Goal: Check status: Check status

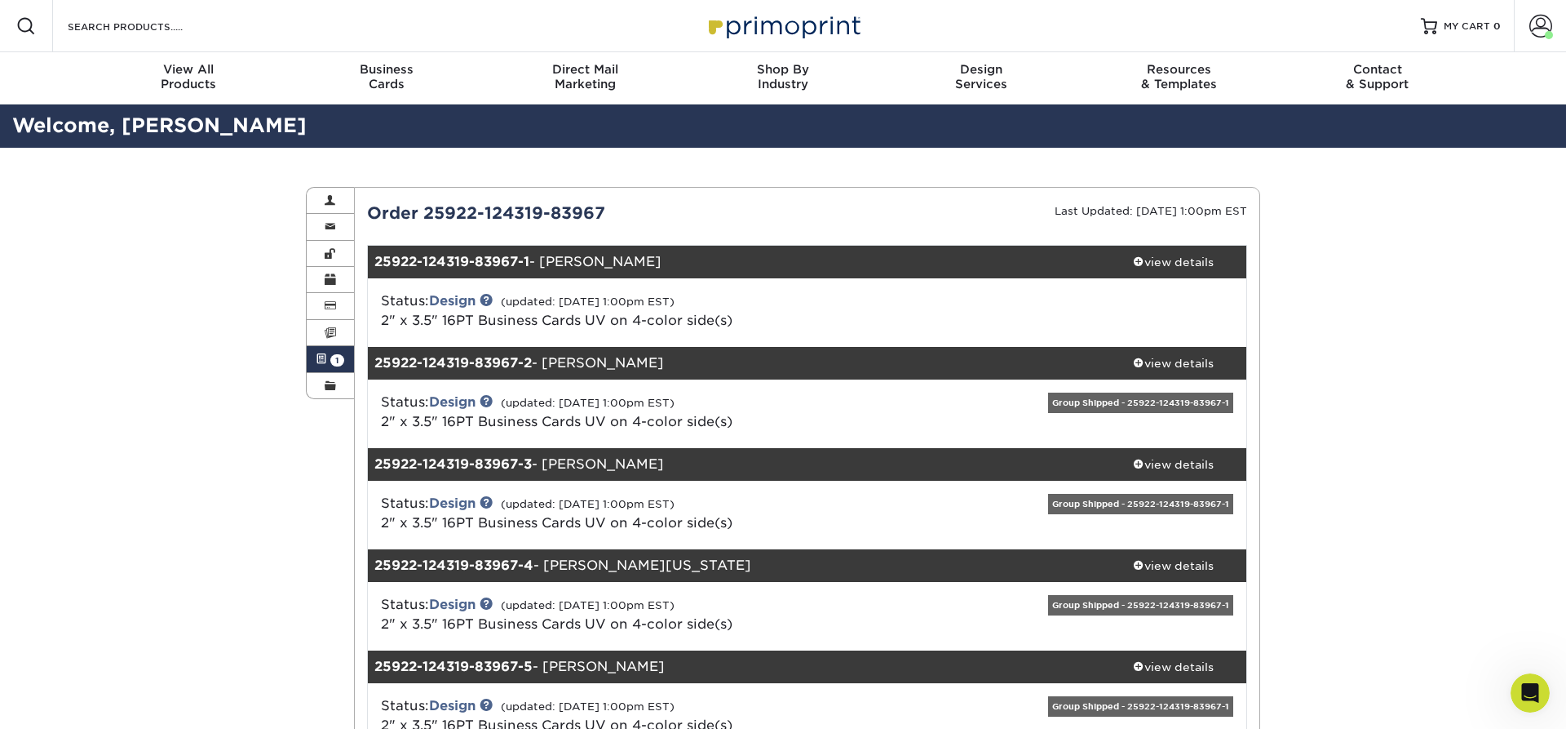
click at [328, 357] on link "Active Orders 1" at bounding box center [330, 359] width 47 height 26
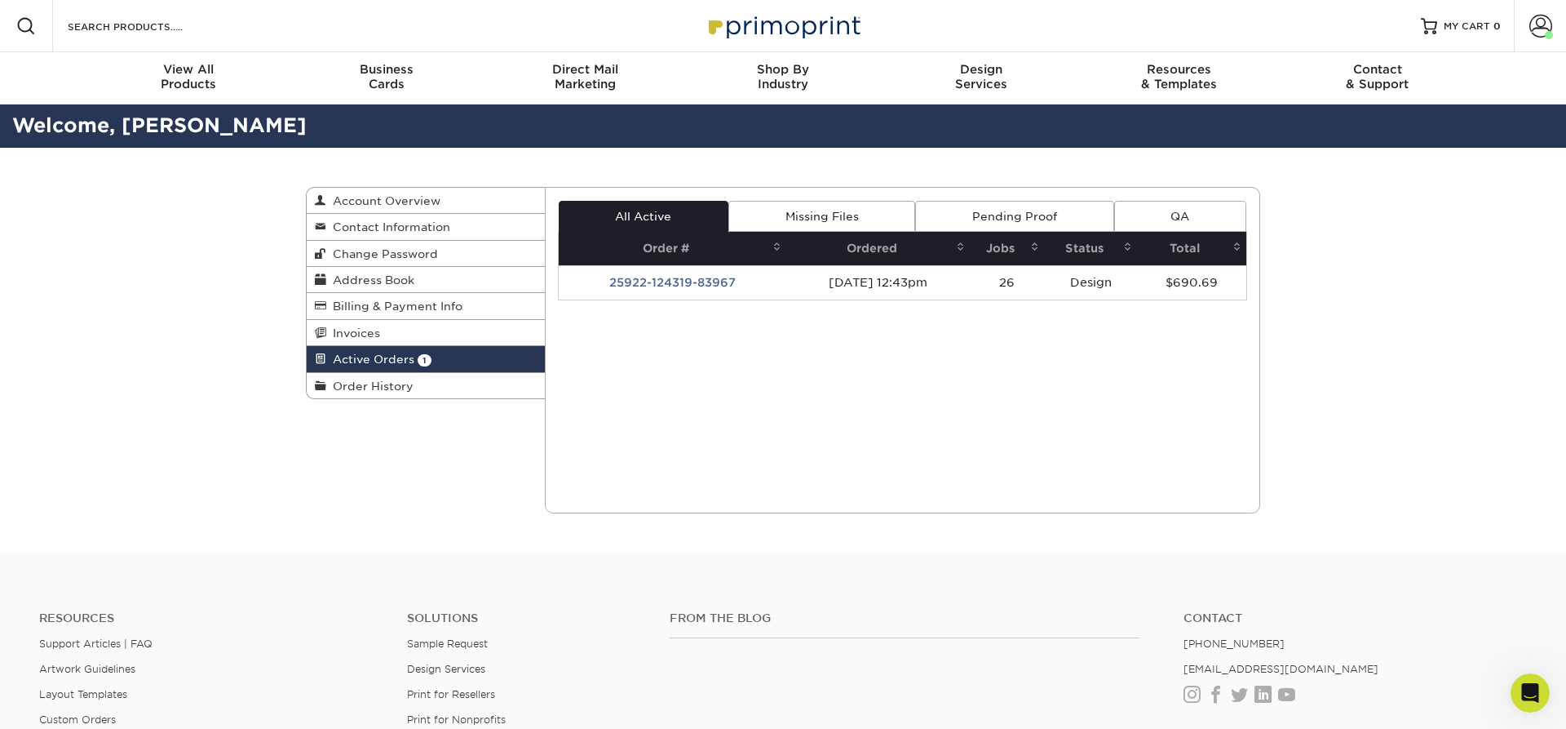
scroll to position [1104, 0]
click at [994, 210] on link "Pending Proof" at bounding box center [1014, 216] width 198 height 31
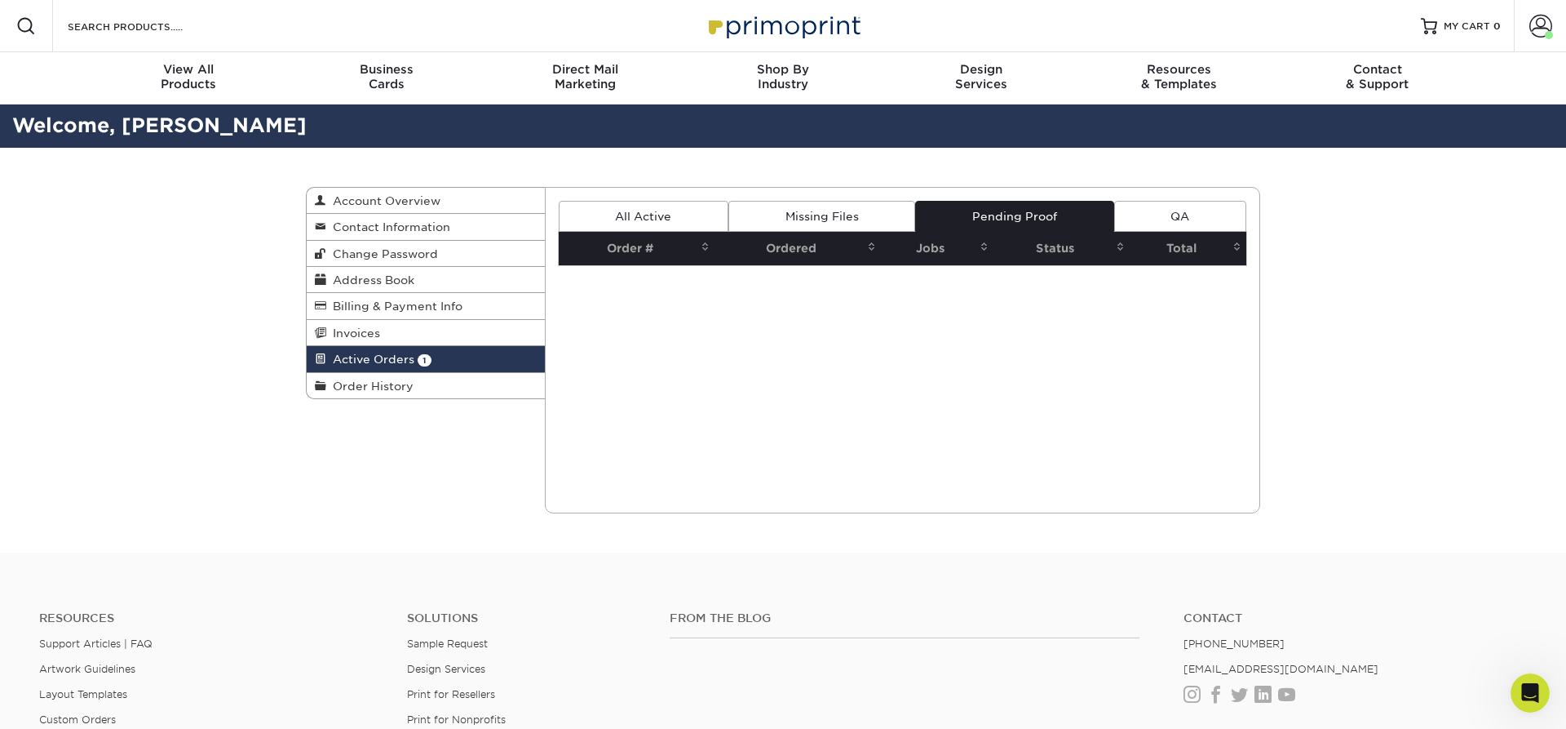
click at [797, 214] on link "Missing Files" at bounding box center [822, 216] width 187 height 31
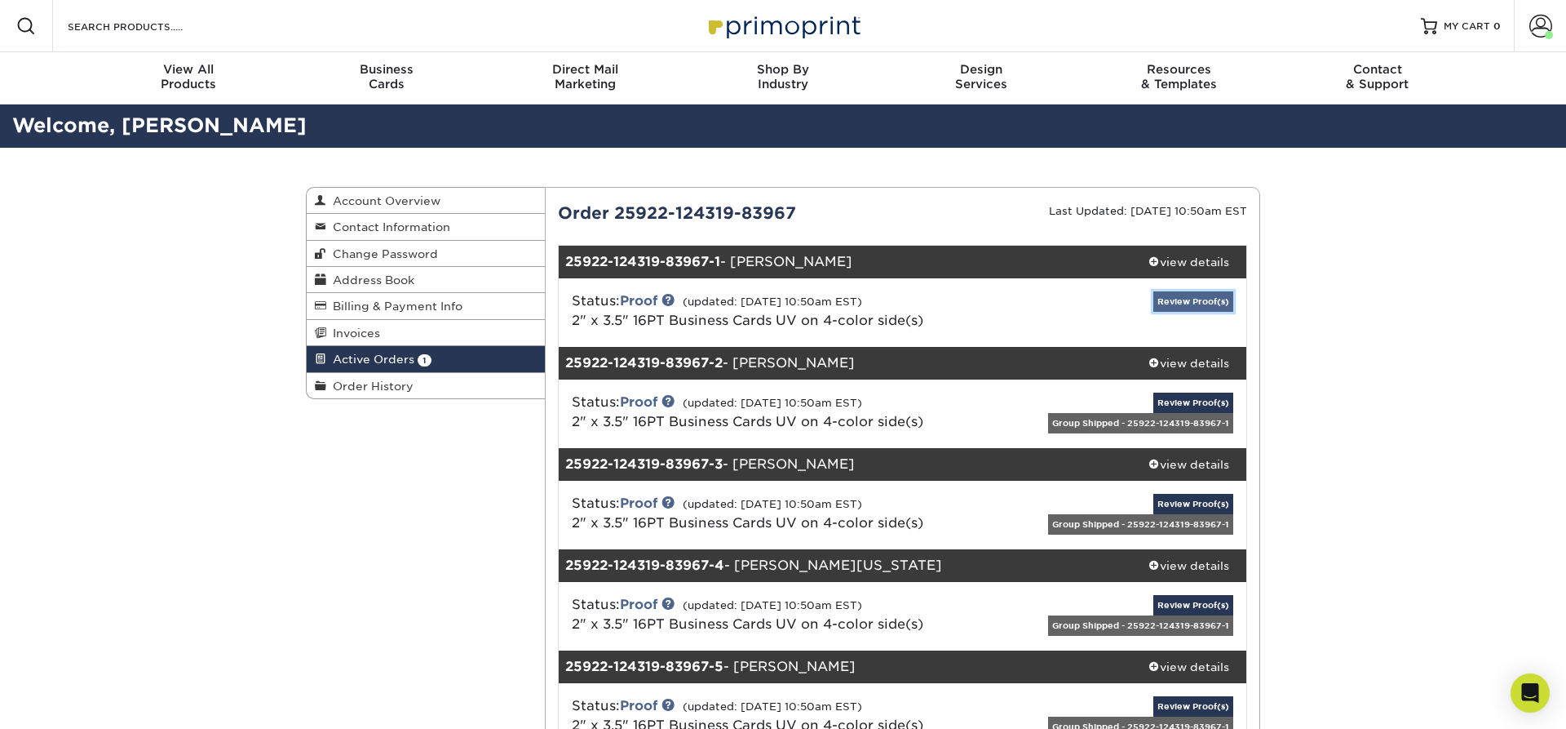
click at [1172, 303] on link "Review Proof(s)" at bounding box center [1194, 301] width 80 height 20
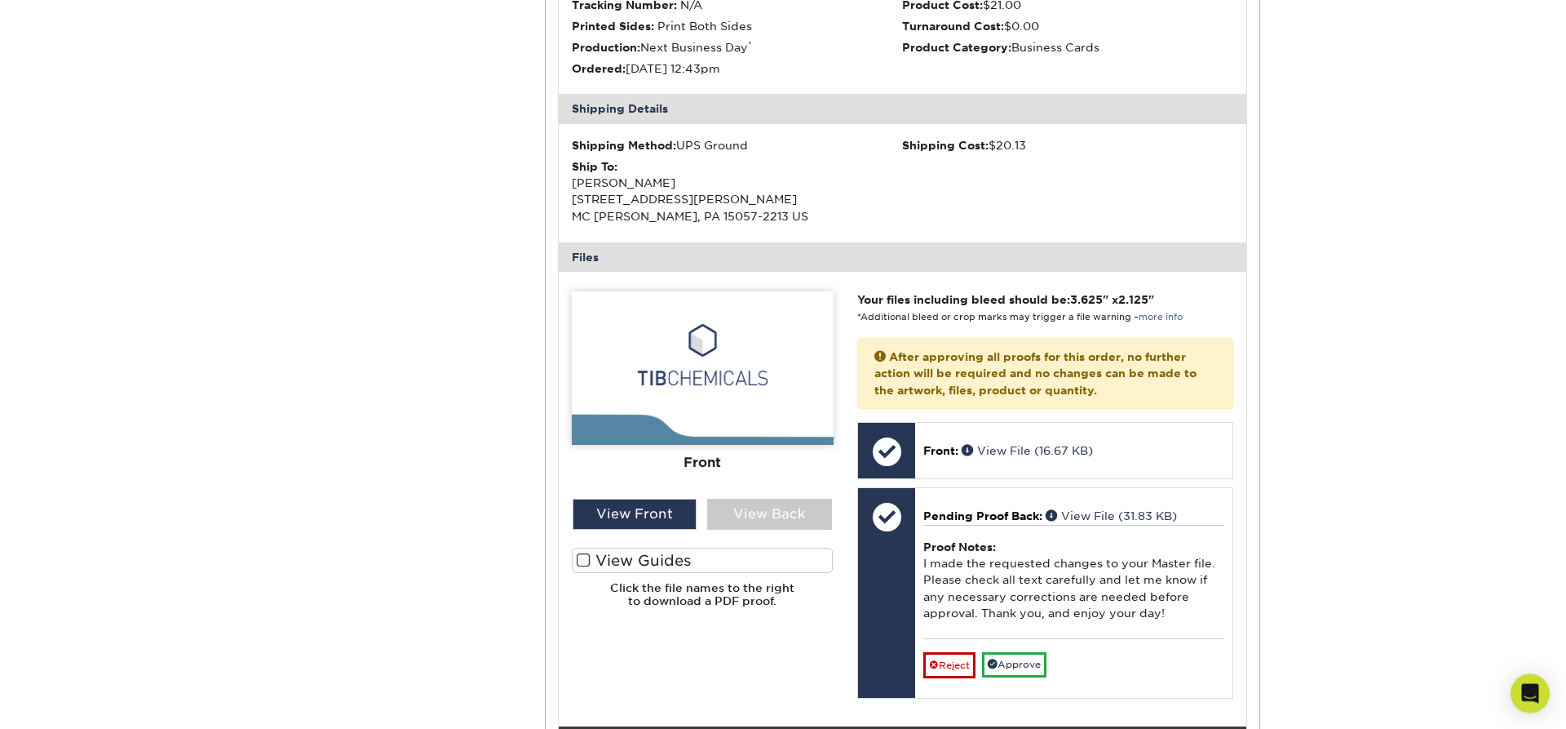
scroll to position [416, 0]
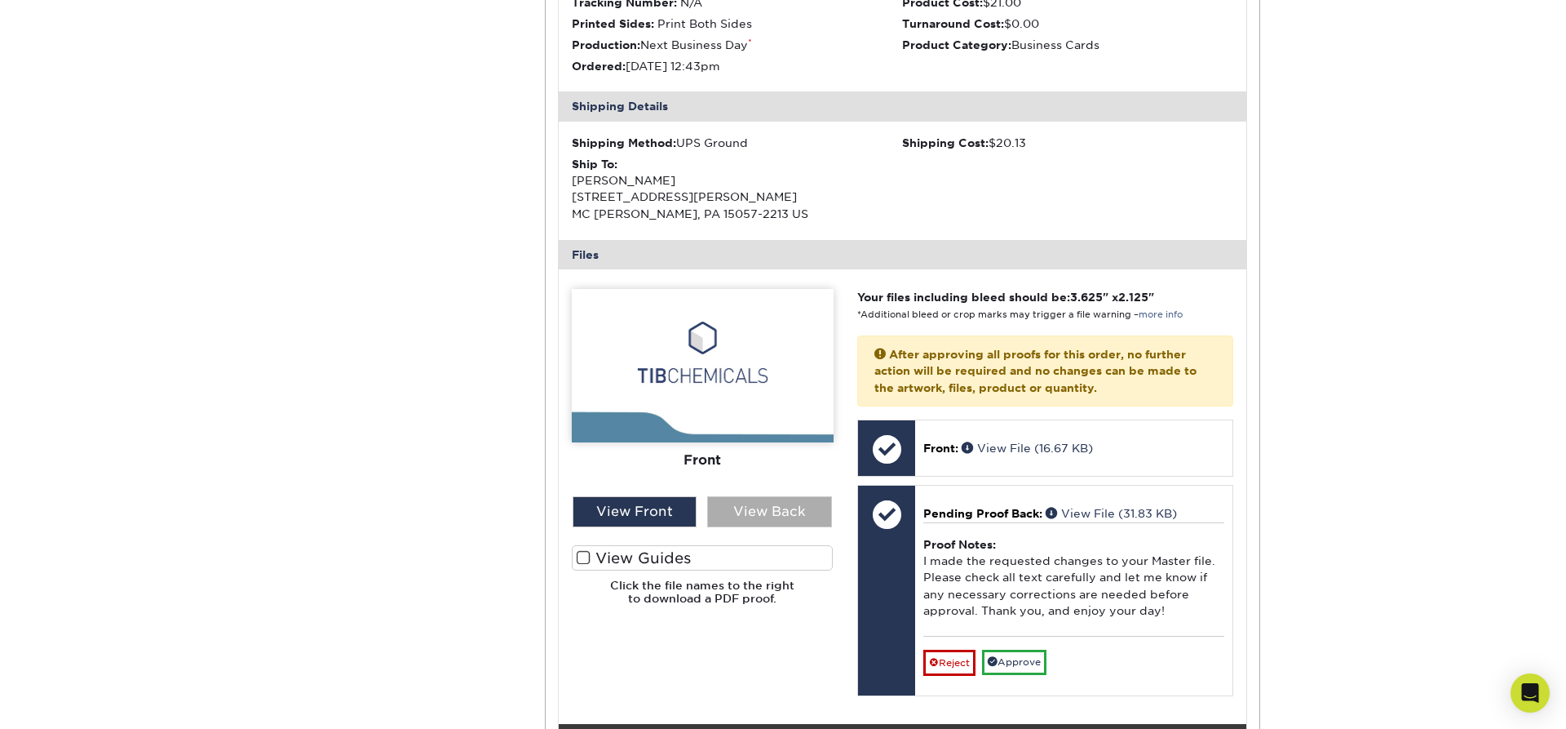
click at [797, 501] on div "View Back" at bounding box center [769, 511] width 125 height 31
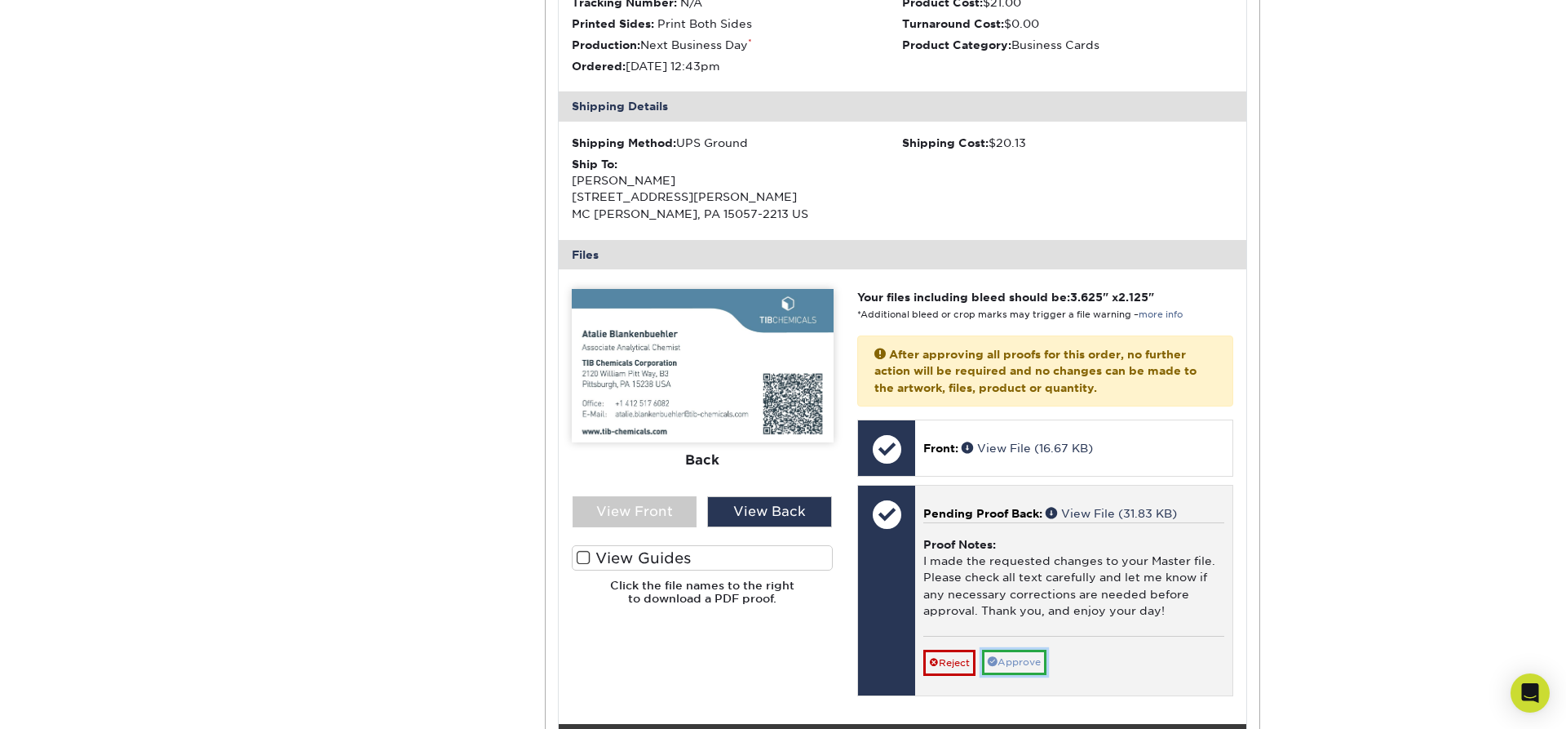
click at [1006, 661] on link "Approve" at bounding box center [1014, 661] width 64 height 25
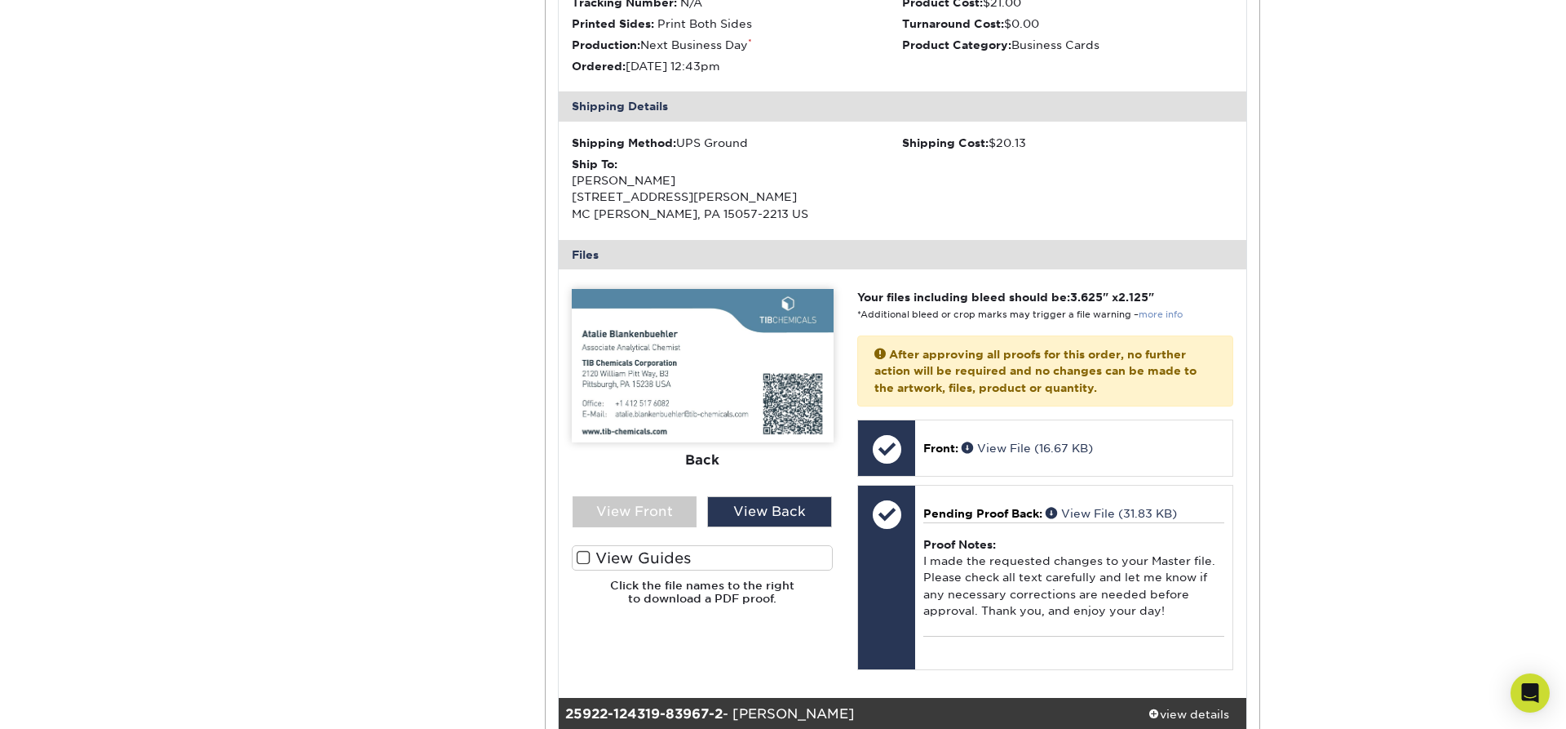
click at [1168, 317] on link "more info" at bounding box center [1161, 314] width 44 height 11
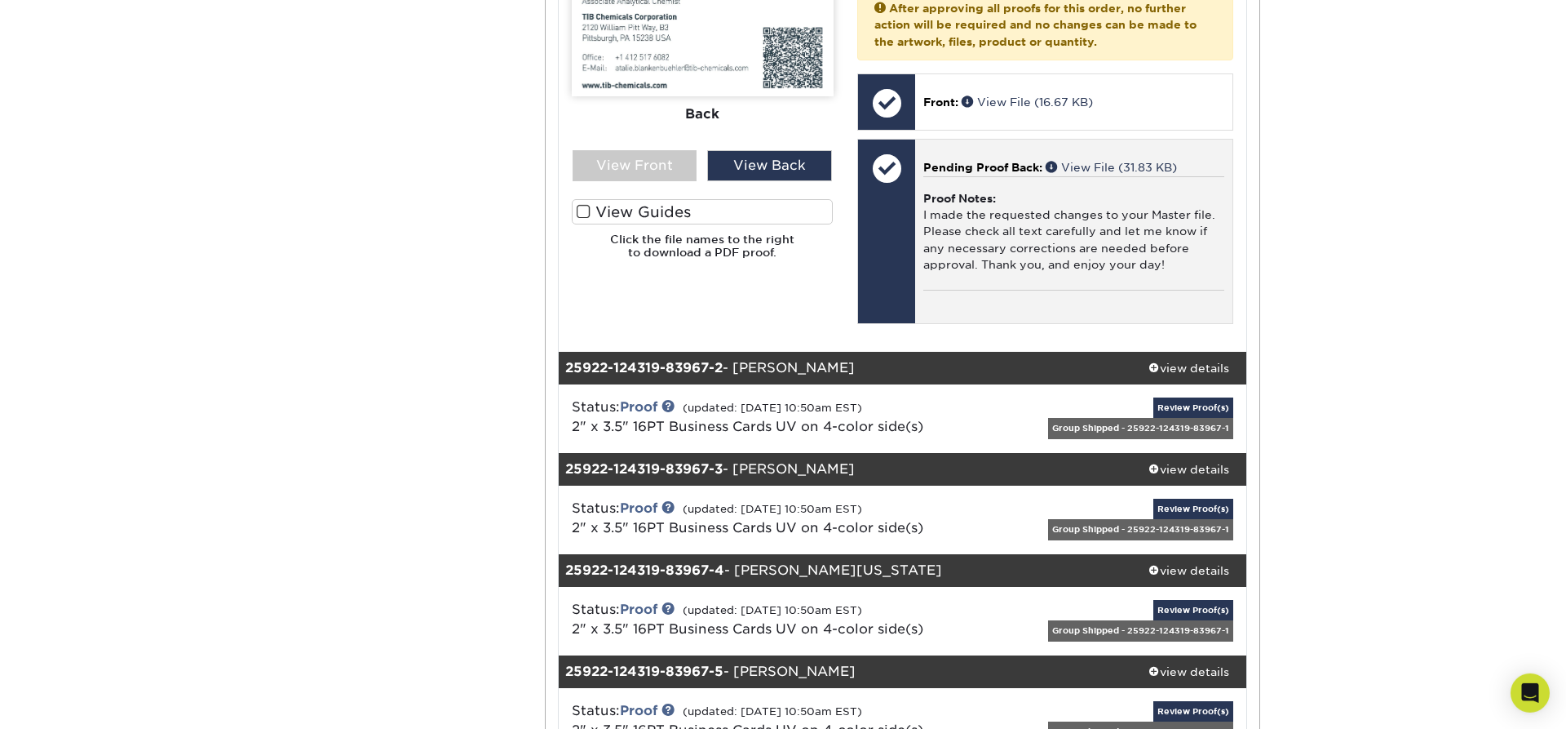
scroll to position [832, 0]
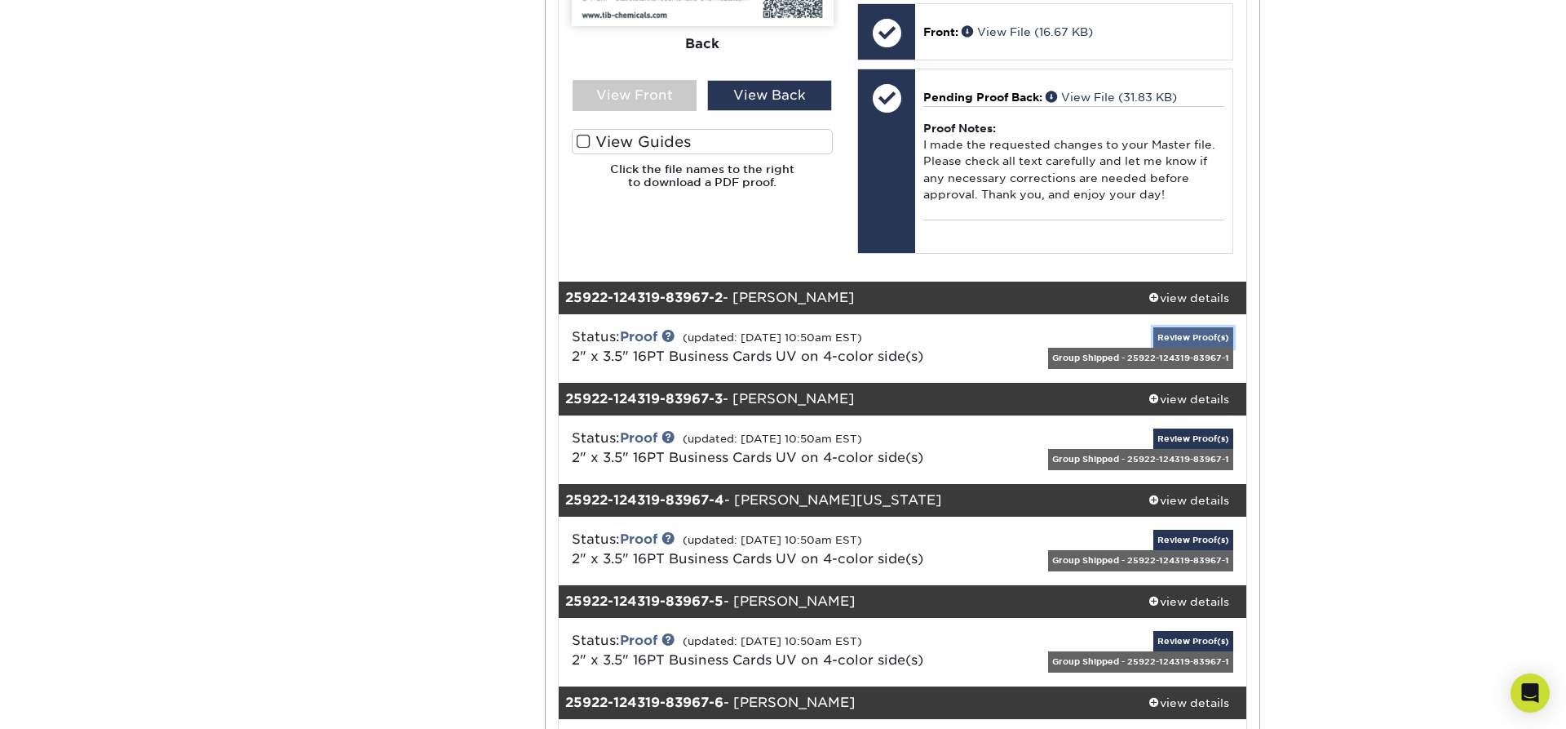
click at [1182, 339] on link "Review Proof(s)" at bounding box center [1194, 337] width 80 height 20
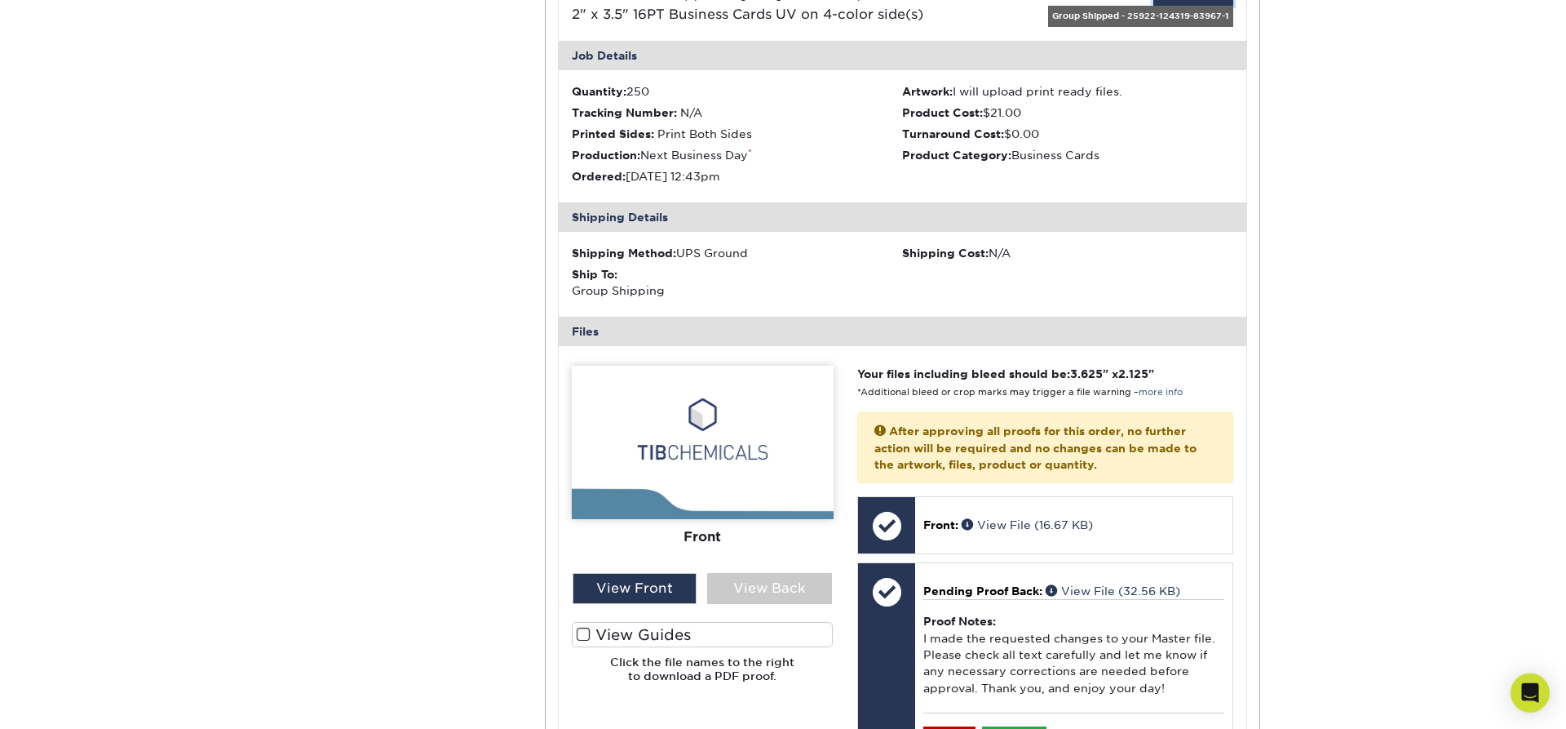
scroll to position [1248, 0]
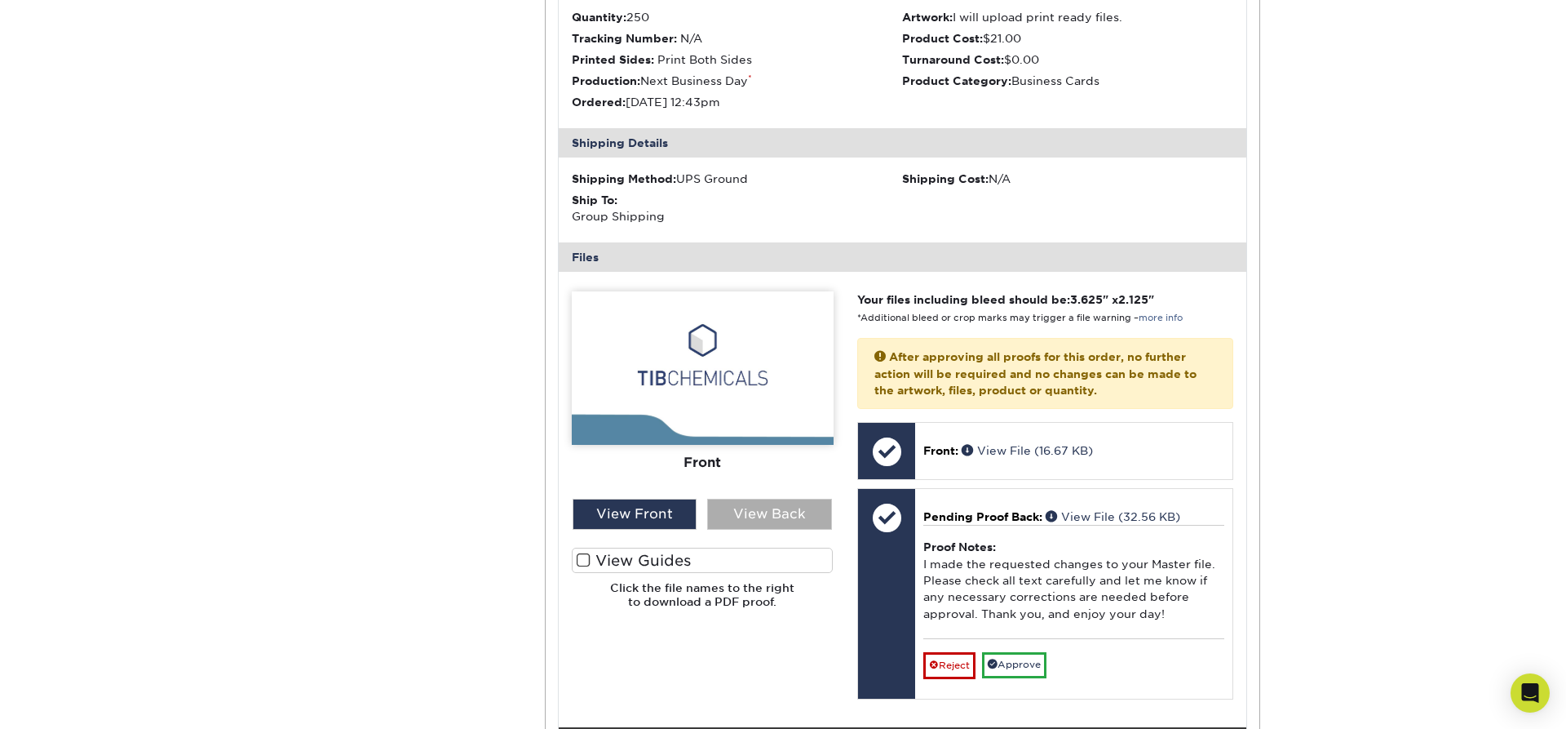
click at [761, 522] on div "View Back" at bounding box center [769, 513] width 125 height 31
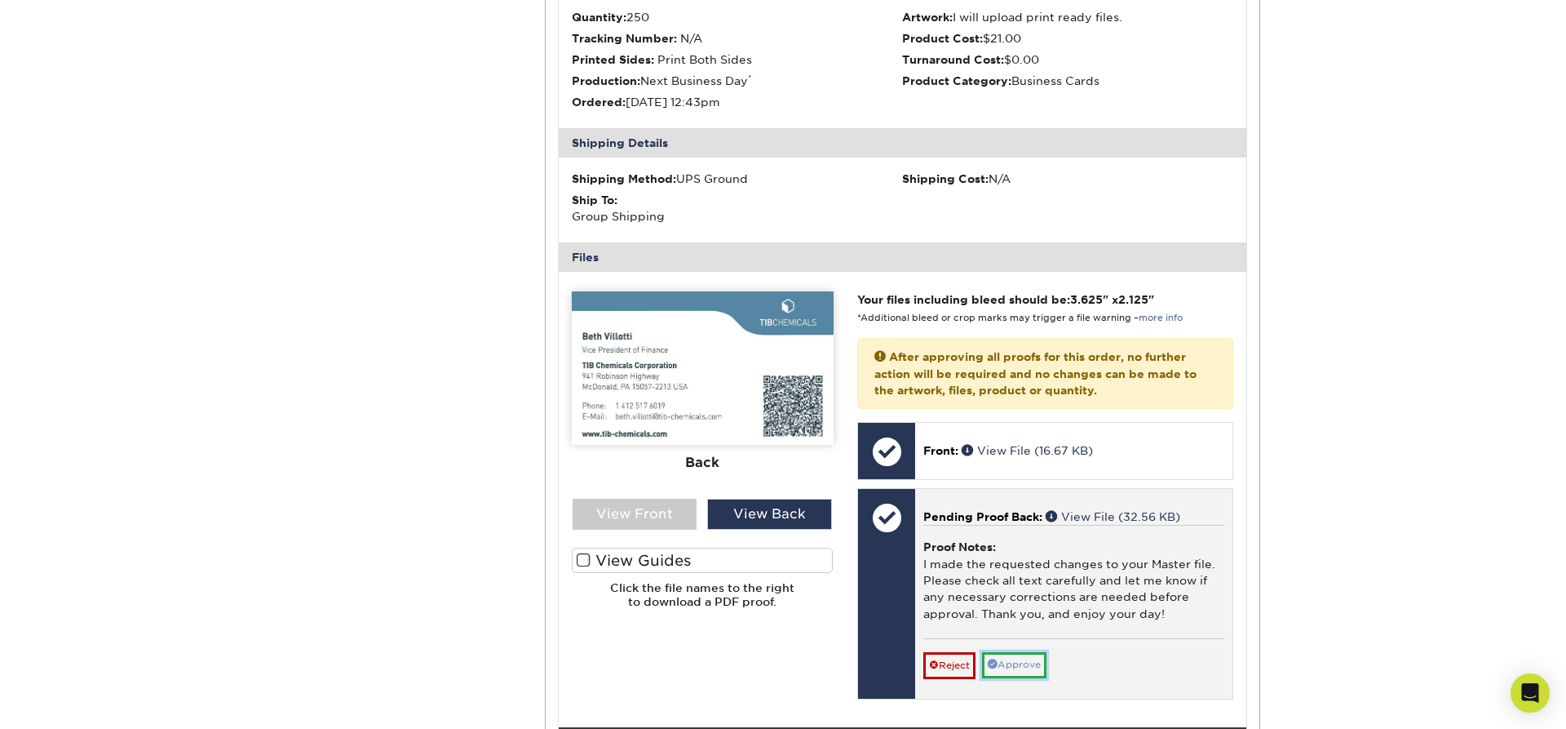
click at [1023, 669] on link "Approve" at bounding box center [1014, 664] width 64 height 25
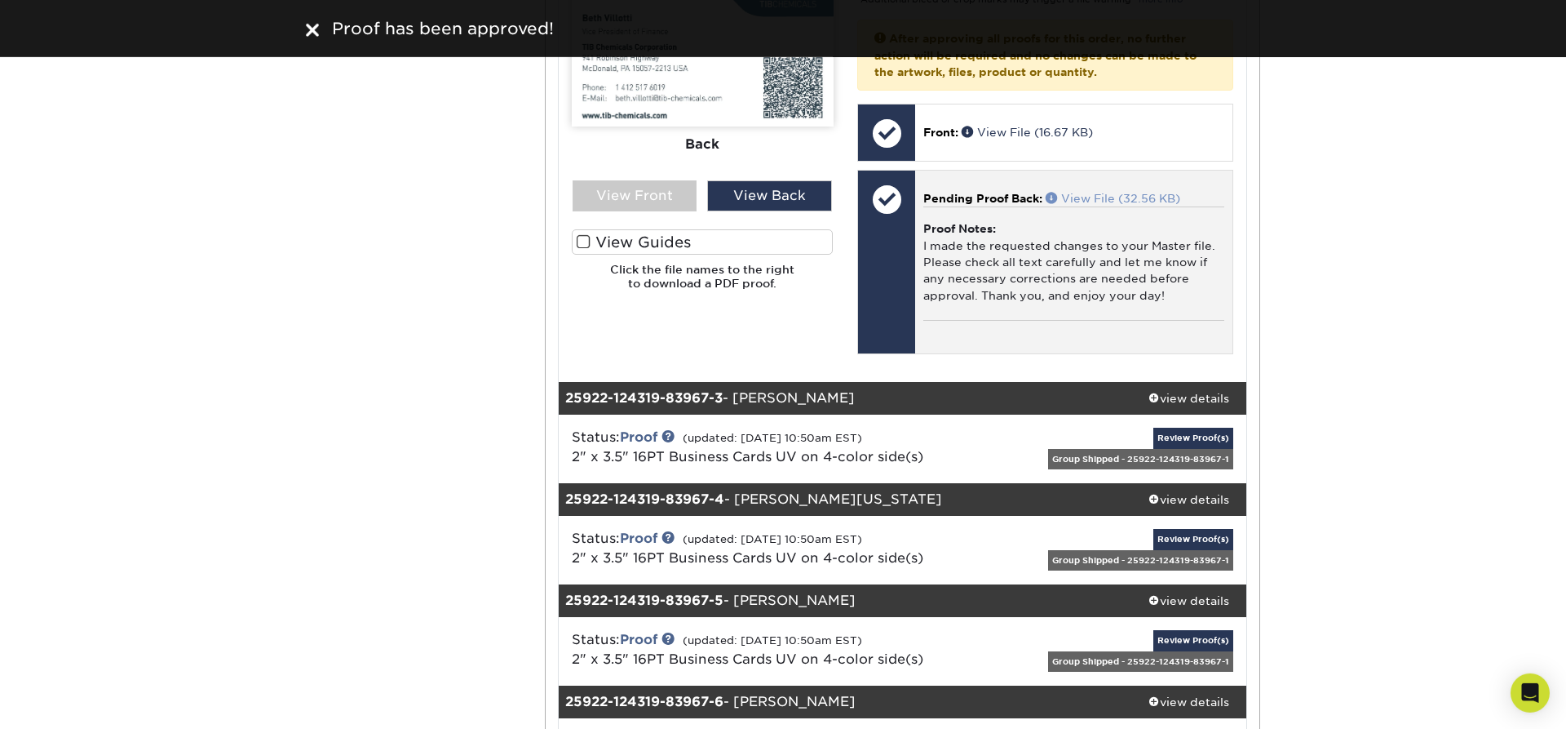
scroll to position [1664, 0]
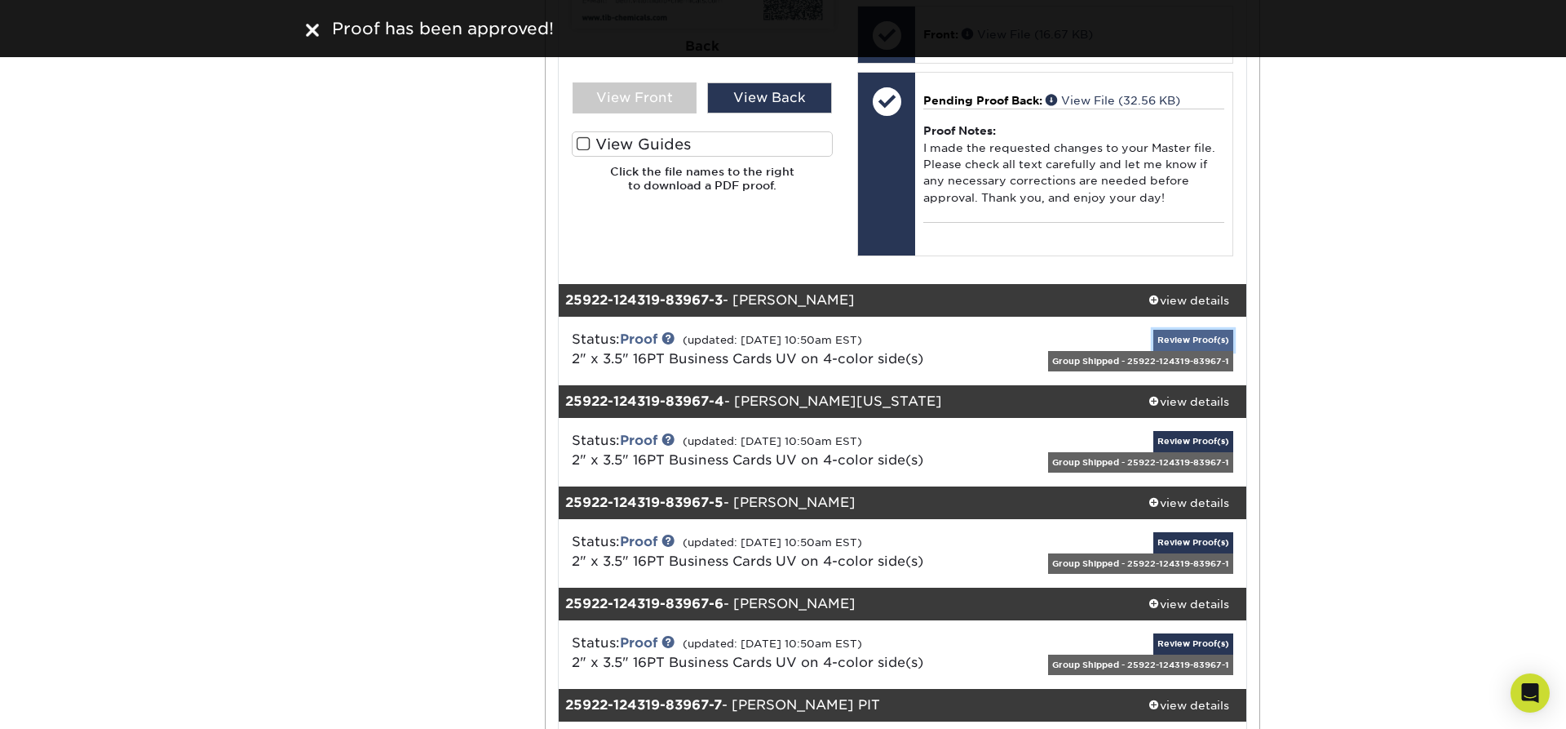
click at [1186, 339] on link "Review Proof(s)" at bounding box center [1194, 340] width 80 height 20
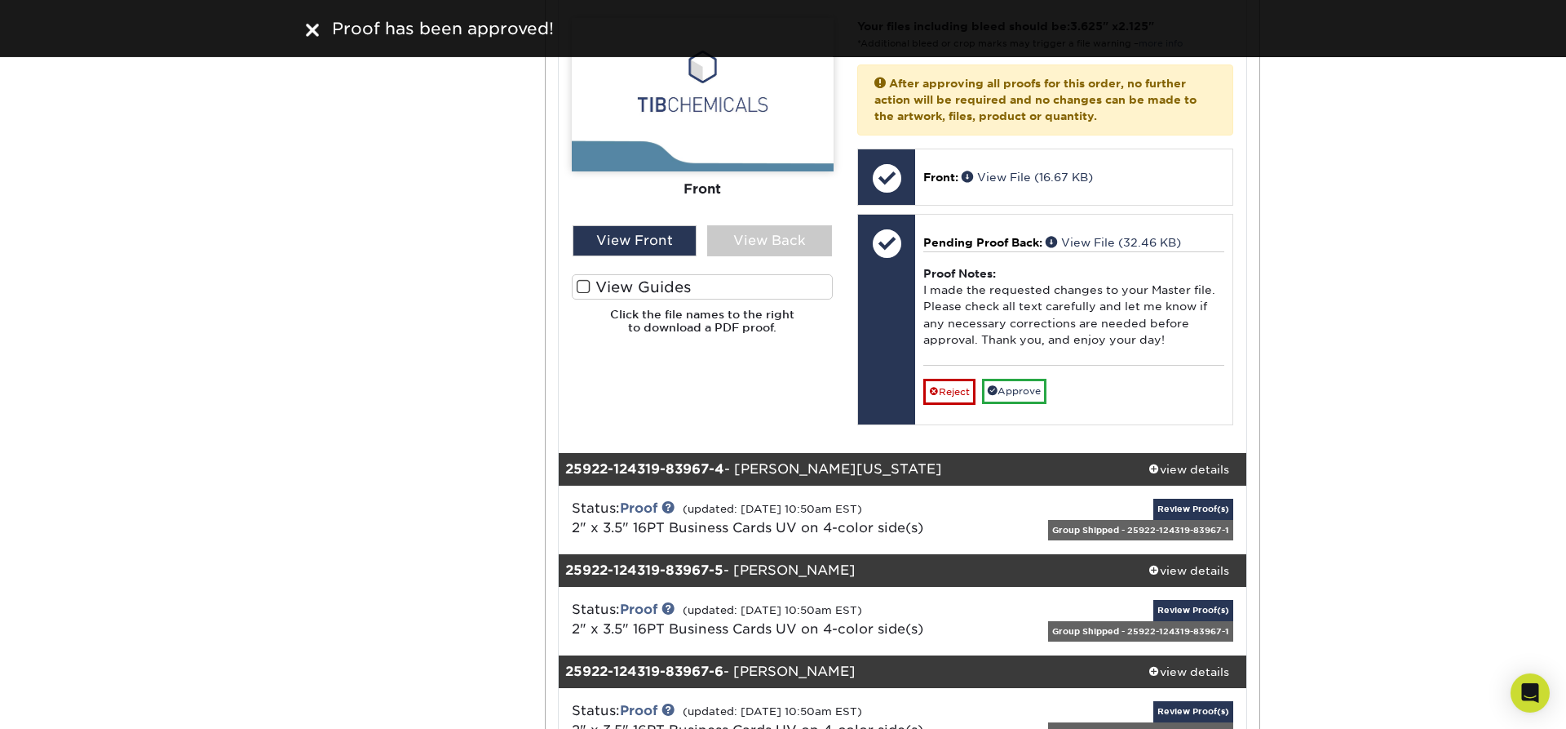
scroll to position [2358, 0]
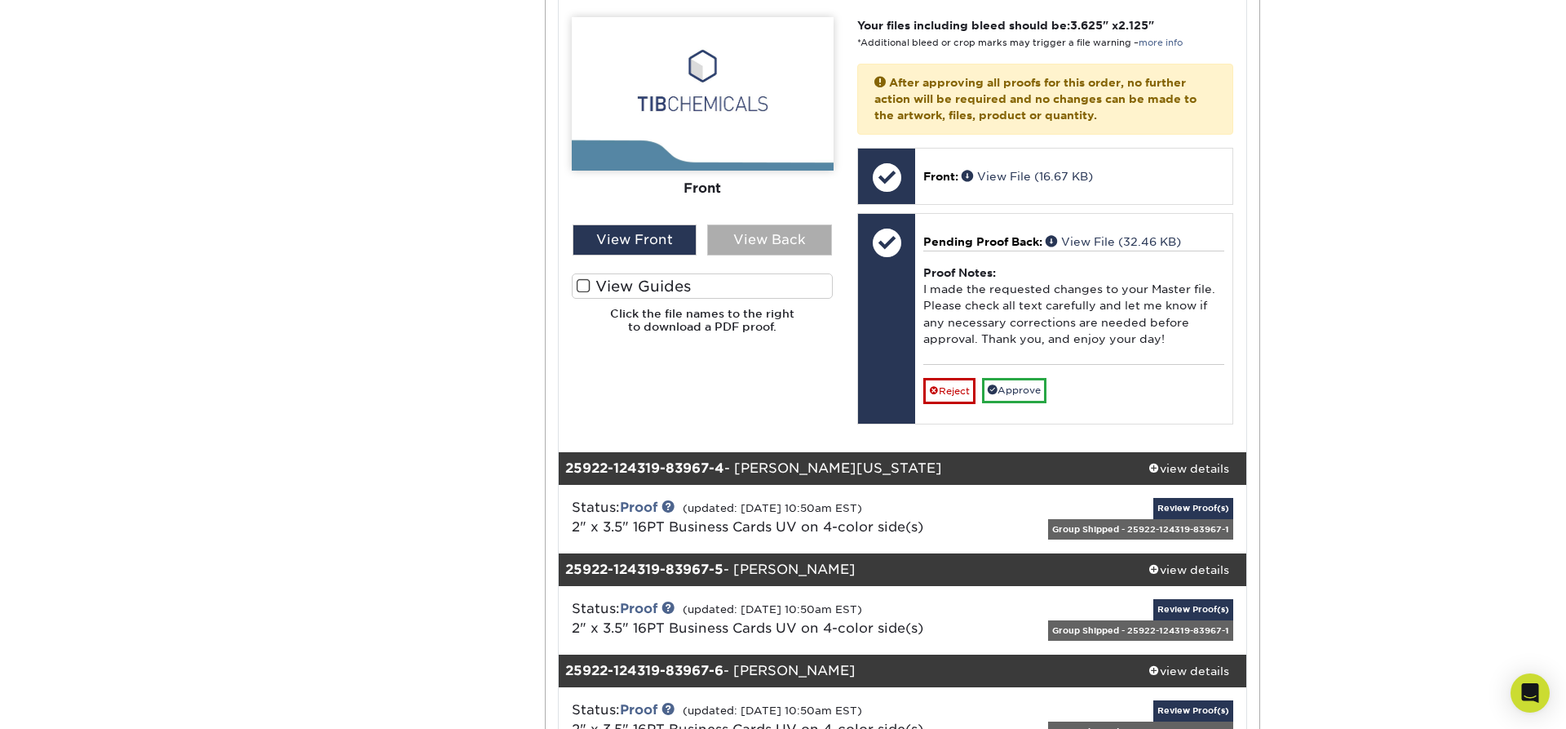
click at [744, 238] on div "View Back" at bounding box center [769, 239] width 125 height 31
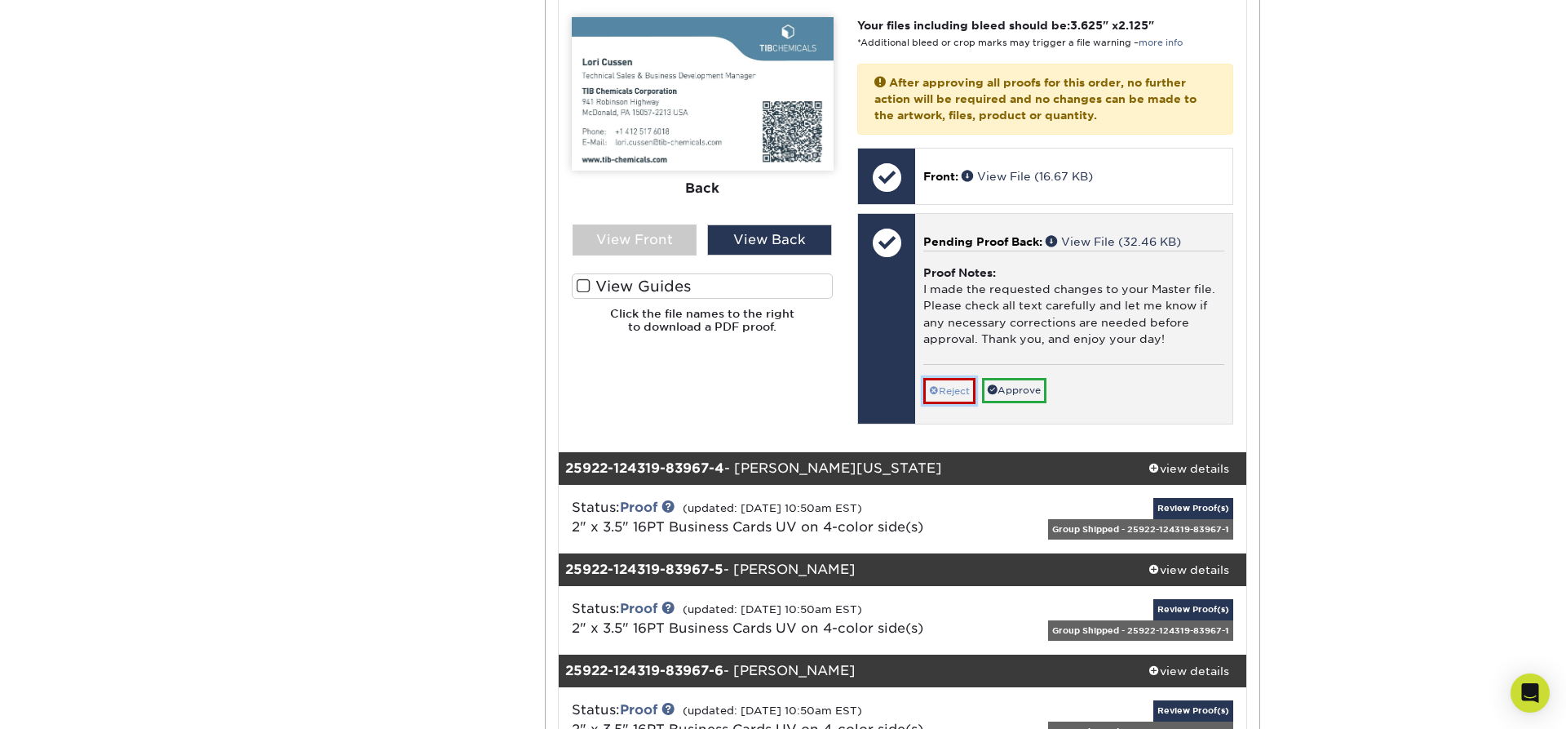
click at [950, 393] on link "Reject" at bounding box center [950, 391] width 52 height 26
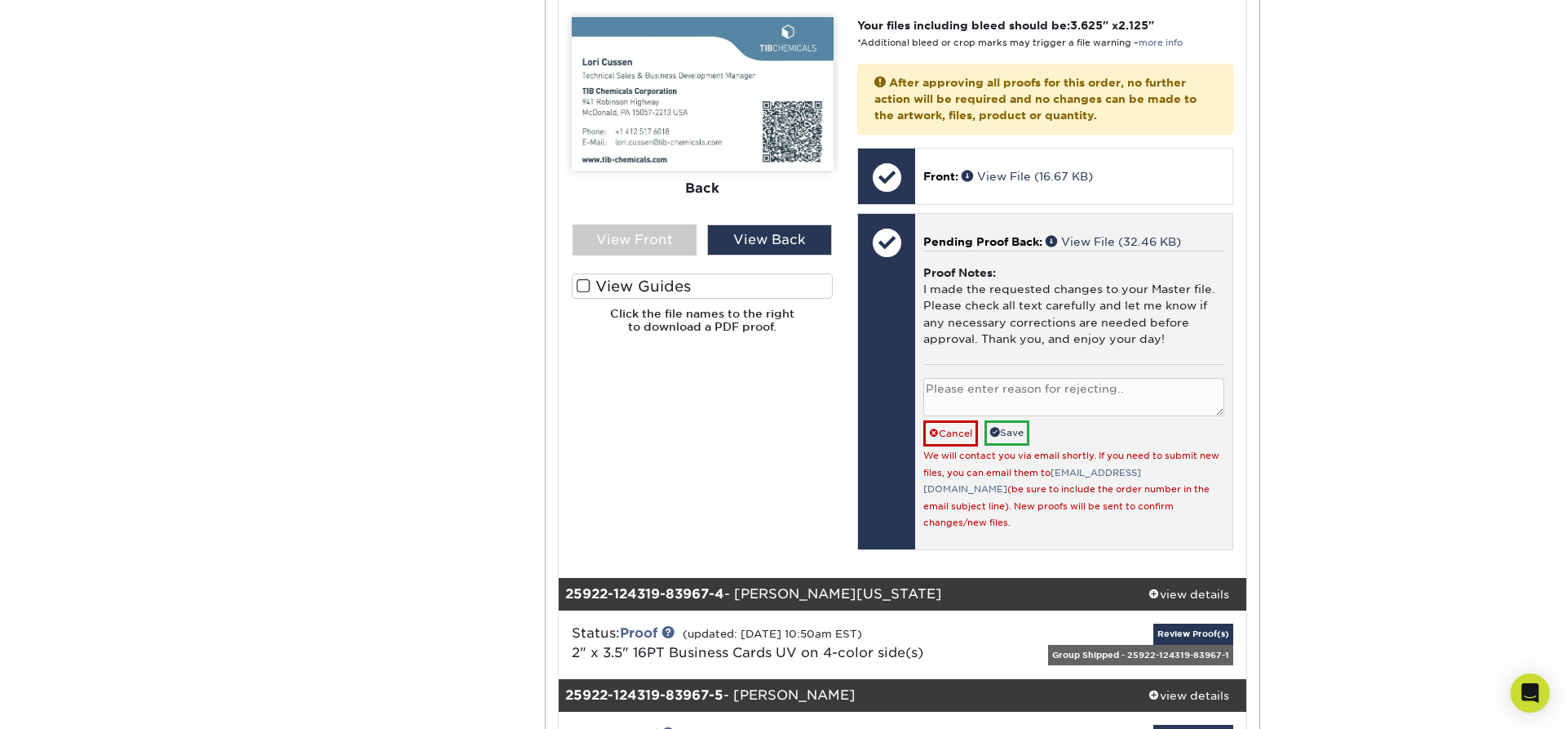
click at [994, 387] on textarea at bounding box center [1074, 397] width 301 height 38
type textarea "Title - Senior Accountant"
click at [1008, 432] on link "Save" at bounding box center [1007, 432] width 45 height 25
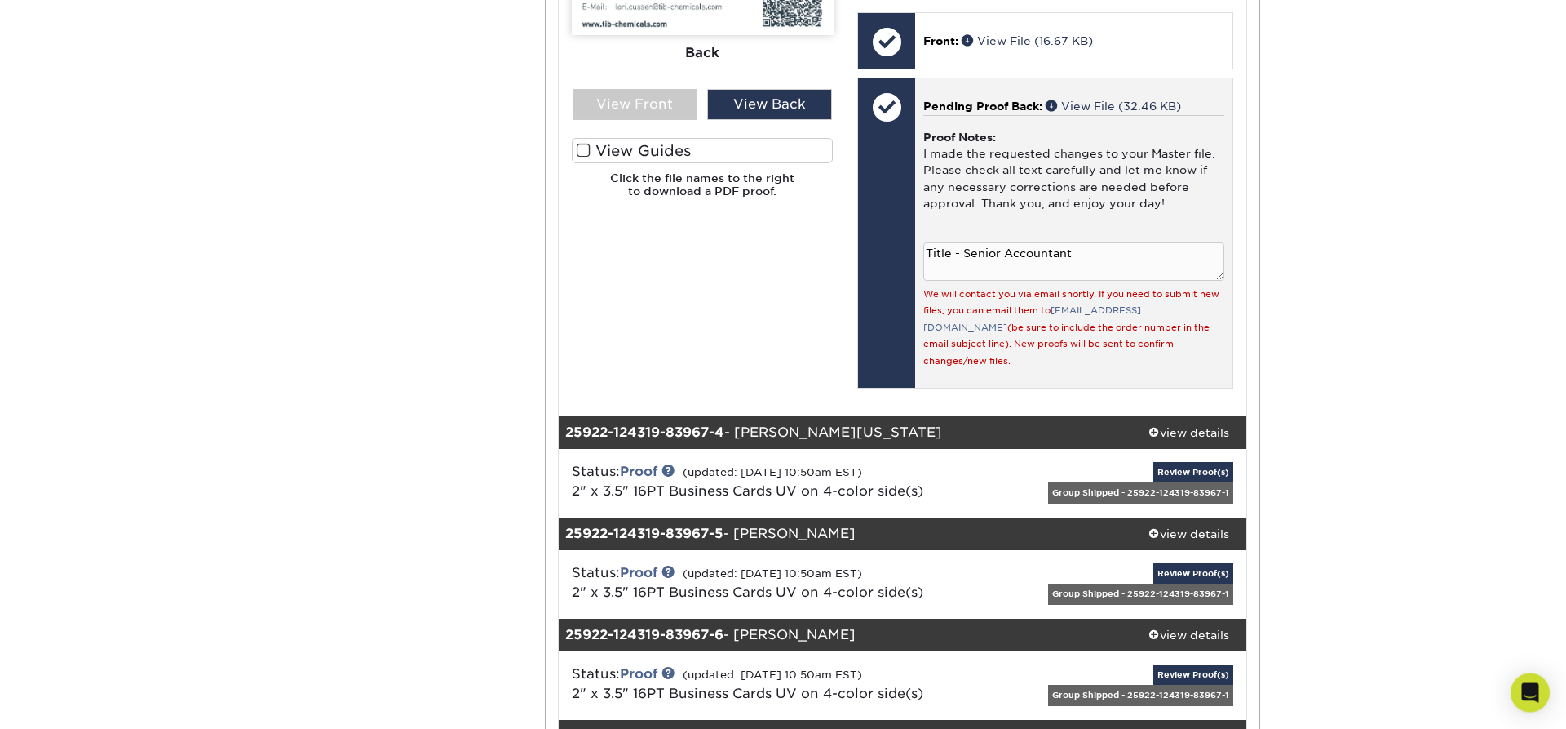
scroll to position [2496, 0]
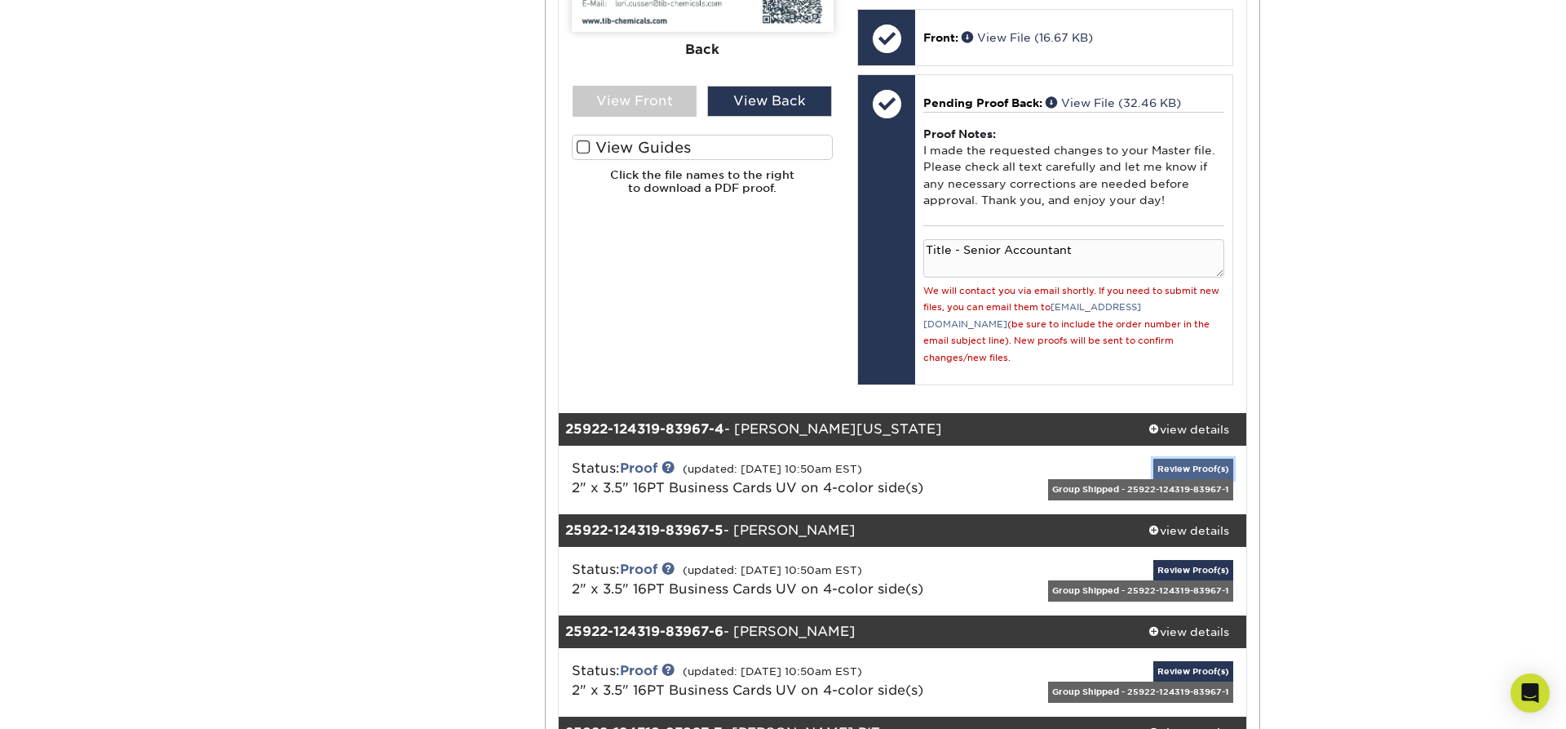
click at [1209, 458] on link "Review Proof(s)" at bounding box center [1194, 468] width 80 height 20
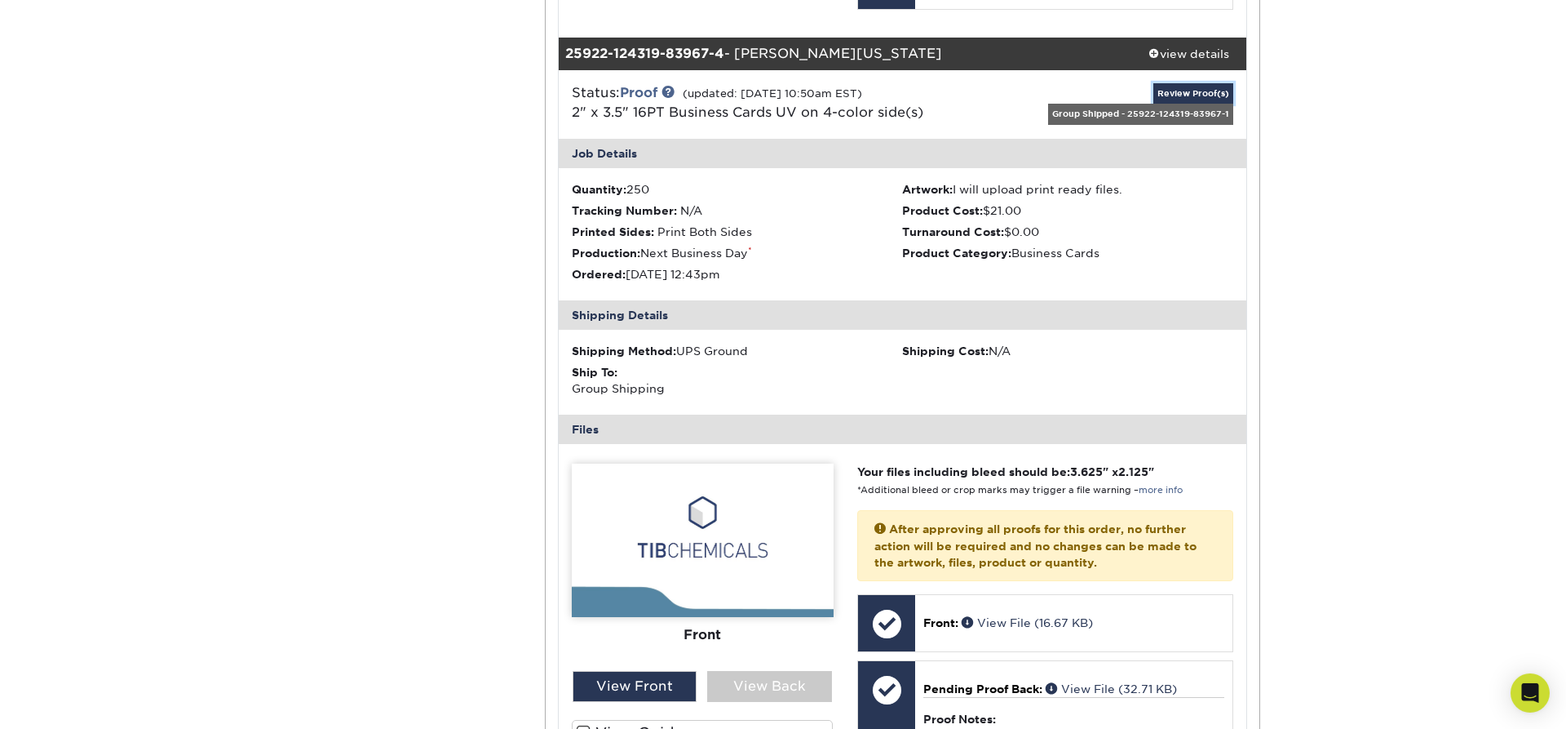
scroll to position [2912, 0]
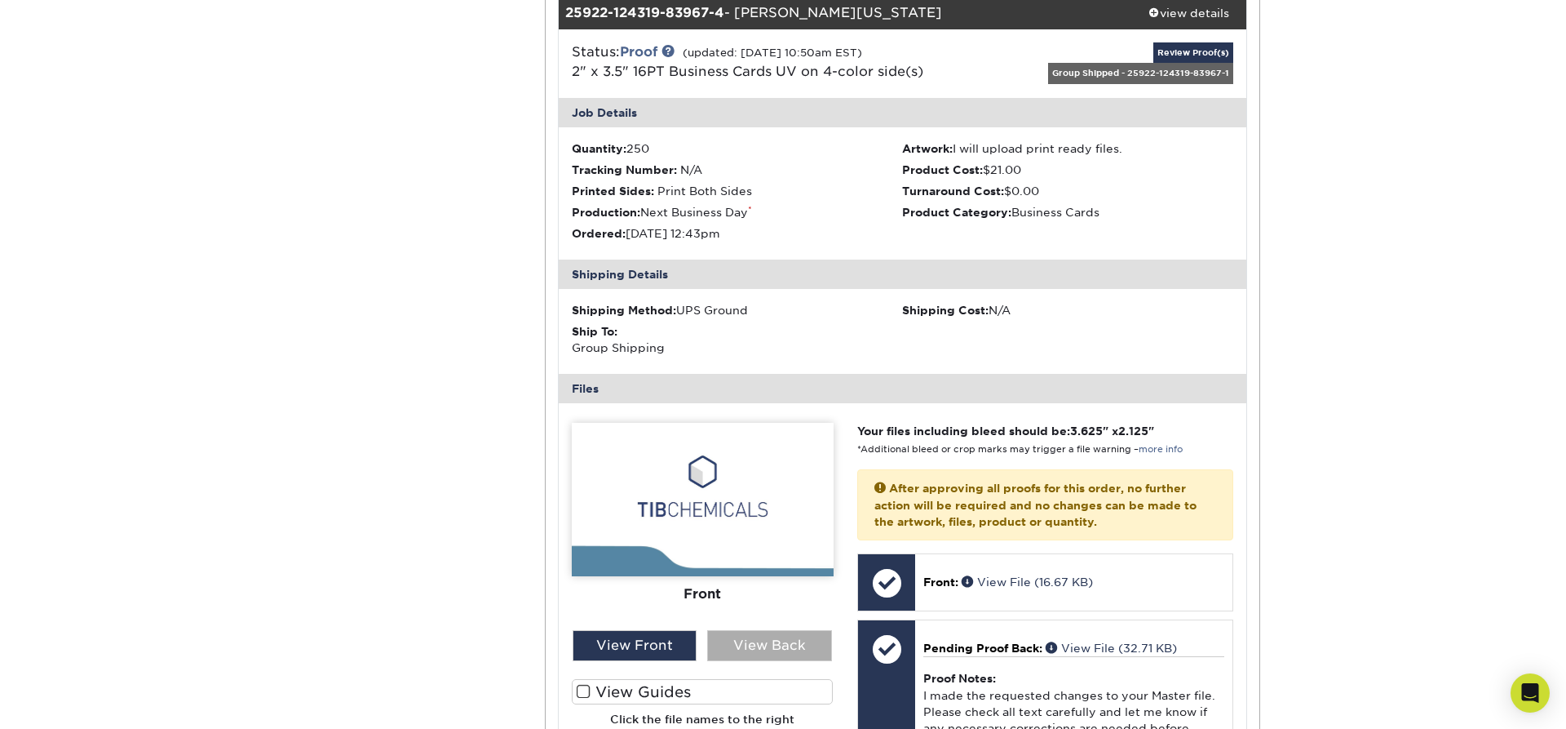
click at [775, 631] on div "View Back" at bounding box center [769, 645] width 125 height 31
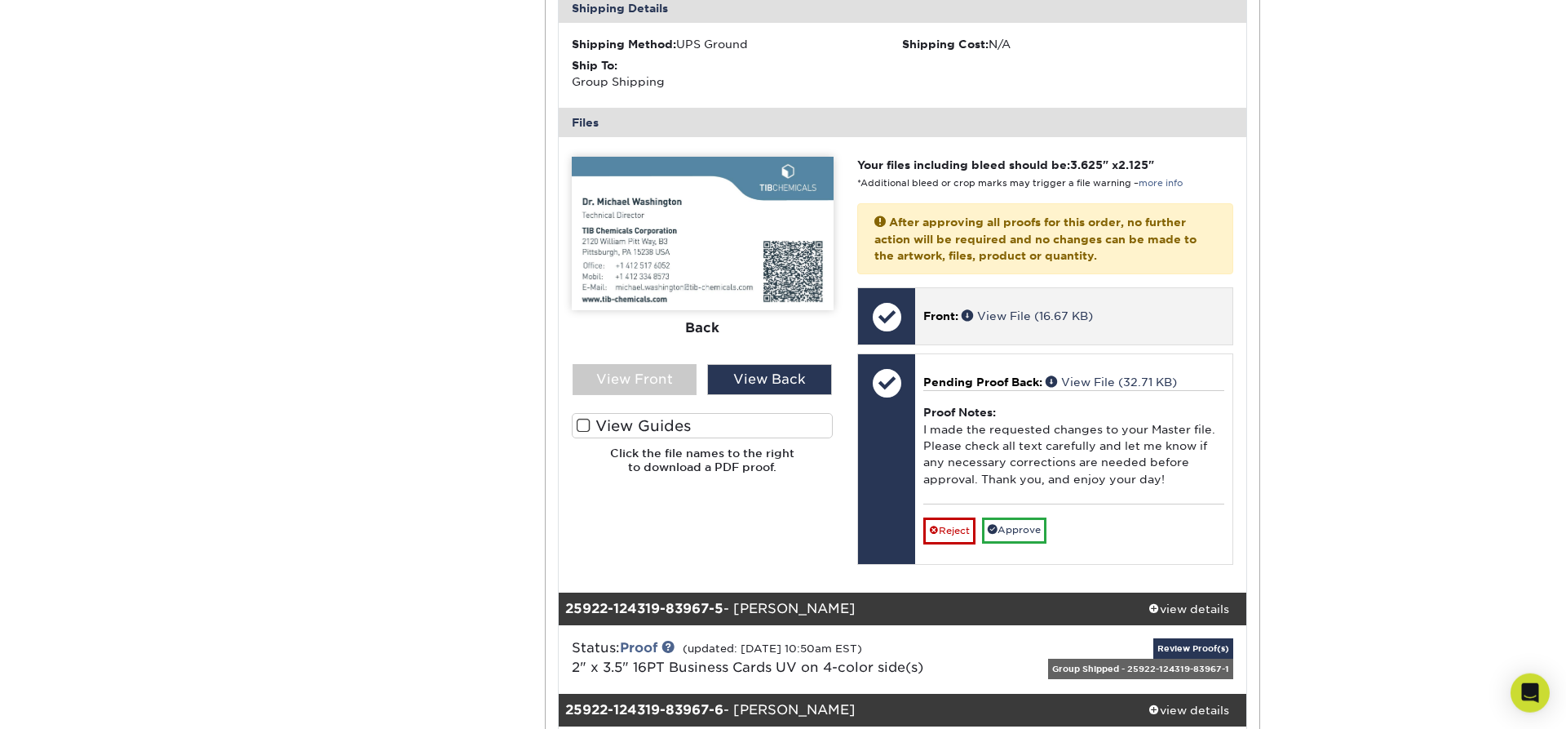
scroll to position [3190, 0]
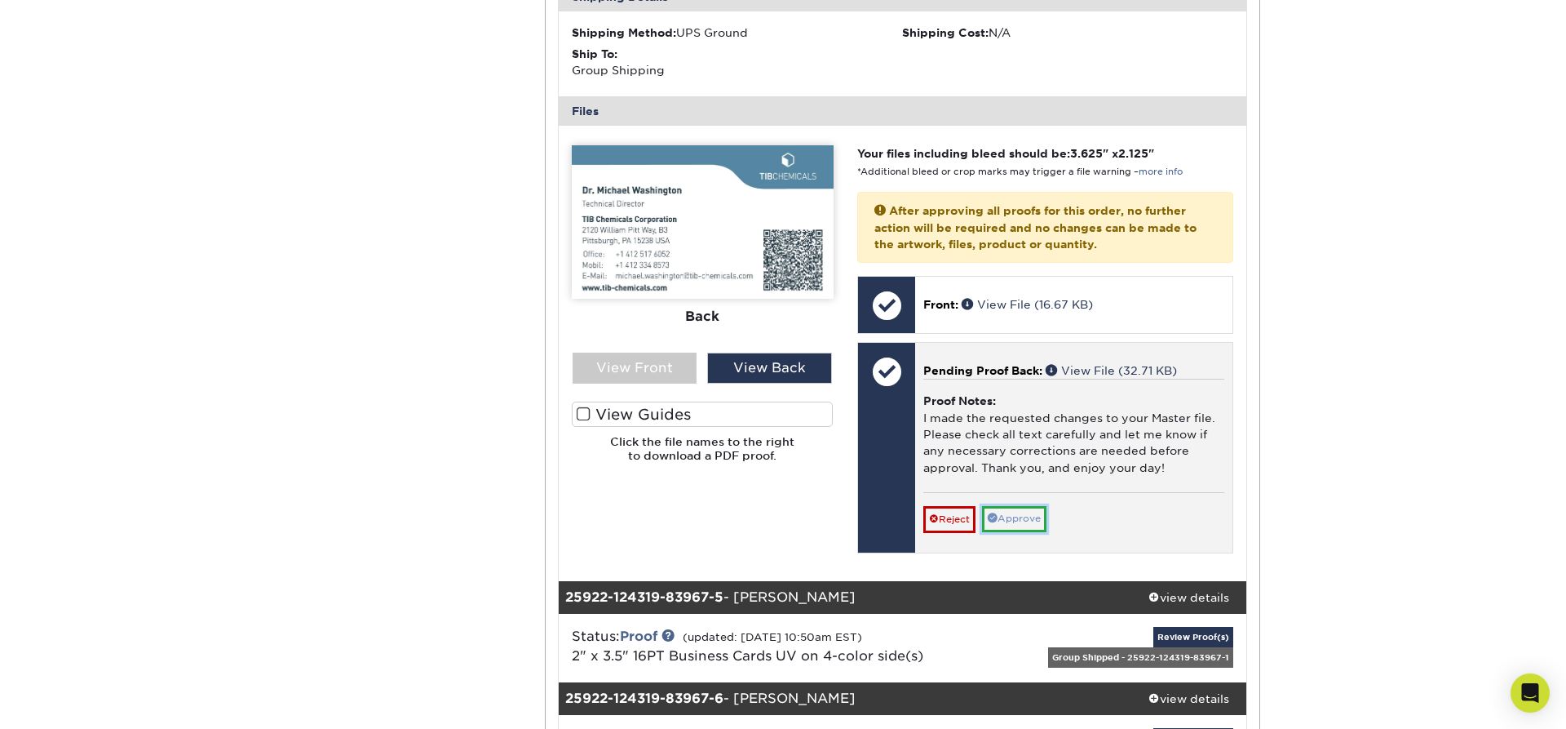
click at [1032, 506] on link "Approve" at bounding box center [1014, 518] width 64 height 25
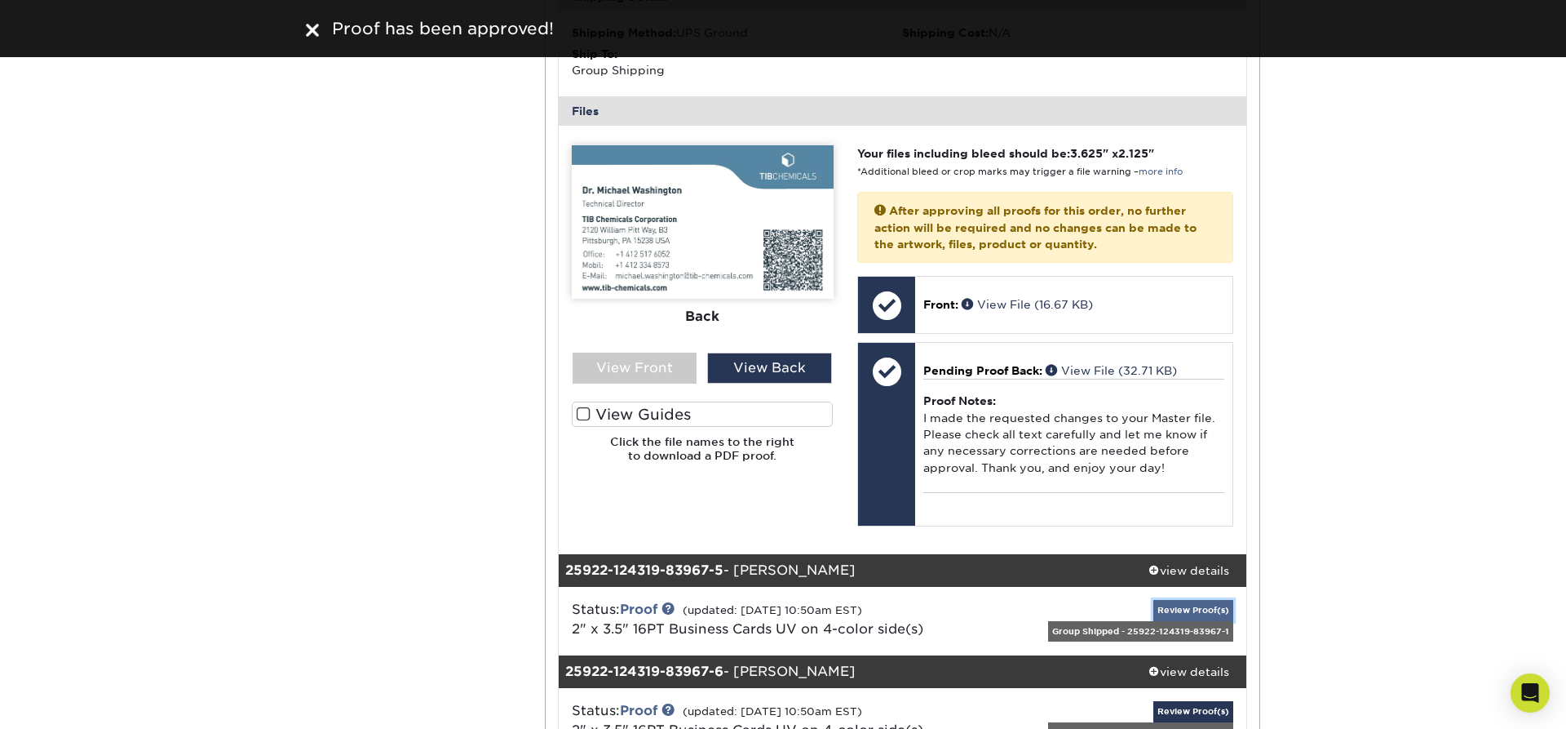
click at [1197, 600] on link "Review Proof(s)" at bounding box center [1194, 610] width 80 height 20
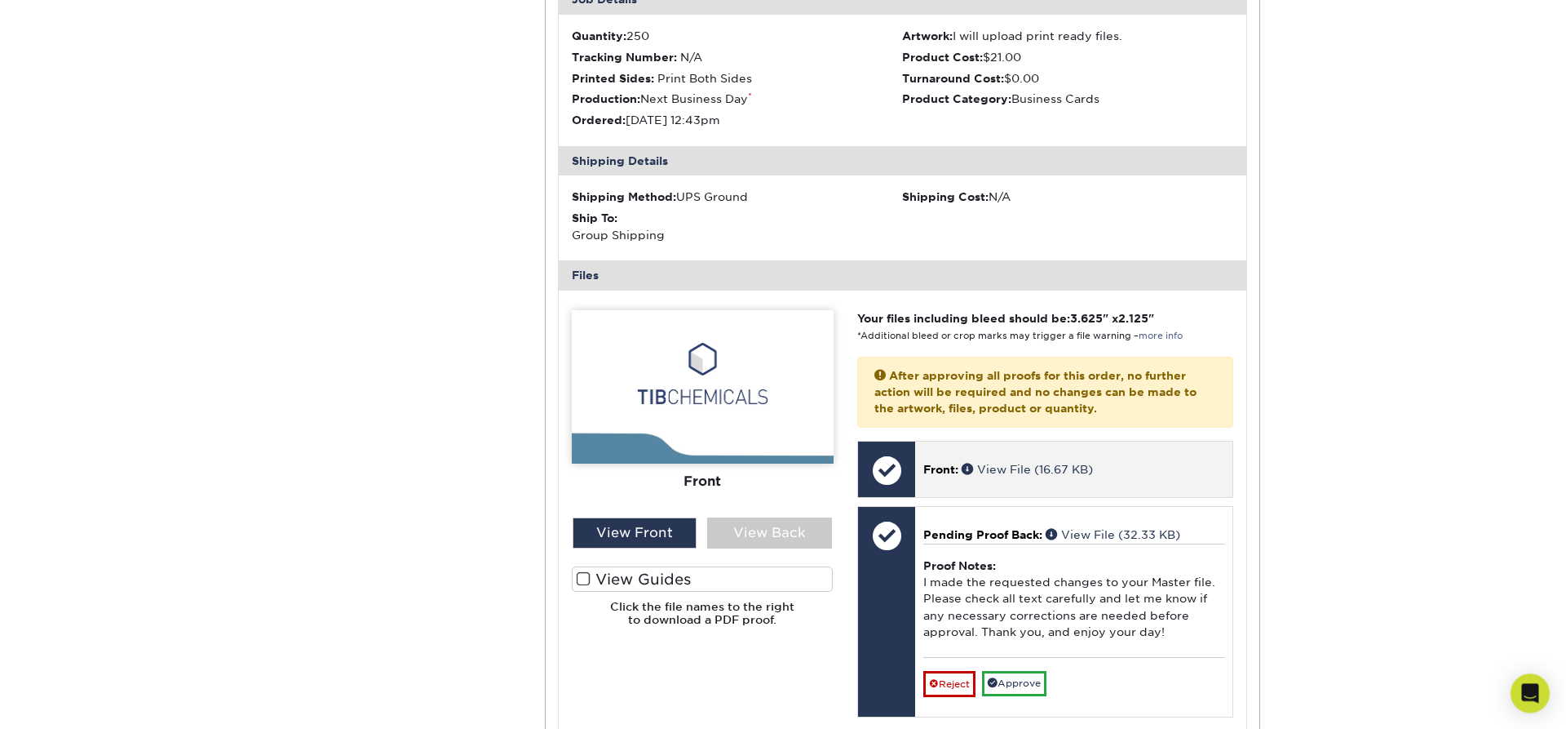
scroll to position [4022, 0]
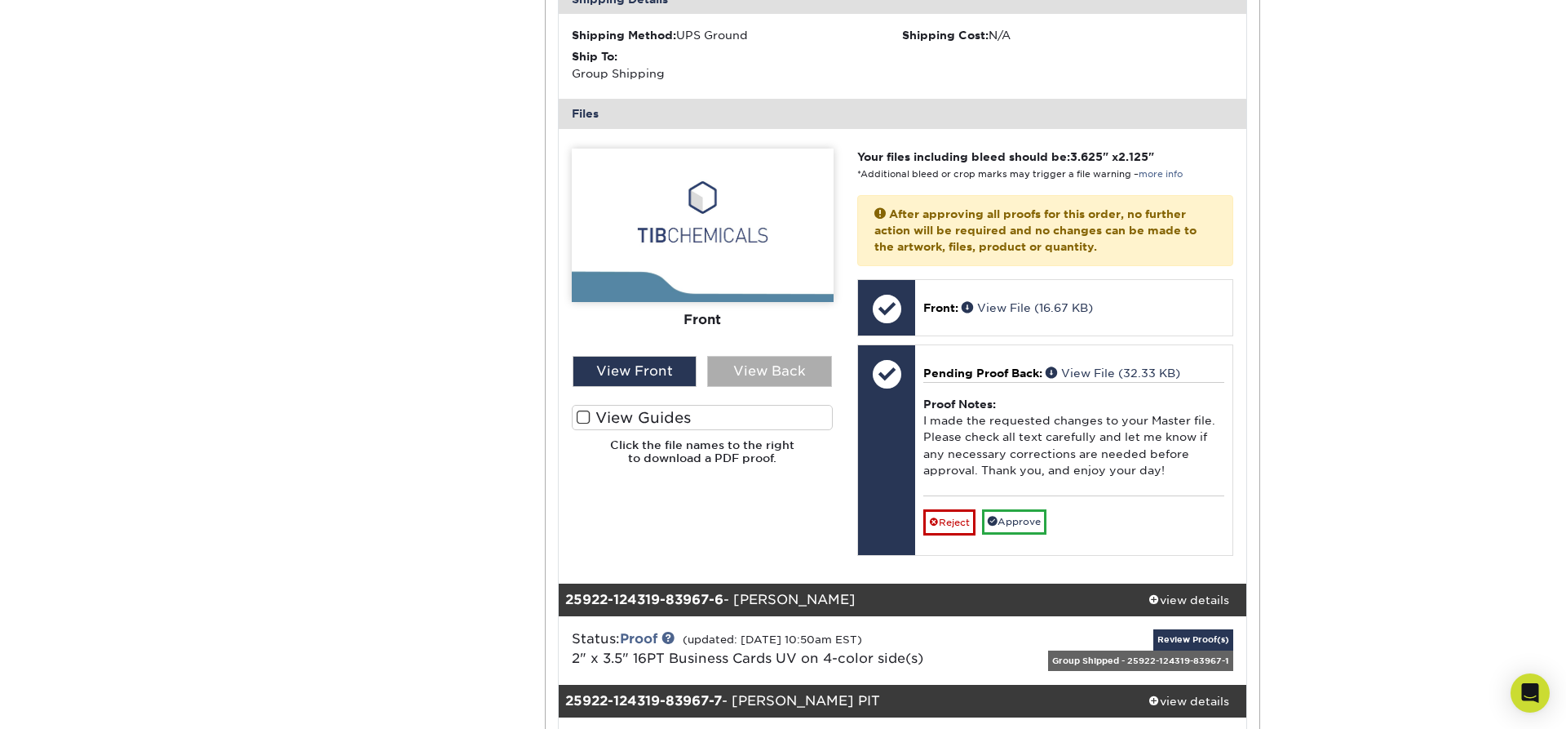
click at [757, 356] on div "View Back" at bounding box center [769, 371] width 125 height 31
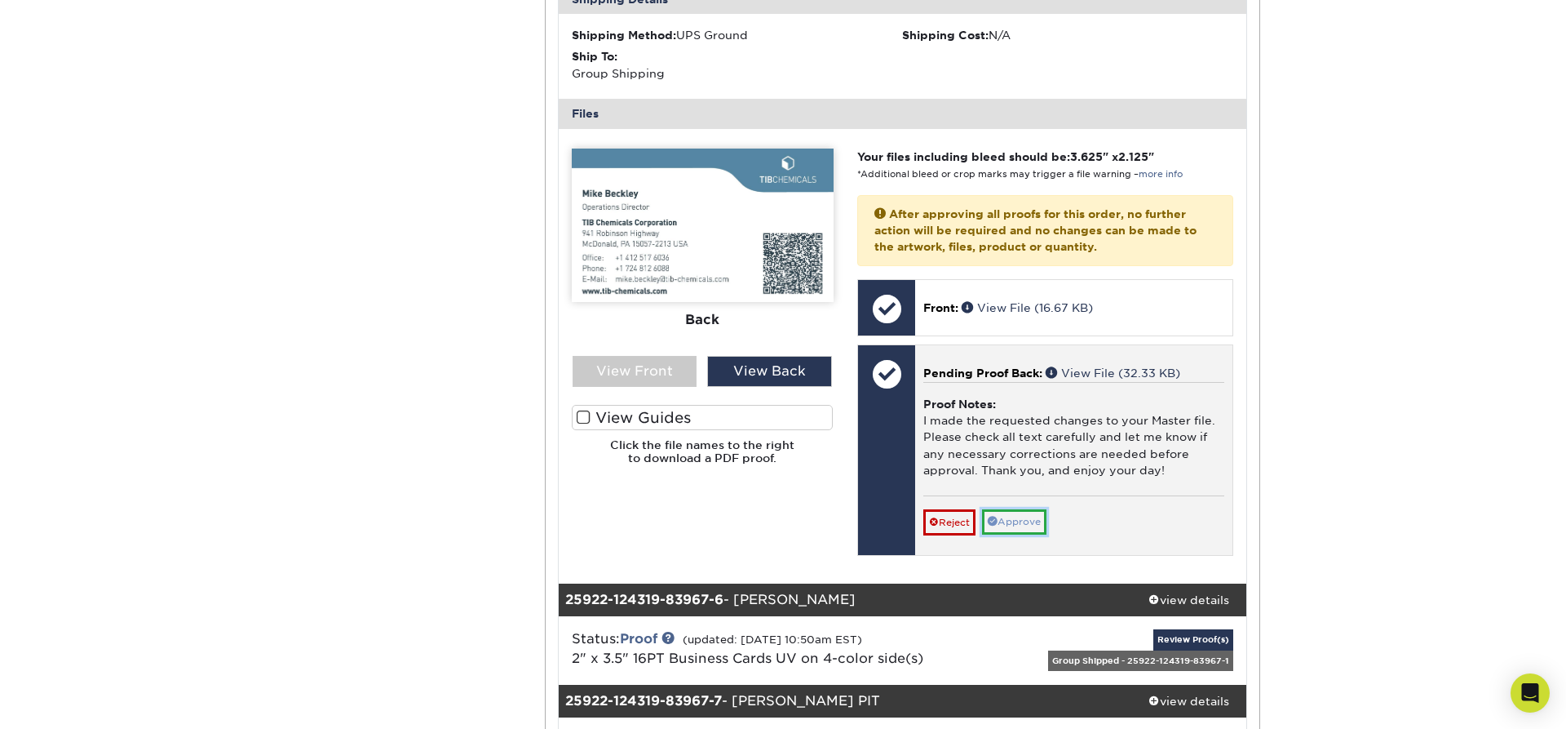
click at [1021, 509] on link "Approve" at bounding box center [1014, 521] width 64 height 25
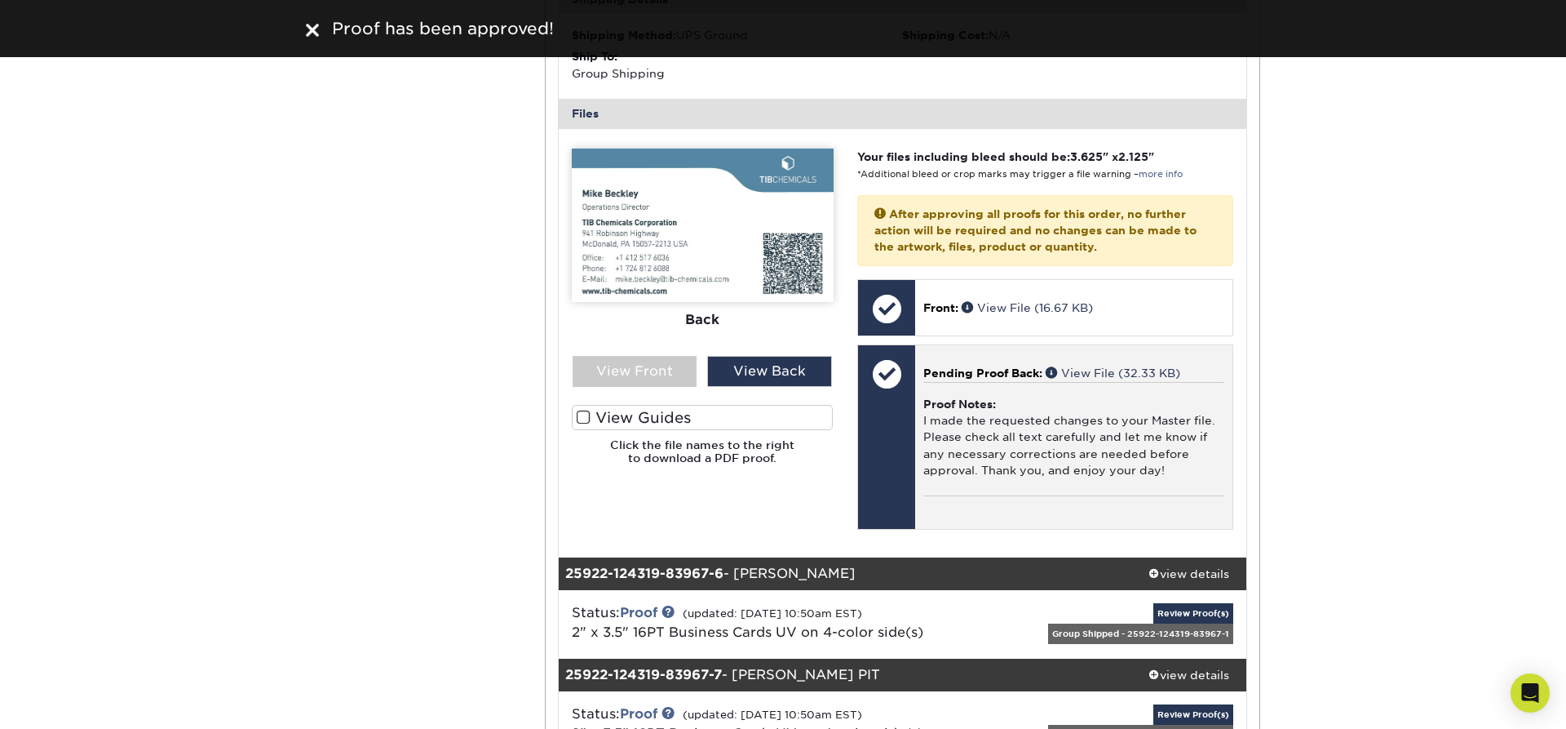
scroll to position [4161, 0]
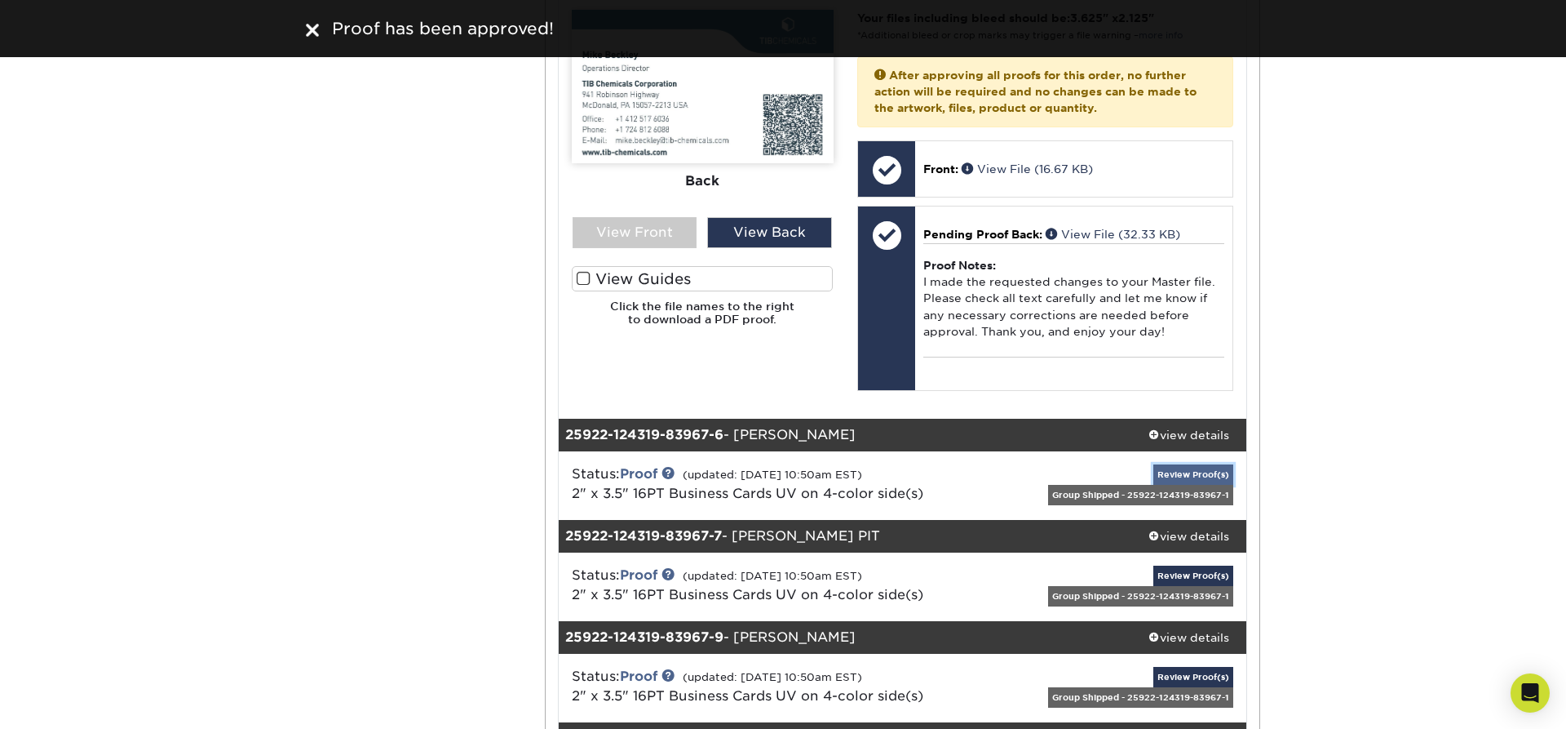
click at [1178, 464] on link "Review Proof(s)" at bounding box center [1194, 474] width 80 height 20
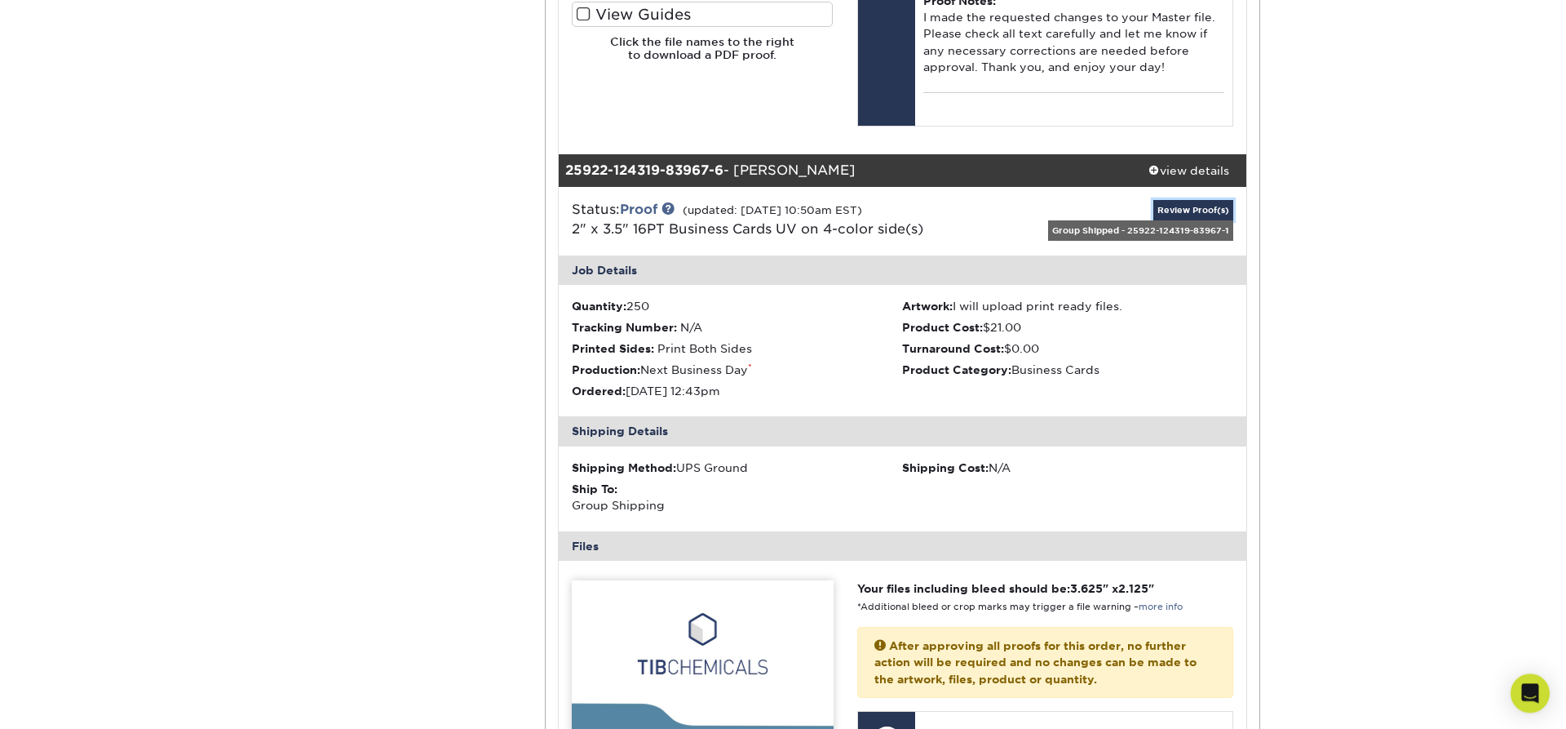
scroll to position [4577, 0]
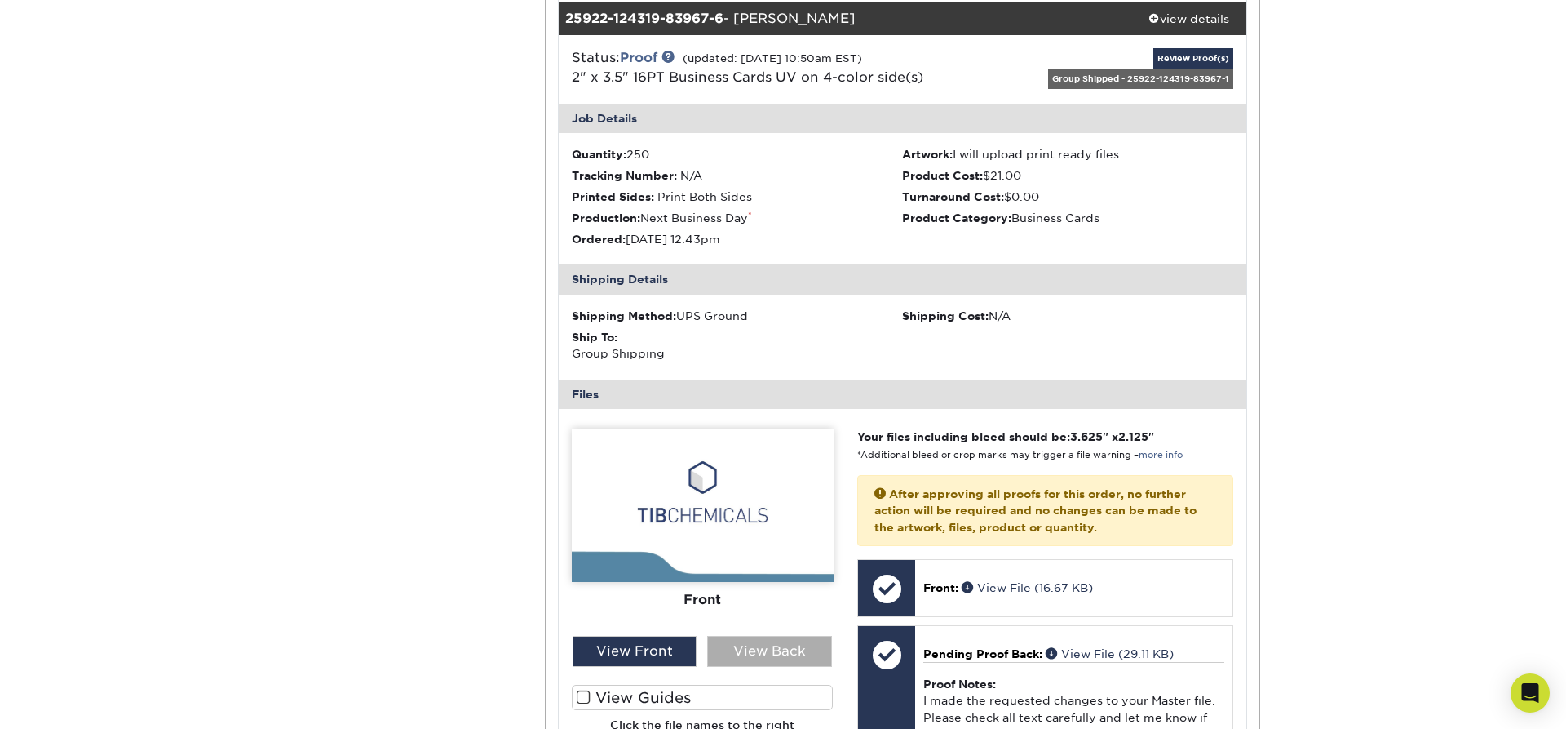
click at [793, 636] on div "View Back" at bounding box center [769, 651] width 125 height 31
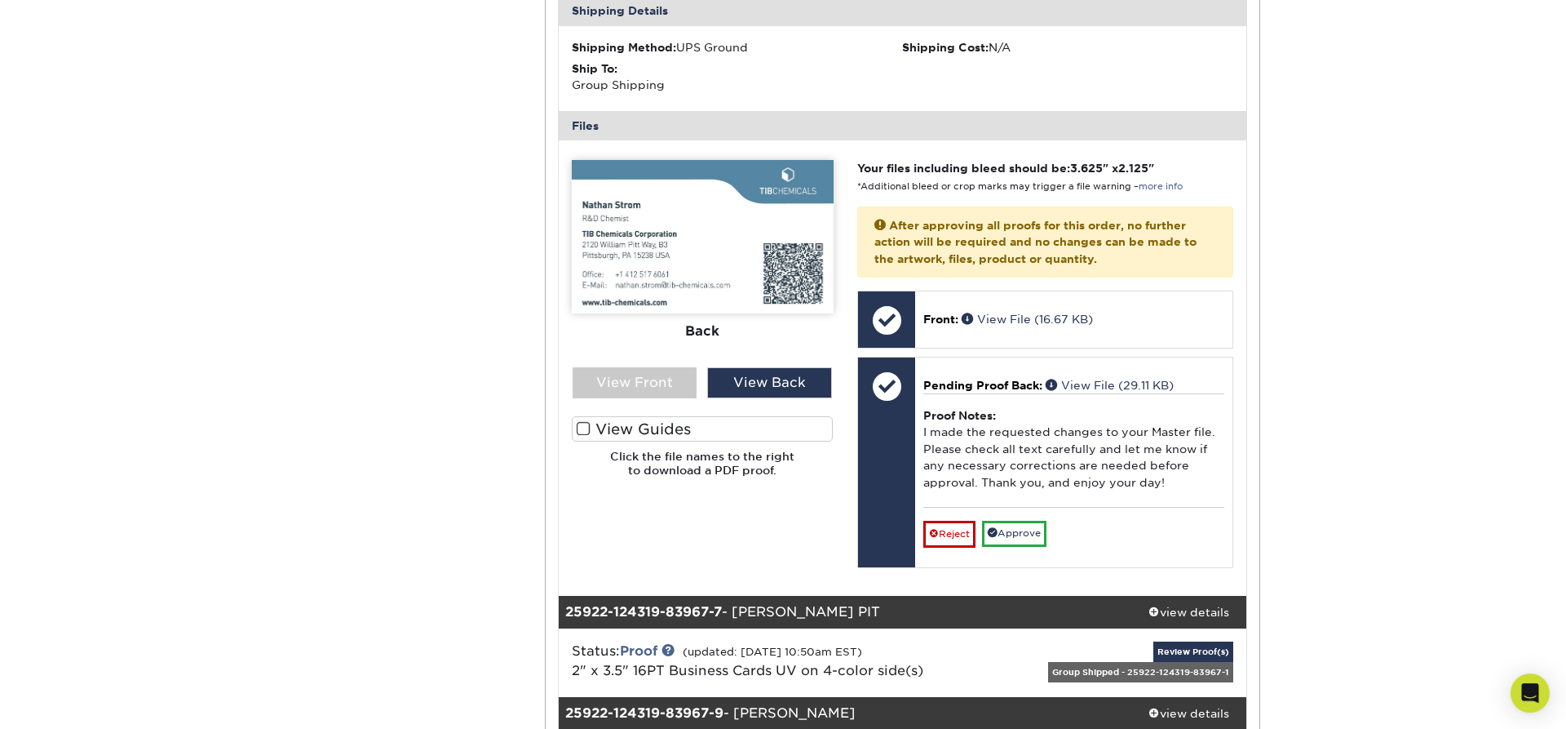
scroll to position [4854, 0]
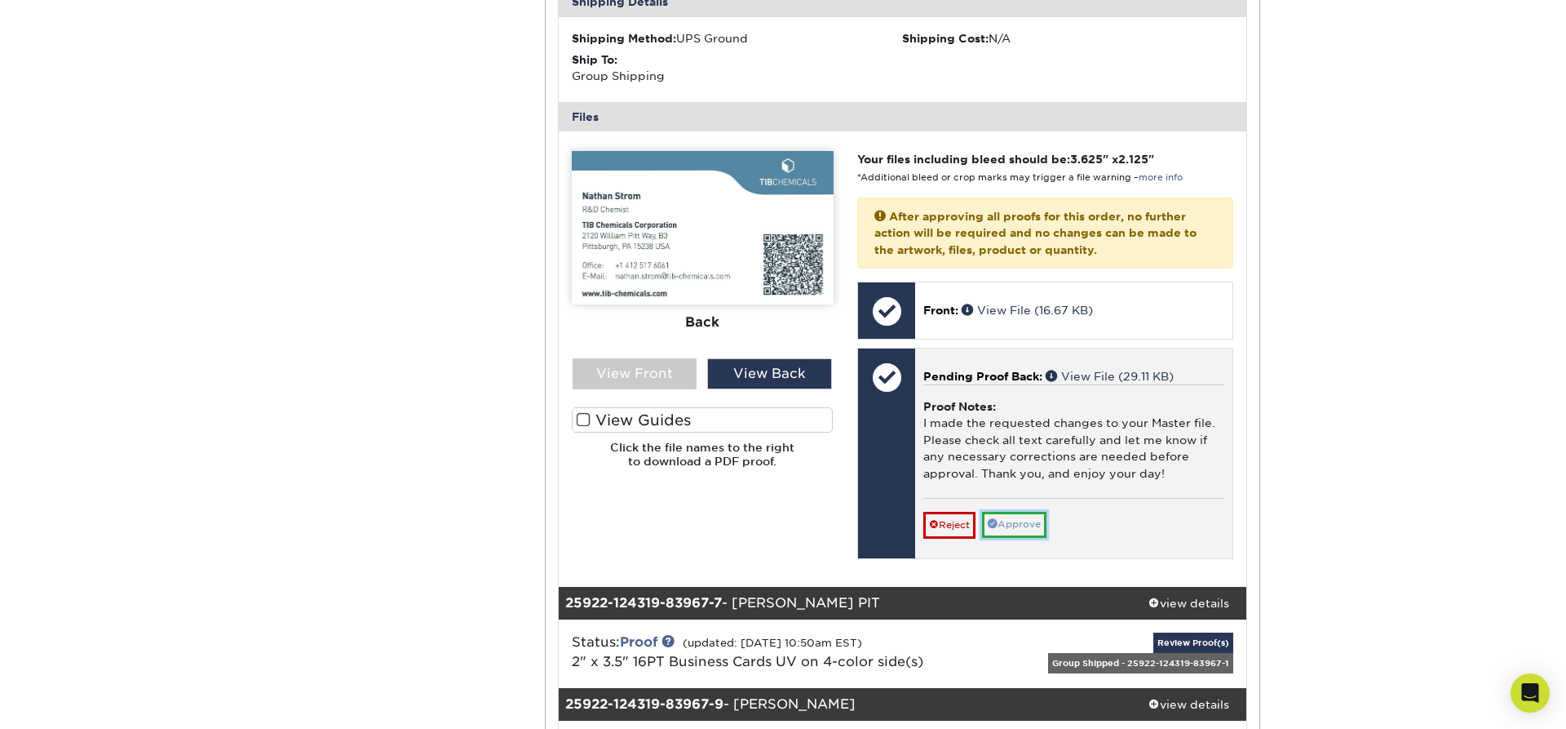
click at [1022, 512] on link "Approve" at bounding box center [1014, 524] width 64 height 25
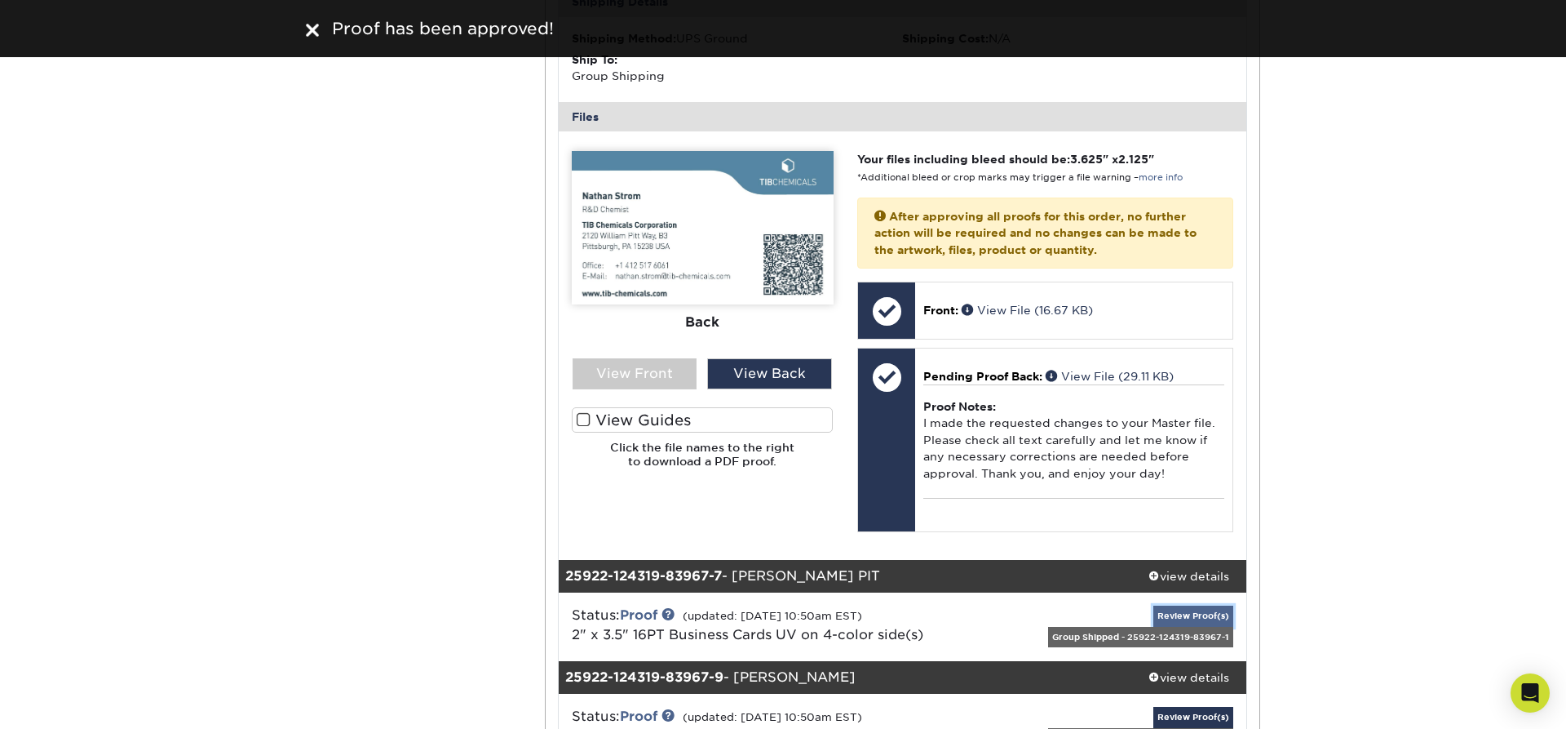
click at [1198, 605] on link "Review Proof(s)" at bounding box center [1194, 615] width 80 height 20
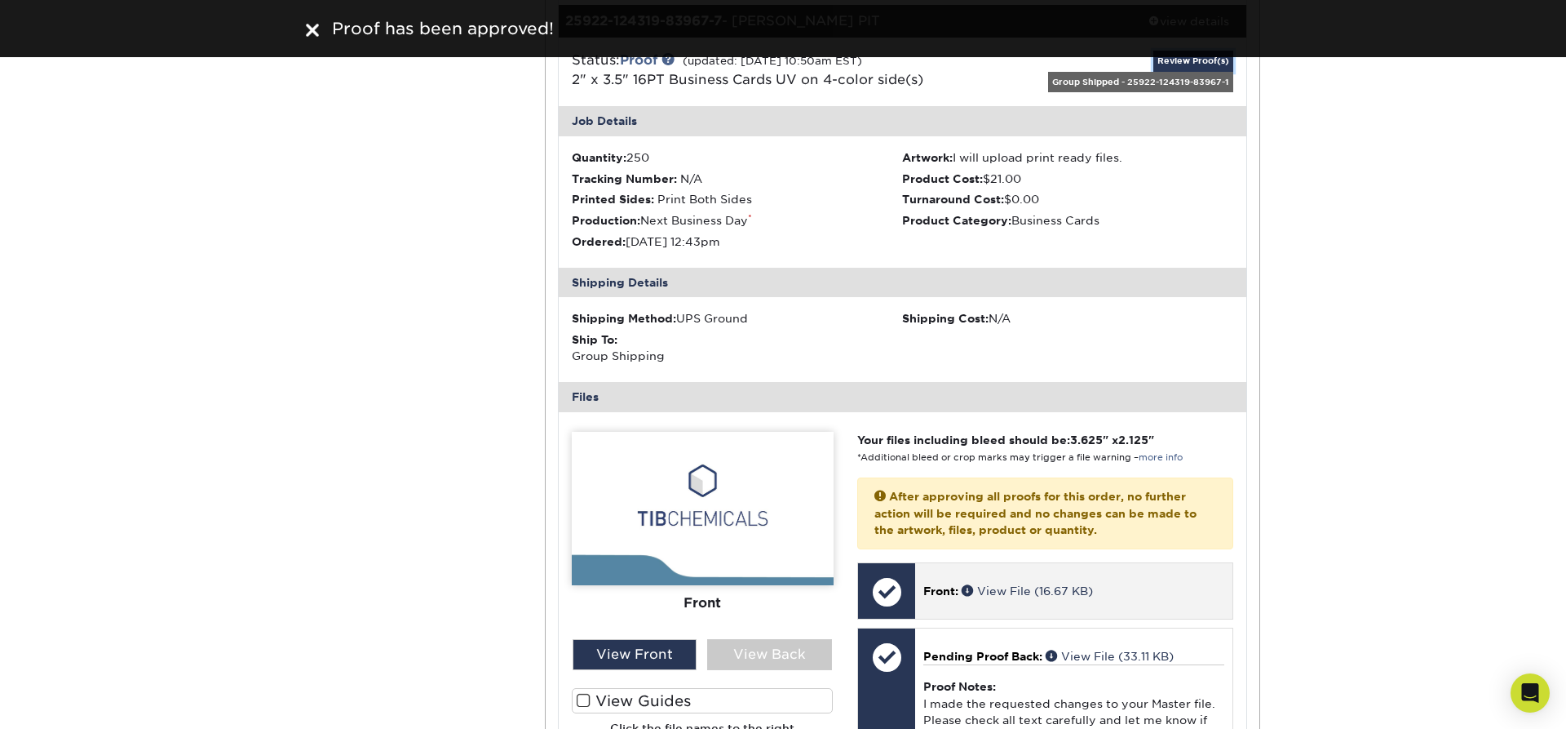
scroll to position [5548, 0]
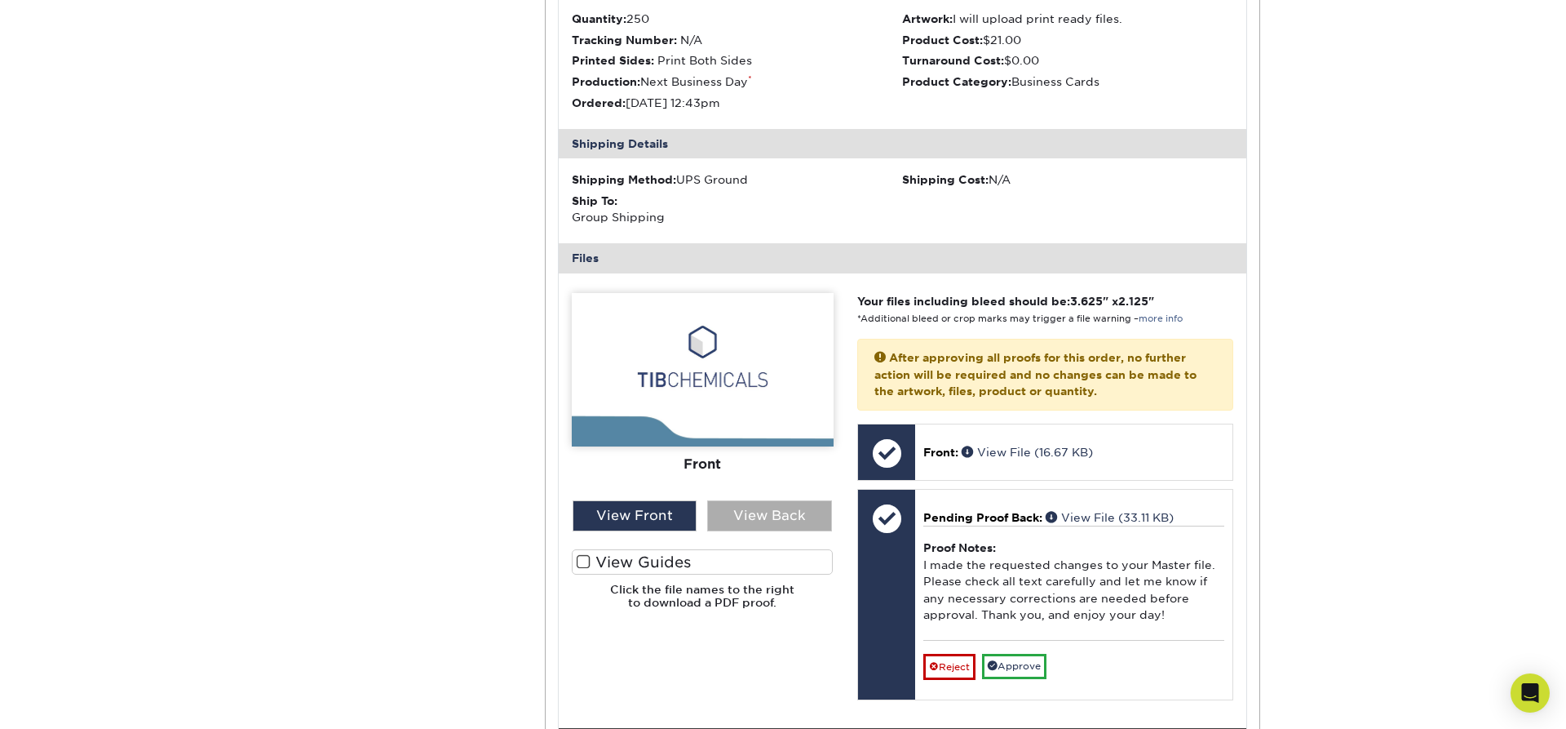
click at [793, 500] on div "View Back" at bounding box center [769, 515] width 125 height 31
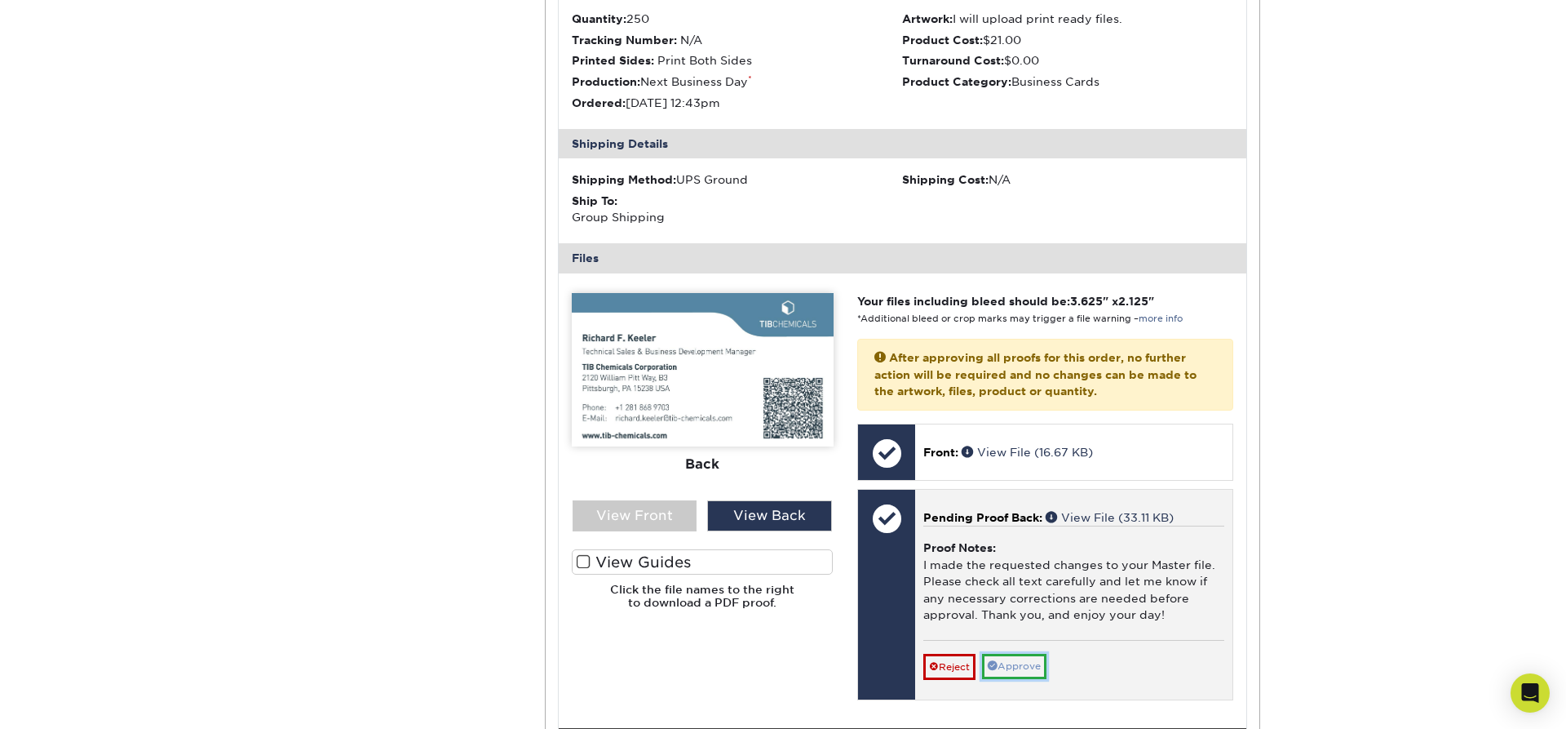
click at [1016, 653] on link "Approve" at bounding box center [1014, 665] width 64 height 25
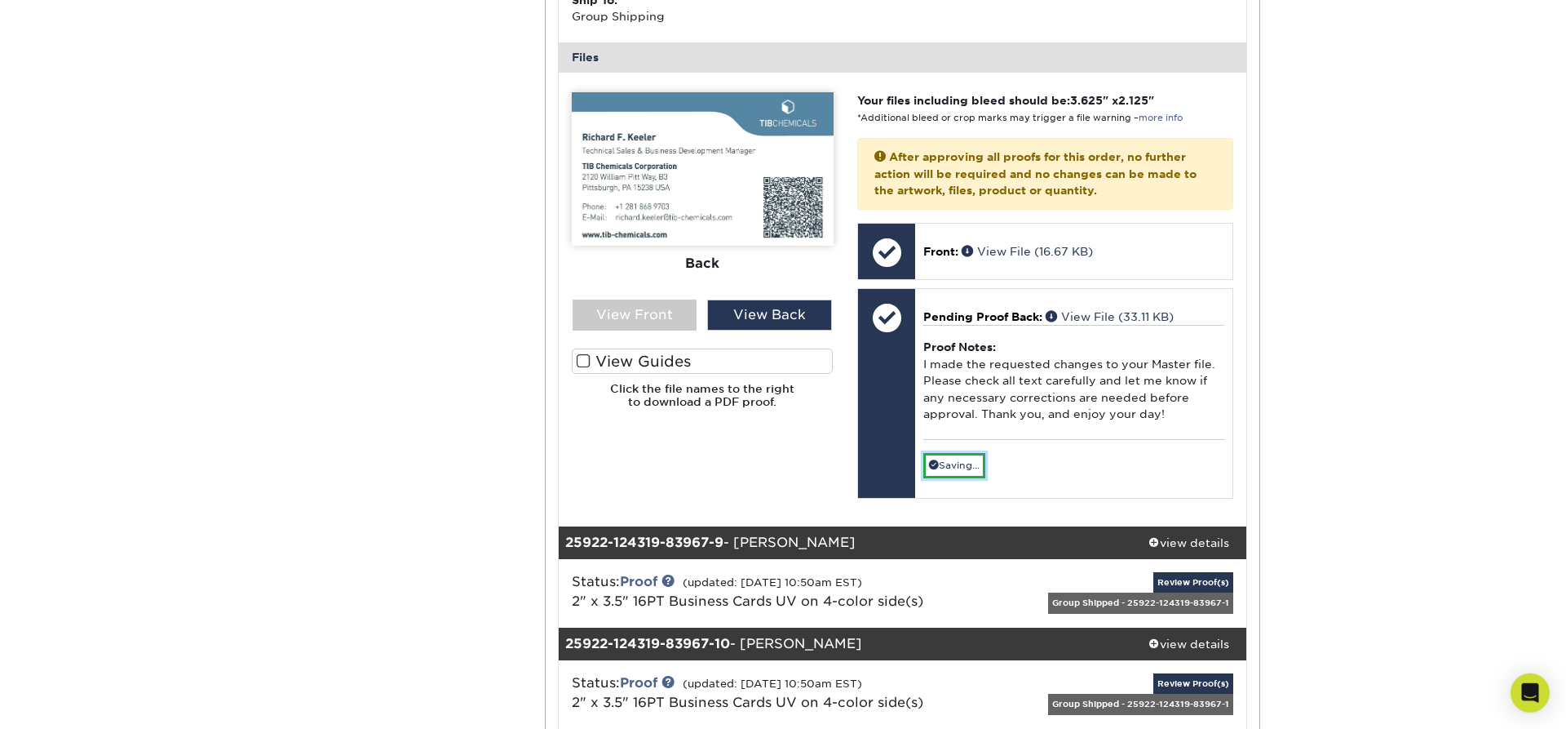
scroll to position [5964, 0]
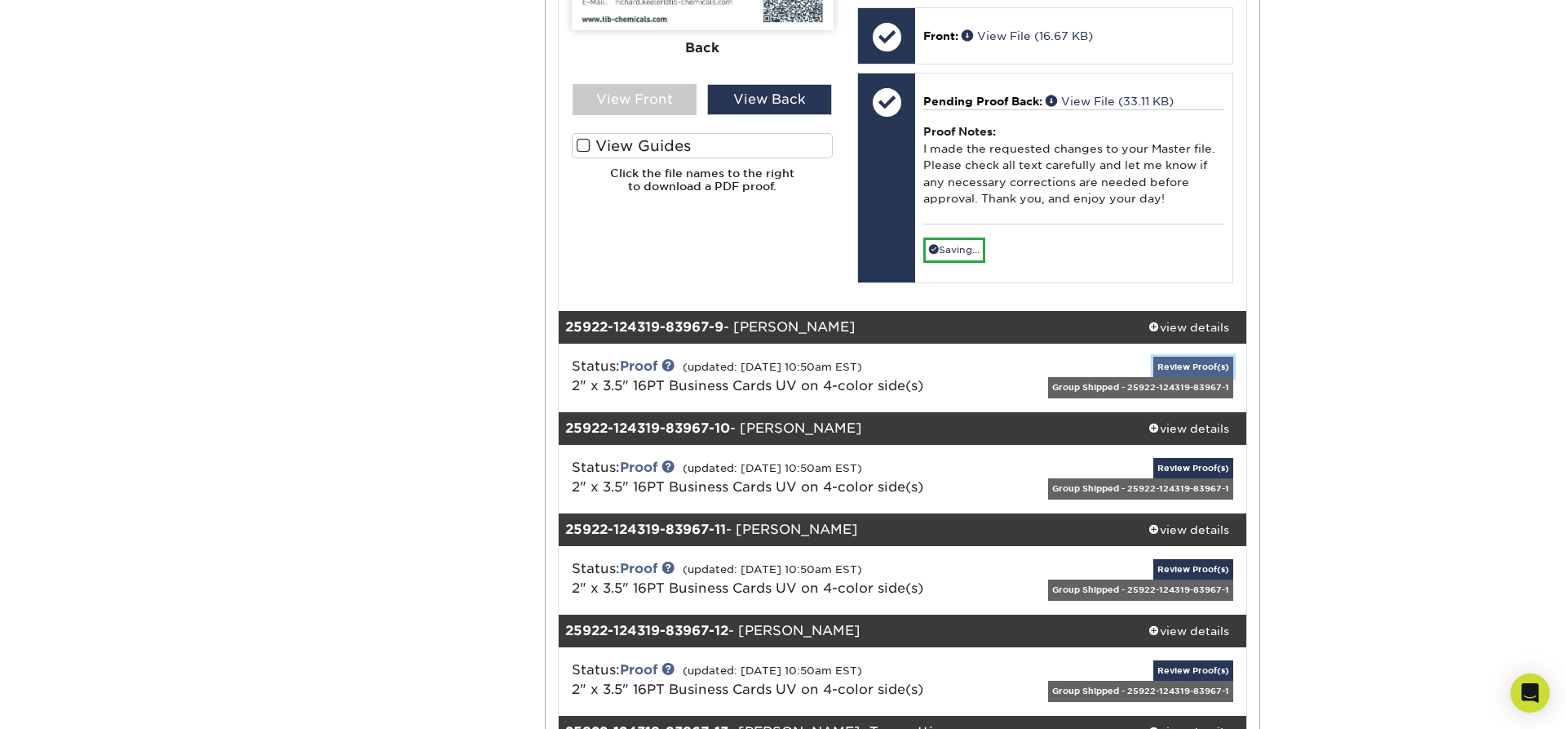
click at [1203, 357] on link "Review Proof(s)" at bounding box center [1194, 367] width 80 height 20
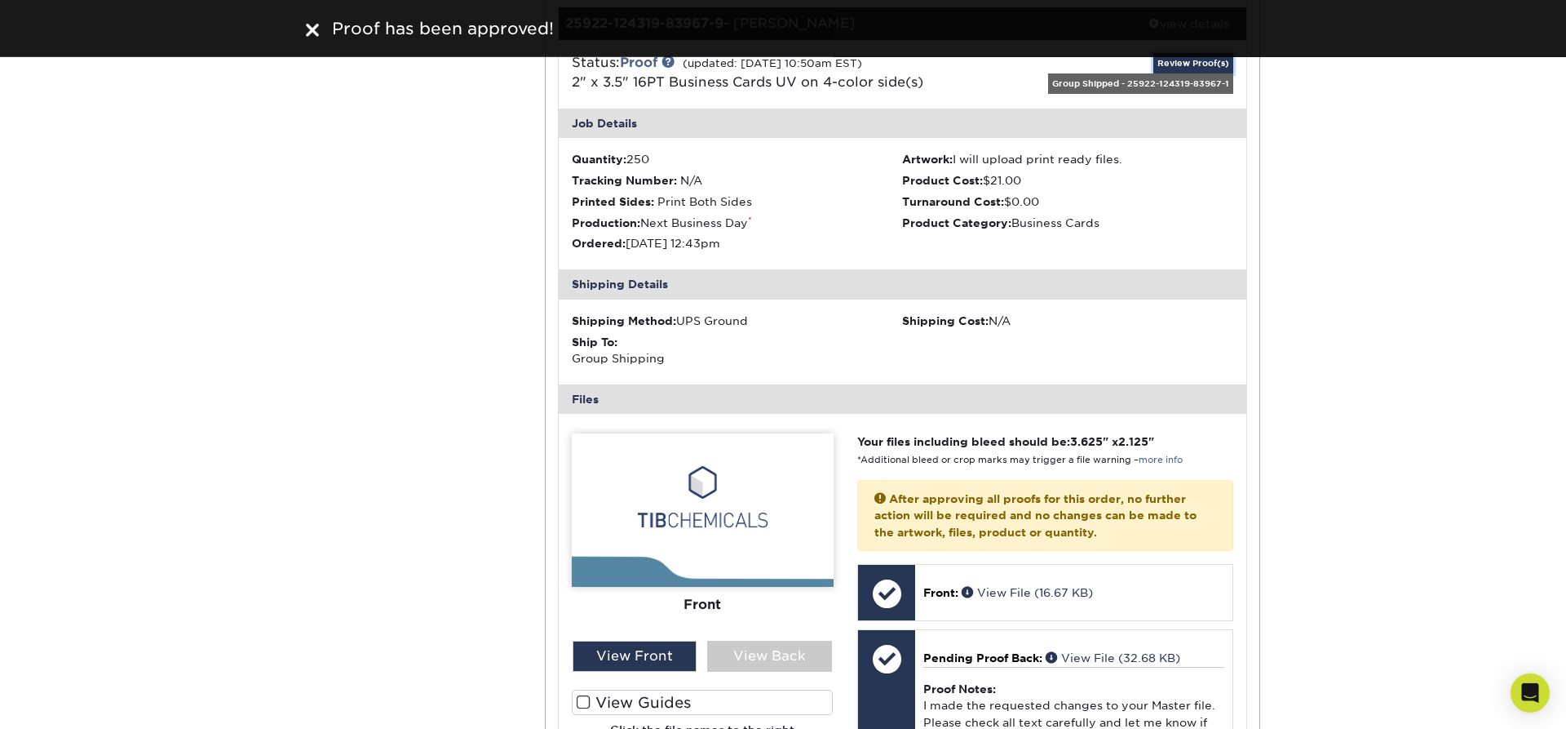
scroll to position [6518, 0]
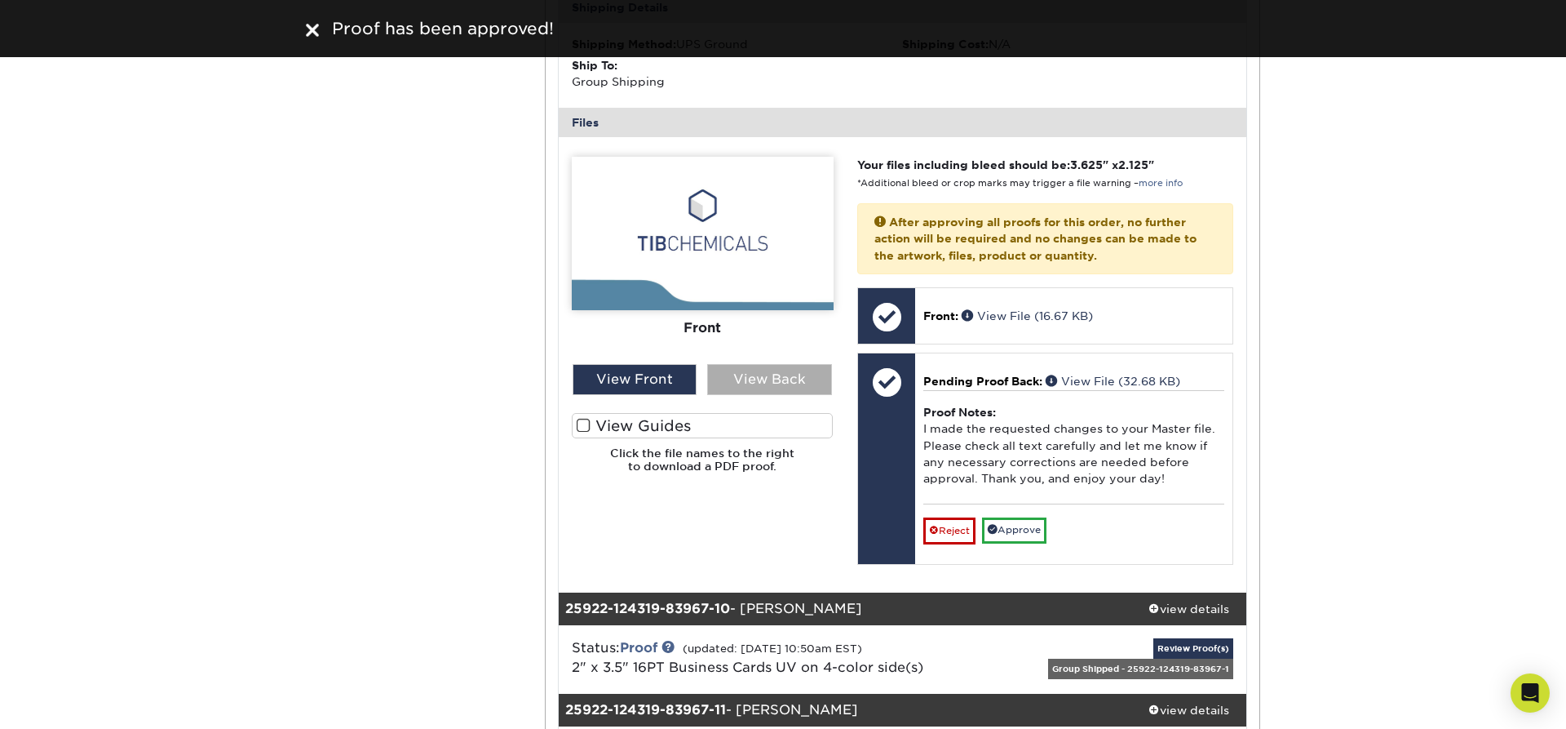
click at [742, 364] on div "View Back" at bounding box center [769, 379] width 125 height 31
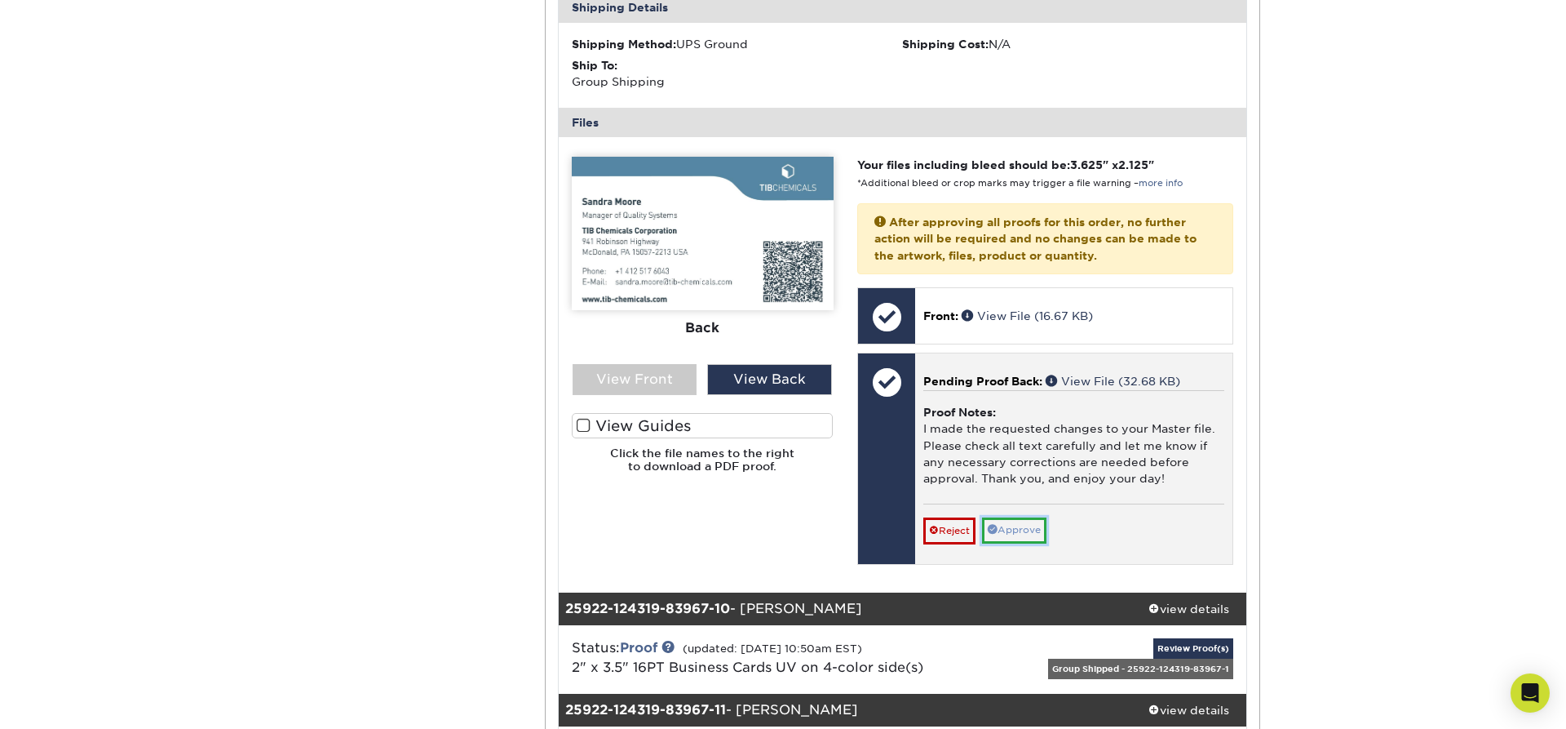
click at [1017, 517] on link "Approve" at bounding box center [1014, 529] width 64 height 25
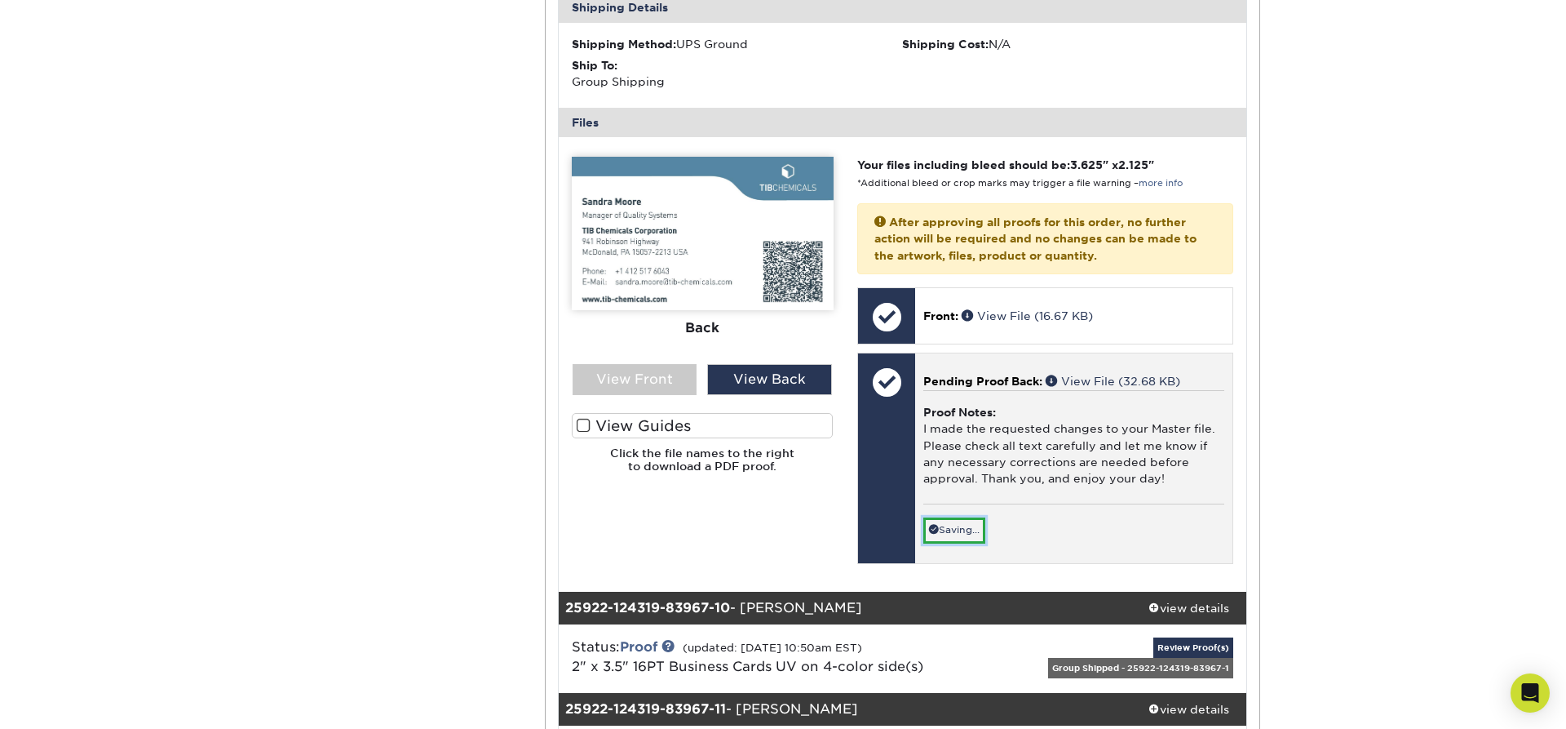
scroll to position [6934, 0]
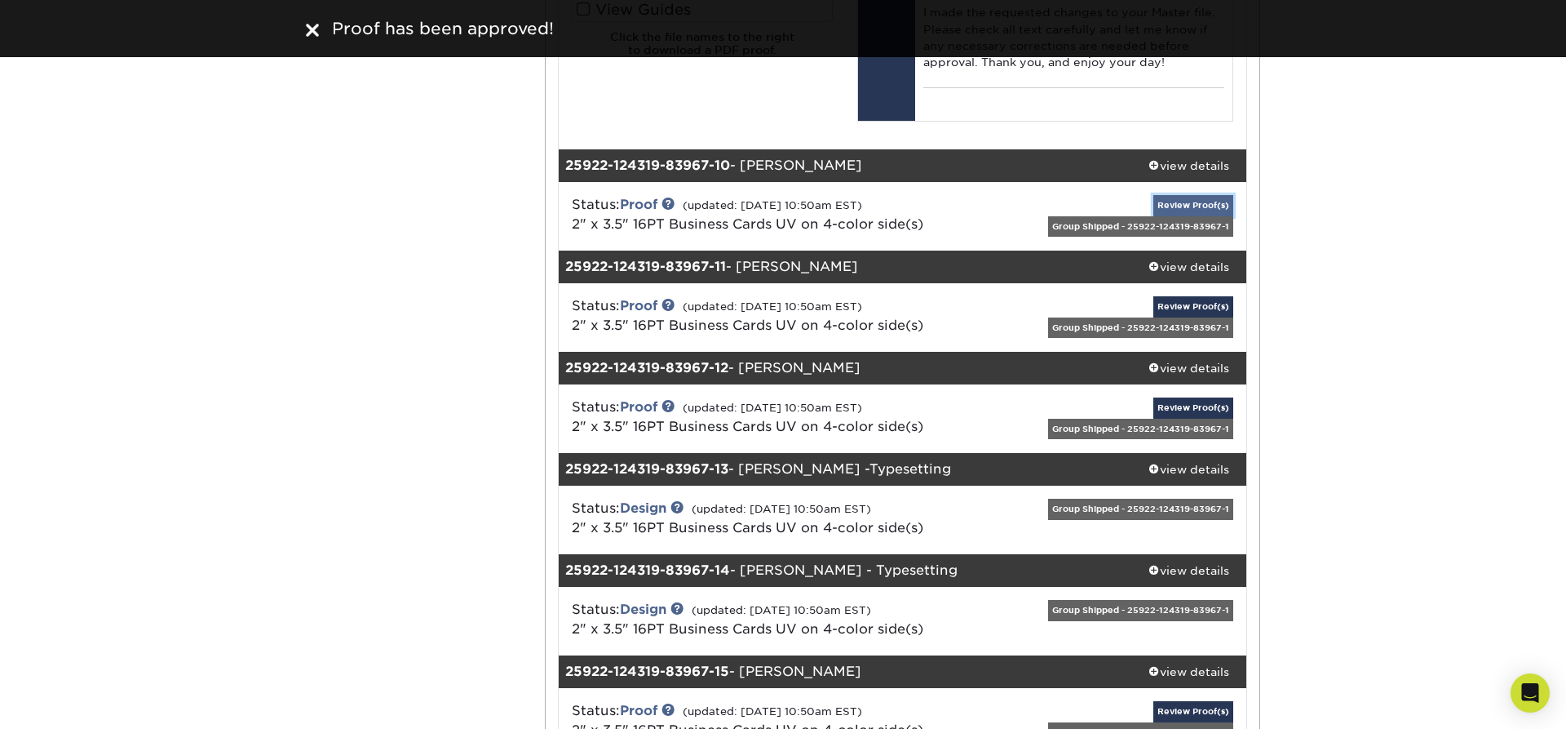
click at [1203, 195] on link "Review Proof(s)" at bounding box center [1194, 205] width 80 height 20
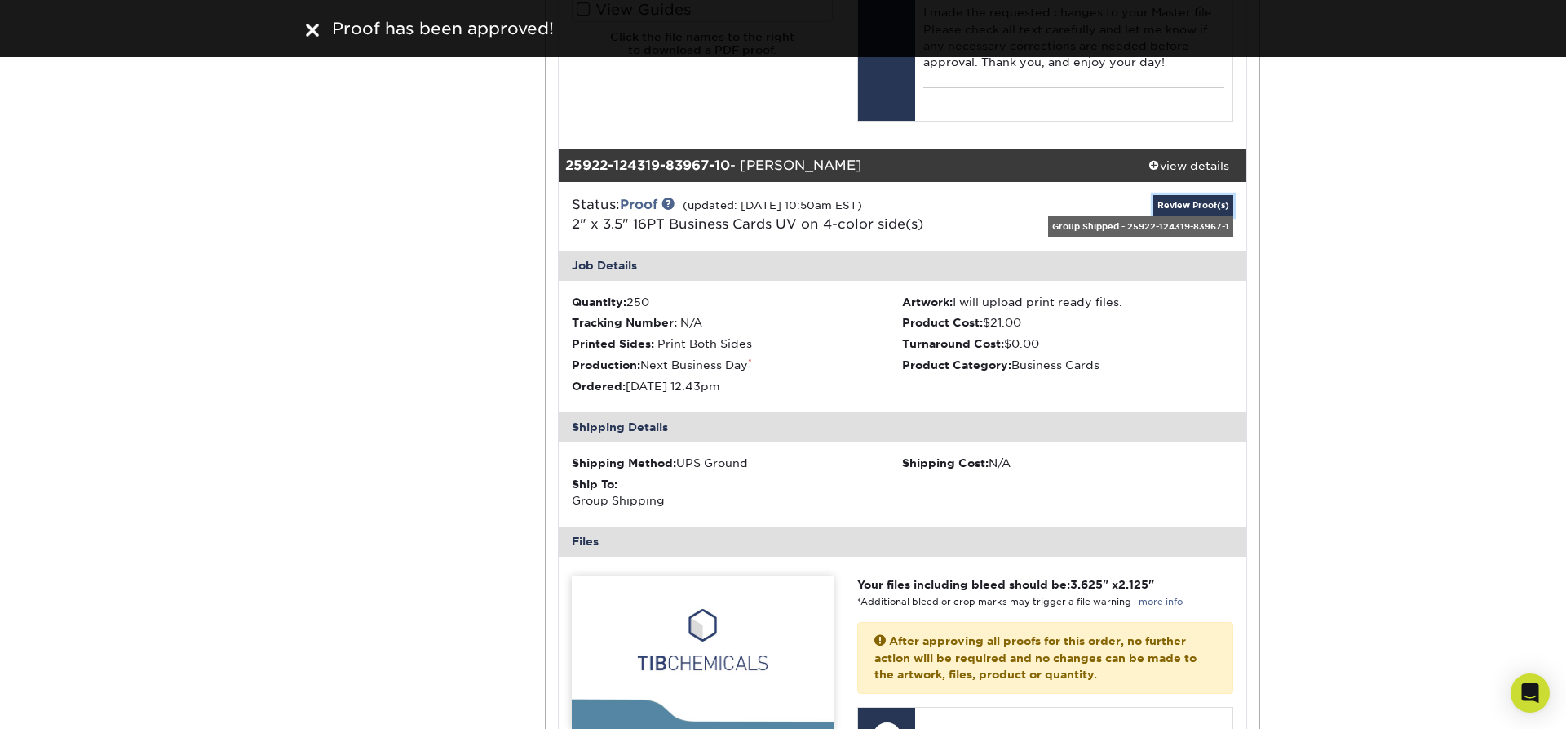
scroll to position [7073, 0]
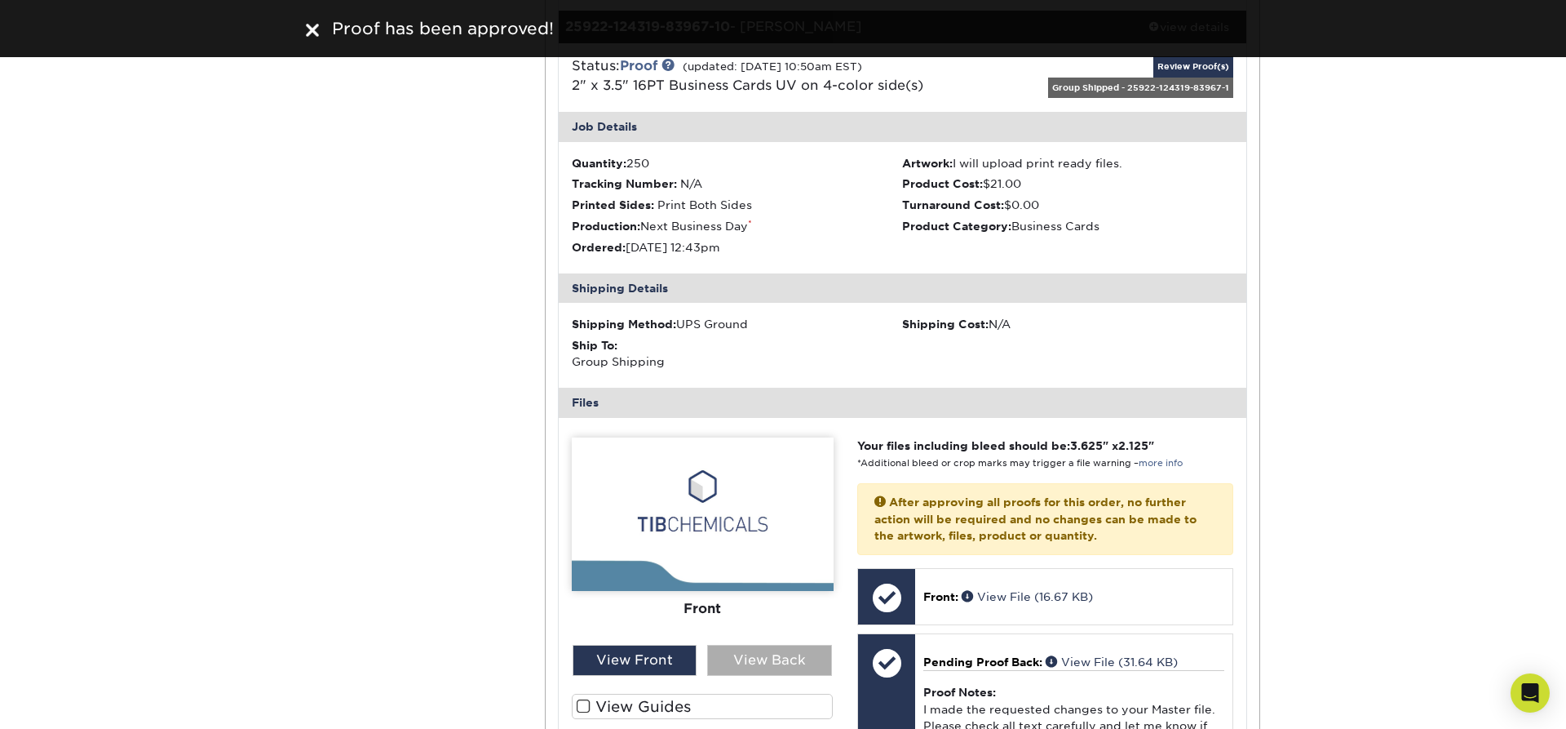
click at [777, 644] on div "View Back" at bounding box center [769, 659] width 125 height 31
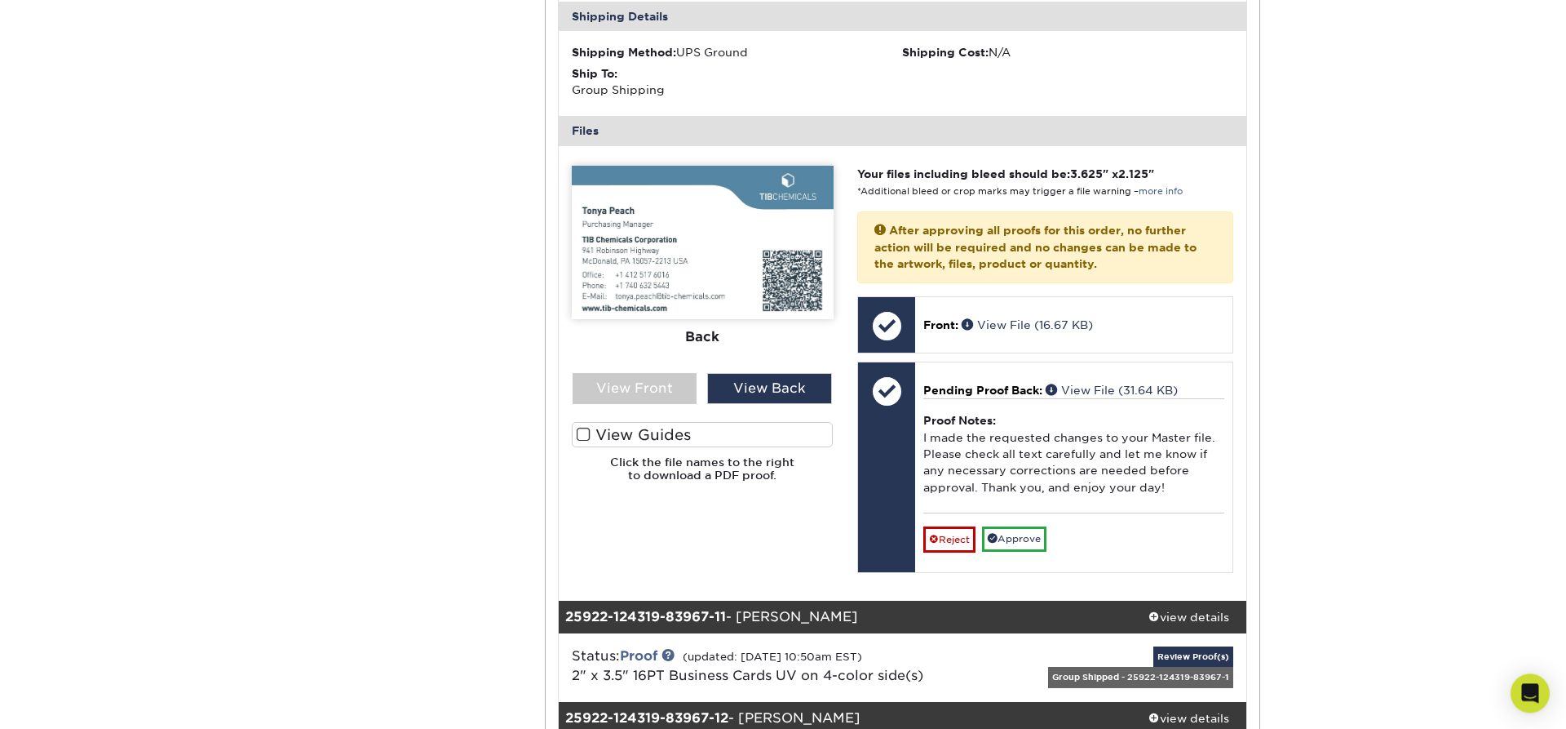
scroll to position [7351, 0]
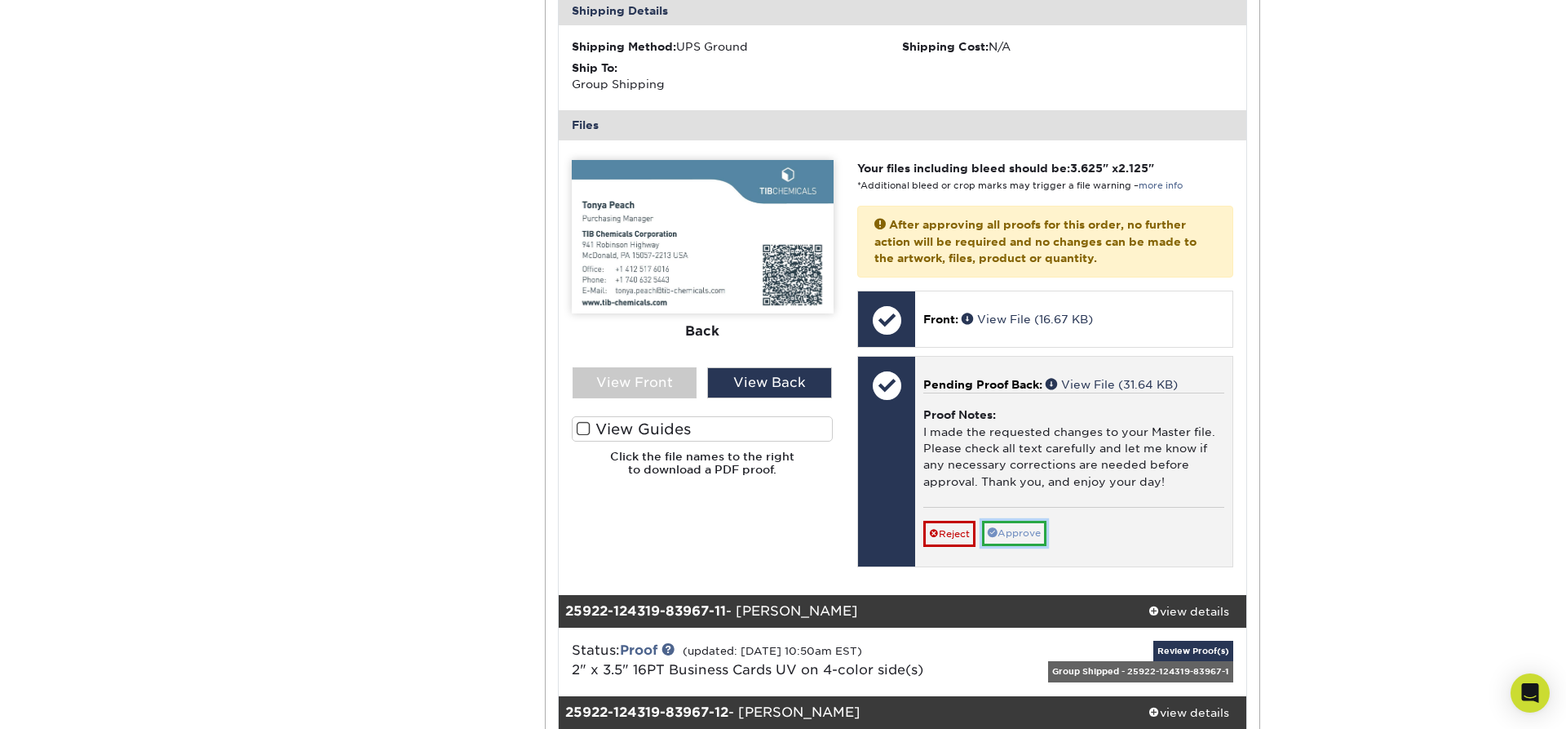
click at [995, 520] on link "Approve" at bounding box center [1014, 532] width 64 height 25
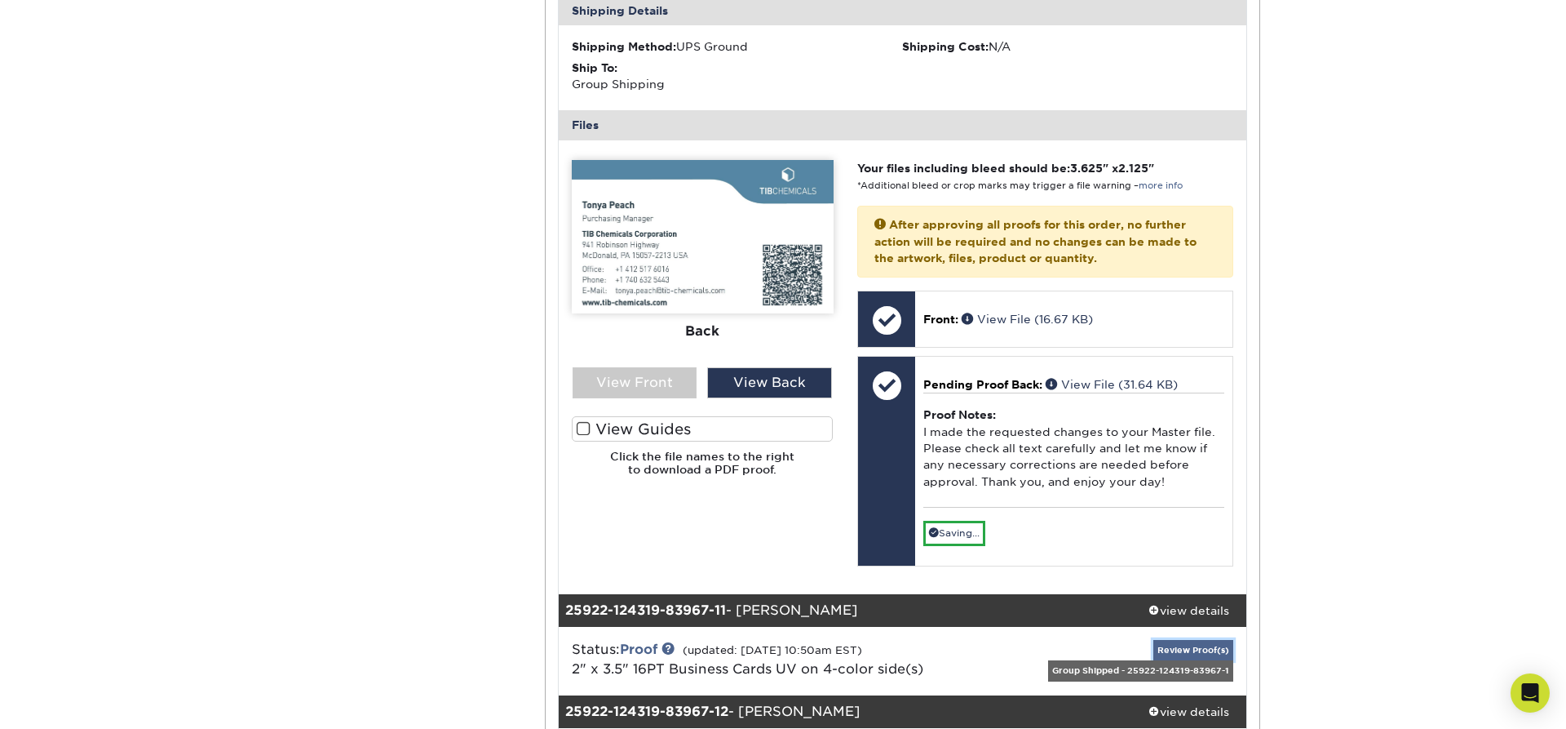
click at [1198, 640] on link "Review Proof(s)" at bounding box center [1194, 650] width 80 height 20
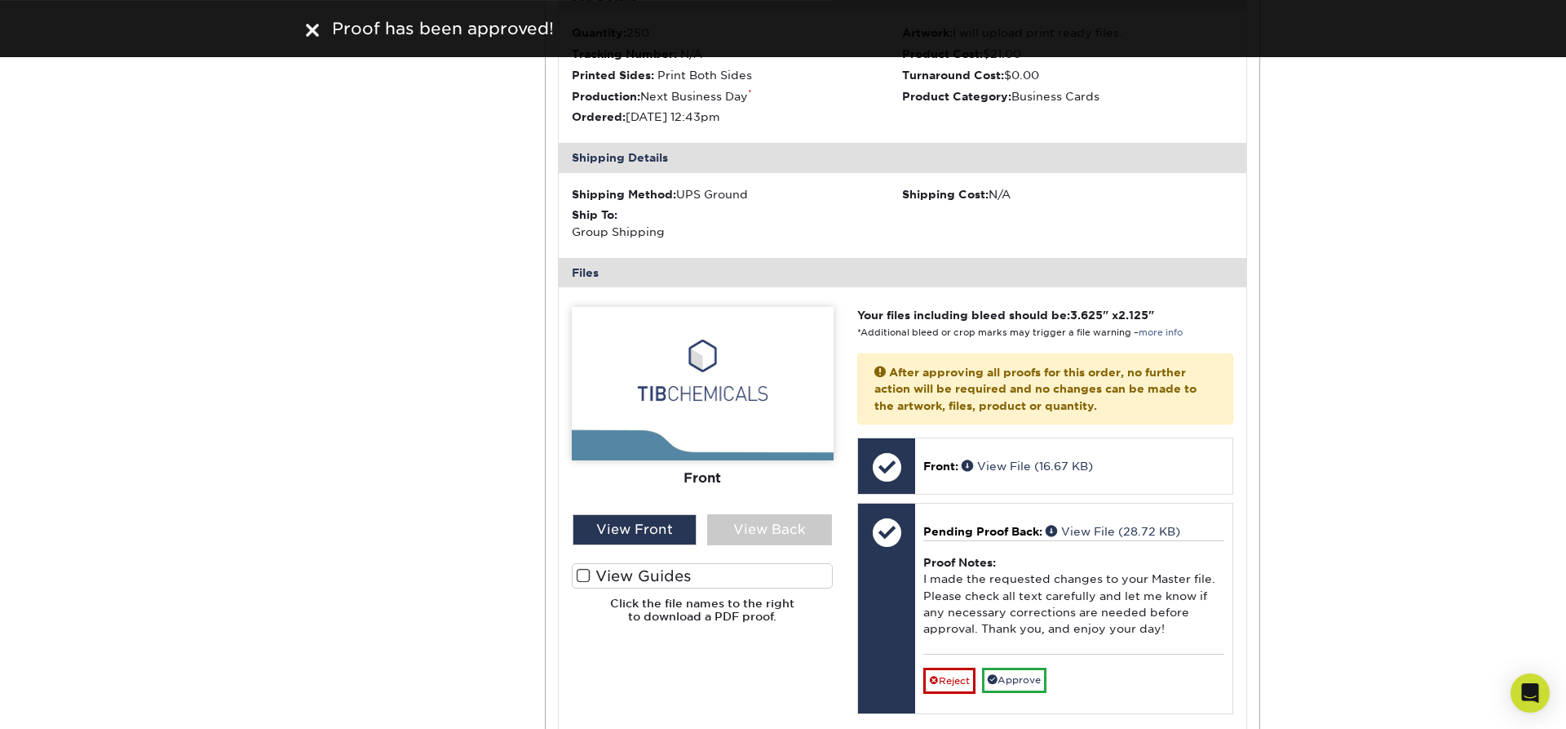
scroll to position [8044, 0]
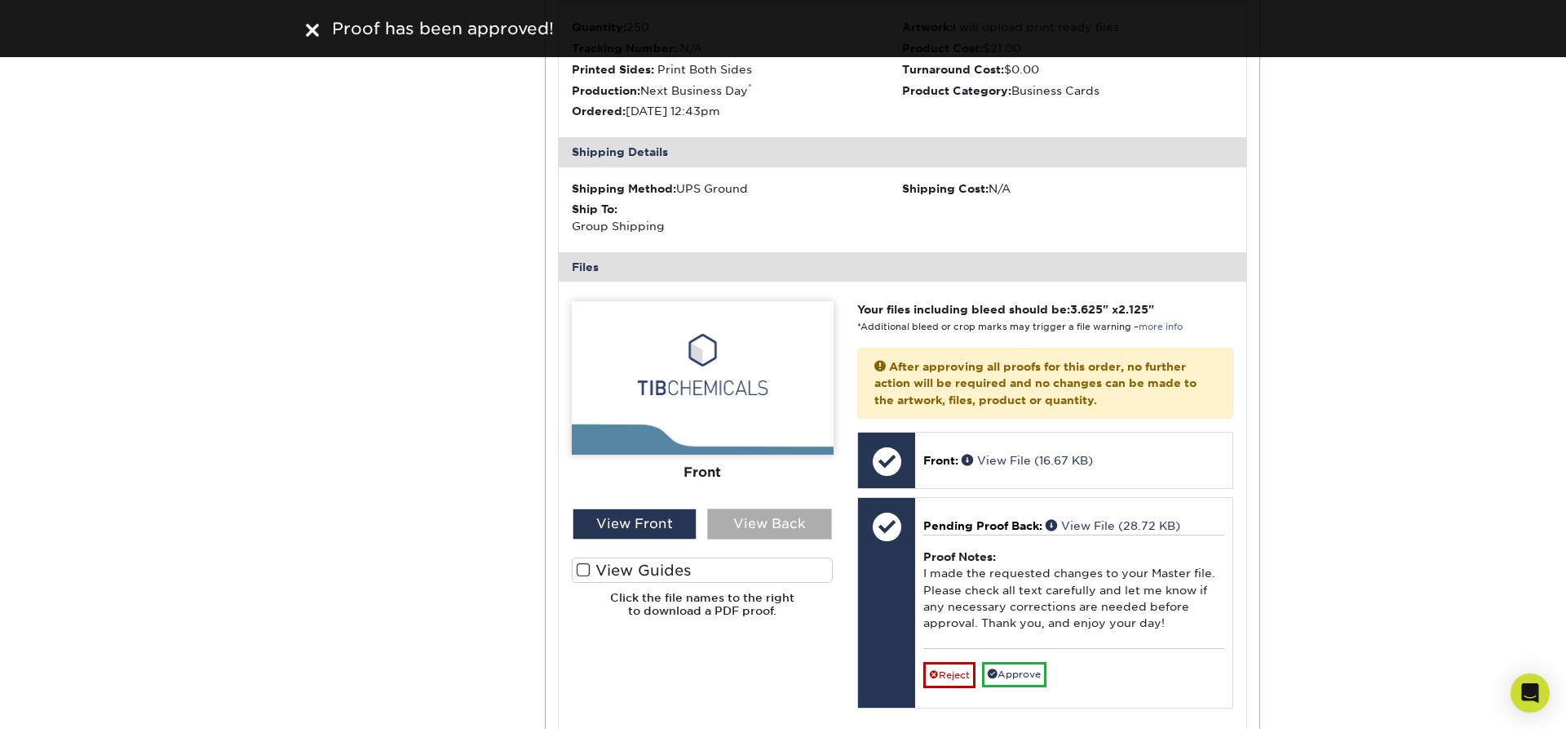
click at [765, 508] on div "View Back" at bounding box center [769, 523] width 125 height 31
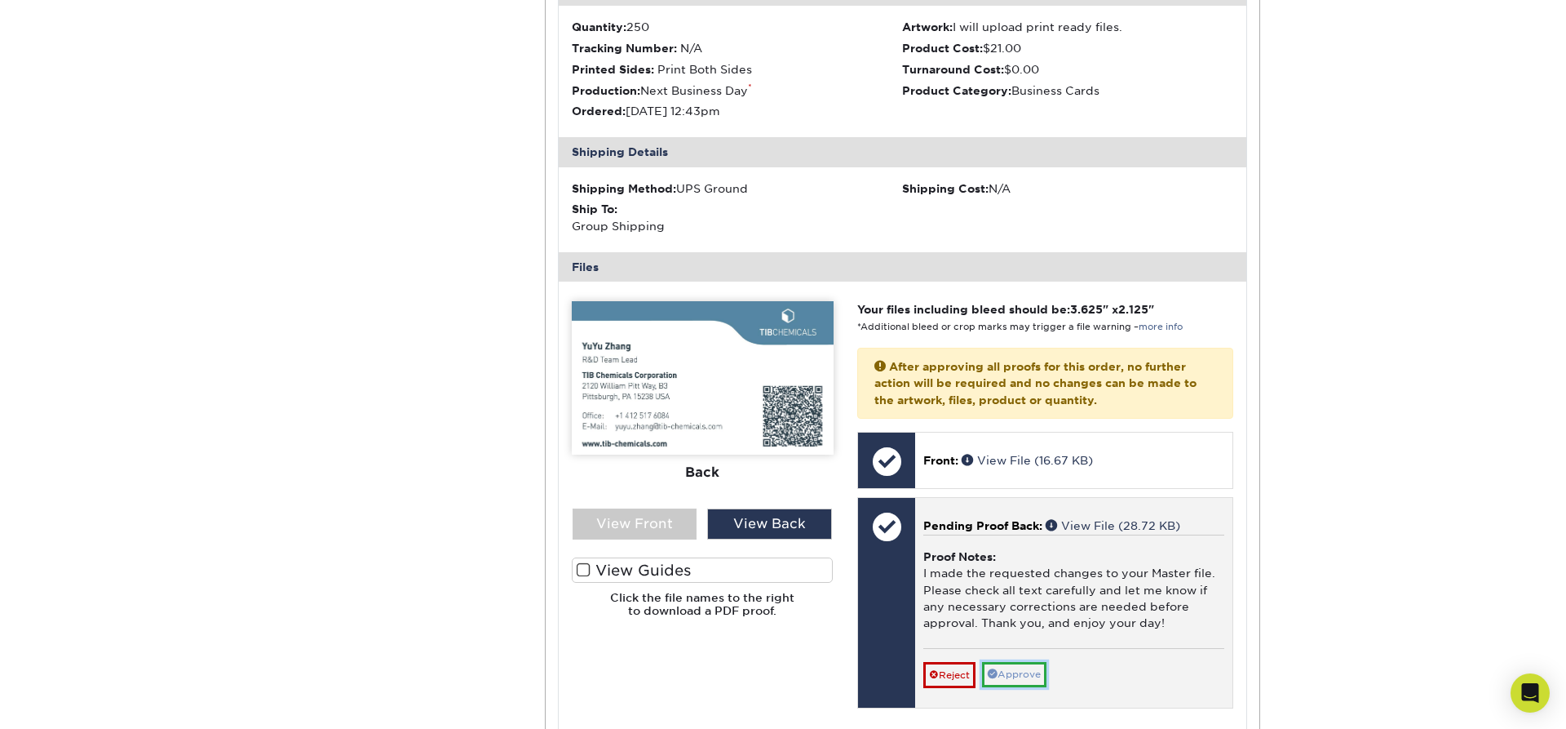
click at [1026, 665] on link "Approve" at bounding box center [1014, 674] width 64 height 25
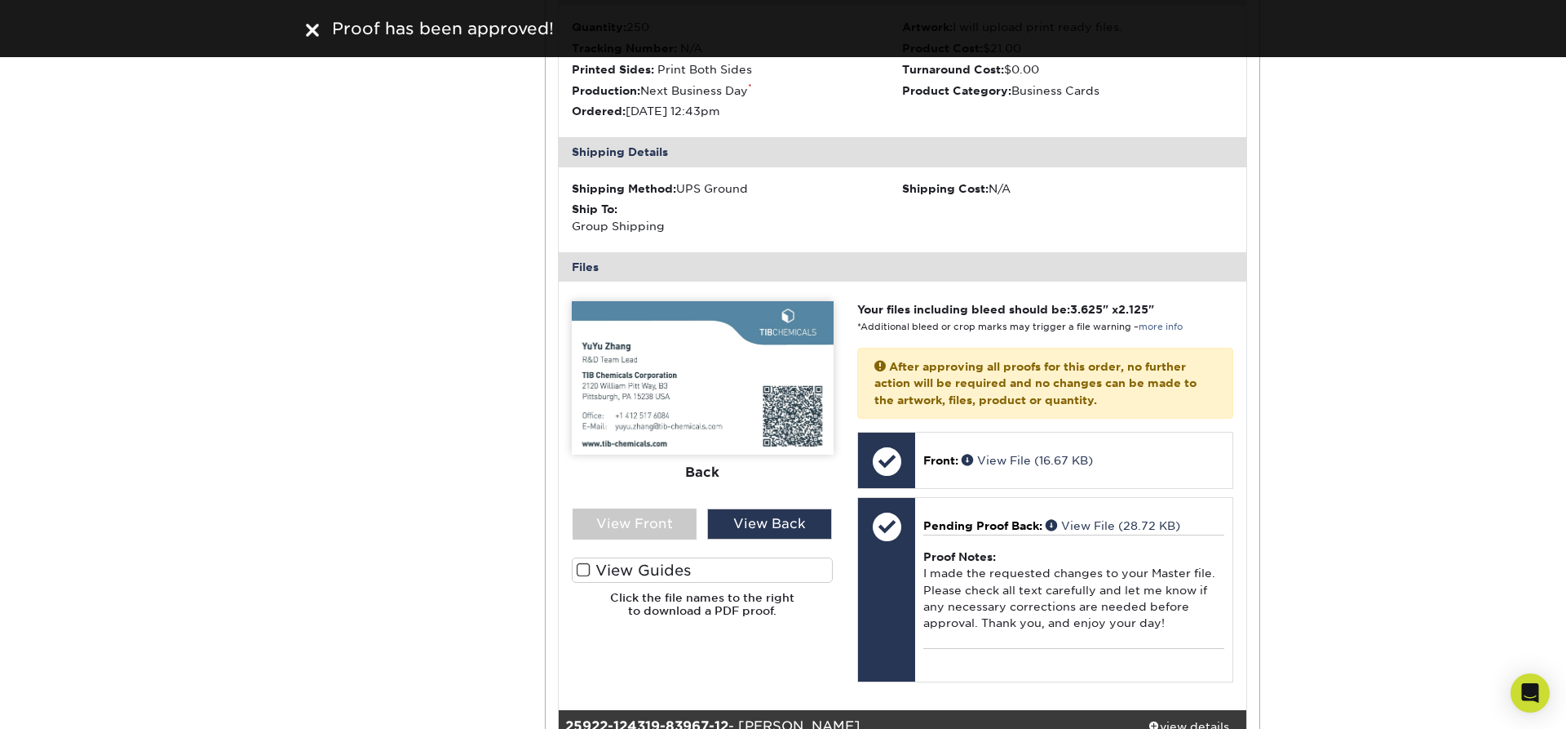
scroll to position [8460, 0]
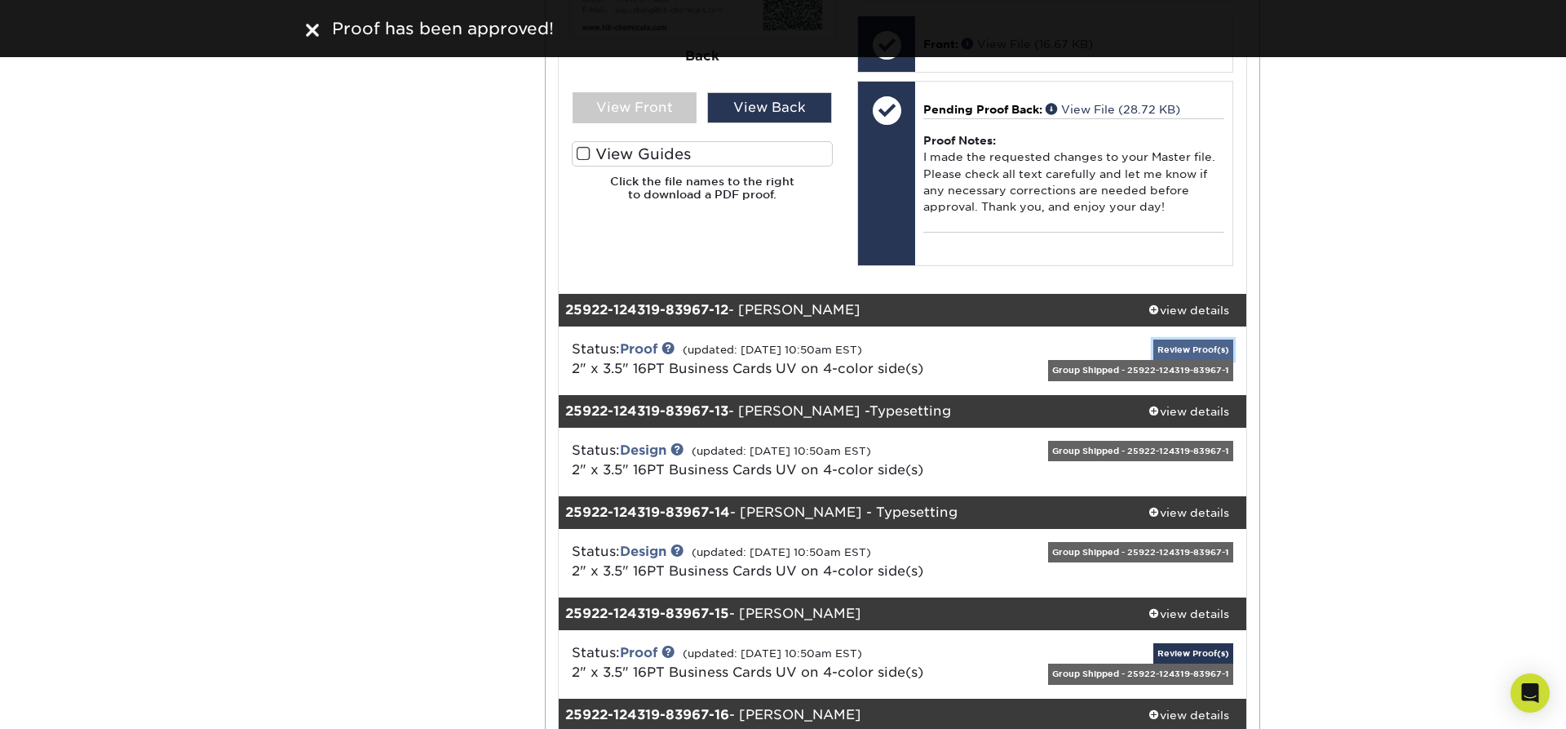
click at [1206, 339] on link "Review Proof(s)" at bounding box center [1194, 349] width 80 height 20
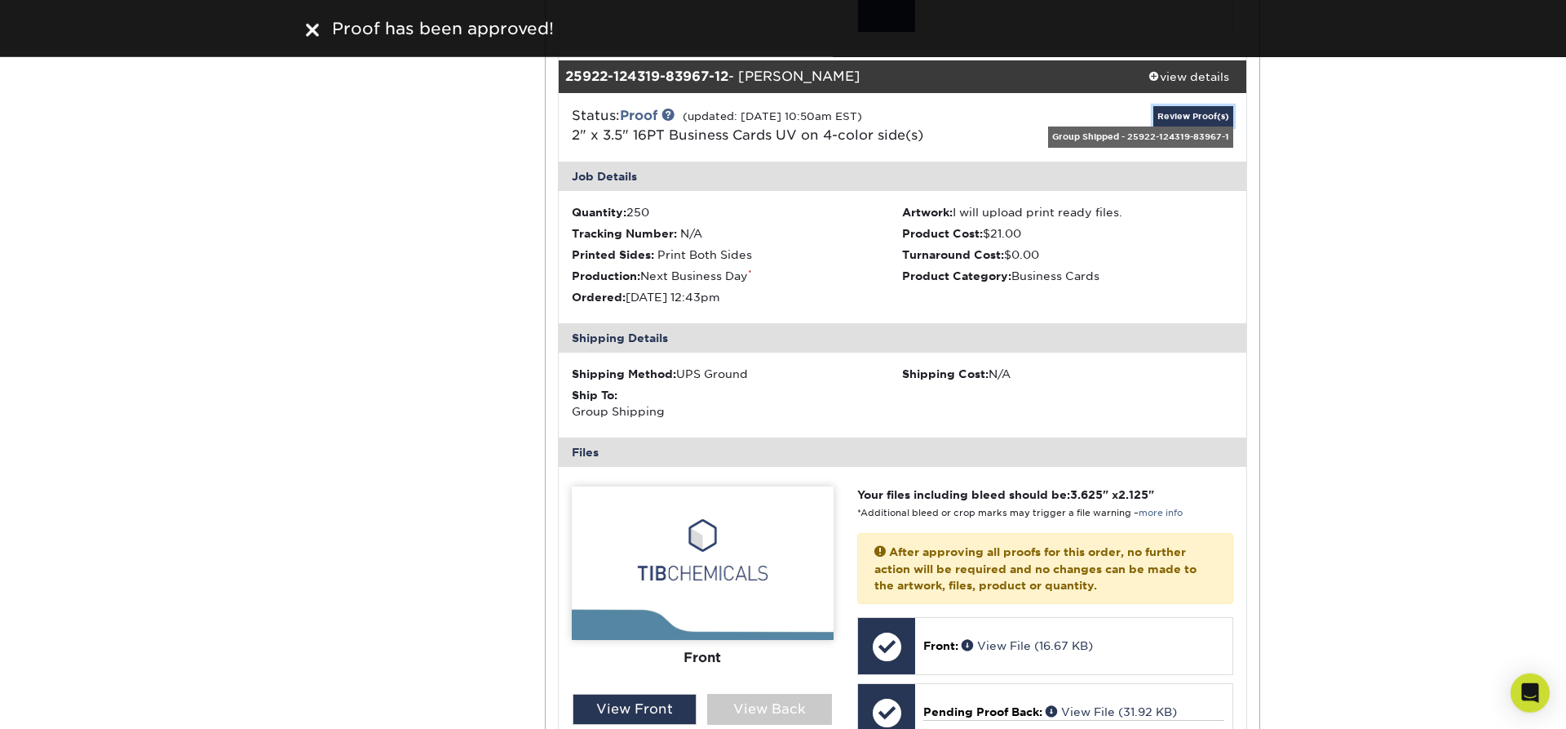
scroll to position [9015, 0]
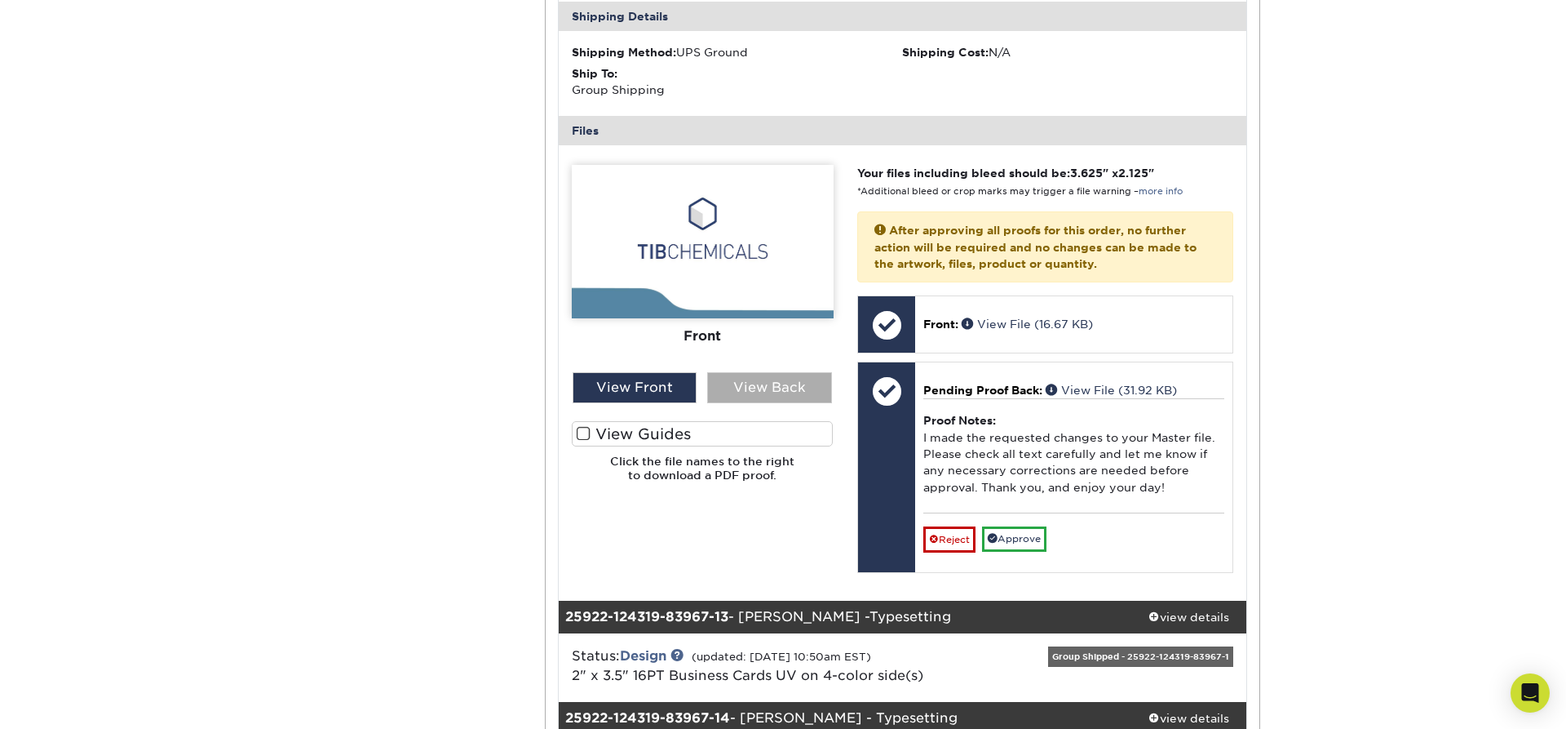
click at [767, 372] on div "View Back" at bounding box center [769, 387] width 125 height 31
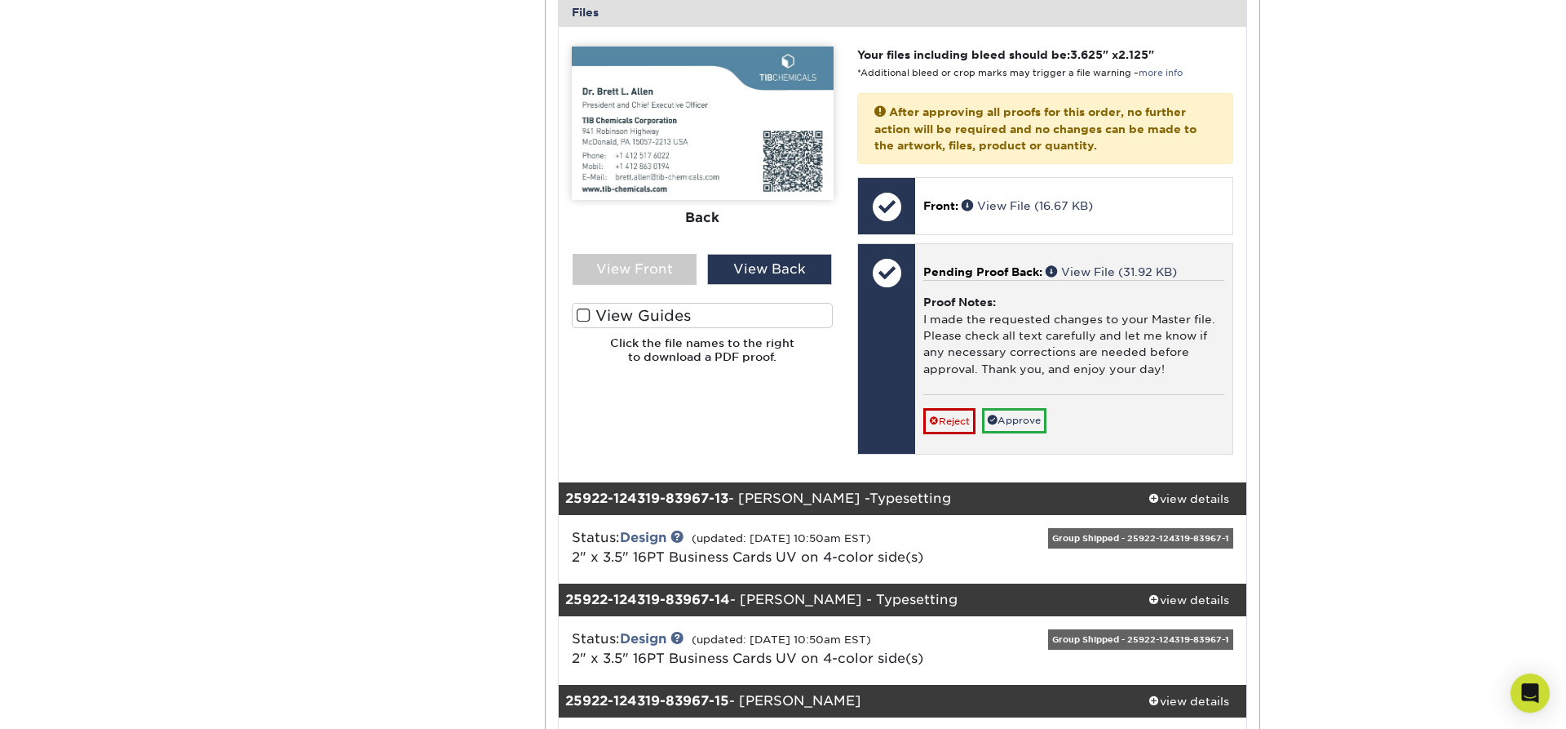
scroll to position [9292, 0]
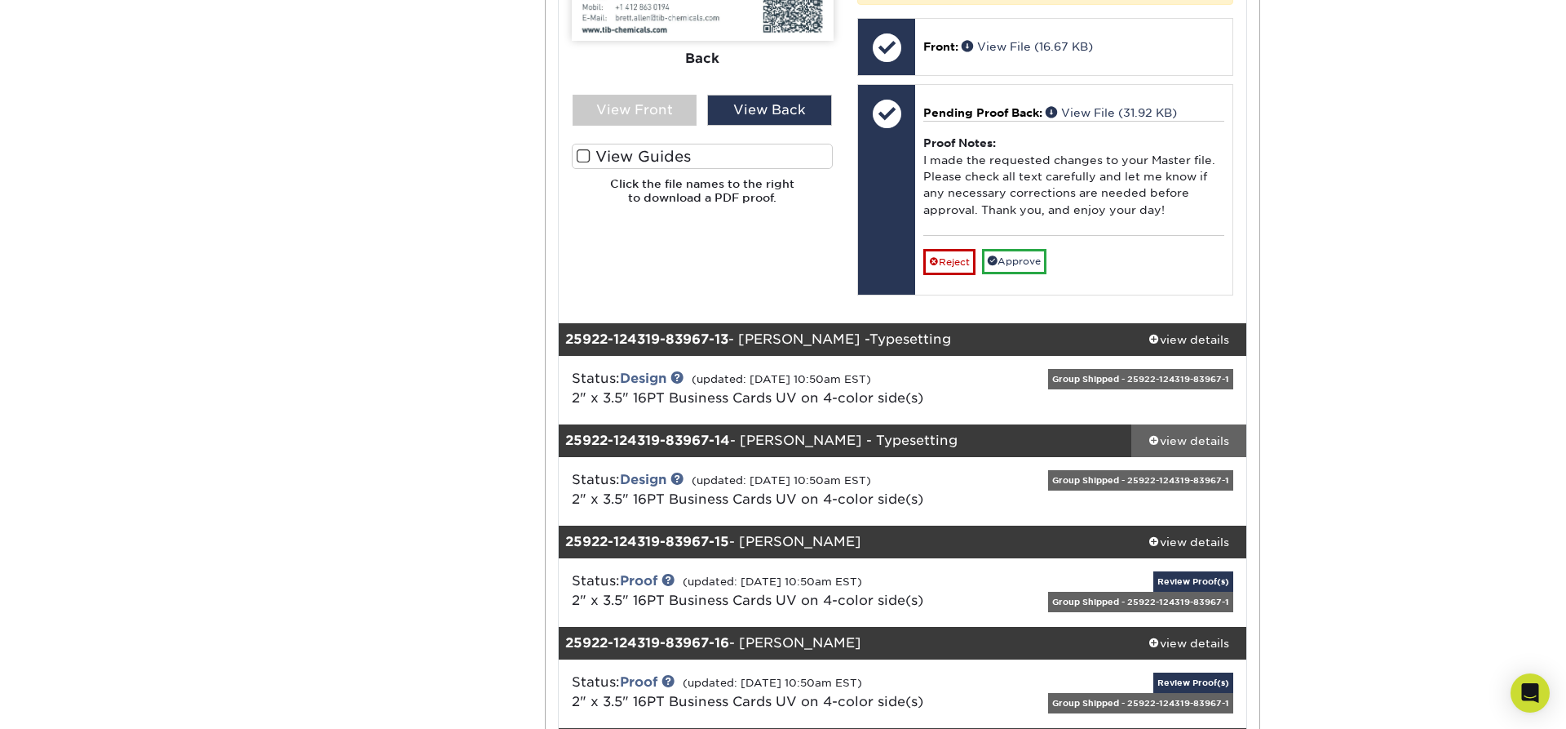
click at [1177, 432] on div "view details" at bounding box center [1189, 440] width 115 height 16
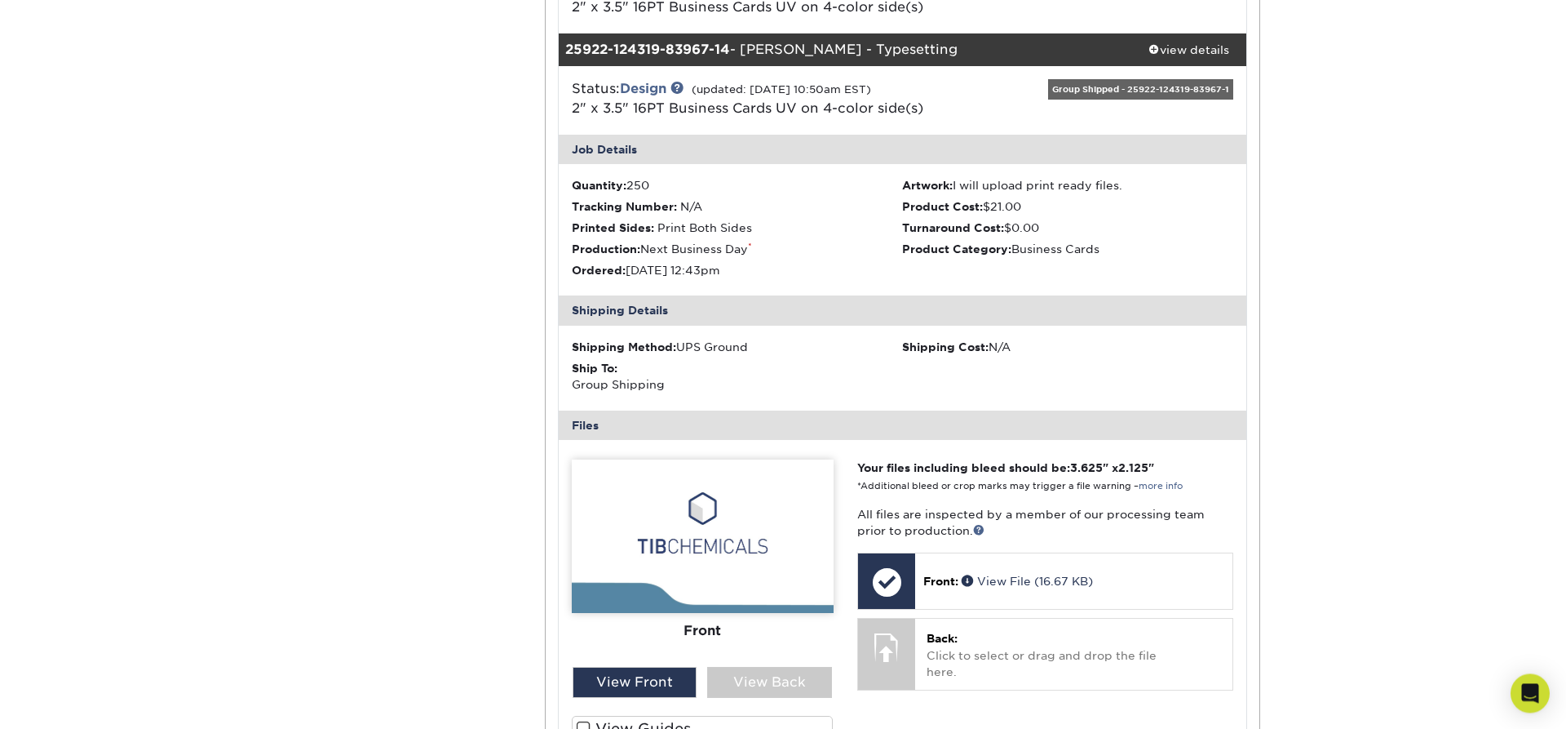
scroll to position [9708, 0]
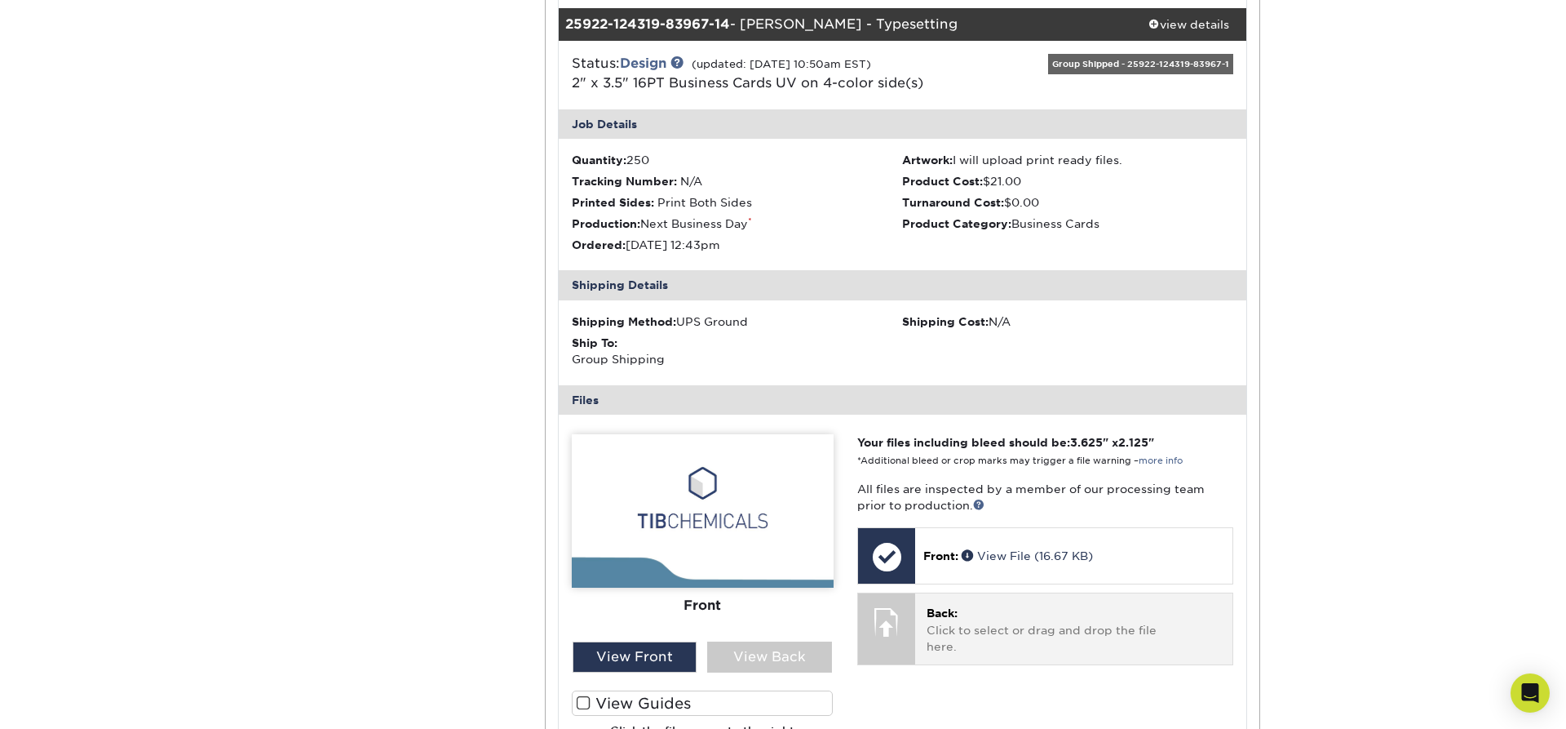
click at [1048, 606] on p "Back: Click to select or drag and drop the file here." at bounding box center [1074, 630] width 295 height 50
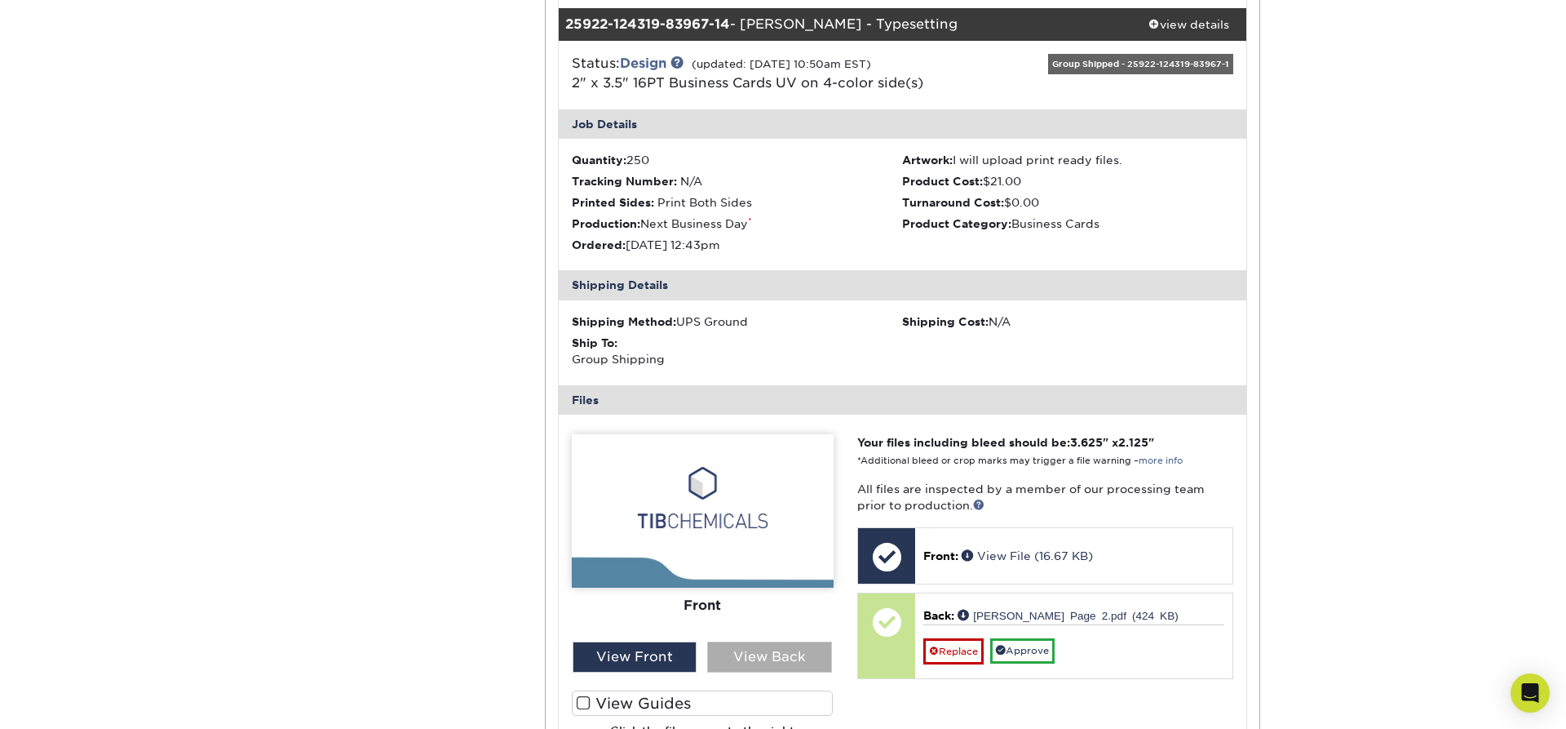
click at [760, 641] on div "View Back" at bounding box center [769, 656] width 125 height 31
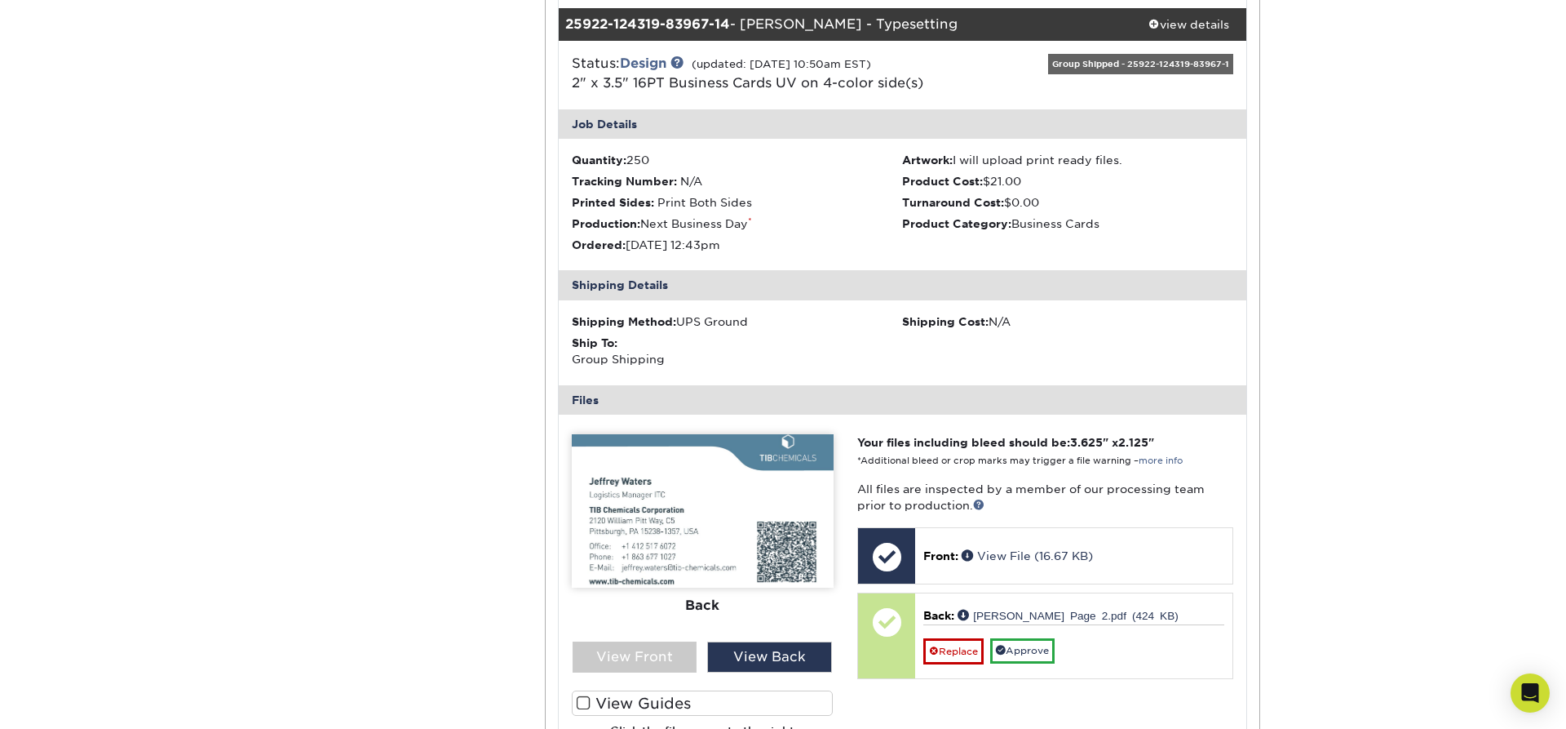
click at [950, 684] on div "Your files including bleed should be: 3.625 " x 2.125 " *Additional bleed or cr…" at bounding box center [1045, 599] width 401 height 330
click at [974, 690] on div "Your files including bleed should be: 3.625 " x 2.125 " *Additional bleed or cr…" at bounding box center [1045, 599] width 401 height 330
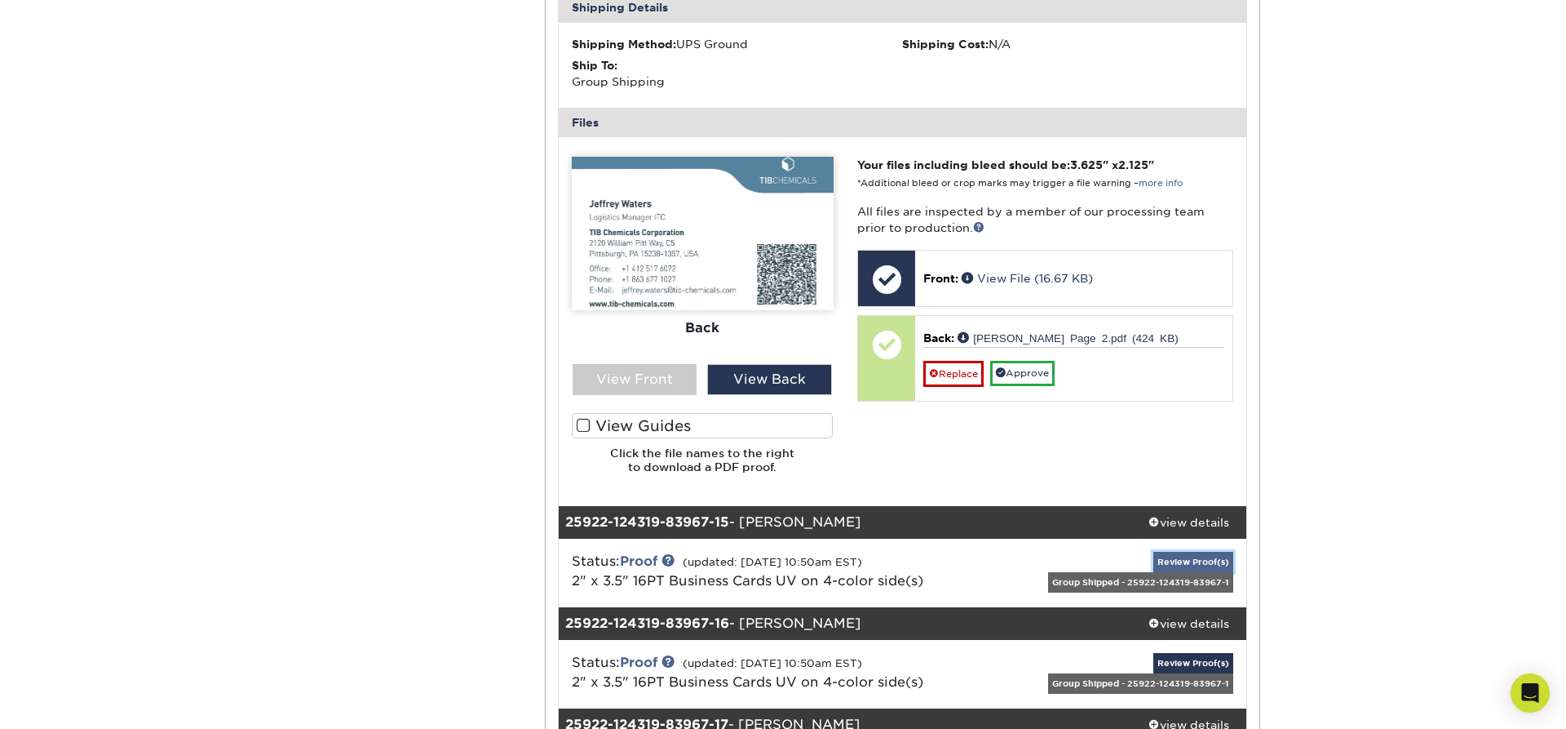
click at [1203, 551] on link "Review Proof(s)" at bounding box center [1194, 561] width 80 height 20
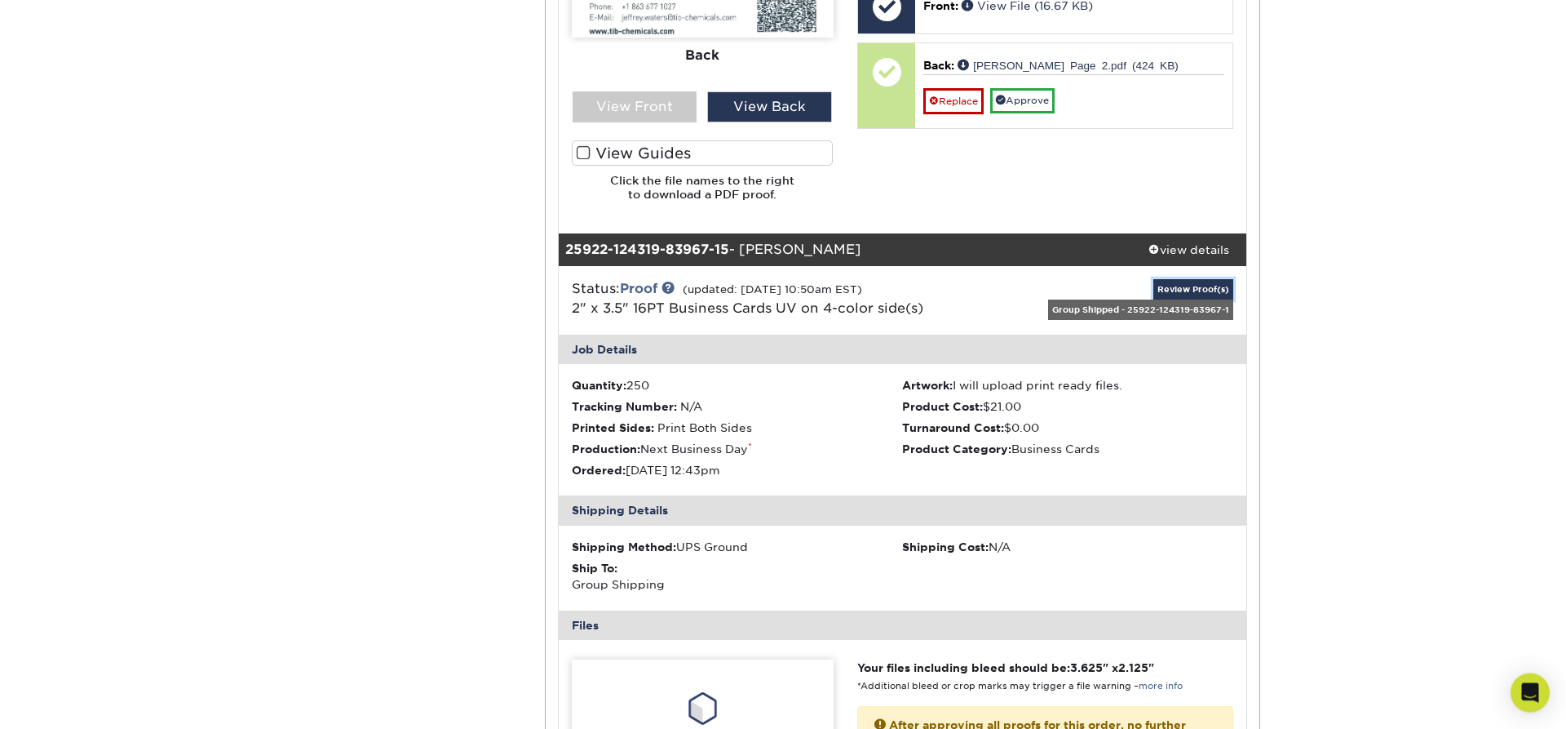
scroll to position [10402, 0]
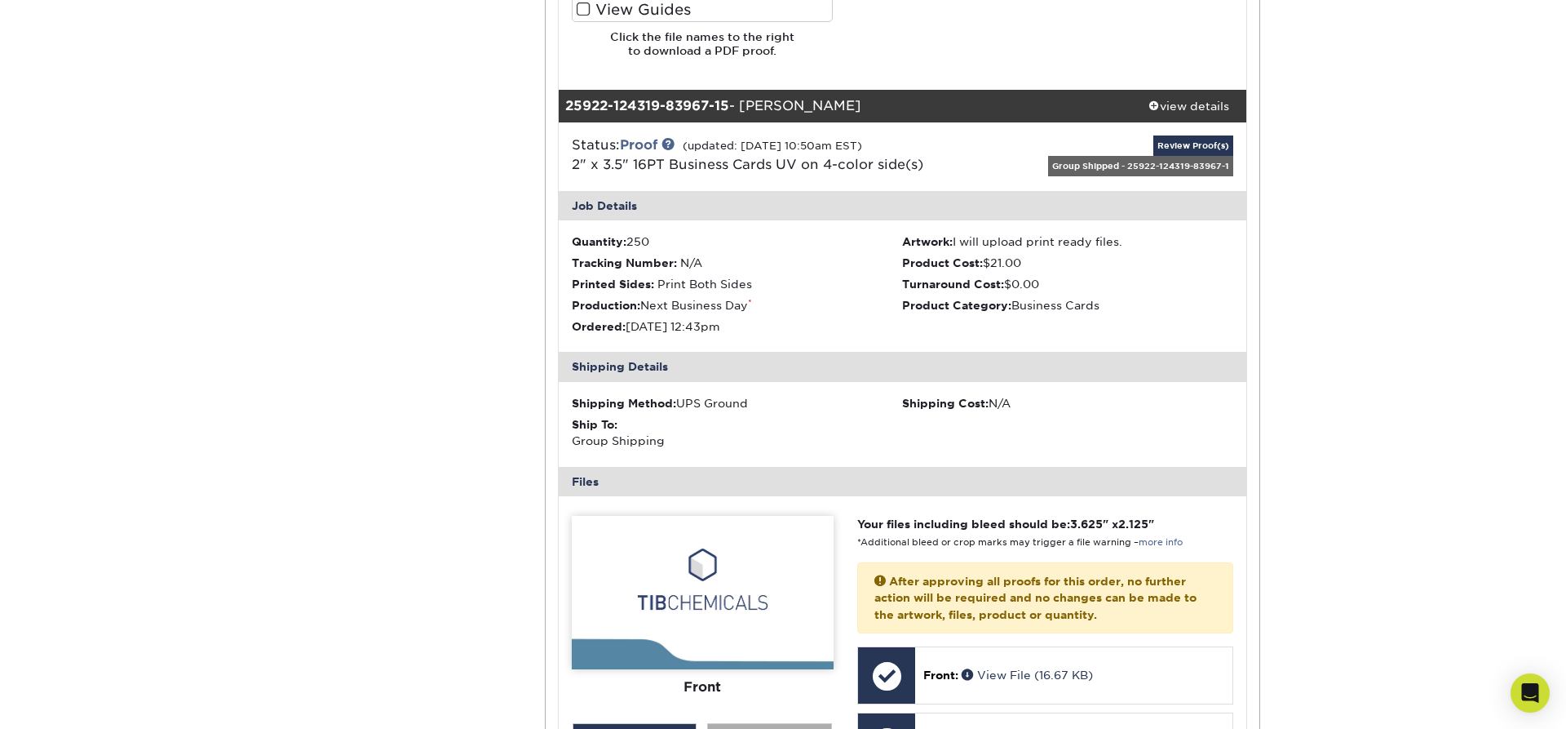
click at [796, 723] on div "View Back" at bounding box center [769, 738] width 125 height 31
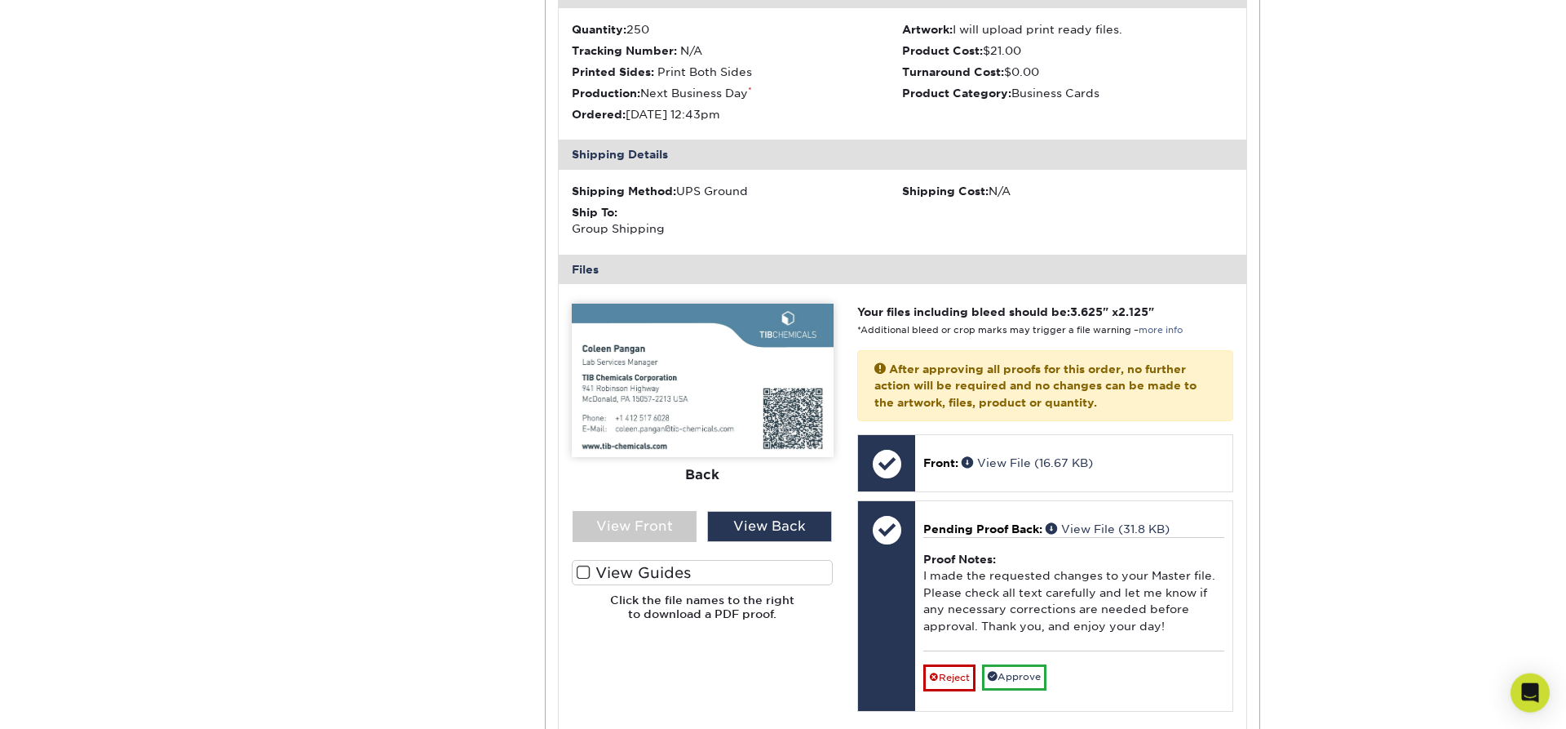
scroll to position [10679, 0]
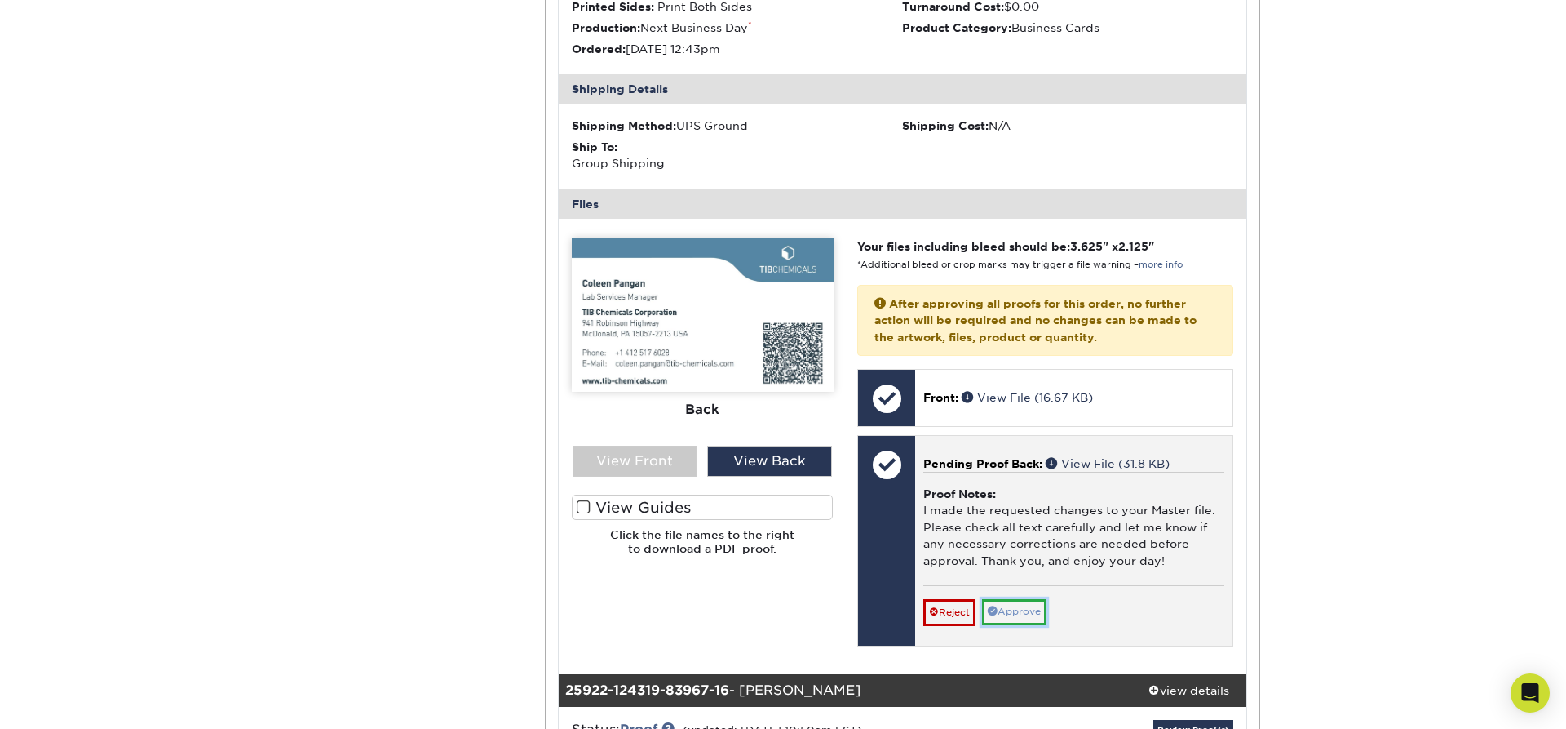
click at [1029, 599] on link "Approve" at bounding box center [1014, 611] width 64 height 25
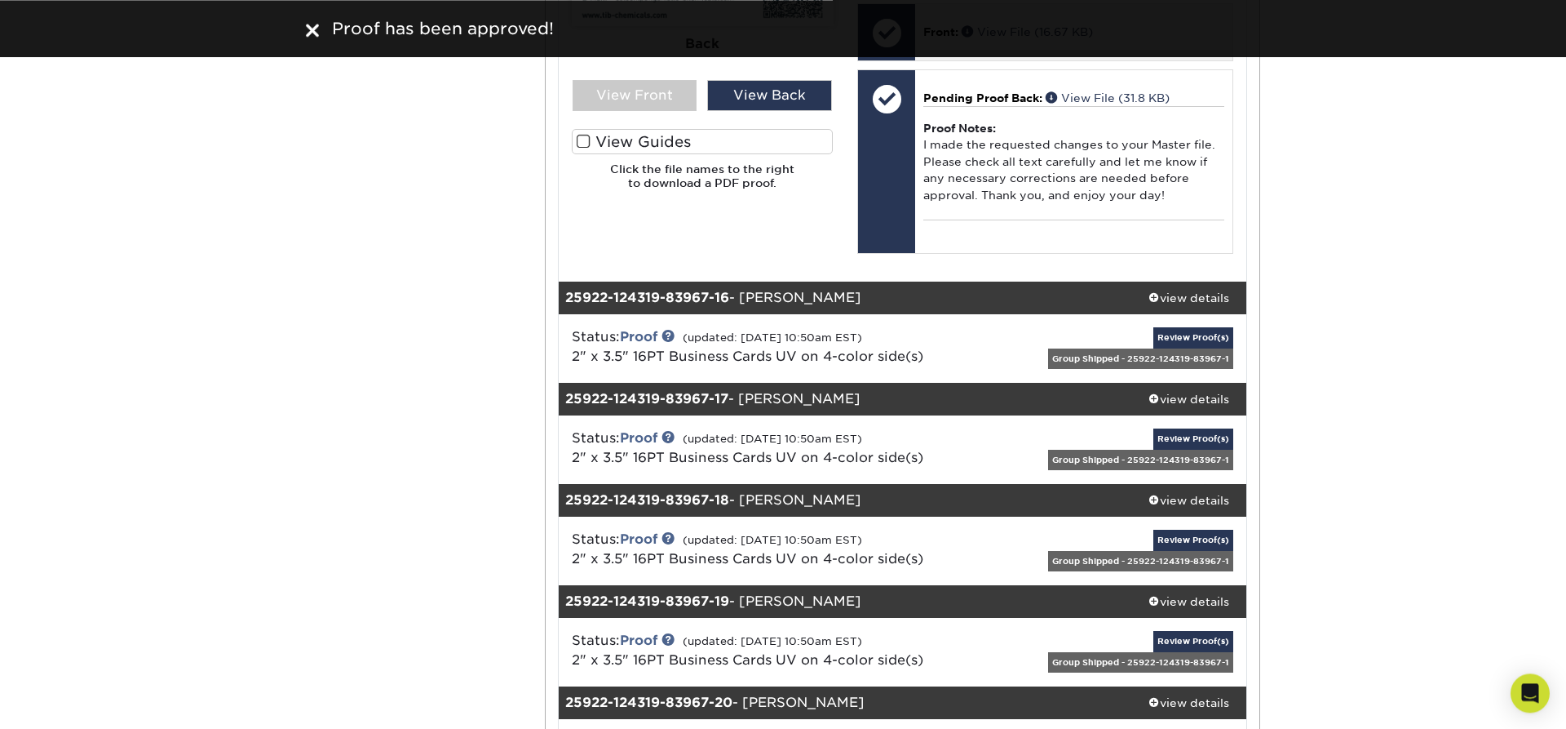
scroll to position [11095, 0]
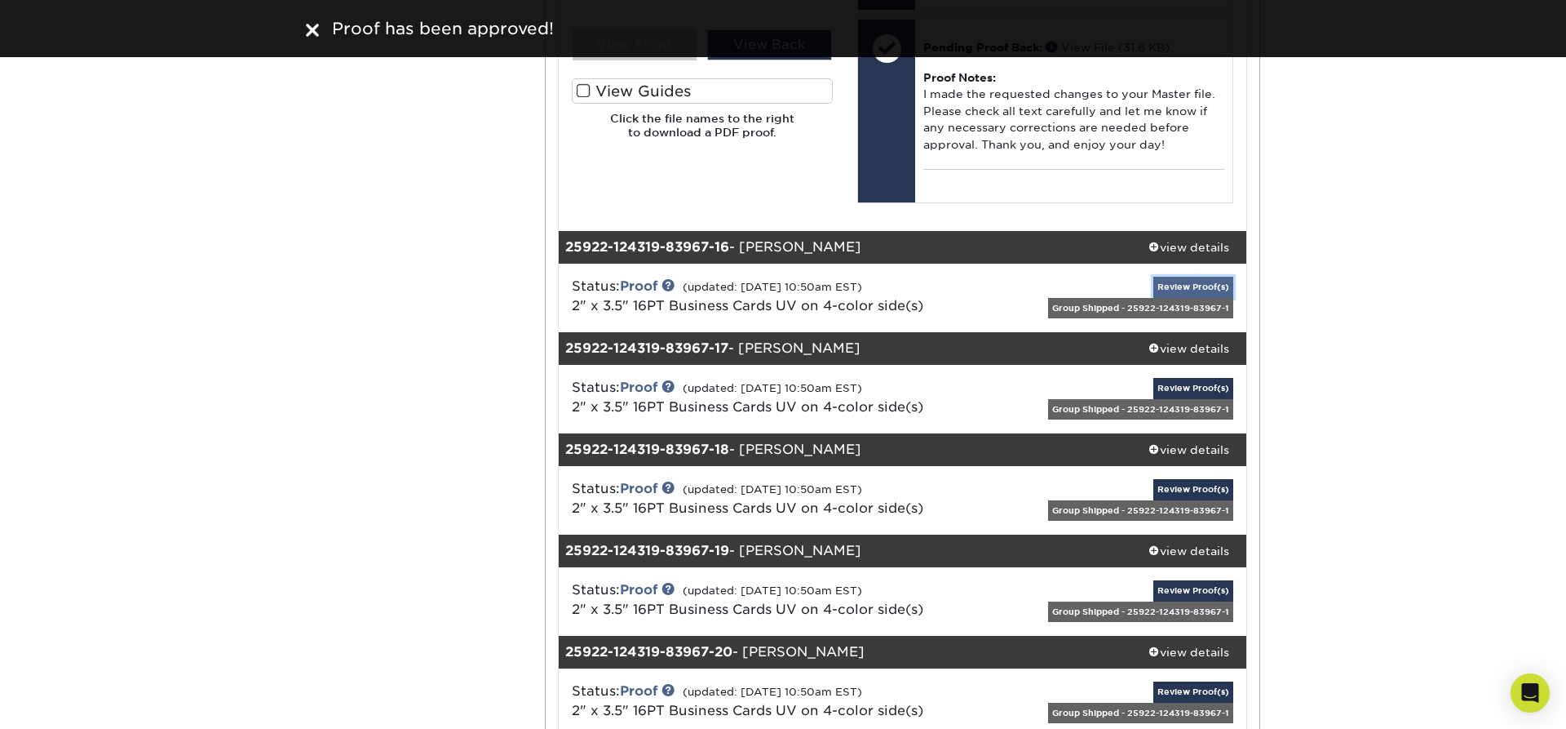
click at [1190, 277] on link "Review Proof(s)" at bounding box center [1194, 287] width 80 height 20
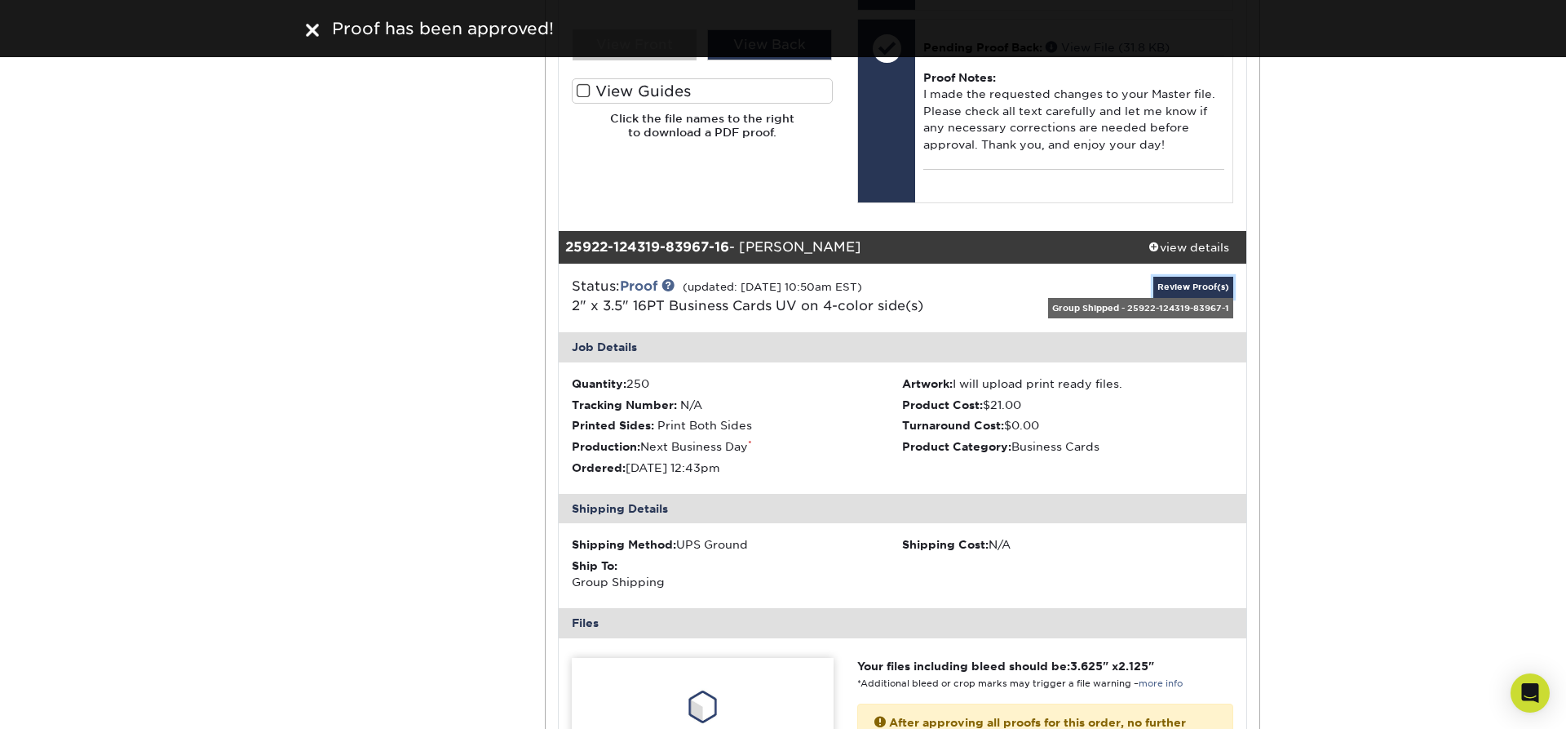
scroll to position [11511, 0]
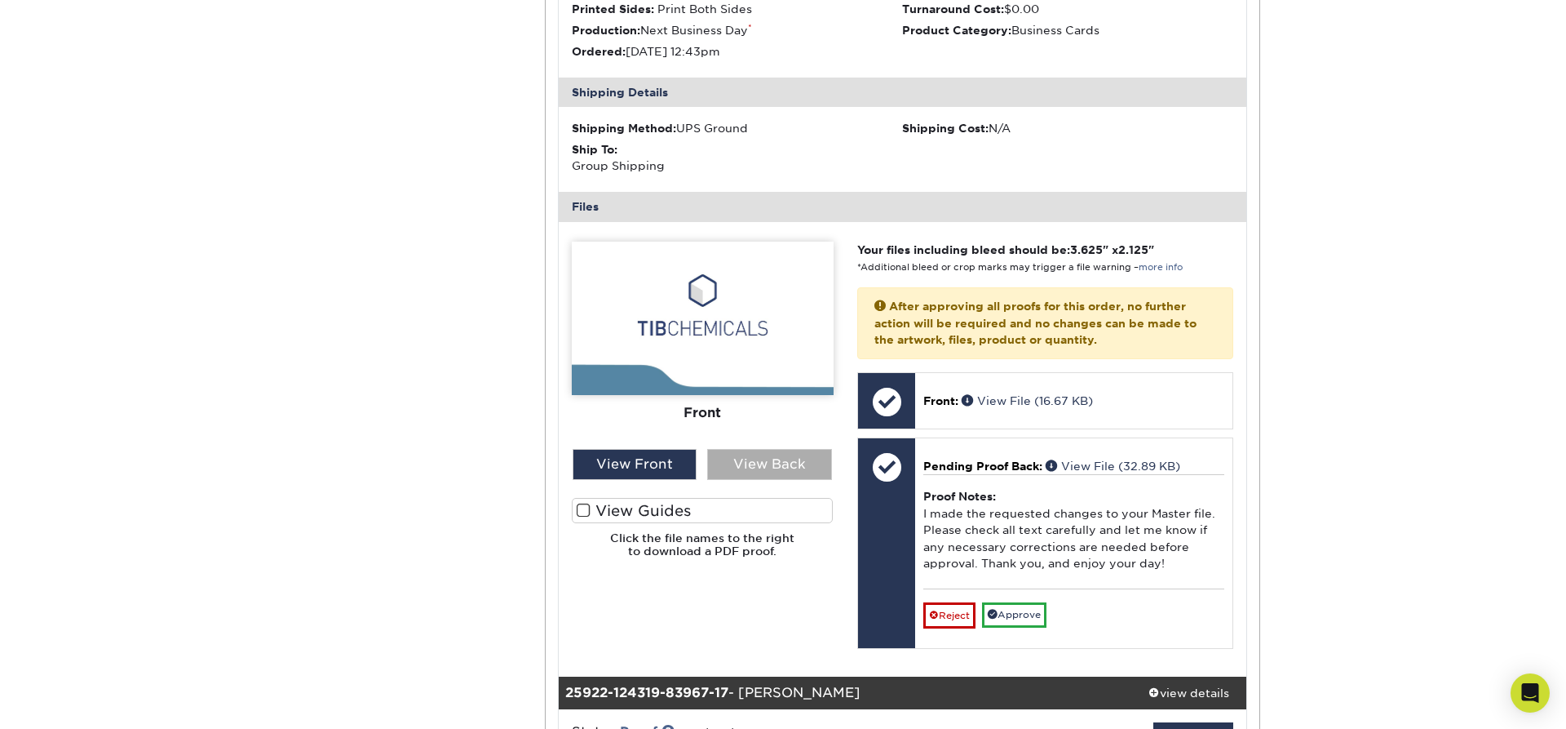
click at [784, 450] on div "View Back" at bounding box center [769, 464] width 125 height 31
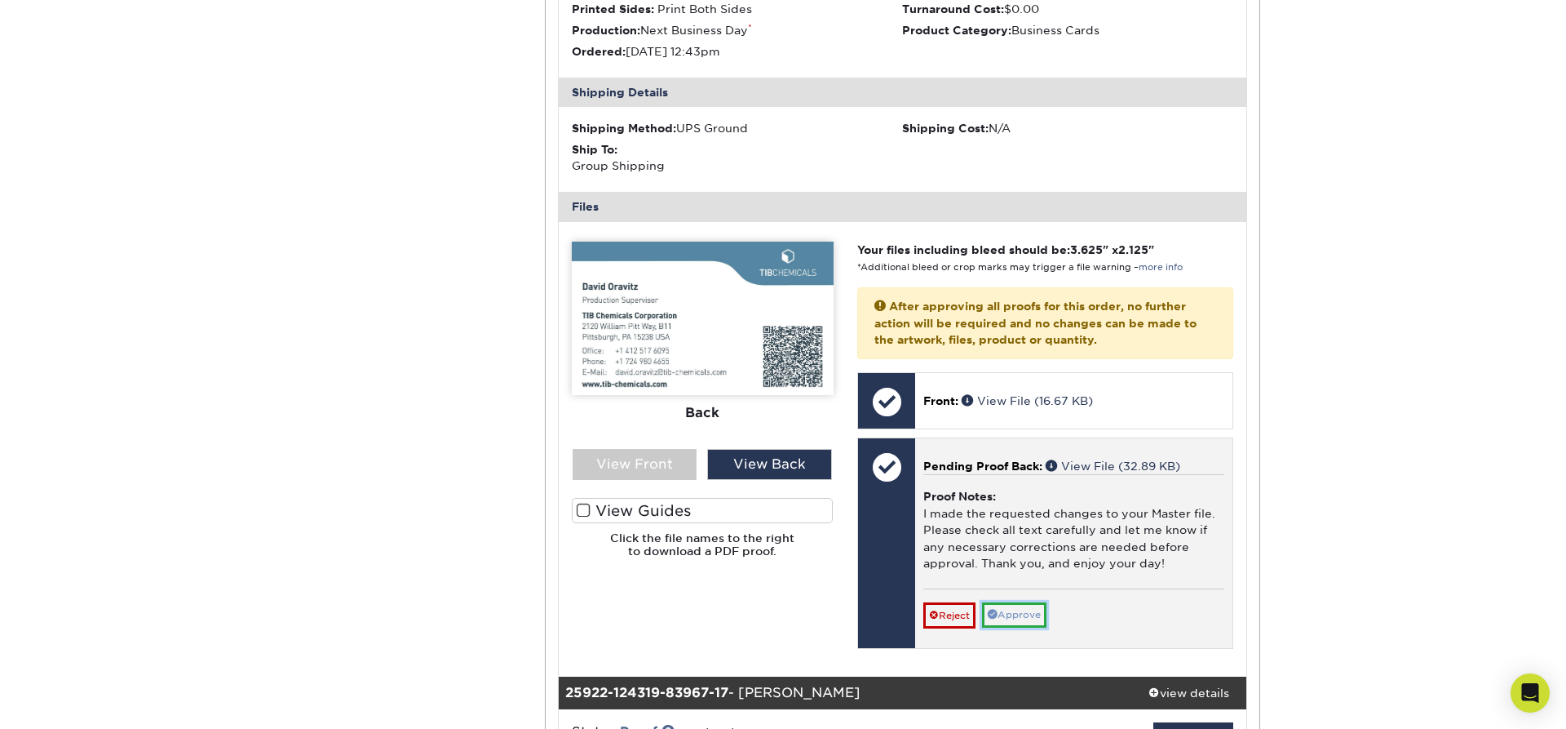
click at [1033, 602] on link "Approve" at bounding box center [1014, 614] width 64 height 25
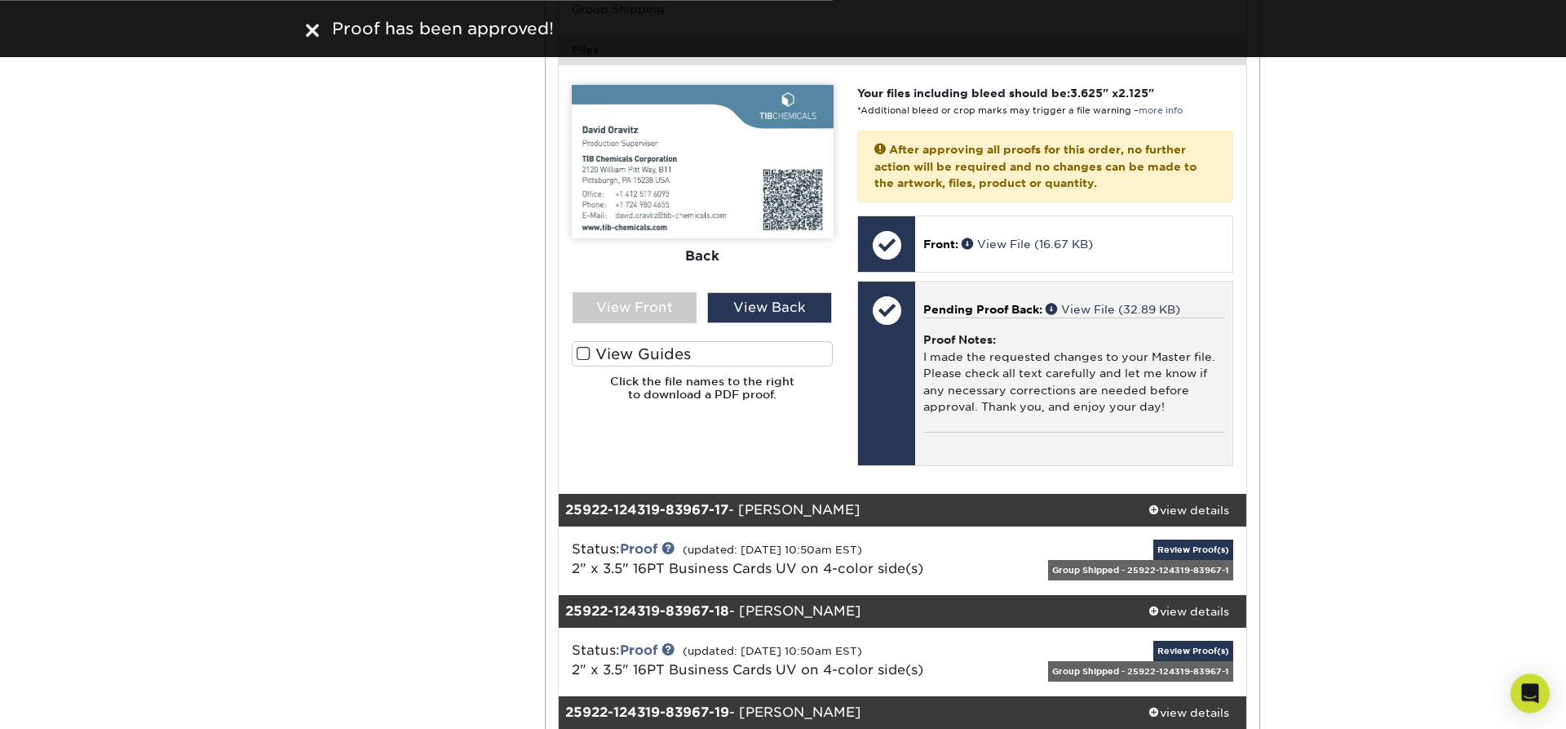
scroll to position [11789, 0]
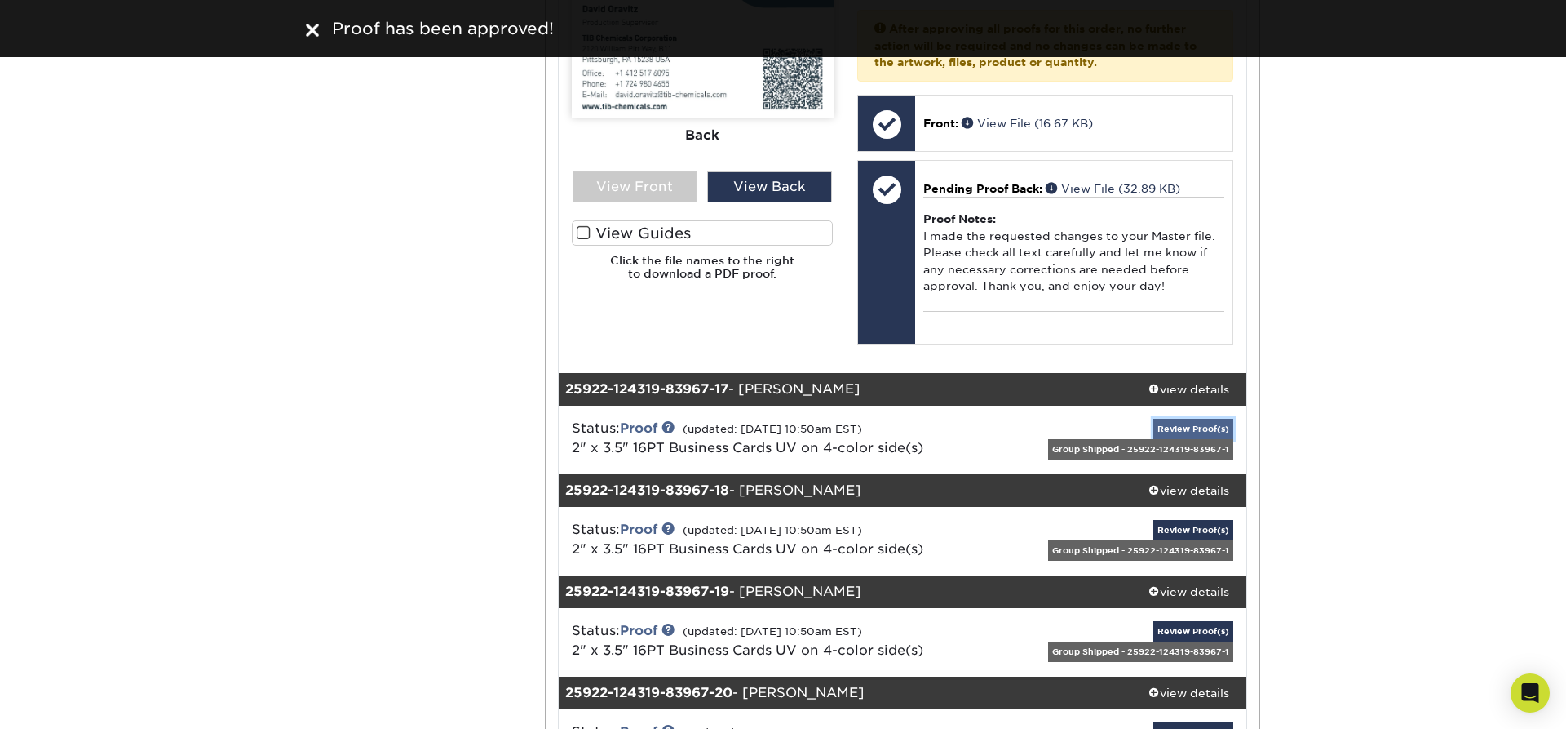
click at [1205, 419] on link "Review Proof(s)" at bounding box center [1194, 429] width 80 height 20
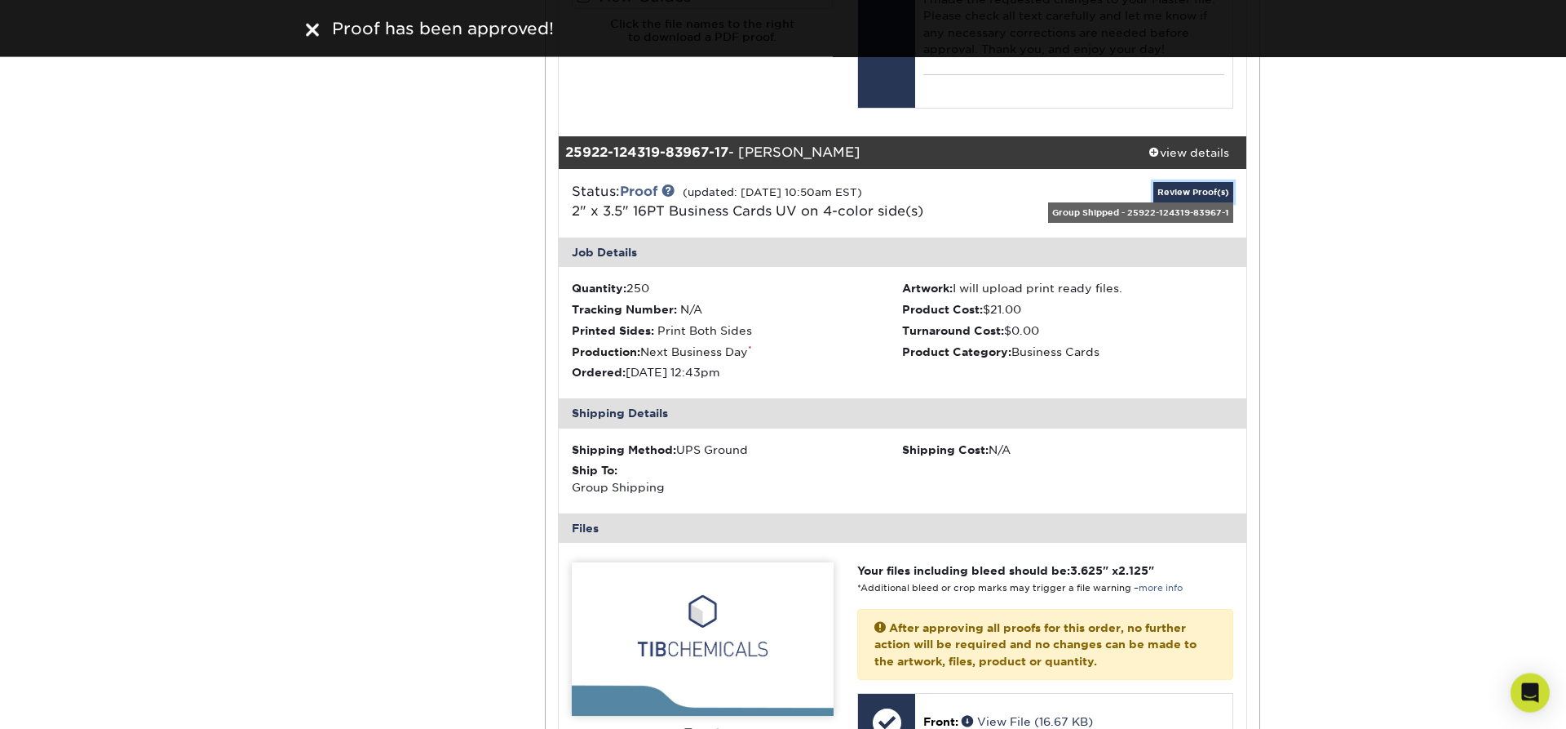
scroll to position [12205, 0]
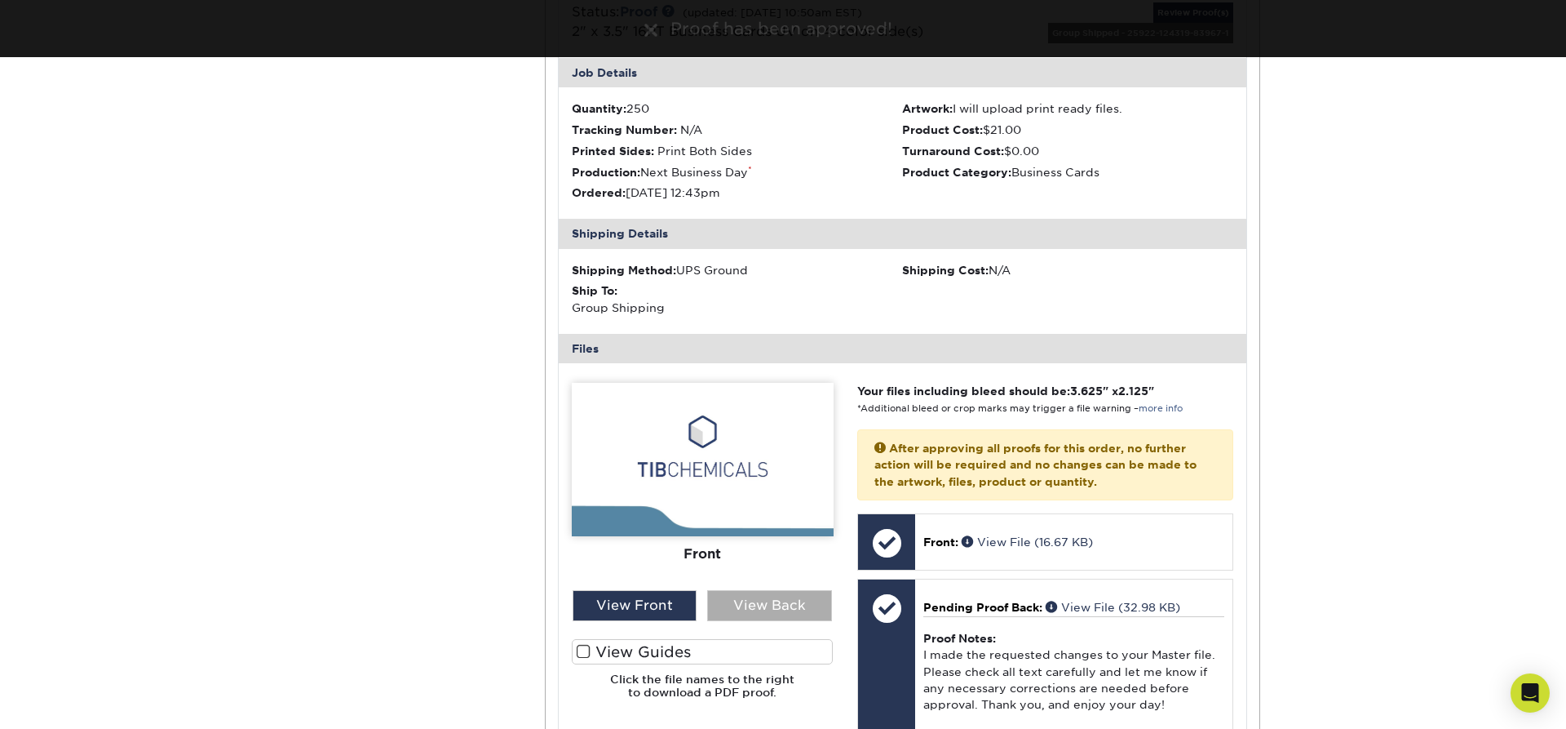
click at [781, 595] on div "View Back" at bounding box center [769, 605] width 125 height 31
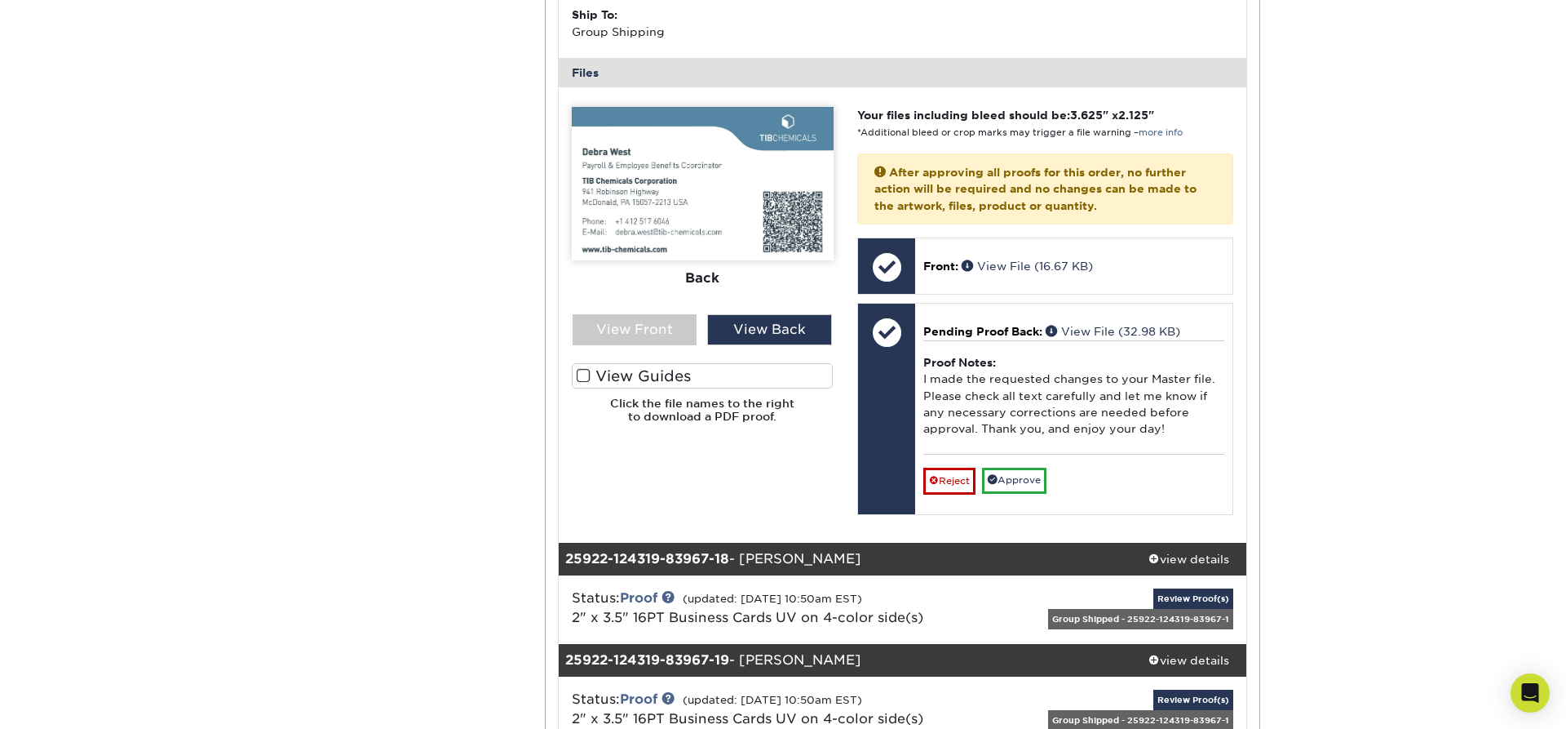
scroll to position [12482, 0]
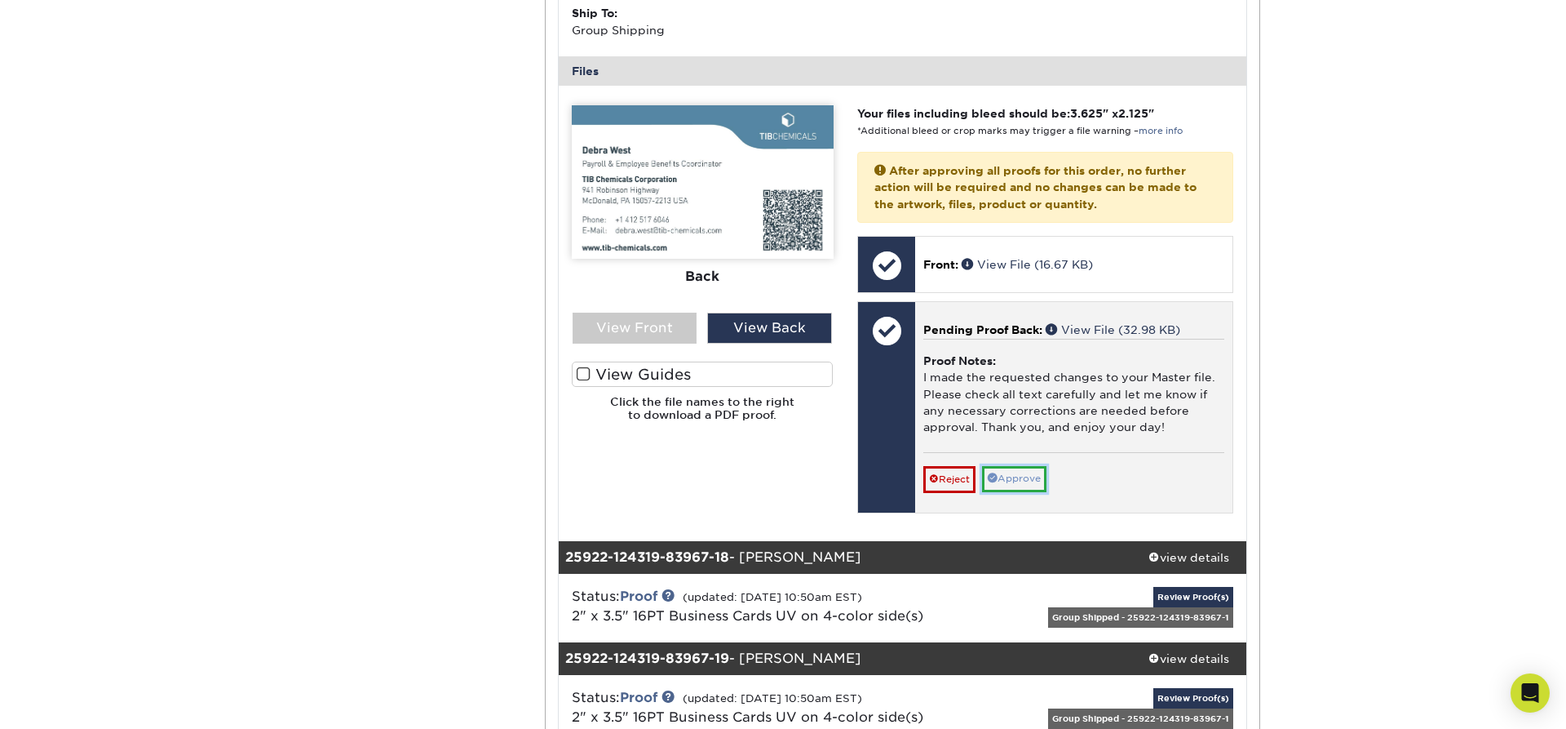
click at [1019, 466] on link "Approve" at bounding box center [1014, 478] width 64 height 25
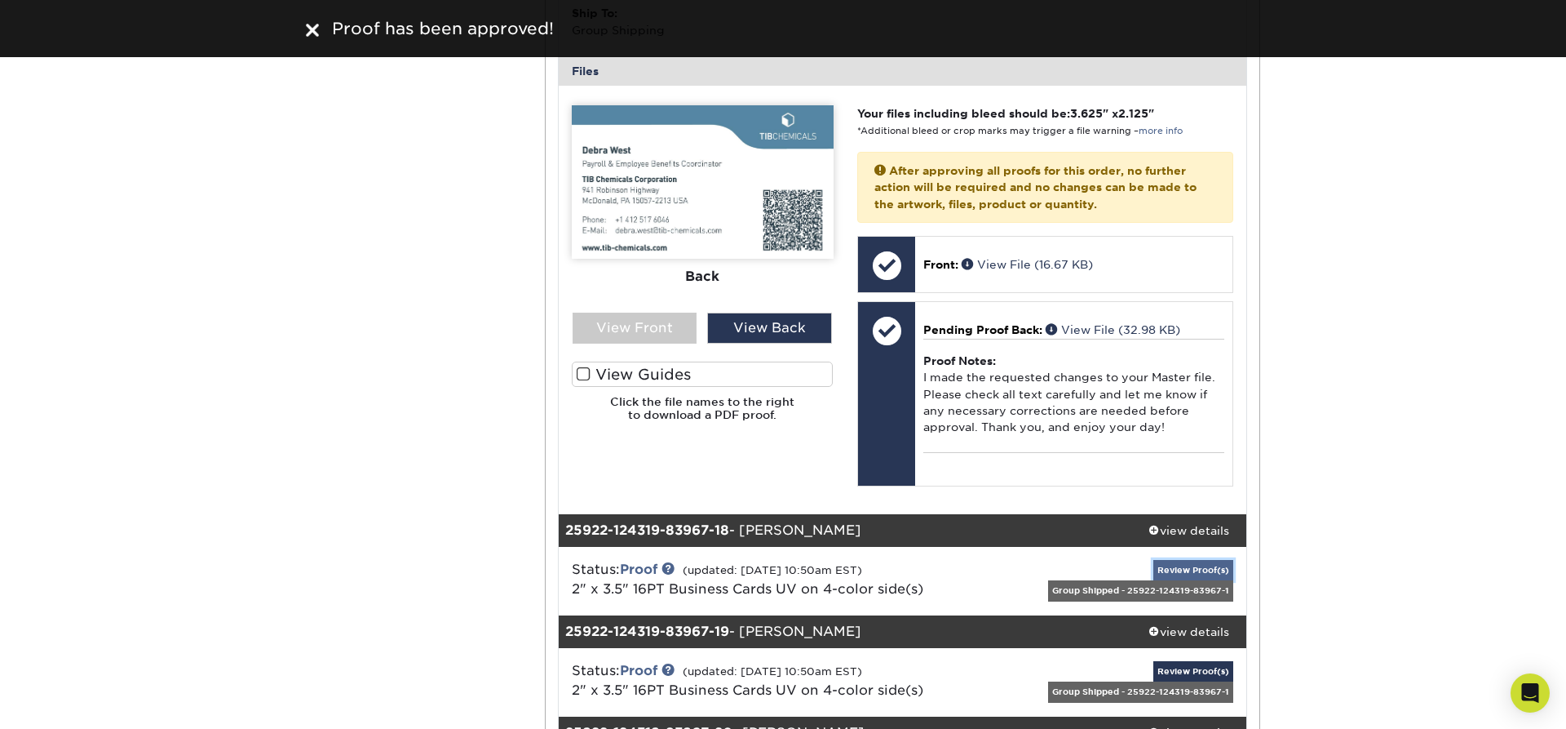
click at [1205, 560] on link "Review Proof(s)" at bounding box center [1194, 570] width 80 height 20
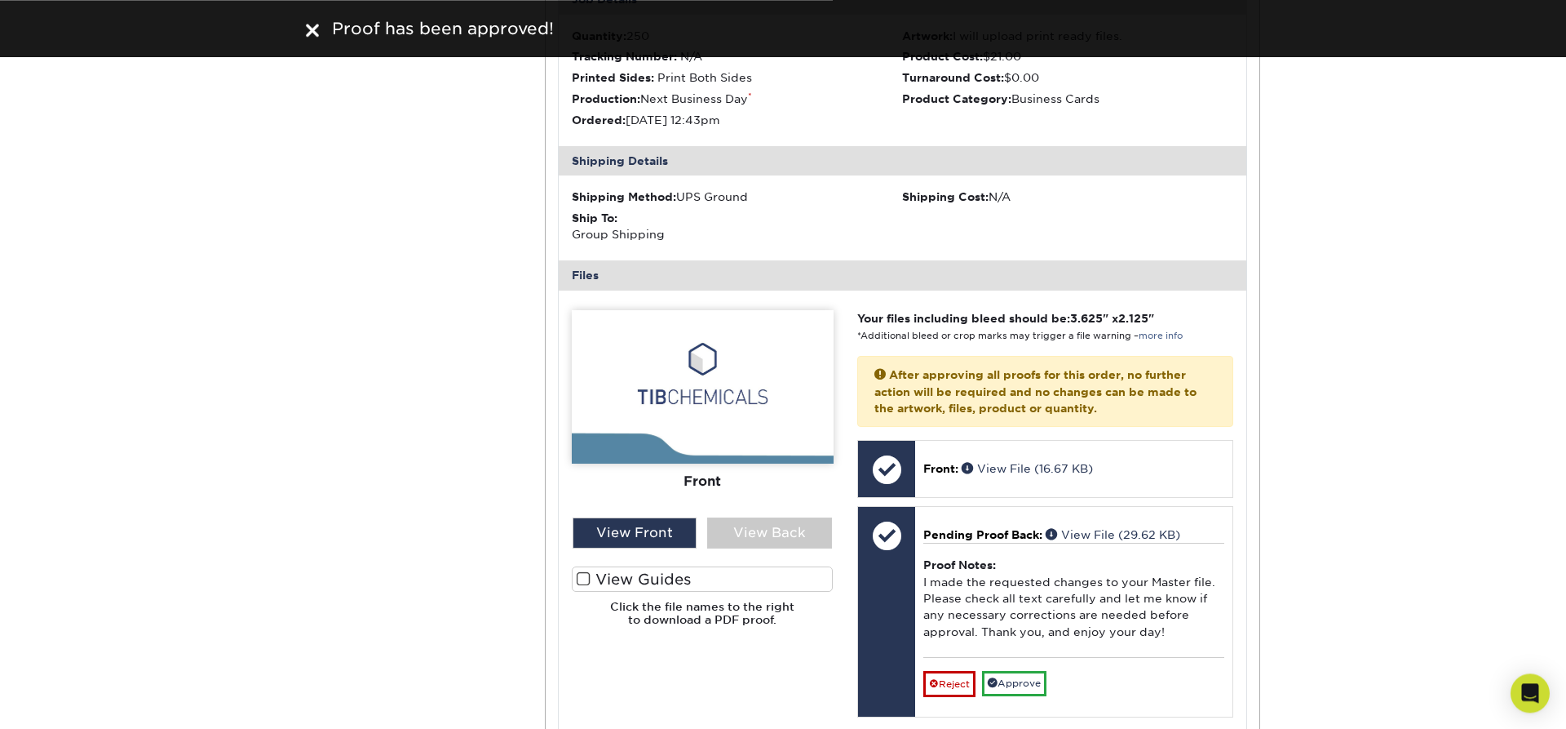
scroll to position [13176, 0]
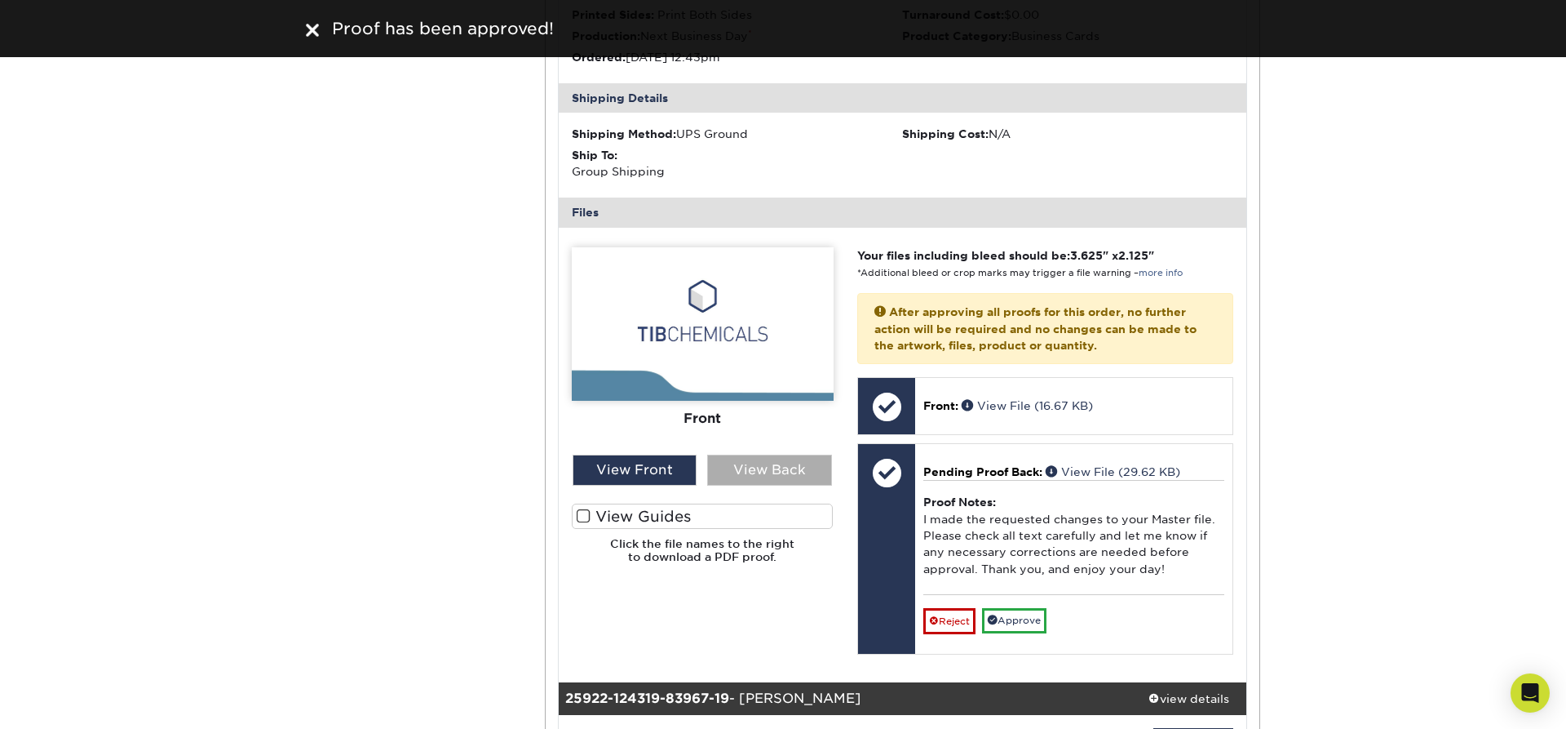
click at [793, 456] on div "View Back" at bounding box center [769, 469] width 125 height 31
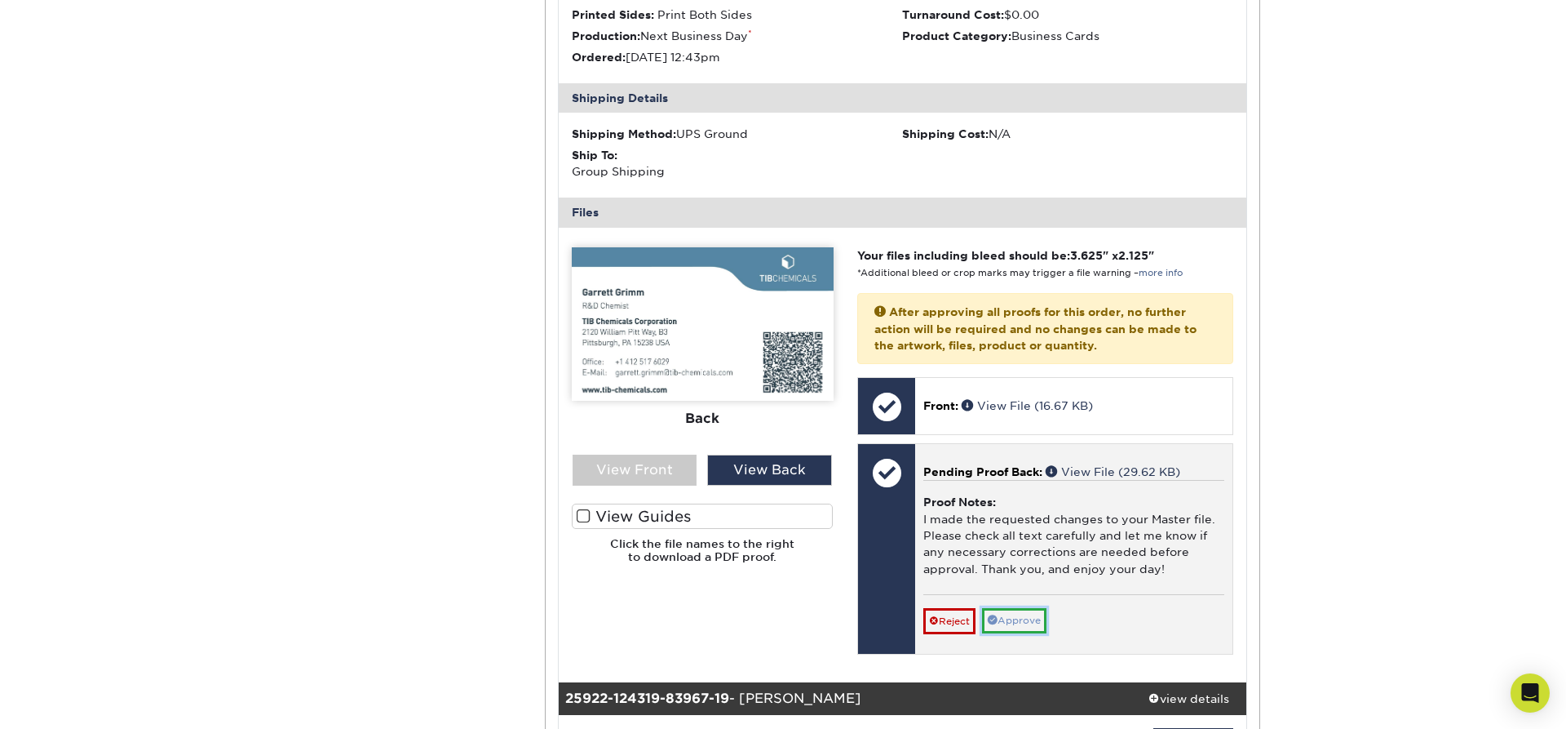
click at [1030, 608] on link "Approve" at bounding box center [1014, 620] width 64 height 25
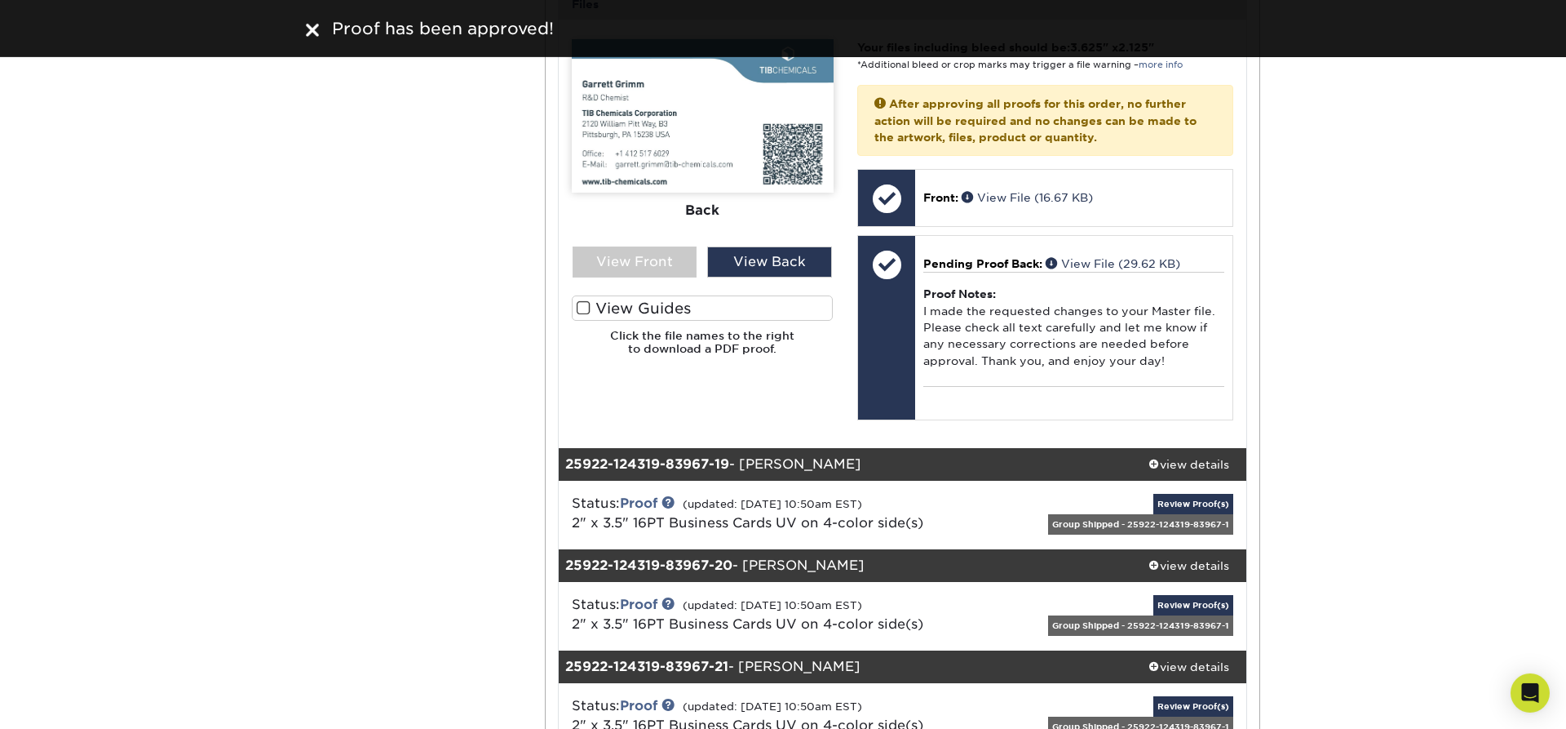
scroll to position [13453, 0]
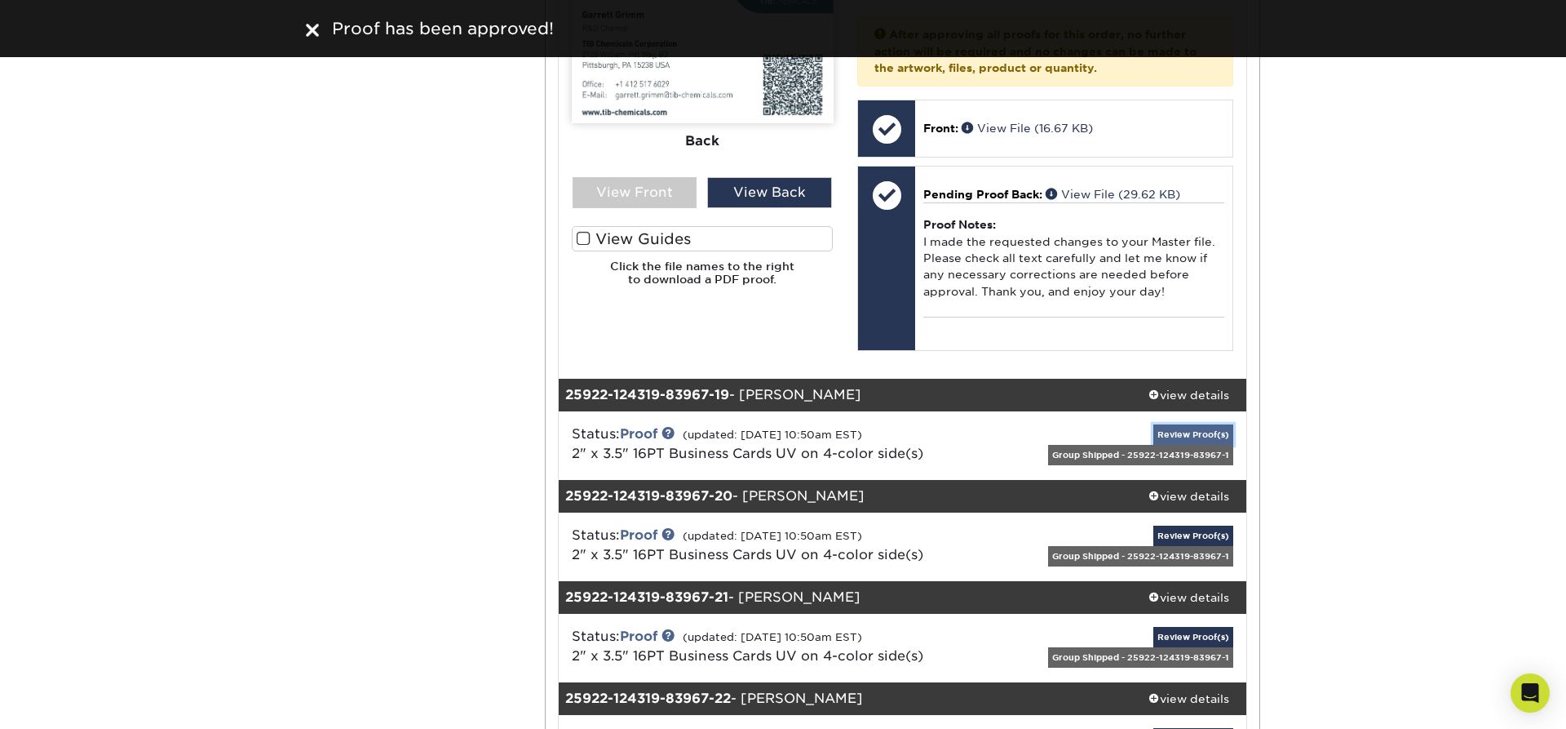
click at [1189, 424] on link "Review Proof(s)" at bounding box center [1194, 434] width 80 height 20
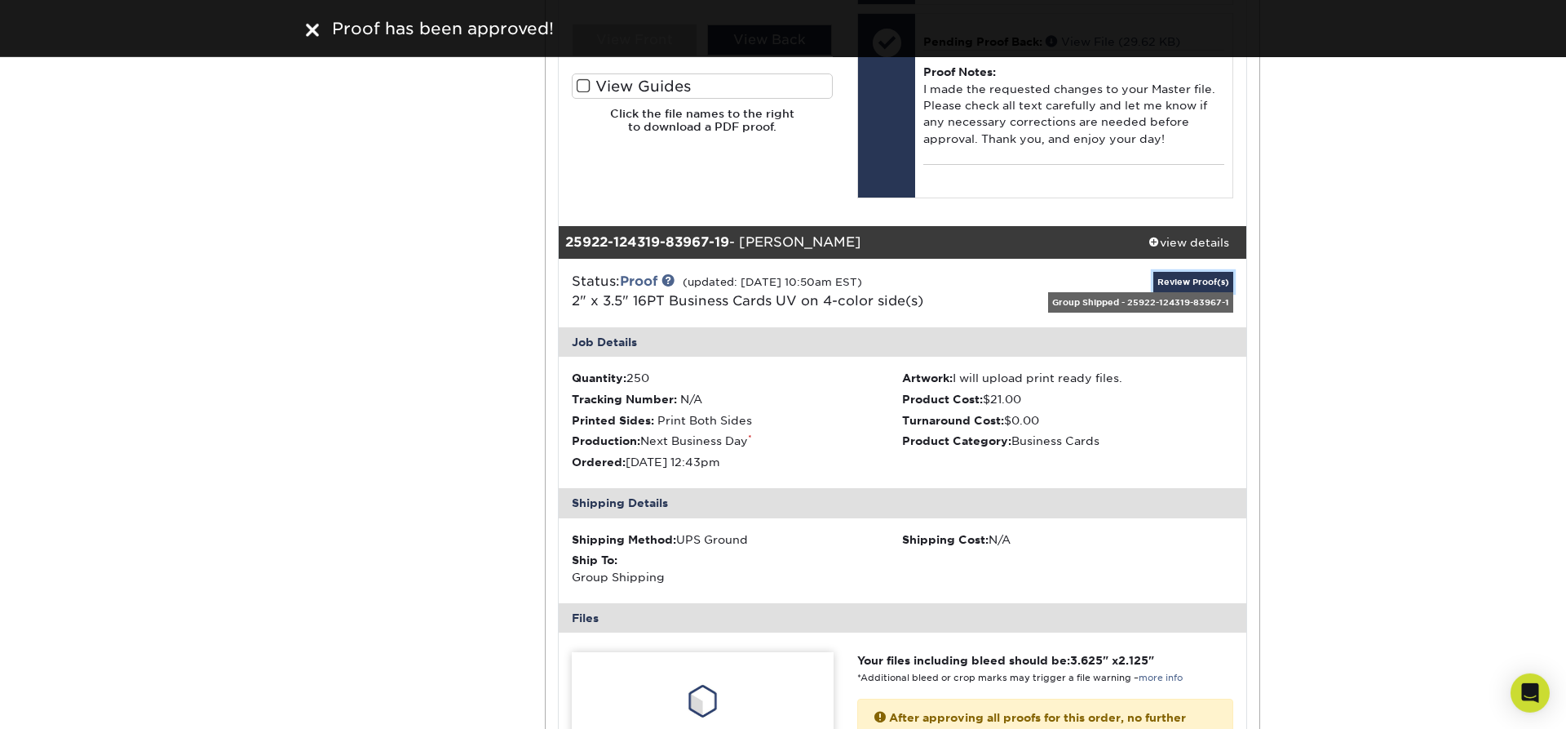
scroll to position [13869, 0]
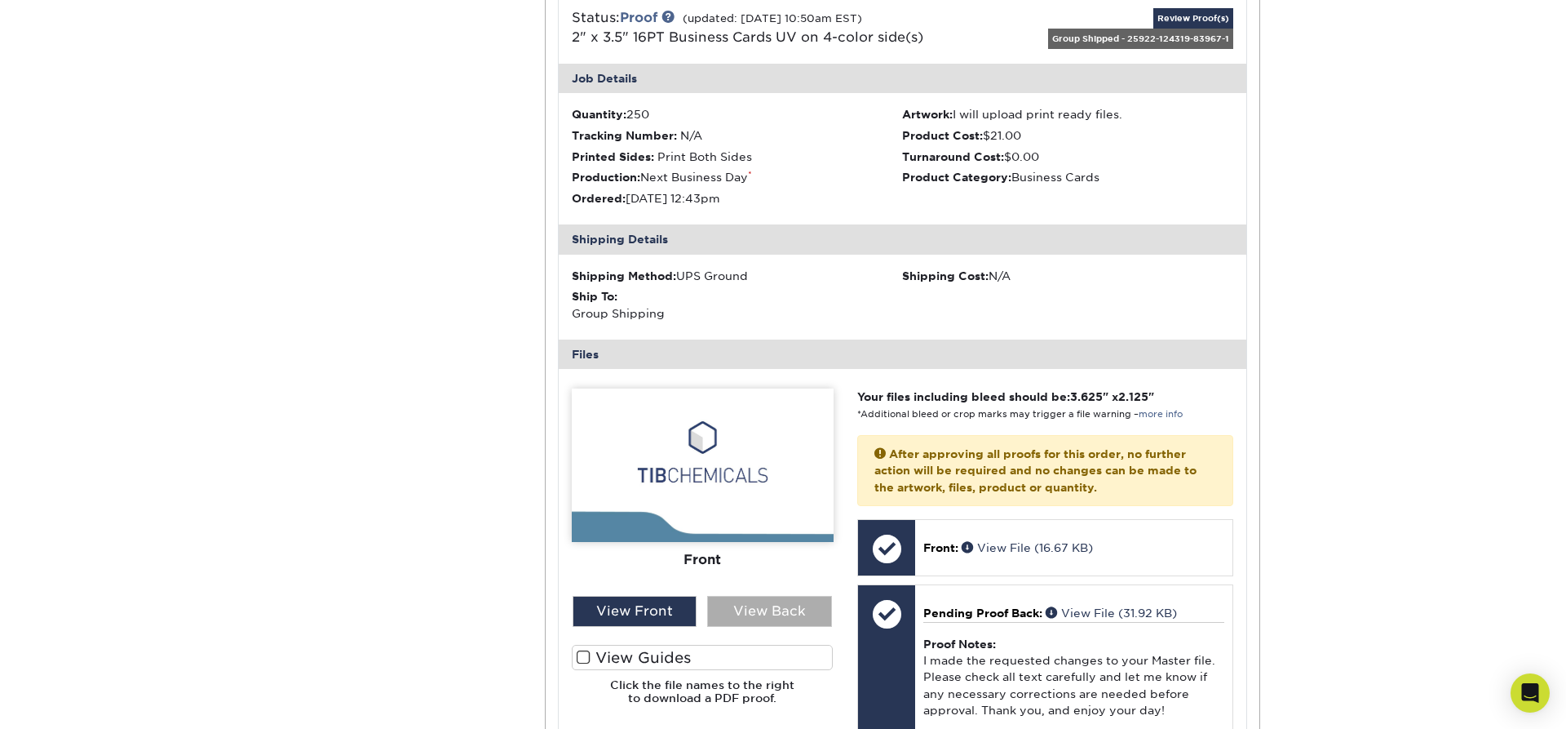
click at [780, 596] on div "View Back" at bounding box center [769, 611] width 125 height 31
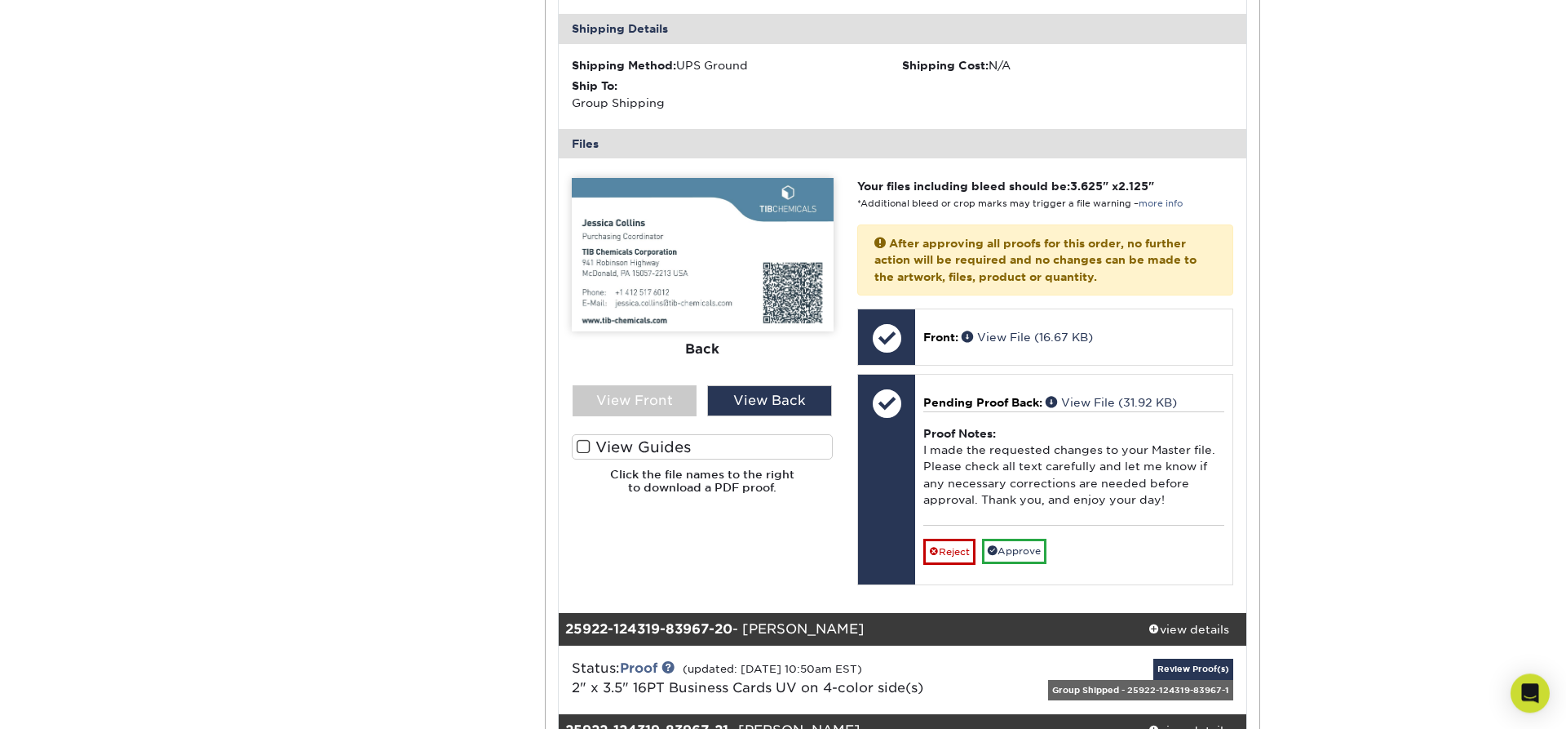
scroll to position [14146, 0]
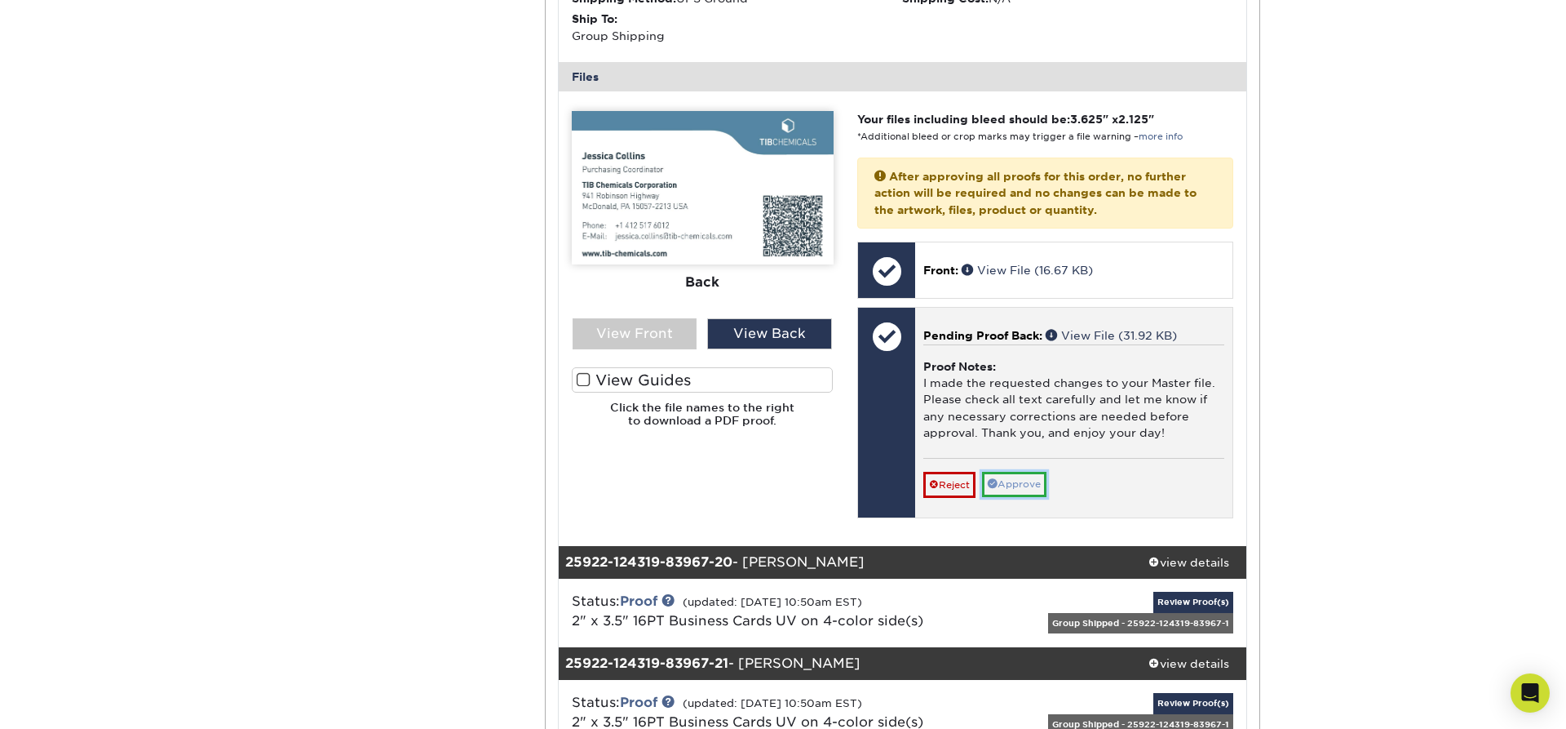
click at [1017, 472] on link "Approve" at bounding box center [1014, 484] width 64 height 25
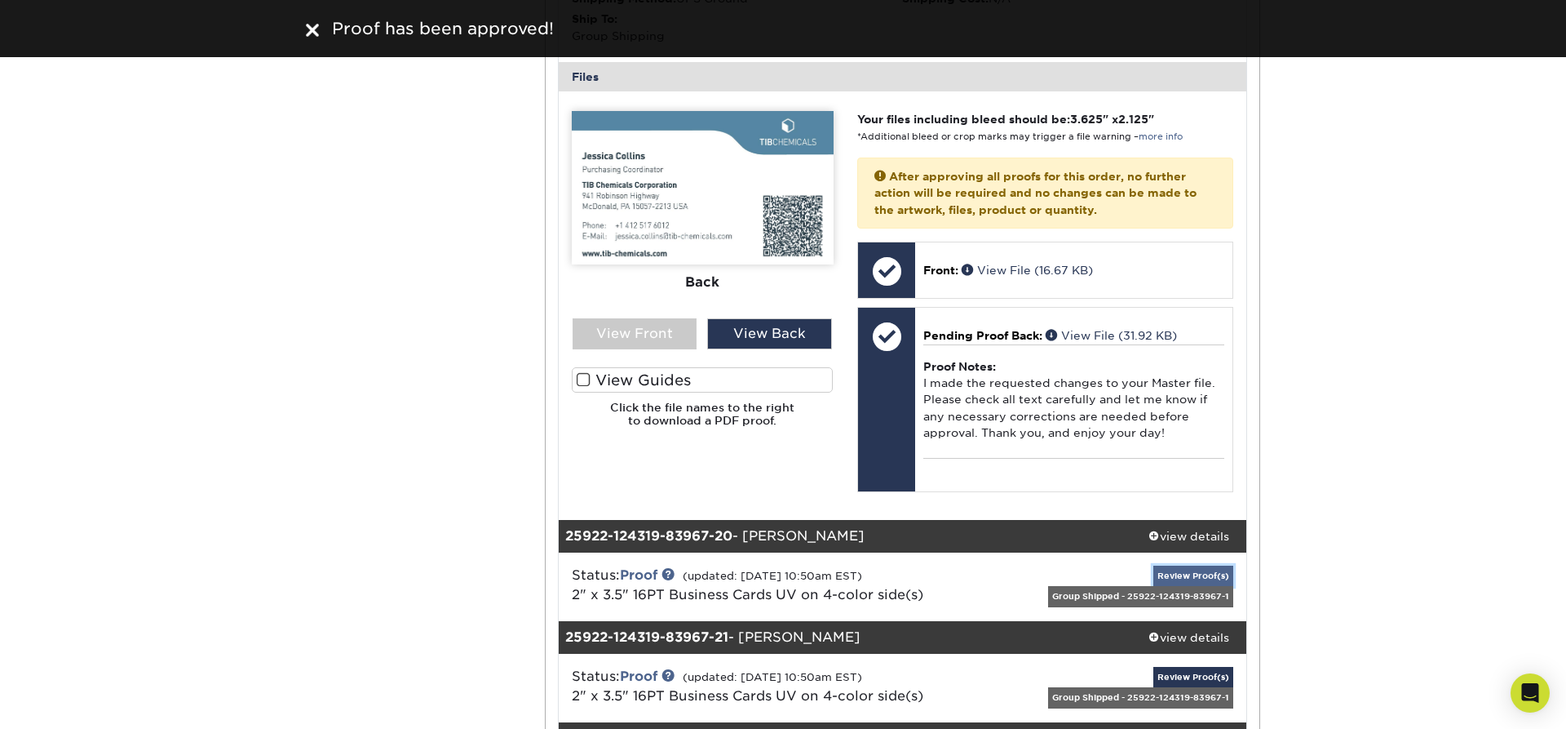
click at [1217, 565] on link "Review Proof(s)" at bounding box center [1194, 575] width 80 height 20
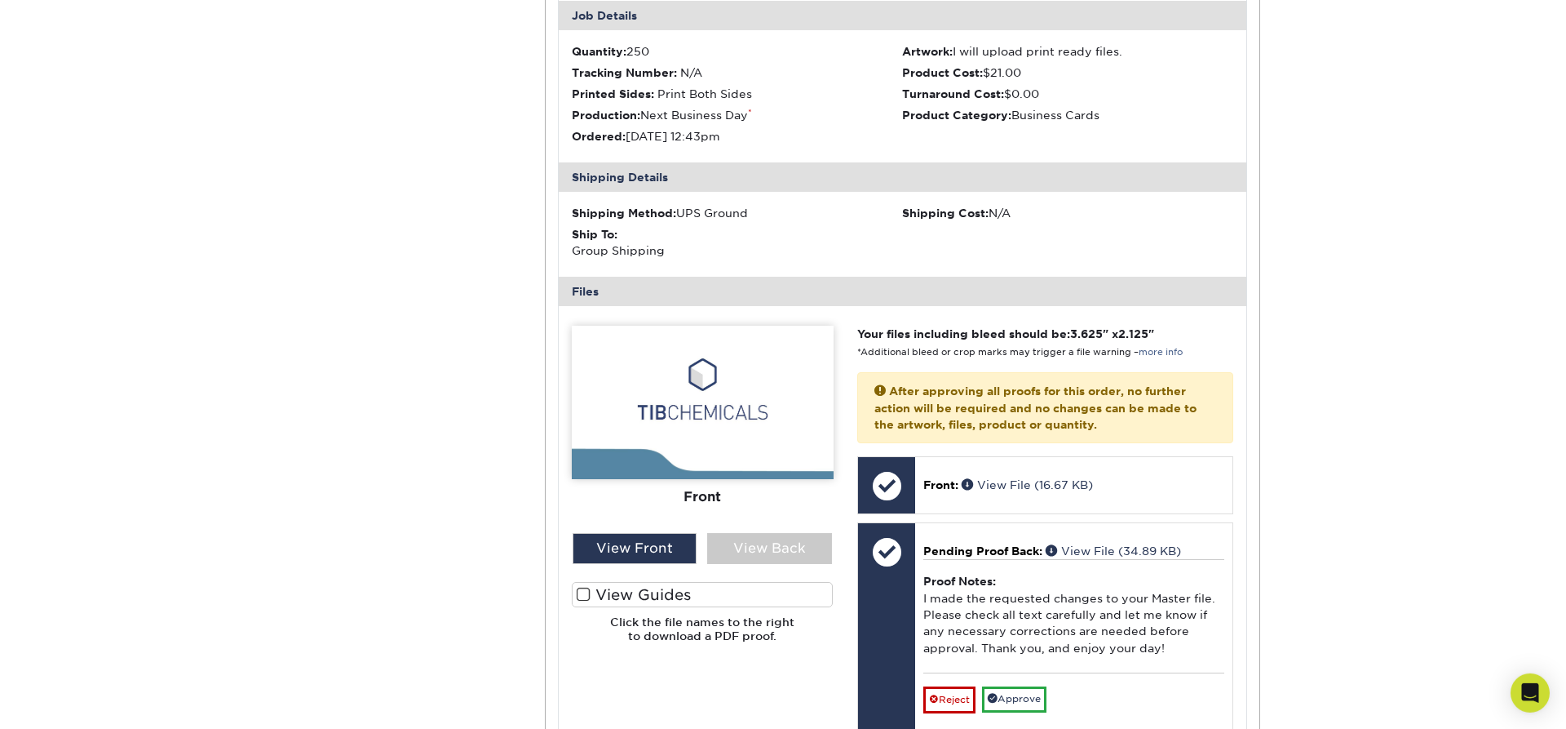
scroll to position [14978, 0]
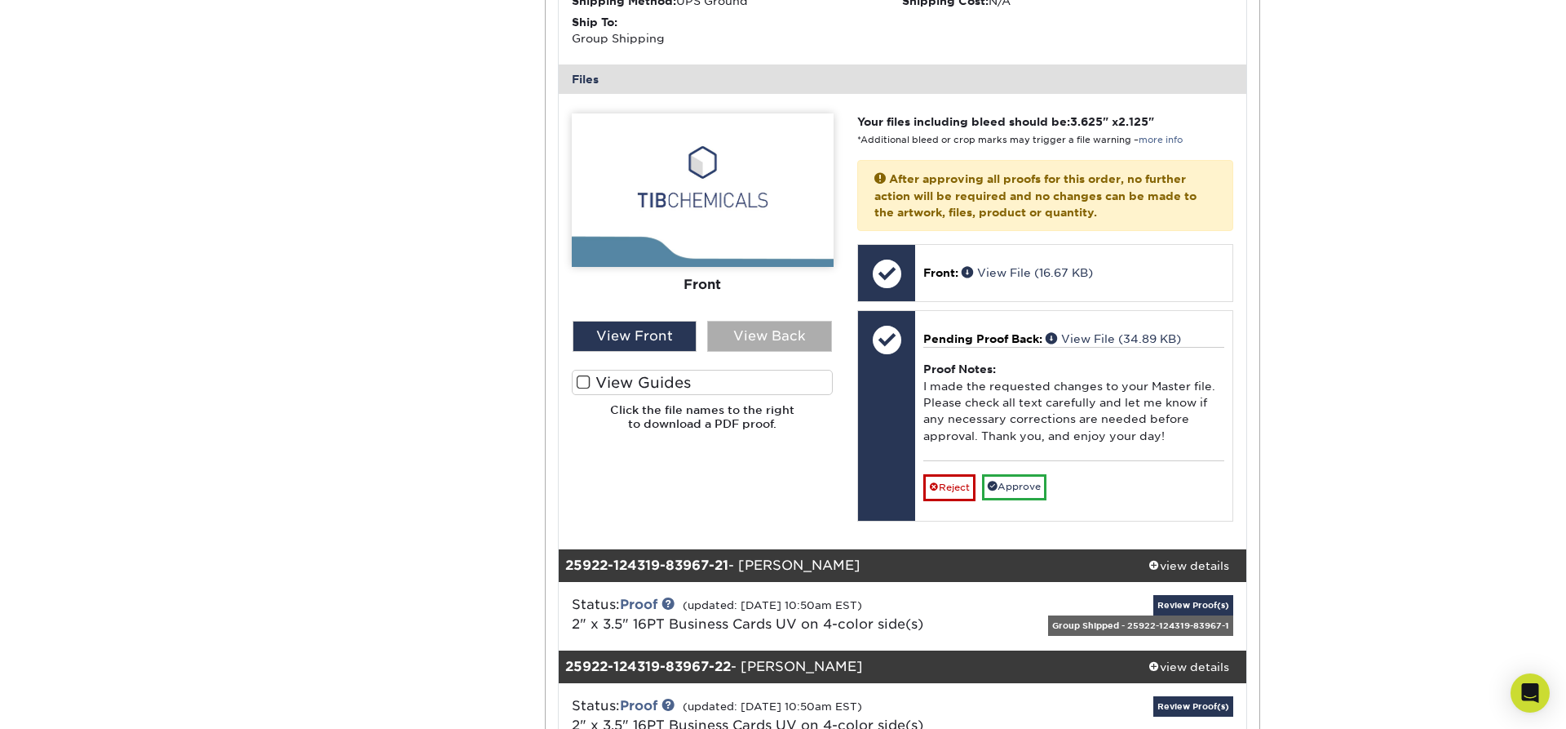
click at [755, 321] on div "View Back" at bounding box center [769, 336] width 125 height 31
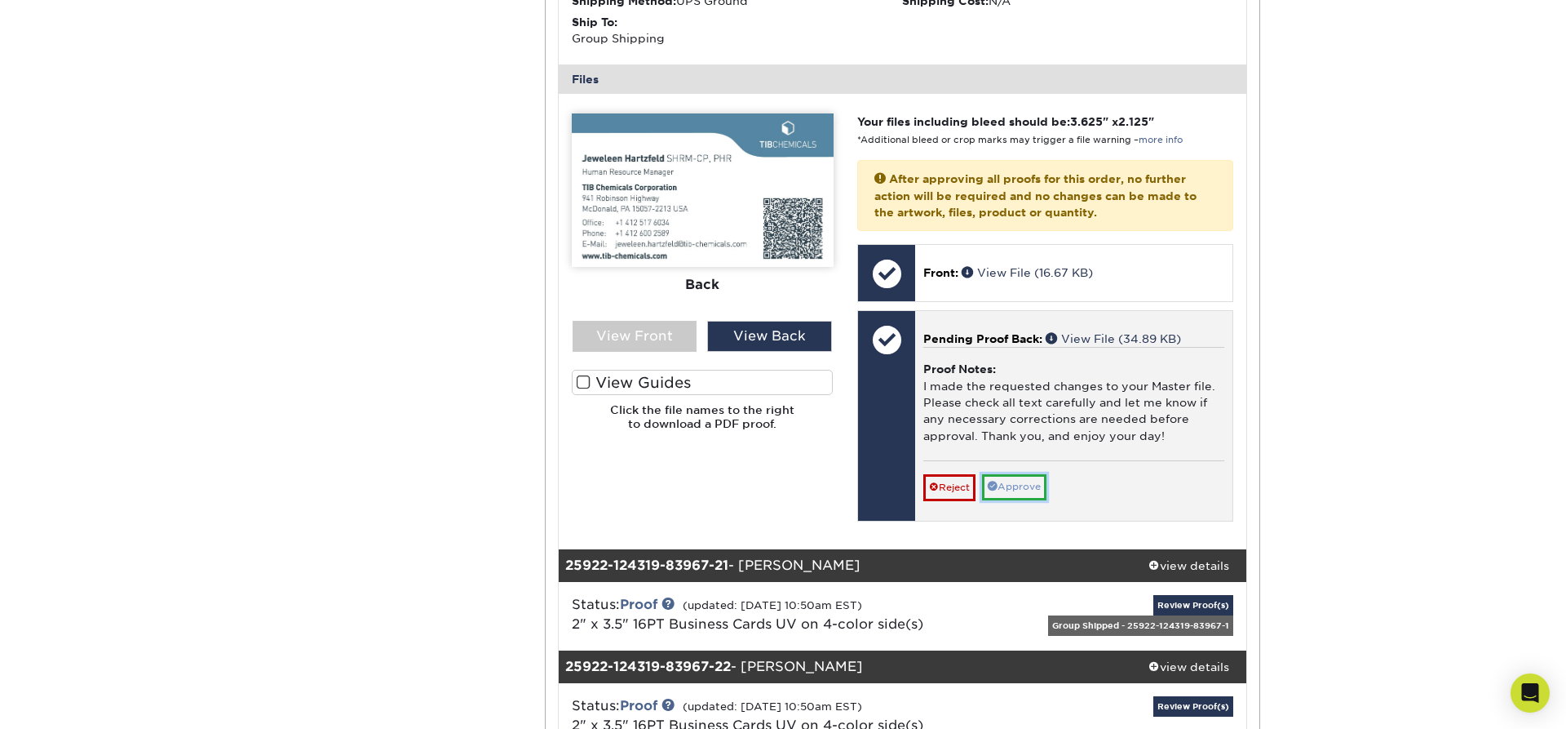
click at [1018, 474] on link "Approve" at bounding box center [1014, 486] width 64 height 25
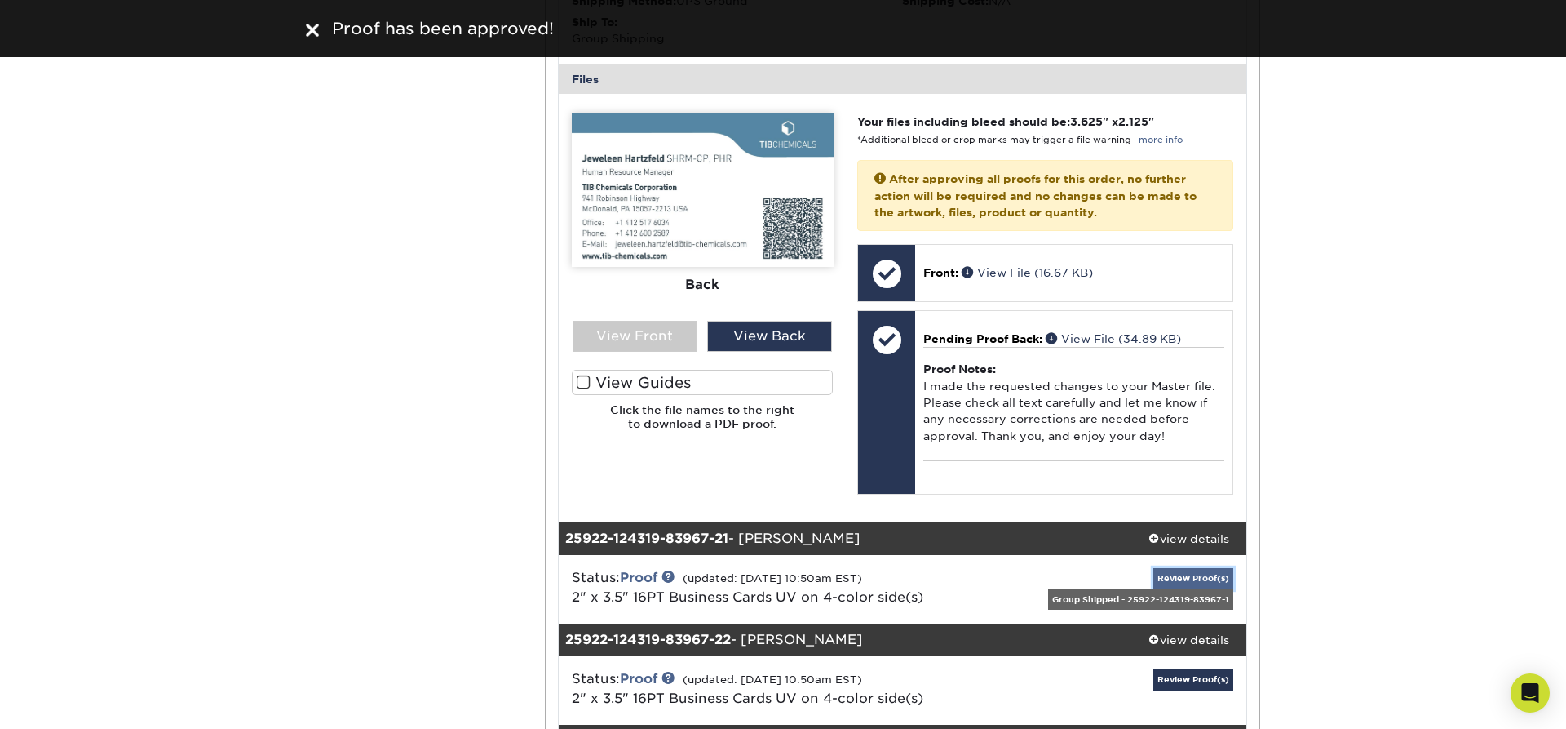
click at [1198, 568] on link "Review Proof(s)" at bounding box center [1194, 578] width 80 height 20
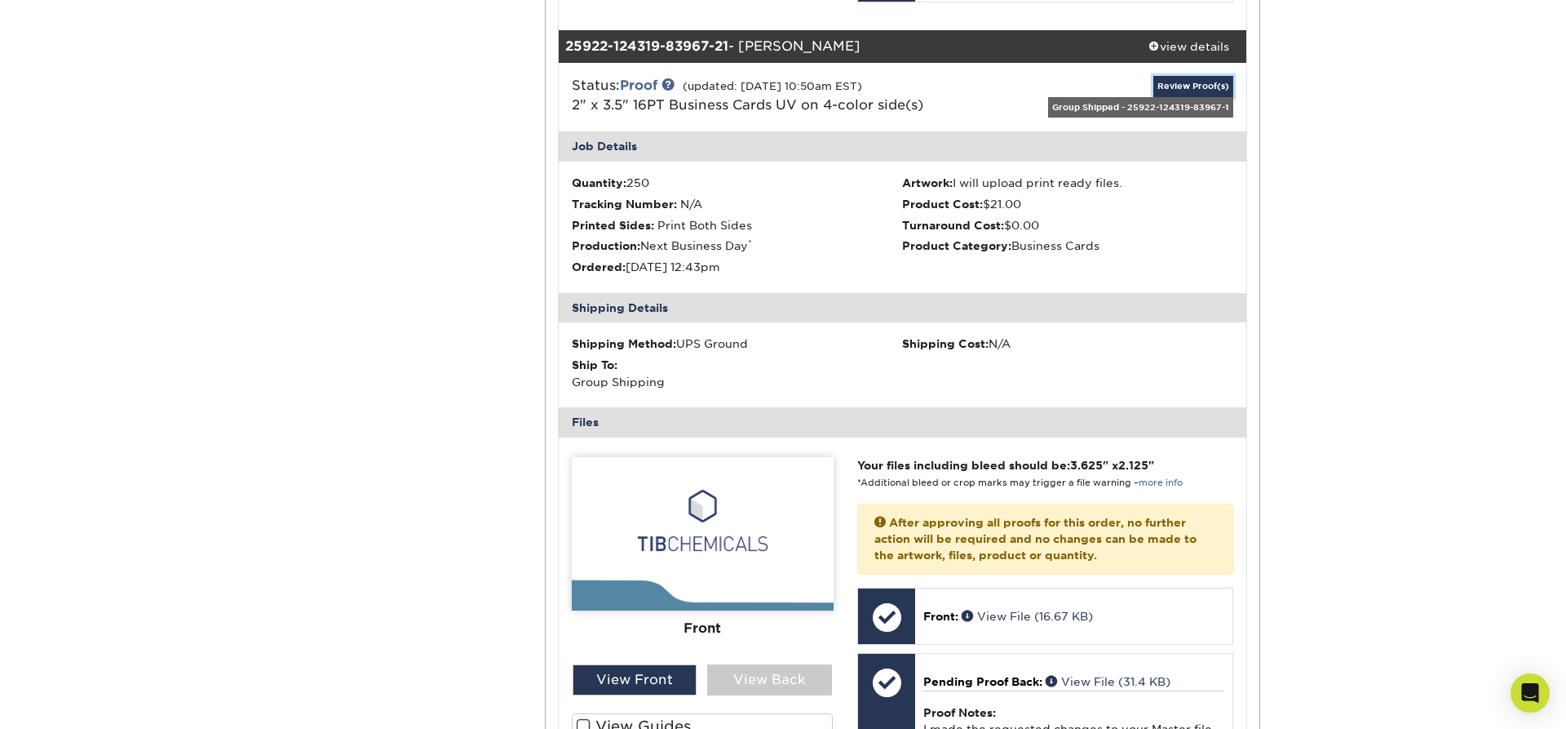
scroll to position [15533, 0]
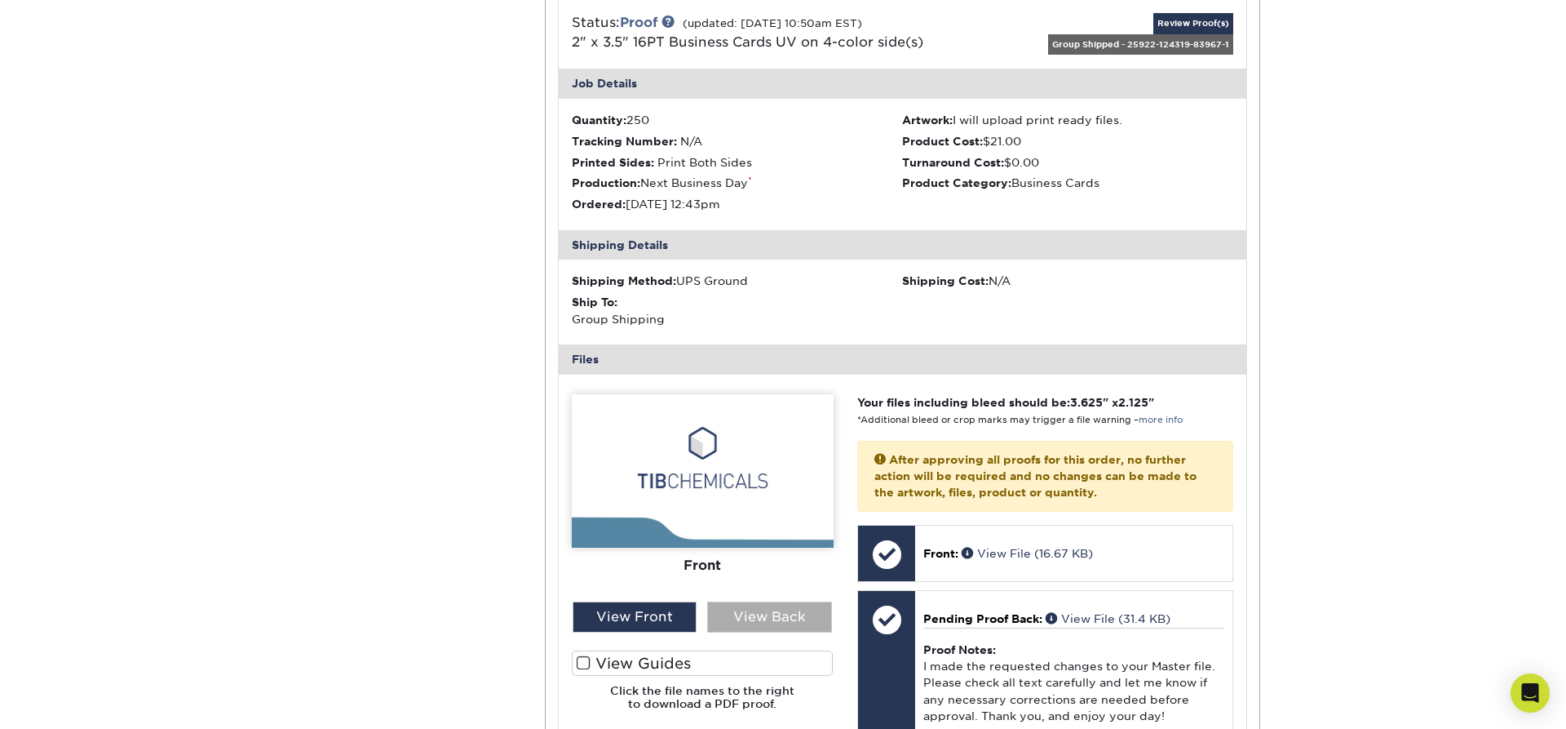
click at [791, 601] on div "View Back" at bounding box center [769, 616] width 125 height 31
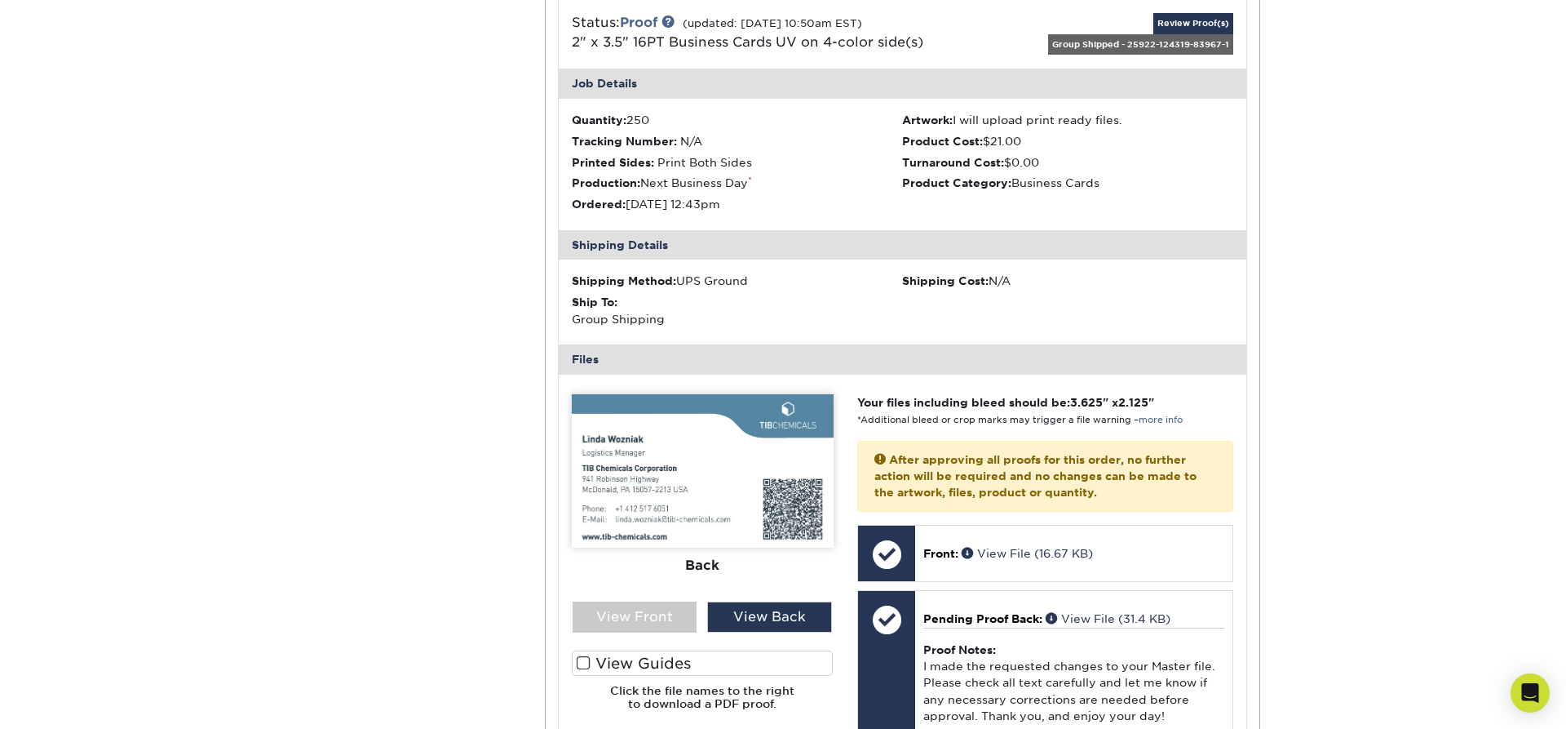
scroll to position [15672, 0]
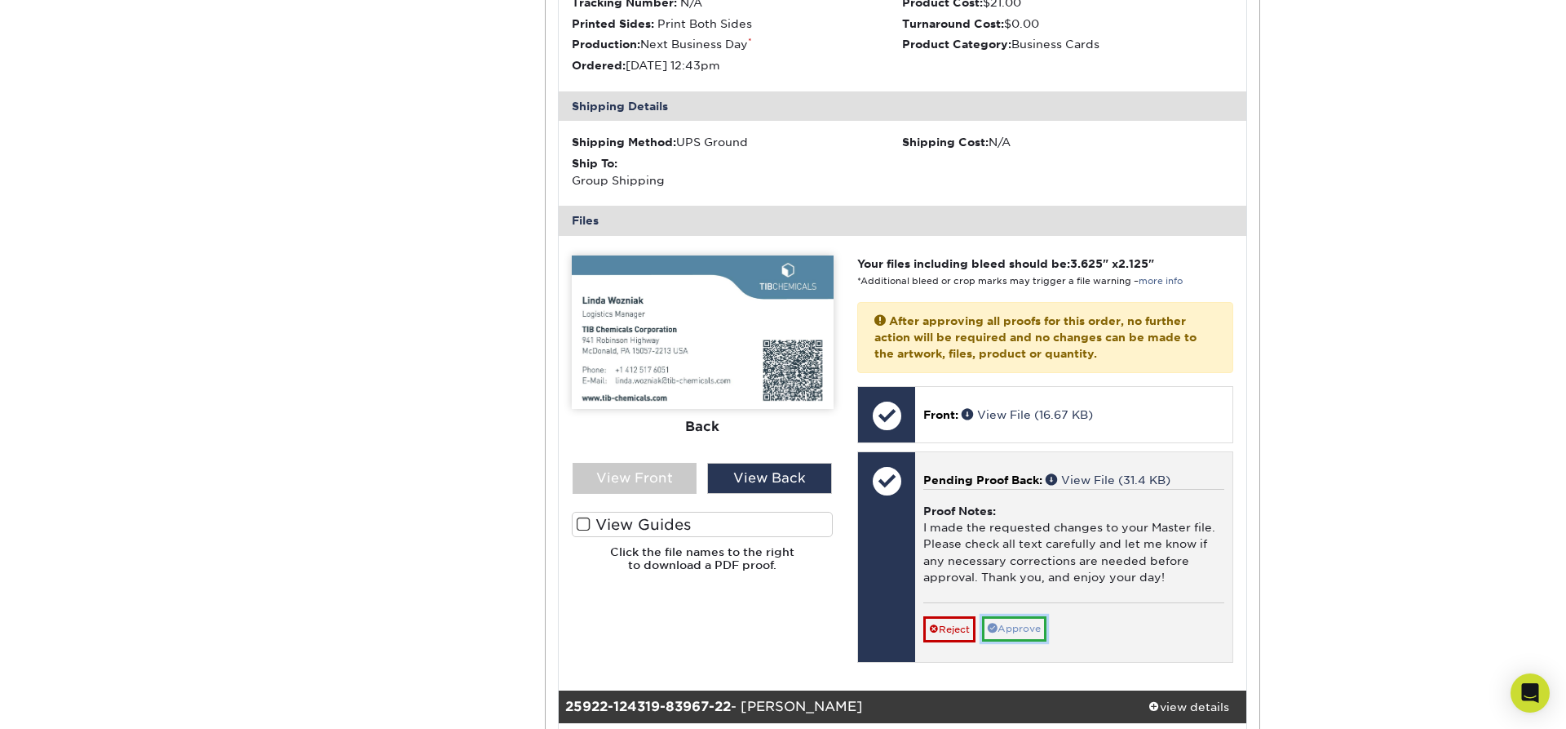
click at [1033, 616] on link "Approve" at bounding box center [1014, 628] width 64 height 25
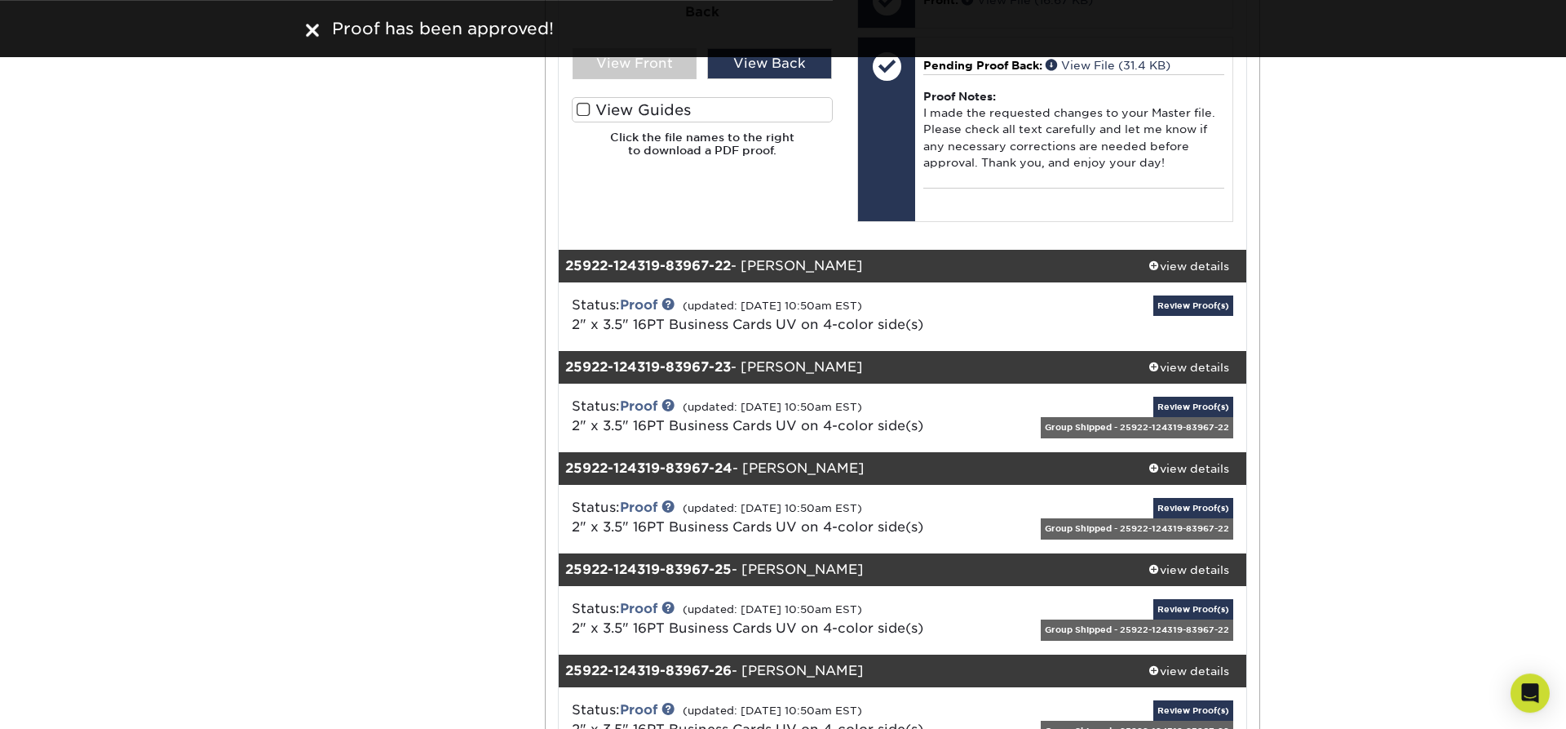
scroll to position [16088, 0]
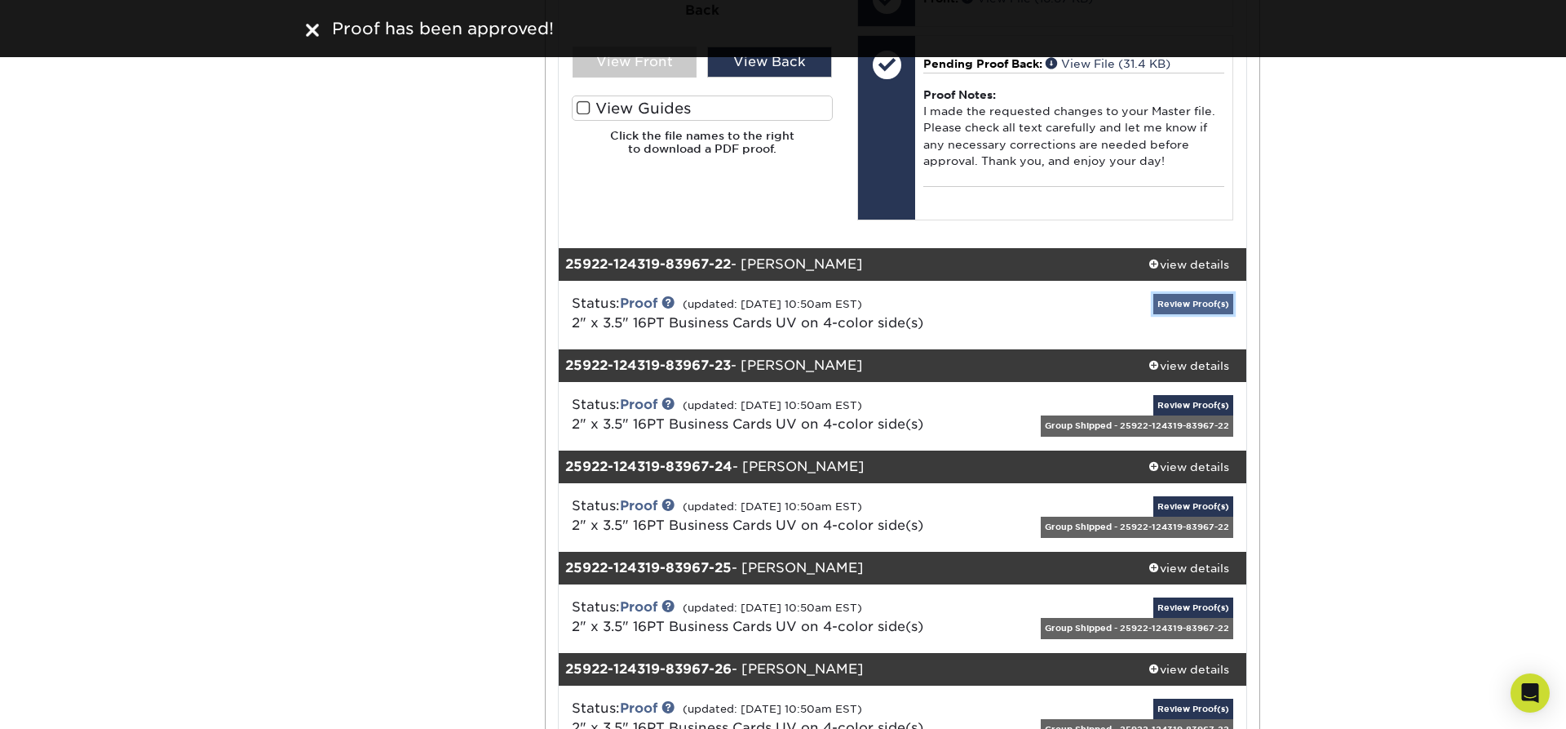
click at [1198, 294] on link "Review Proof(s)" at bounding box center [1194, 304] width 80 height 20
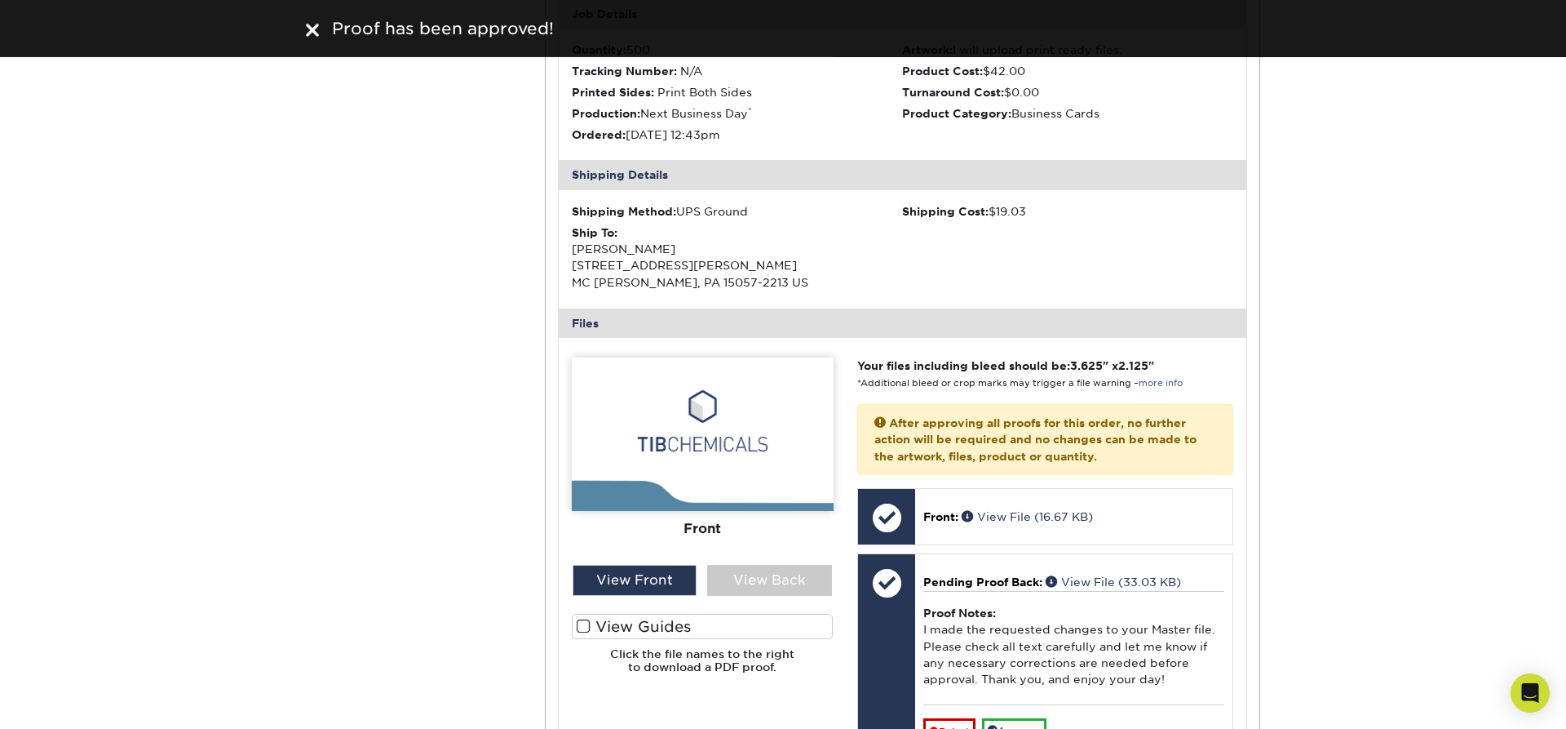
scroll to position [16504, 0]
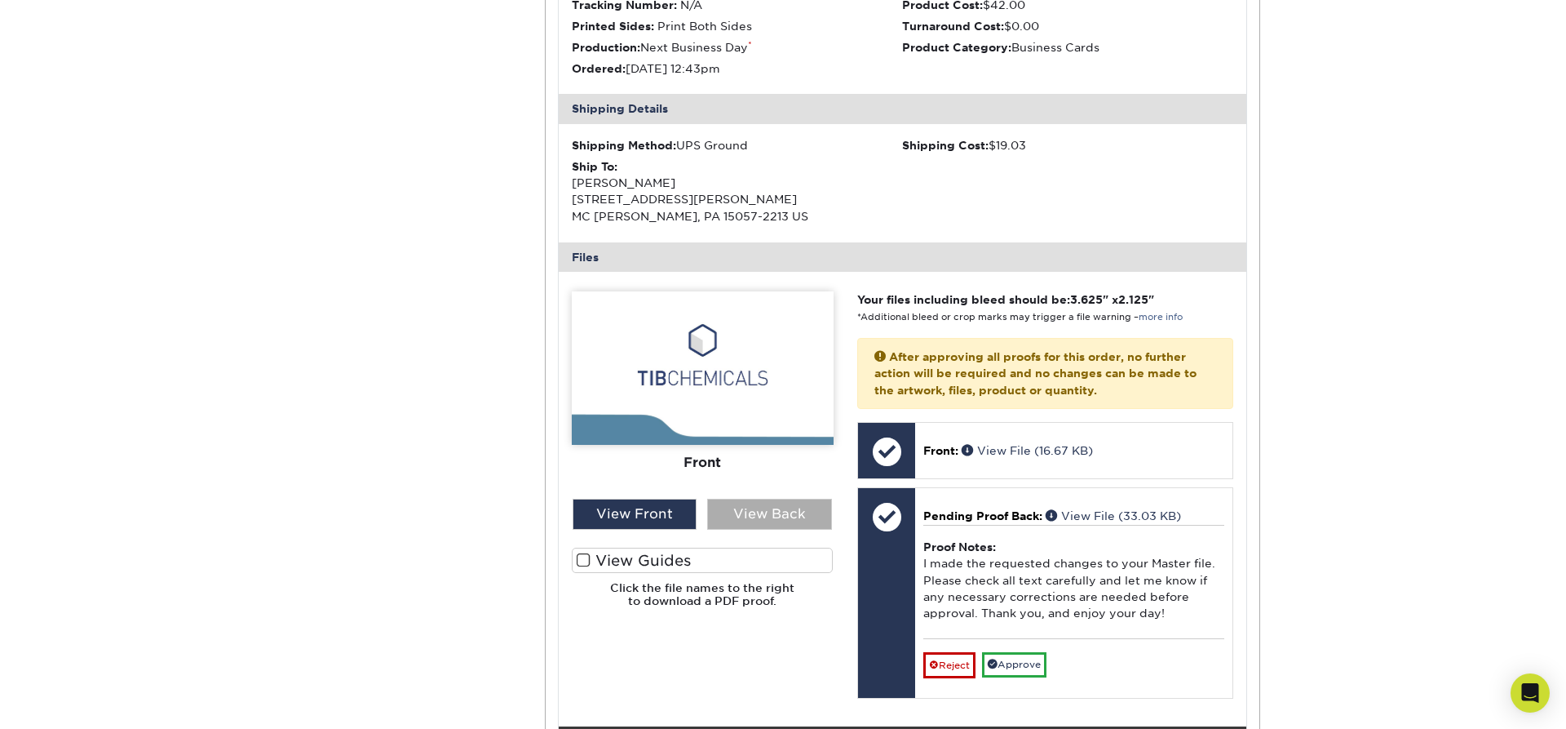
click at [756, 499] on div "View Back" at bounding box center [769, 513] width 125 height 31
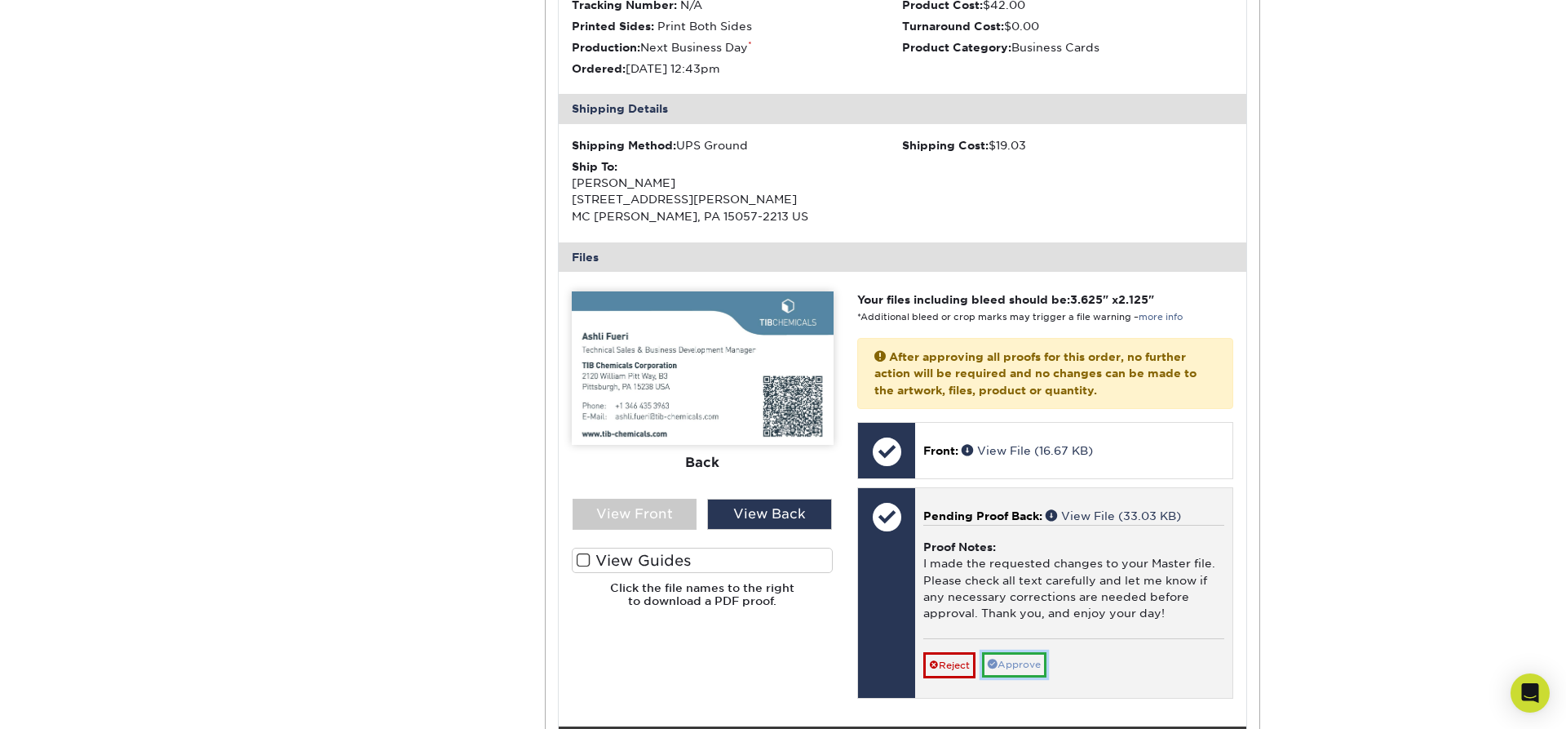
click at [1022, 655] on link "Approve" at bounding box center [1014, 664] width 64 height 25
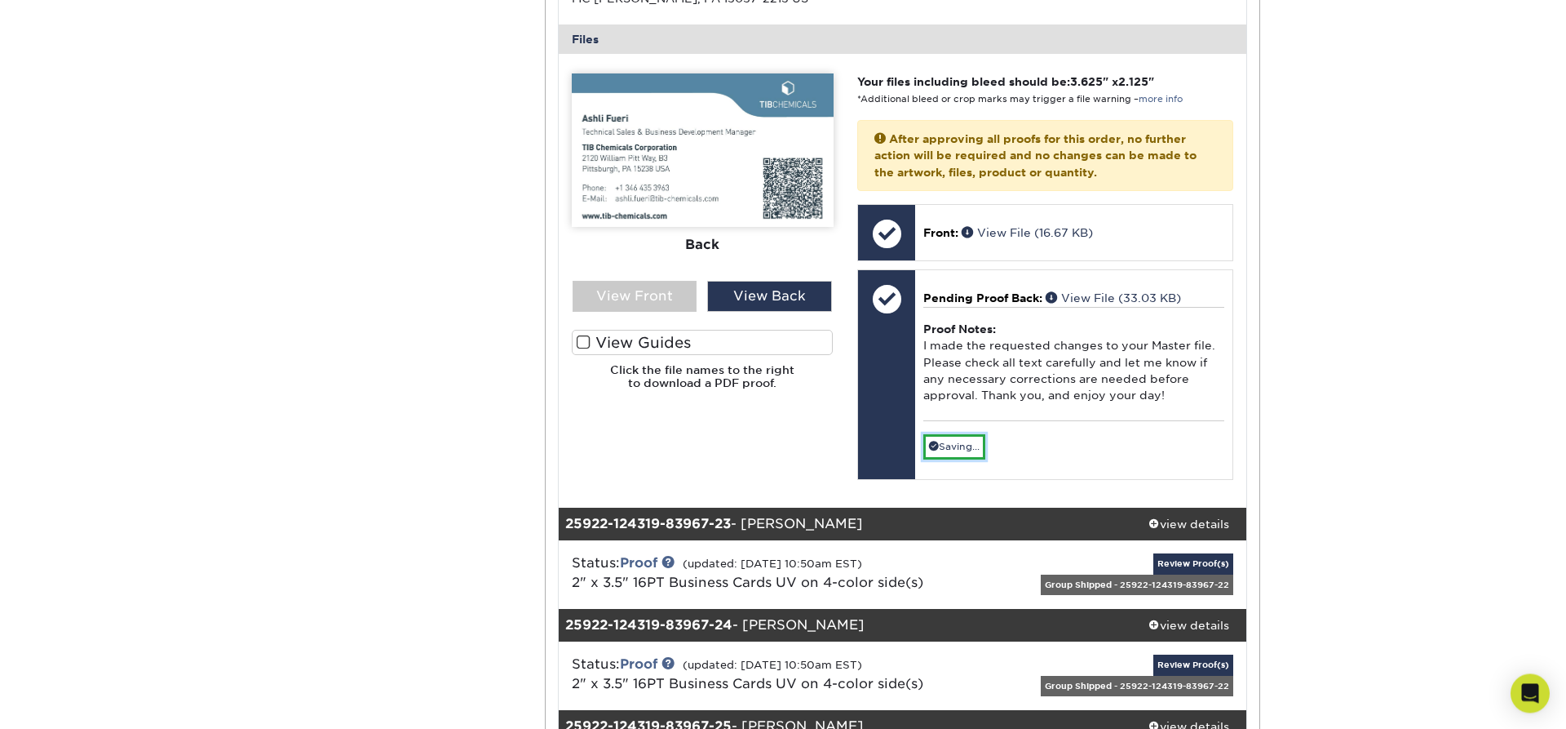
scroll to position [16781, 0]
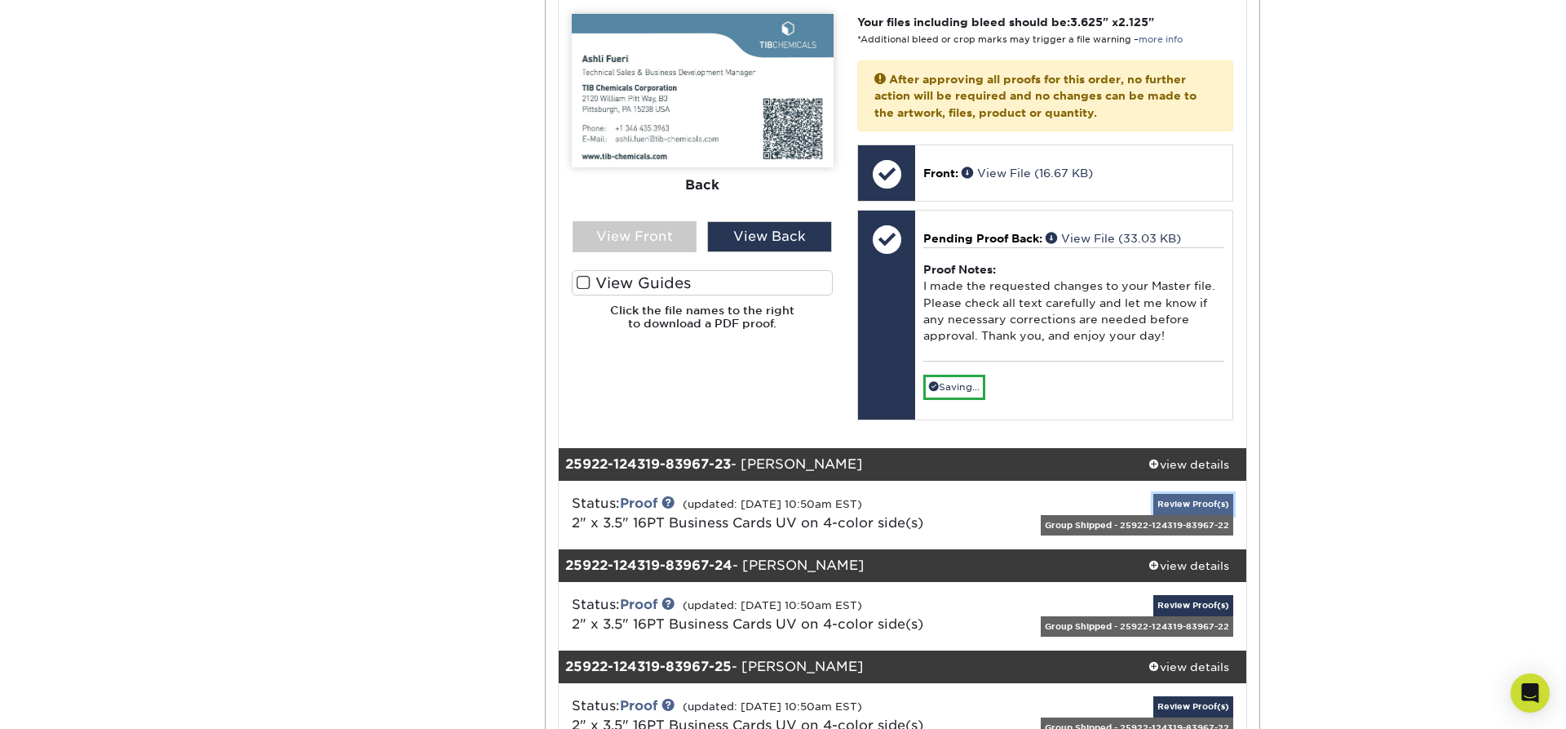
click at [1198, 494] on link "Review Proof(s)" at bounding box center [1194, 504] width 80 height 20
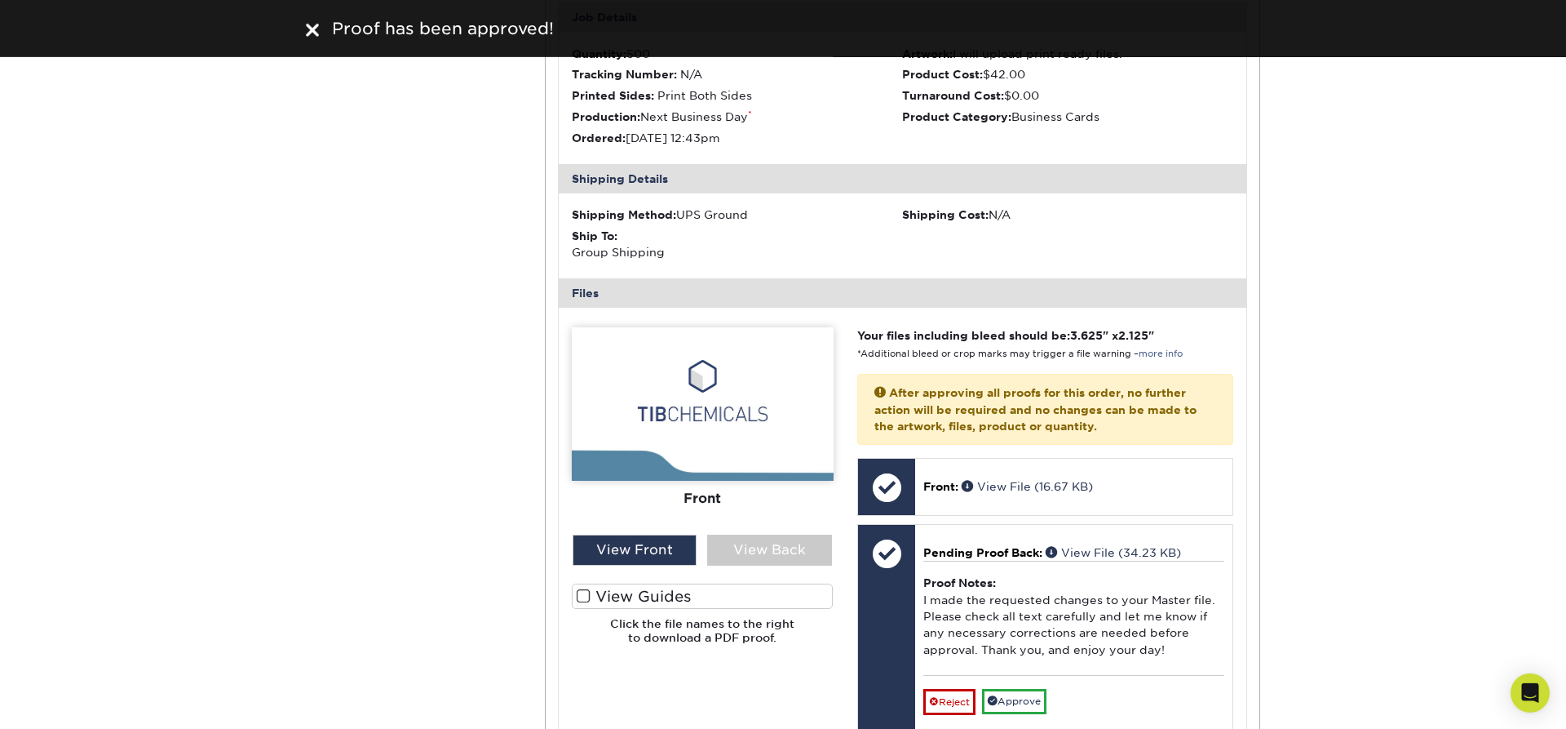
scroll to position [17336, 0]
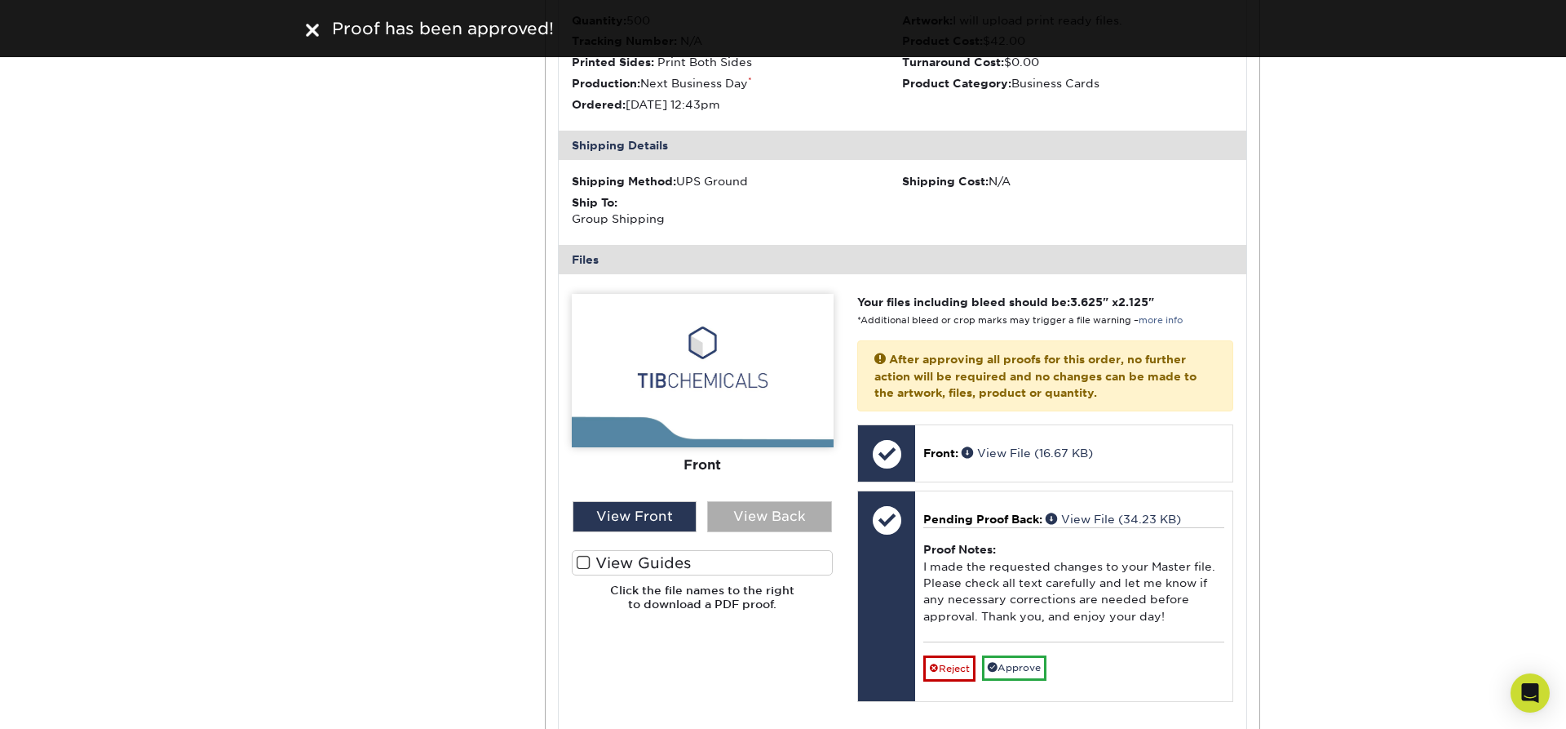
click at [796, 505] on div "View Back" at bounding box center [769, 516] width 125 height 31
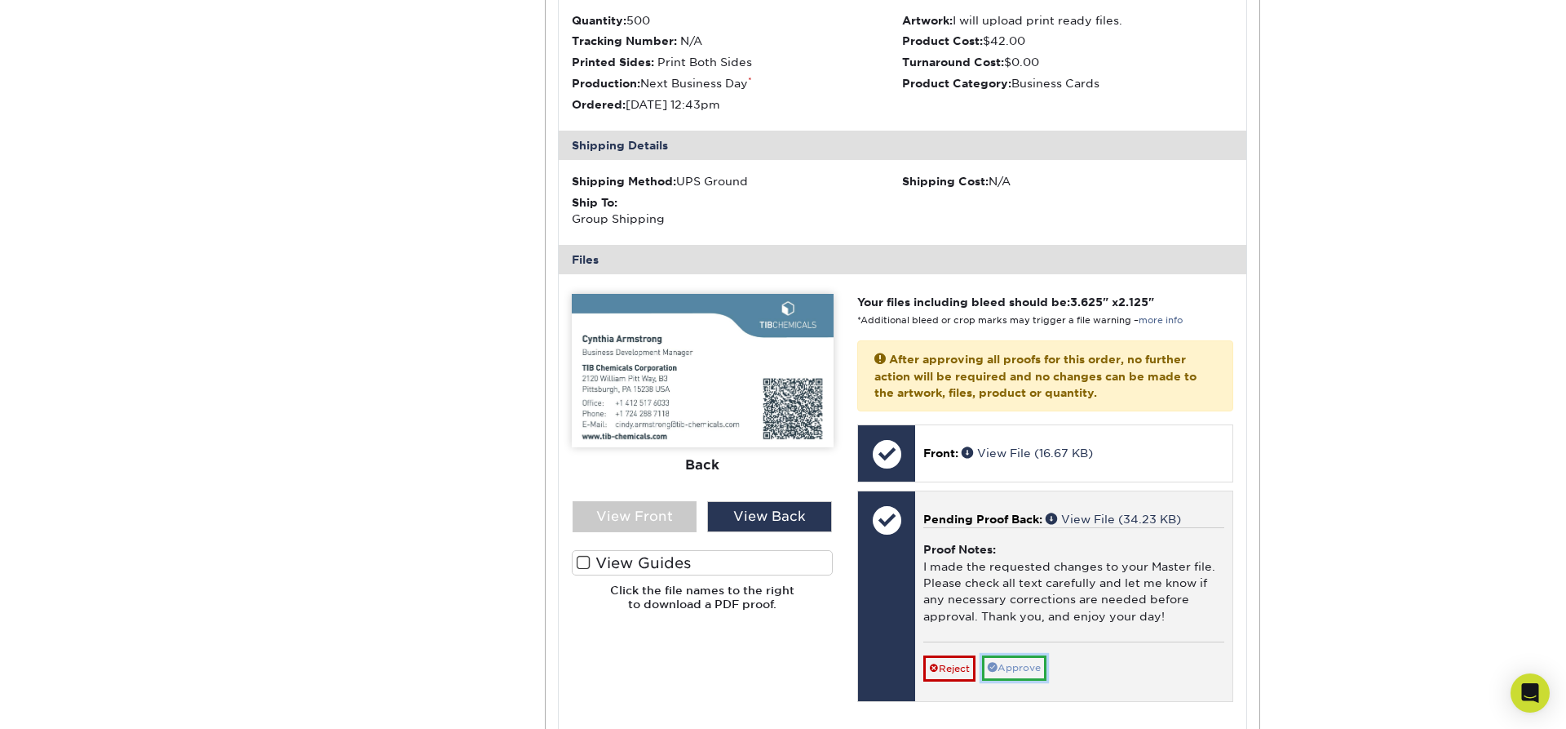
click at [1030, 655] on link "Approve" at bounding box center [1014, 667] width 64 height 25
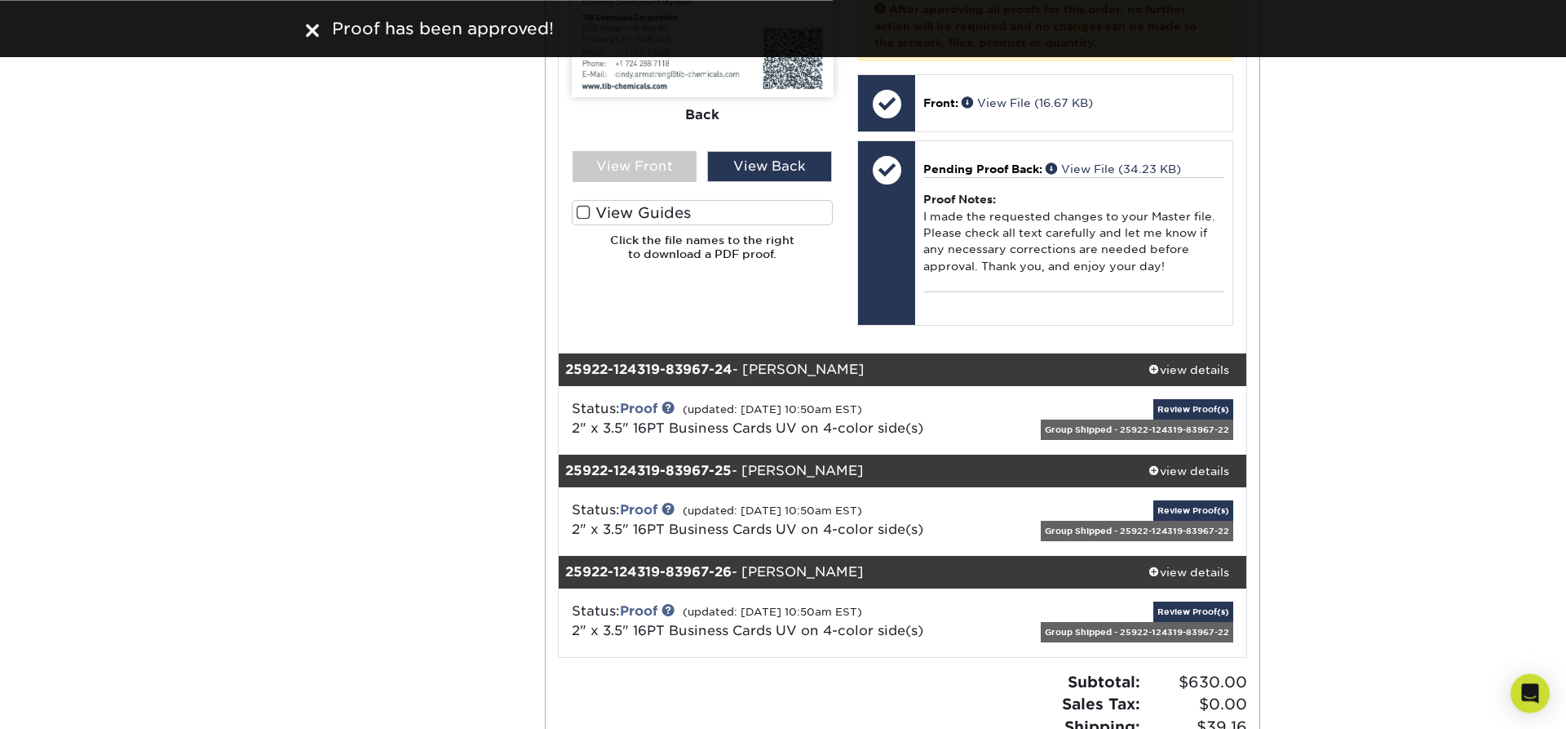
scroll to position [17752, 0]
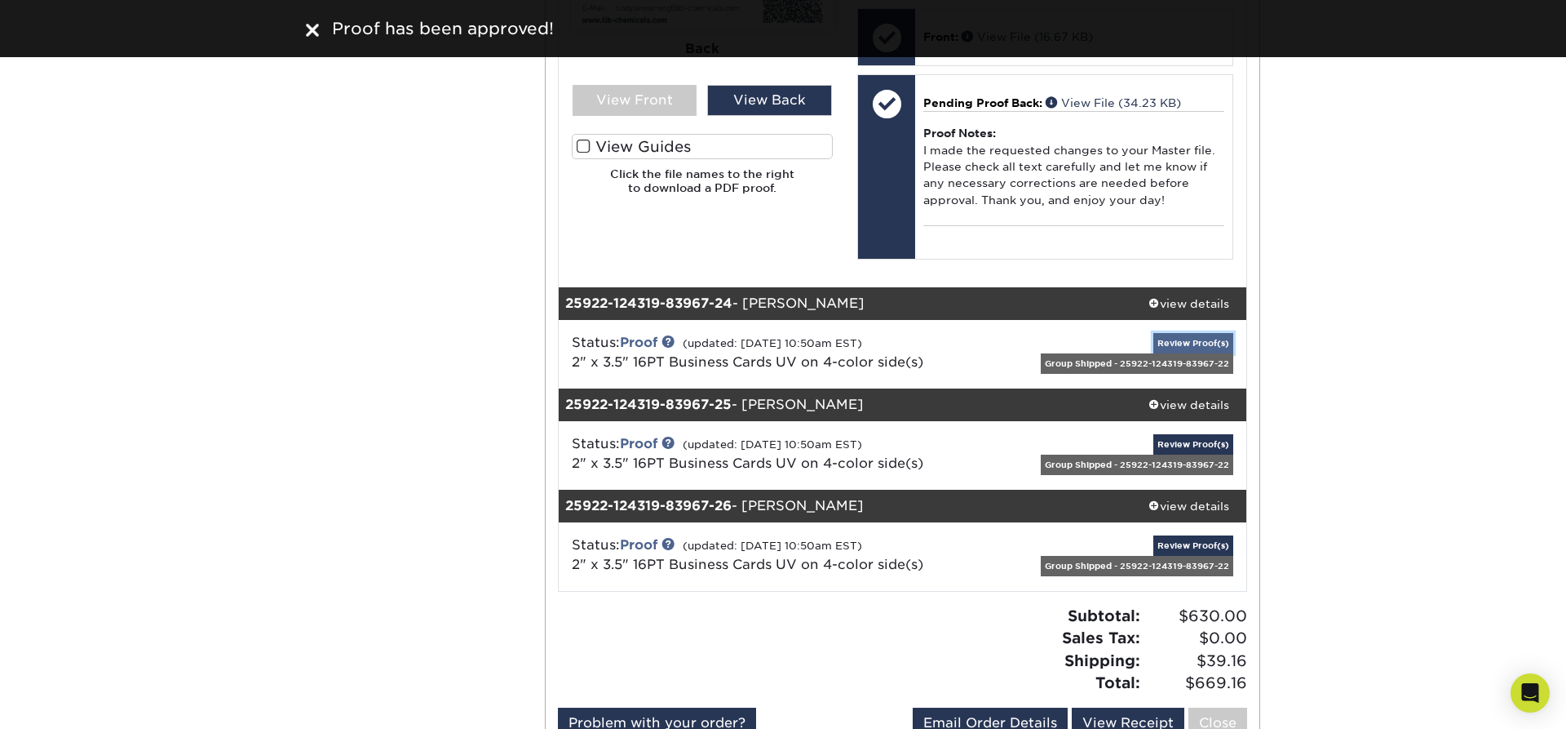
click at [1209, 333] on link "Review Proof(s)" at bounding box center [1194, 343] width 80 height 20
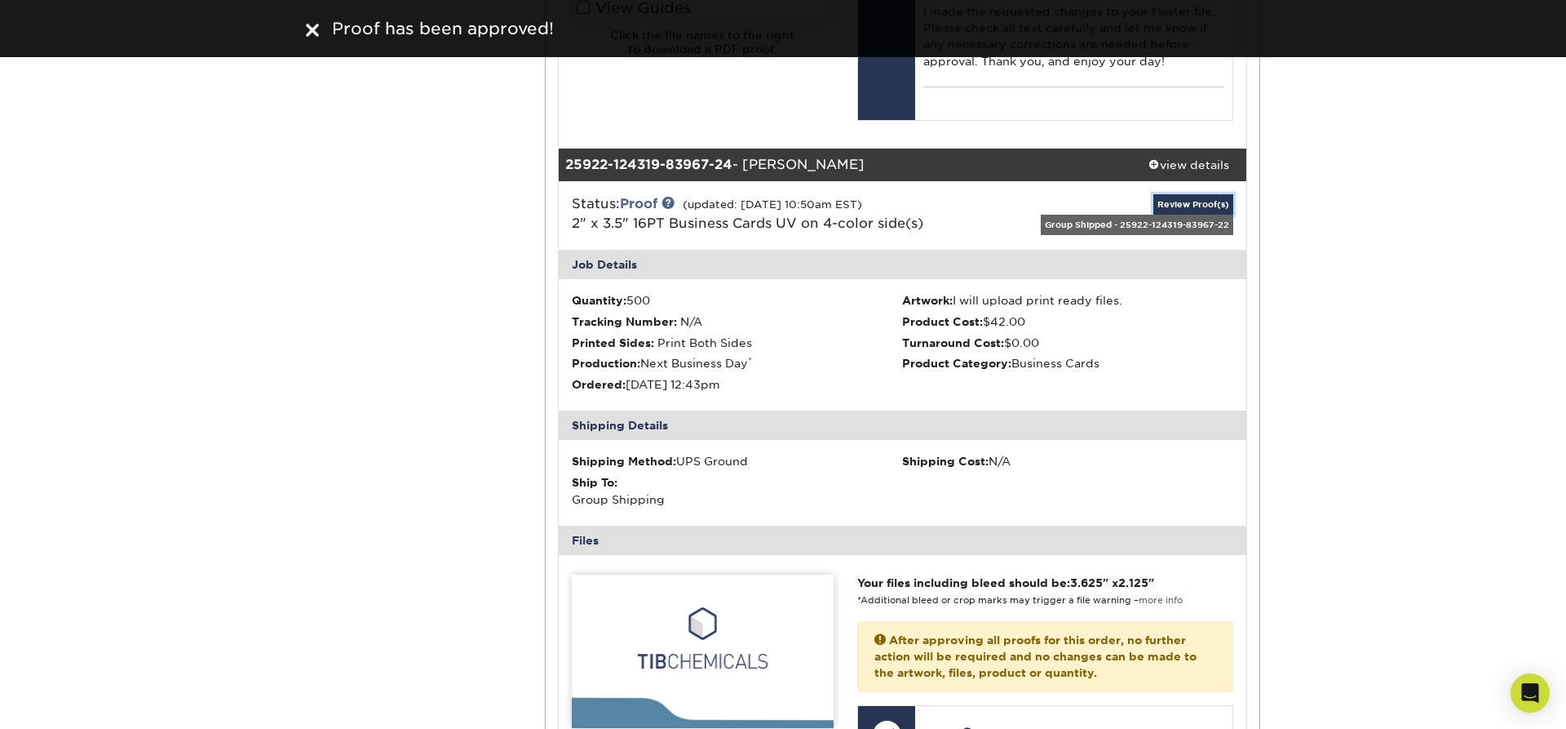
scroll to position [18030, 0]
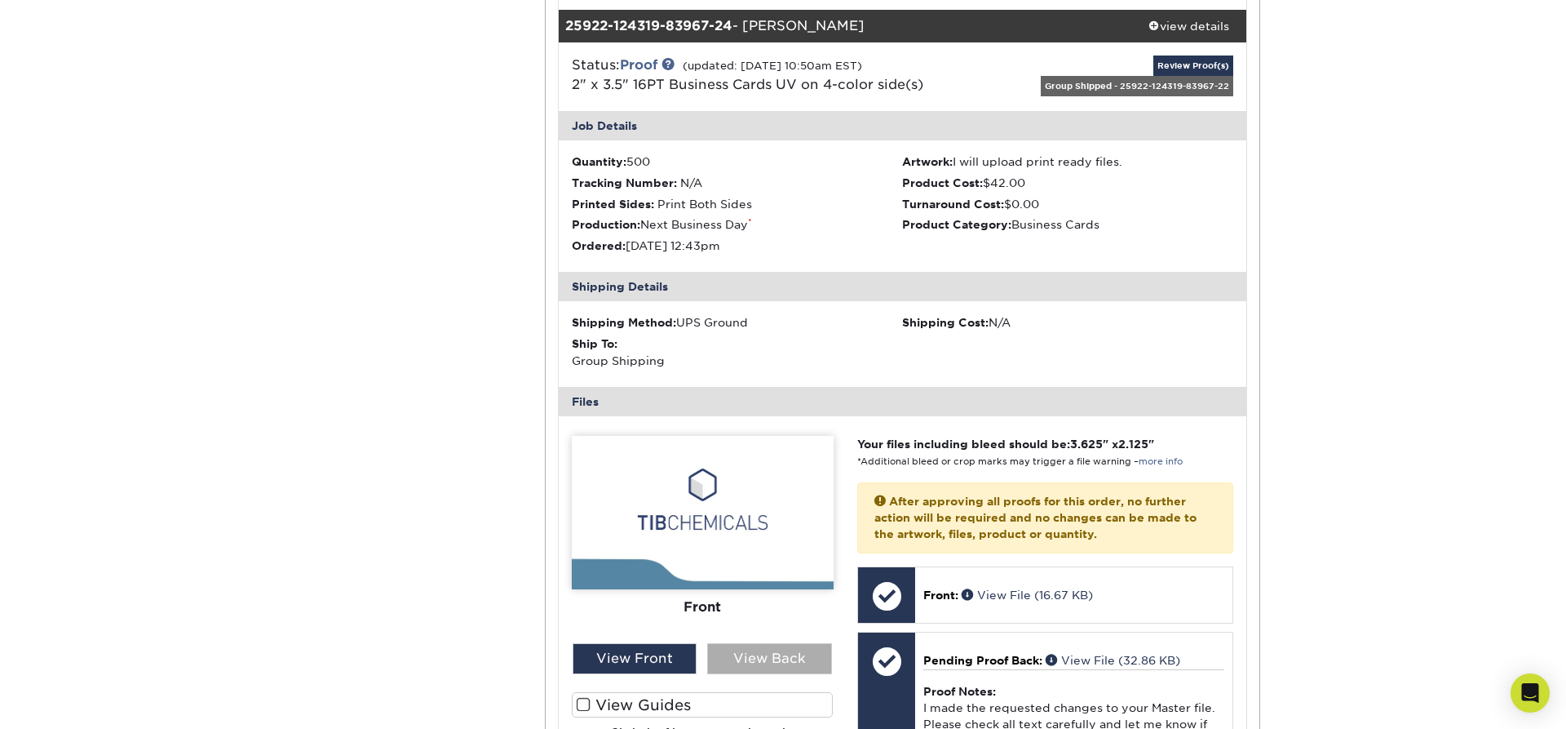
click at [772, 643] on div "View Back" at bounding box center [769, 658] width 125 height 31
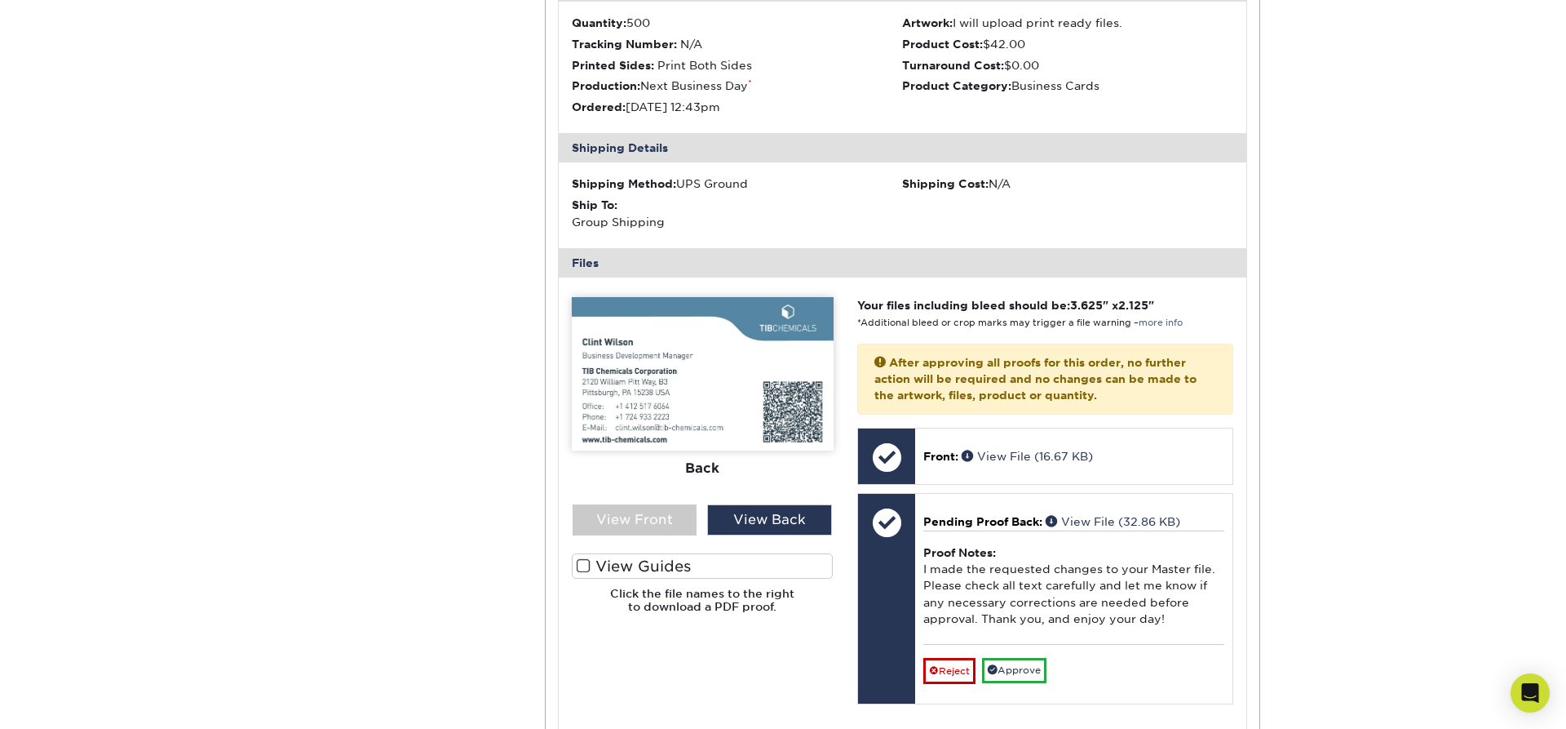
scroll to position [18307, 0]
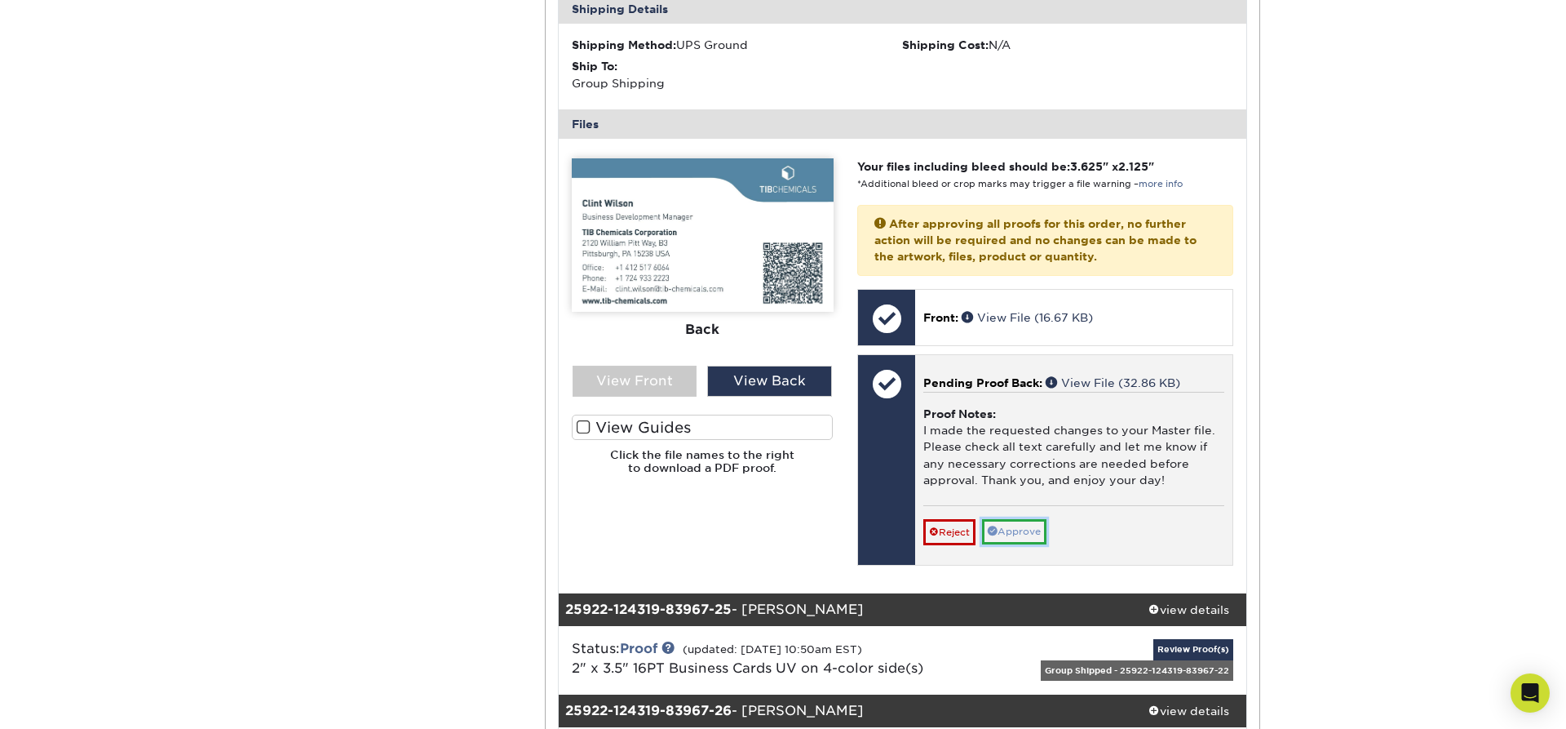
click at [1021, 519] on link "Approve" at bounding box center [1014, 531] width 64 height 25
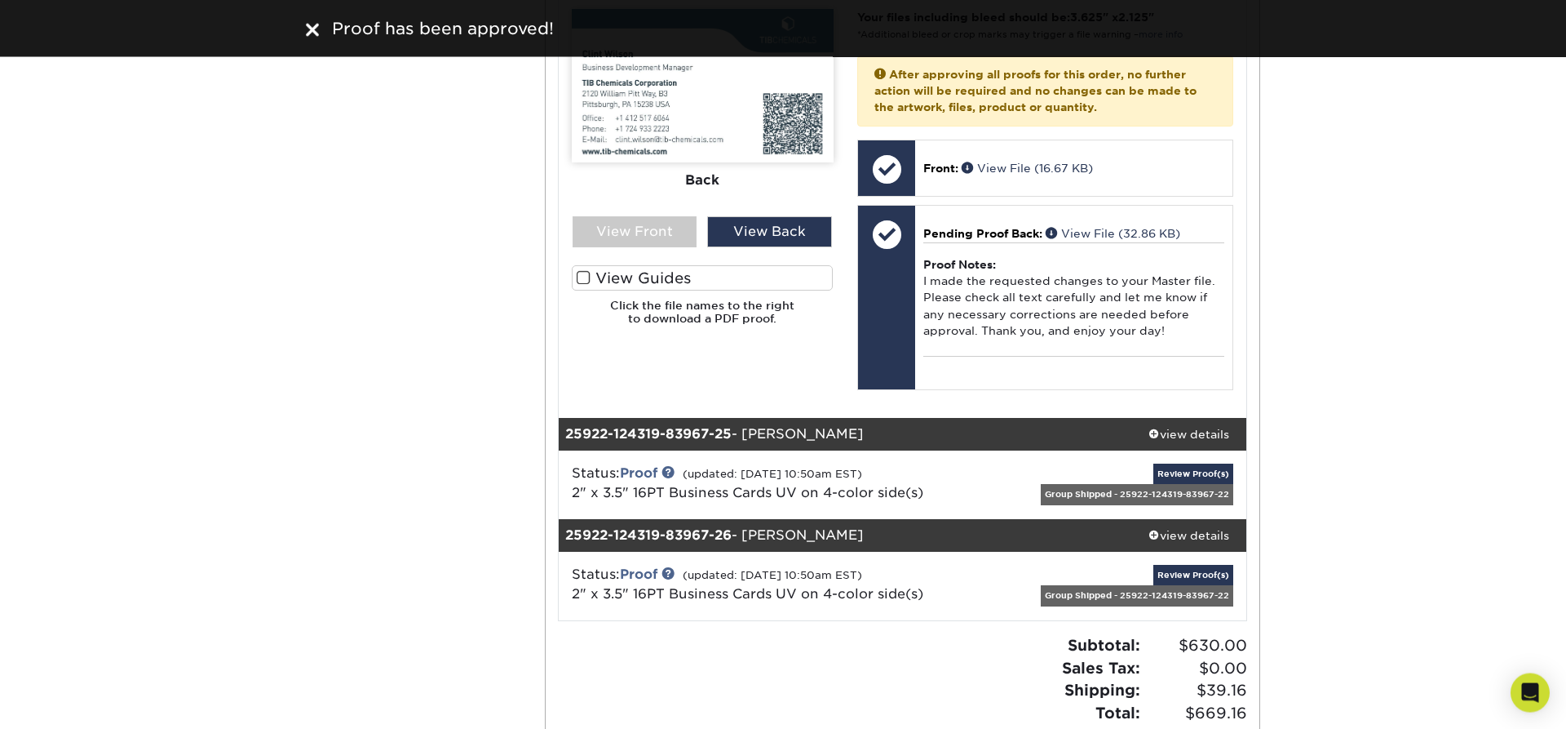
scroll to position [18584, 0]
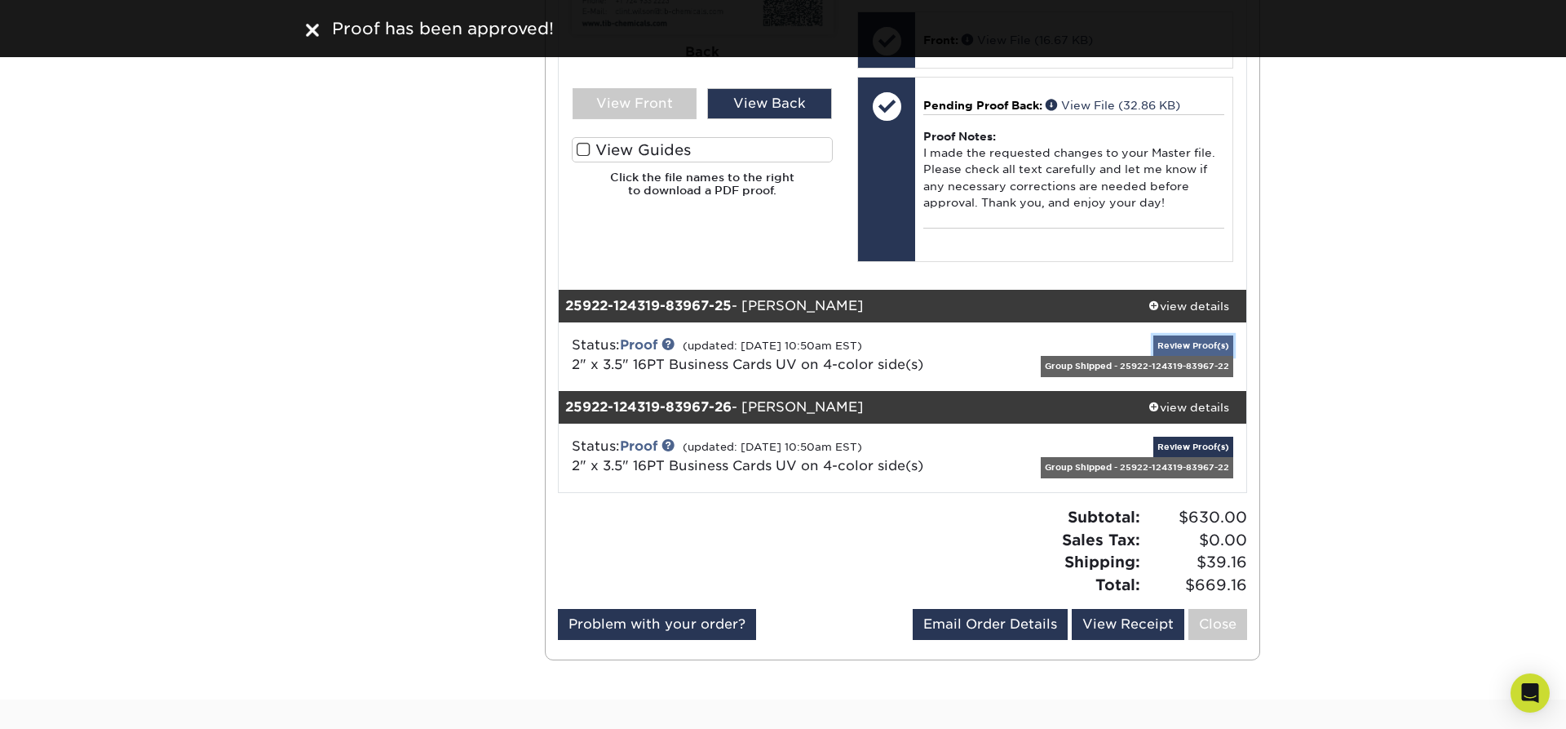
click at [1207, 335] on link "Review Proof(s)" at bounding box center [1194, 345] width 80 height 20
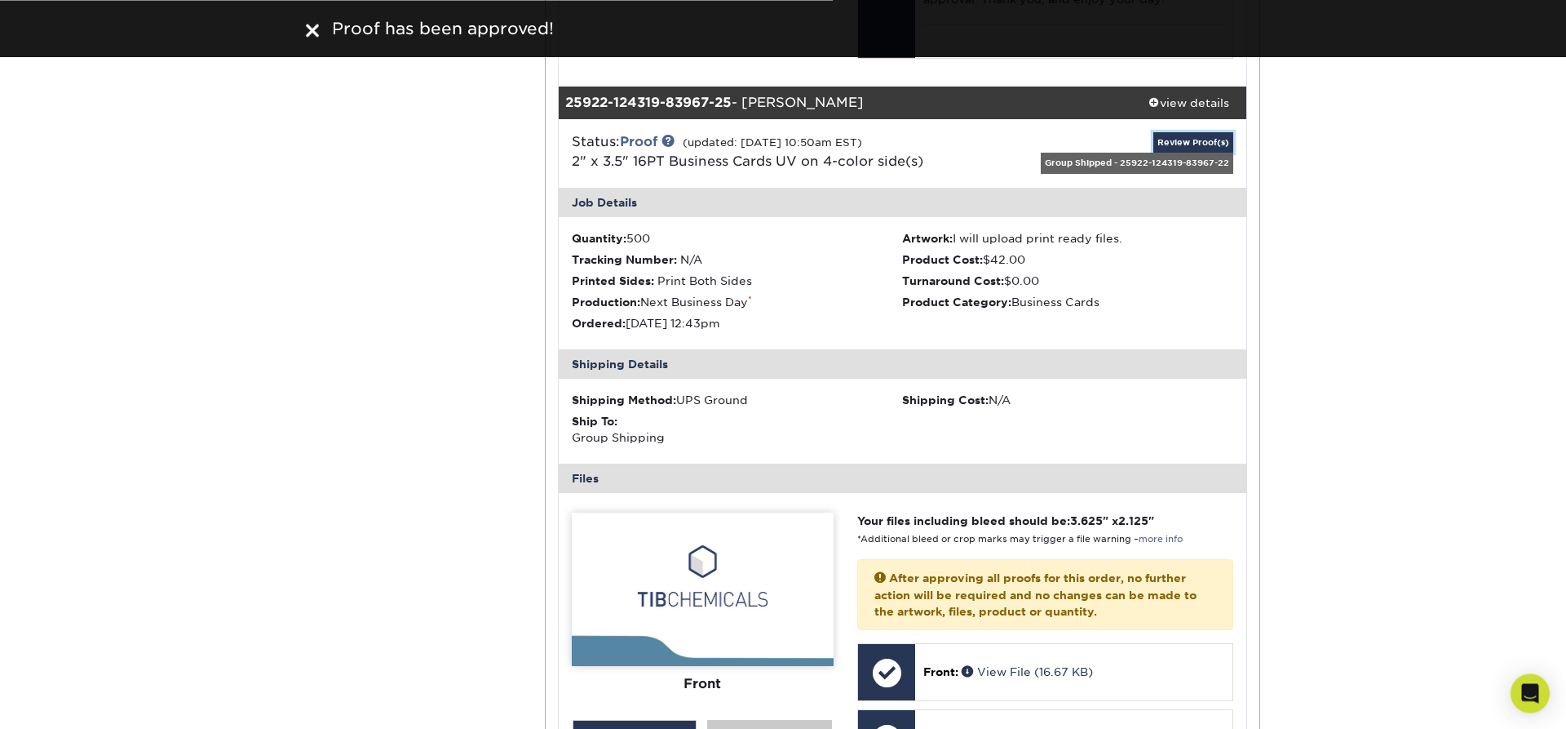
scroll to position [18862, 0]
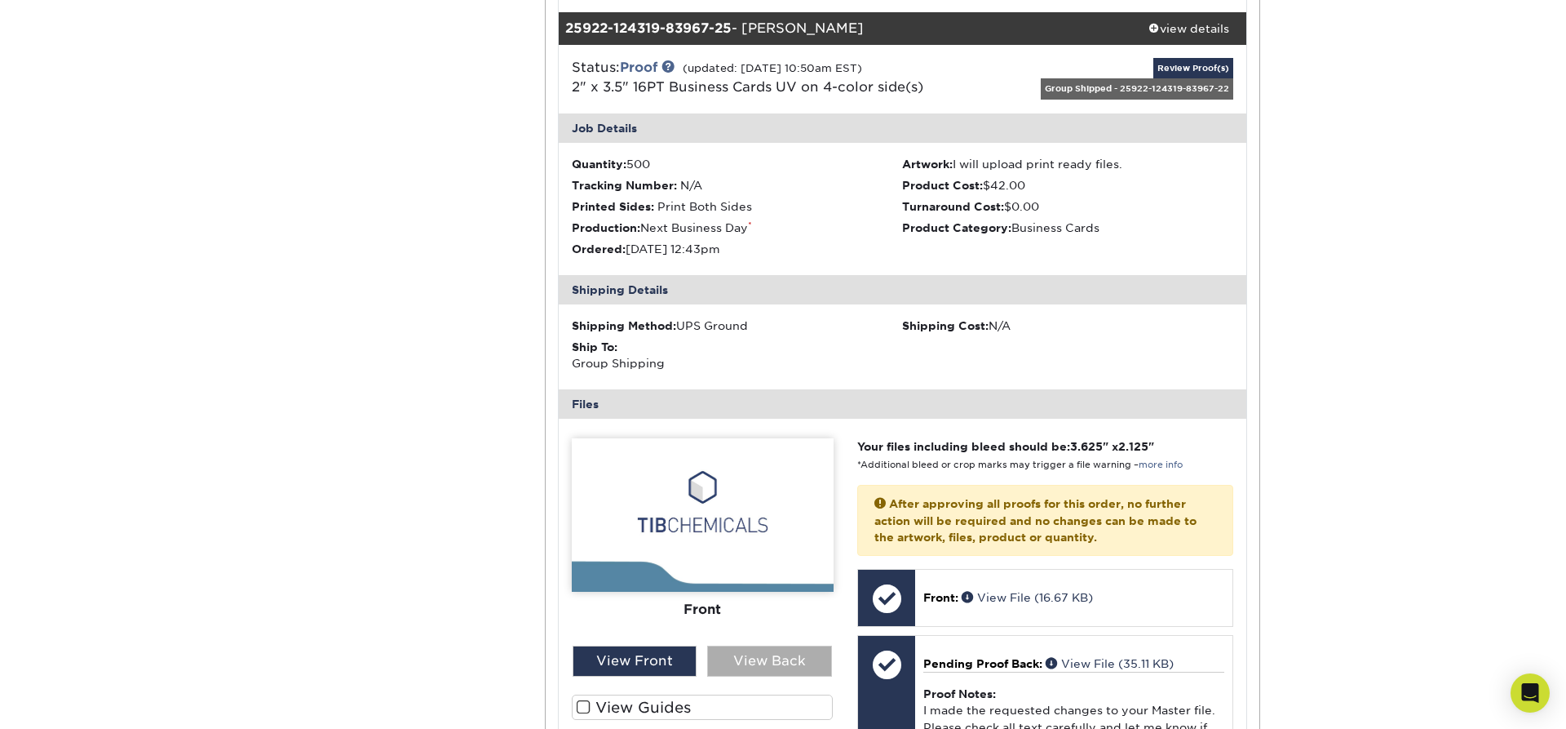
click at [745, 654] on div "View Back" at bounding box center [769, 660] width 125 height 31
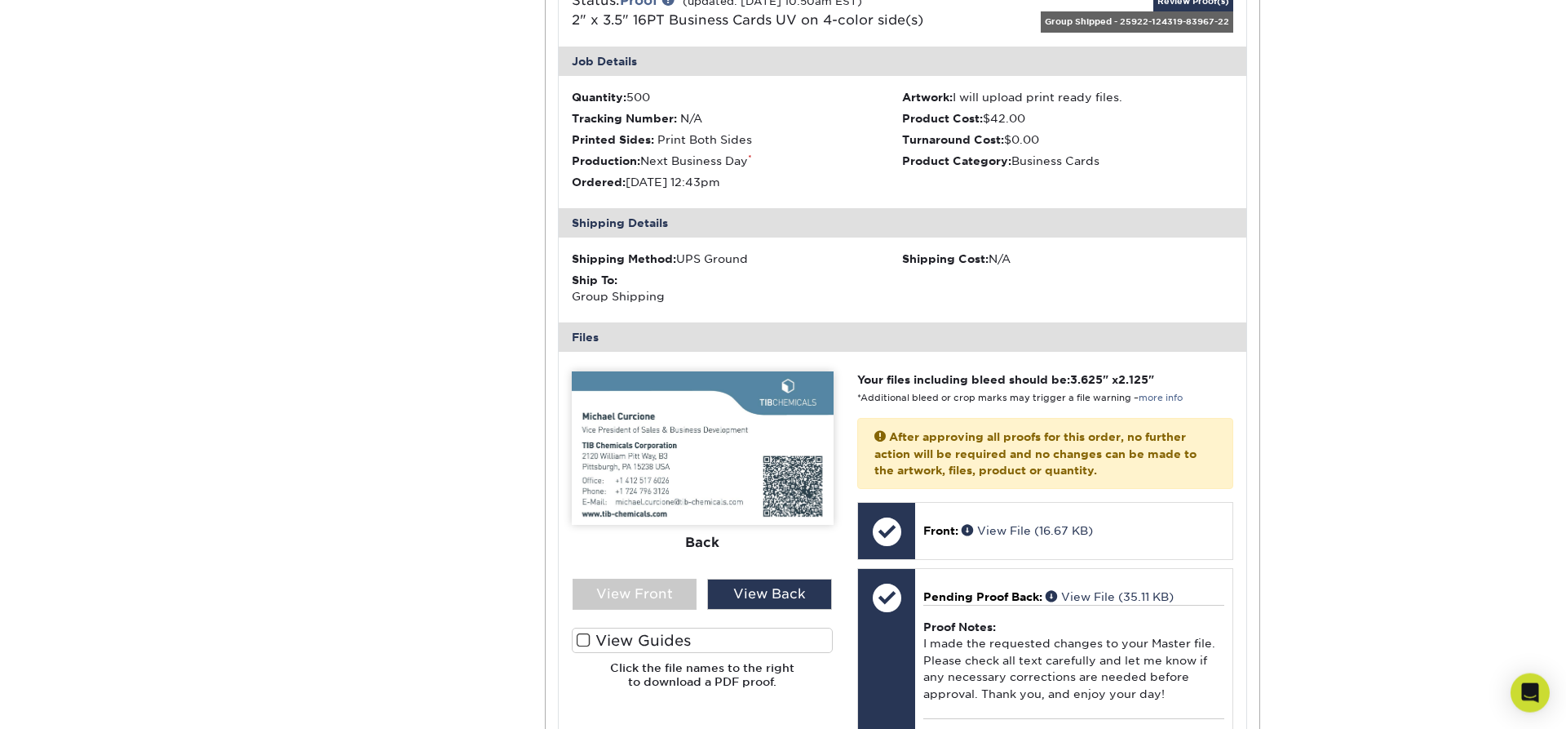
scroll to position [19000, 0]
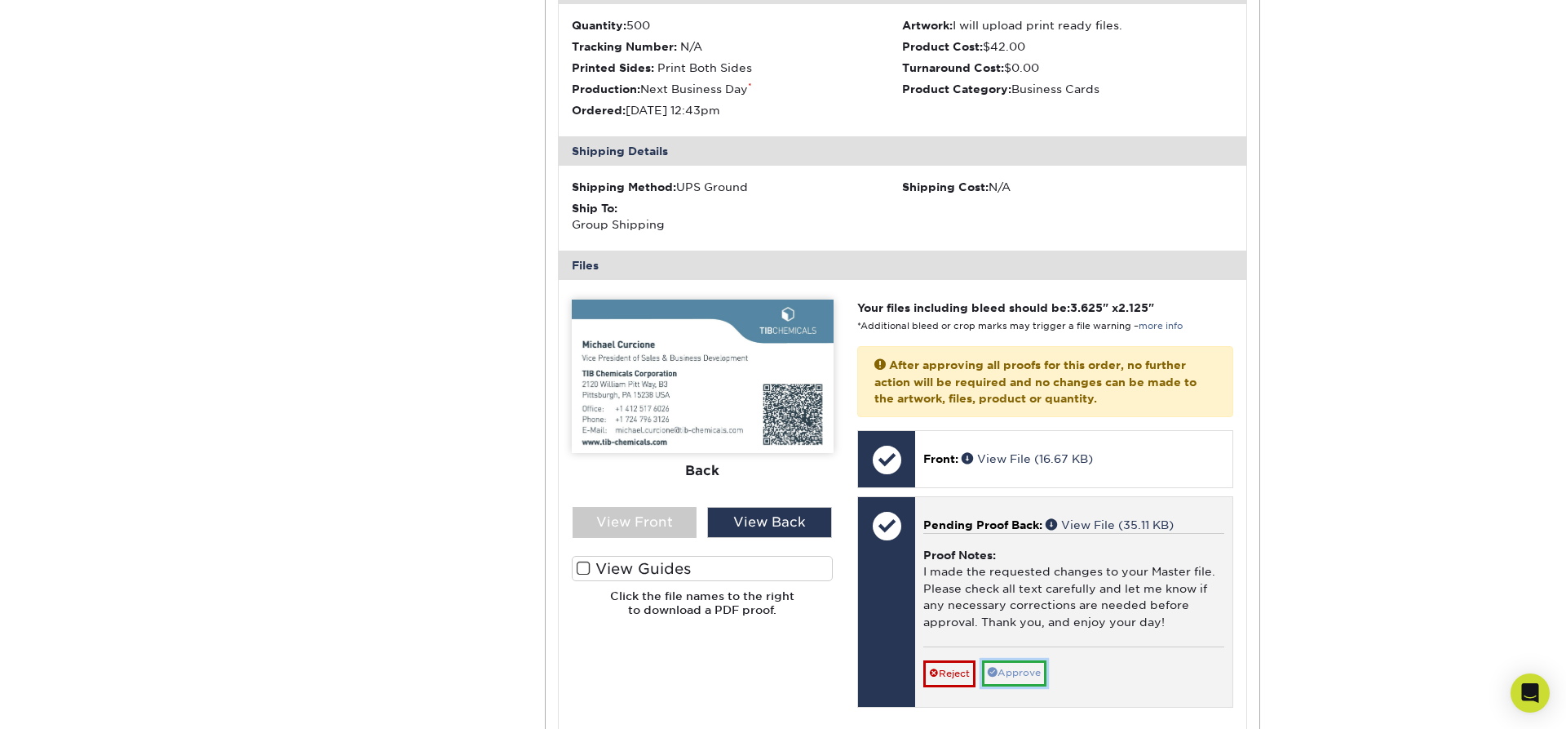
click at [1034, 660] on link "Approve" at bounding box center [1014, 672] width 64 height 25
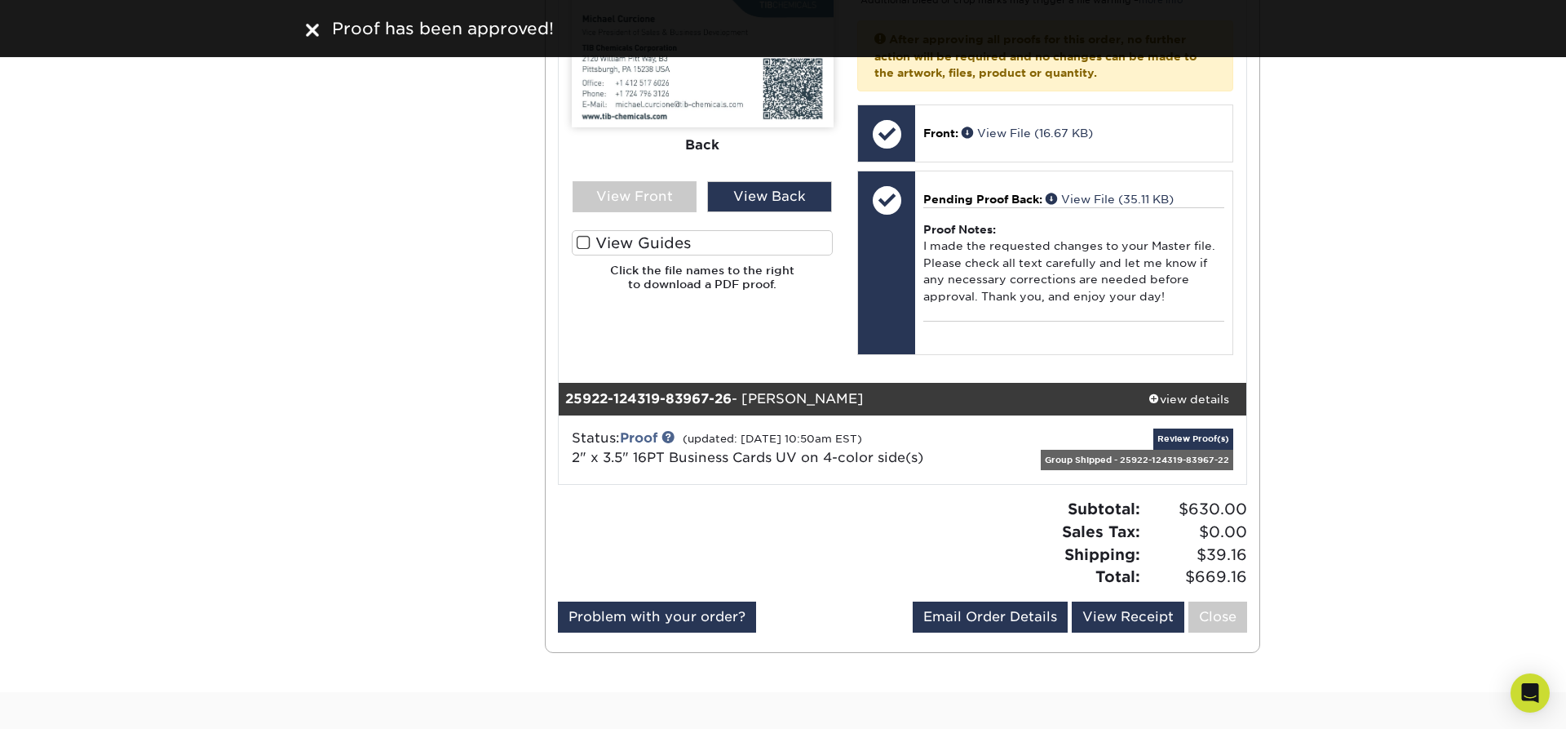
scroll to position [19417, 0]
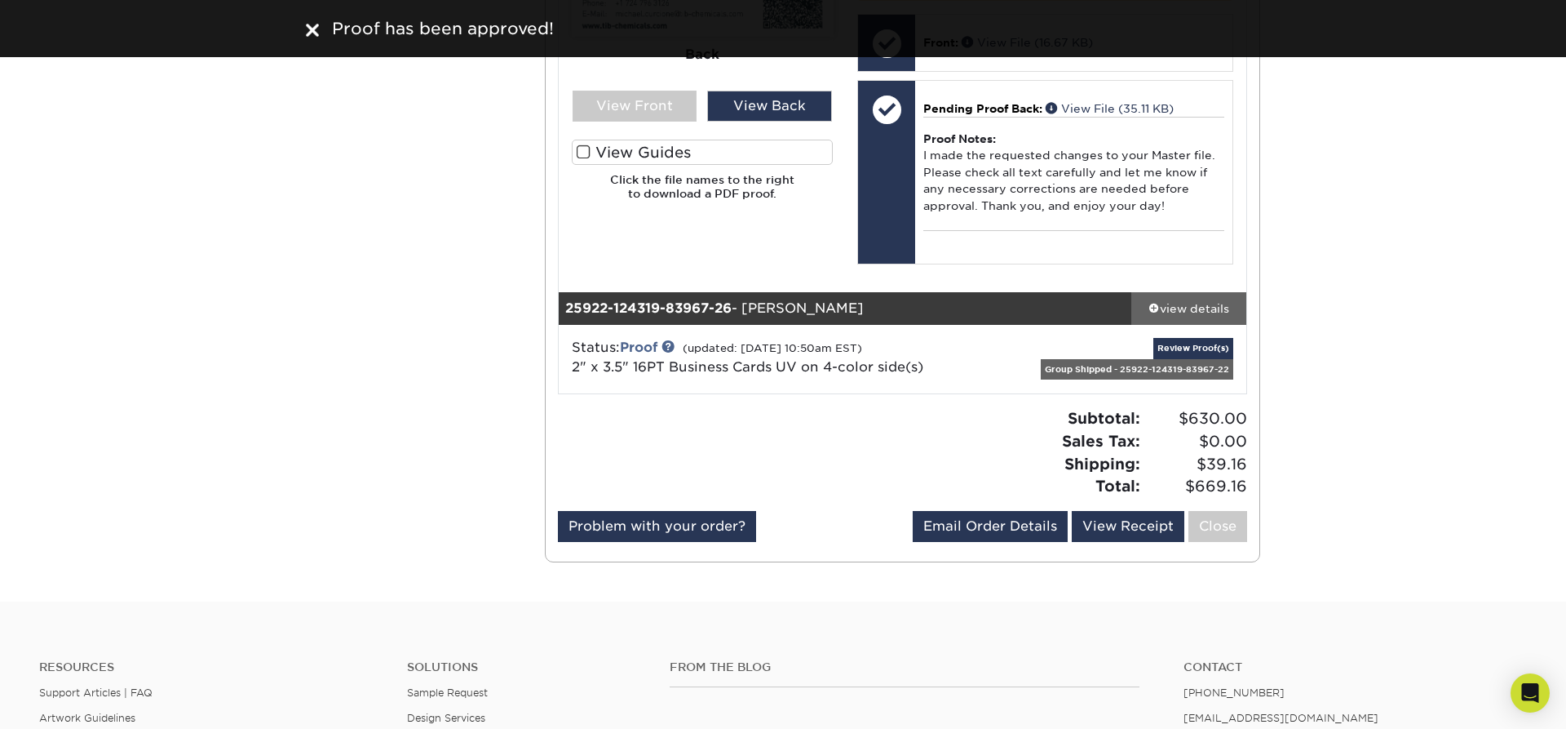
click at [1188, 300] on div "view details" at bounding box center [1189, 308] width 115 height 16
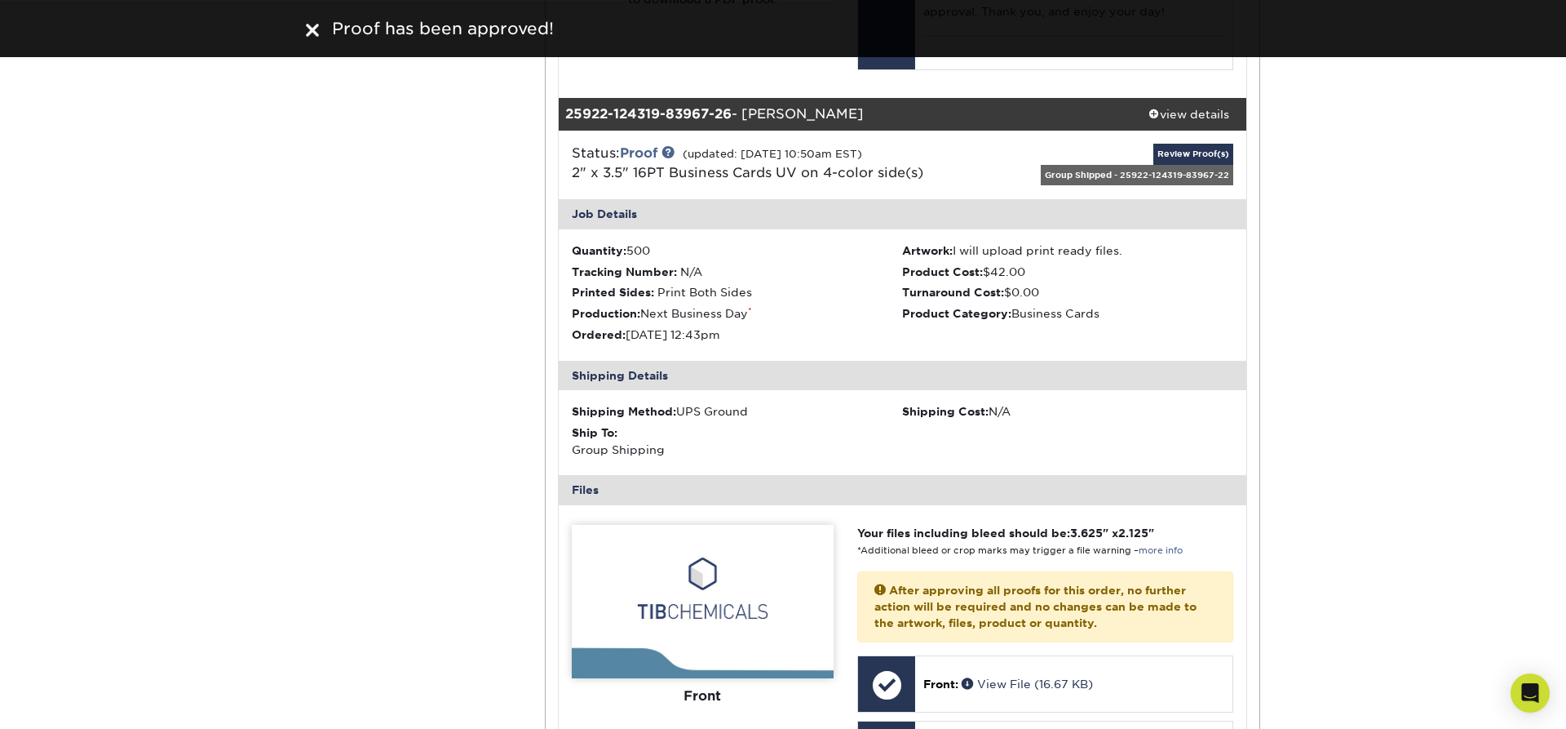
scroll to position [19694, 0]
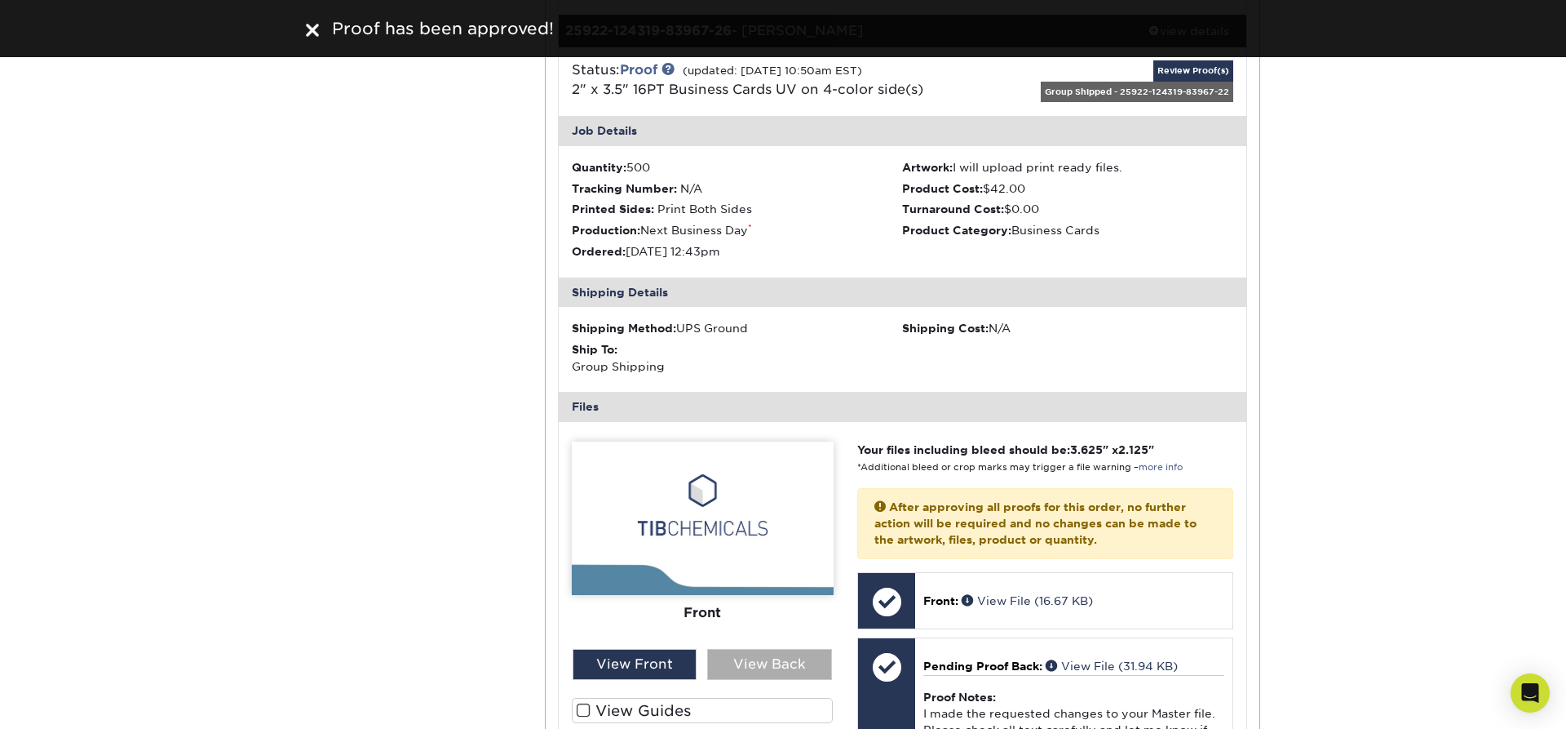
click at [758, 658] on div "View Back" at bounding box center [769, 664] width 125 height 31
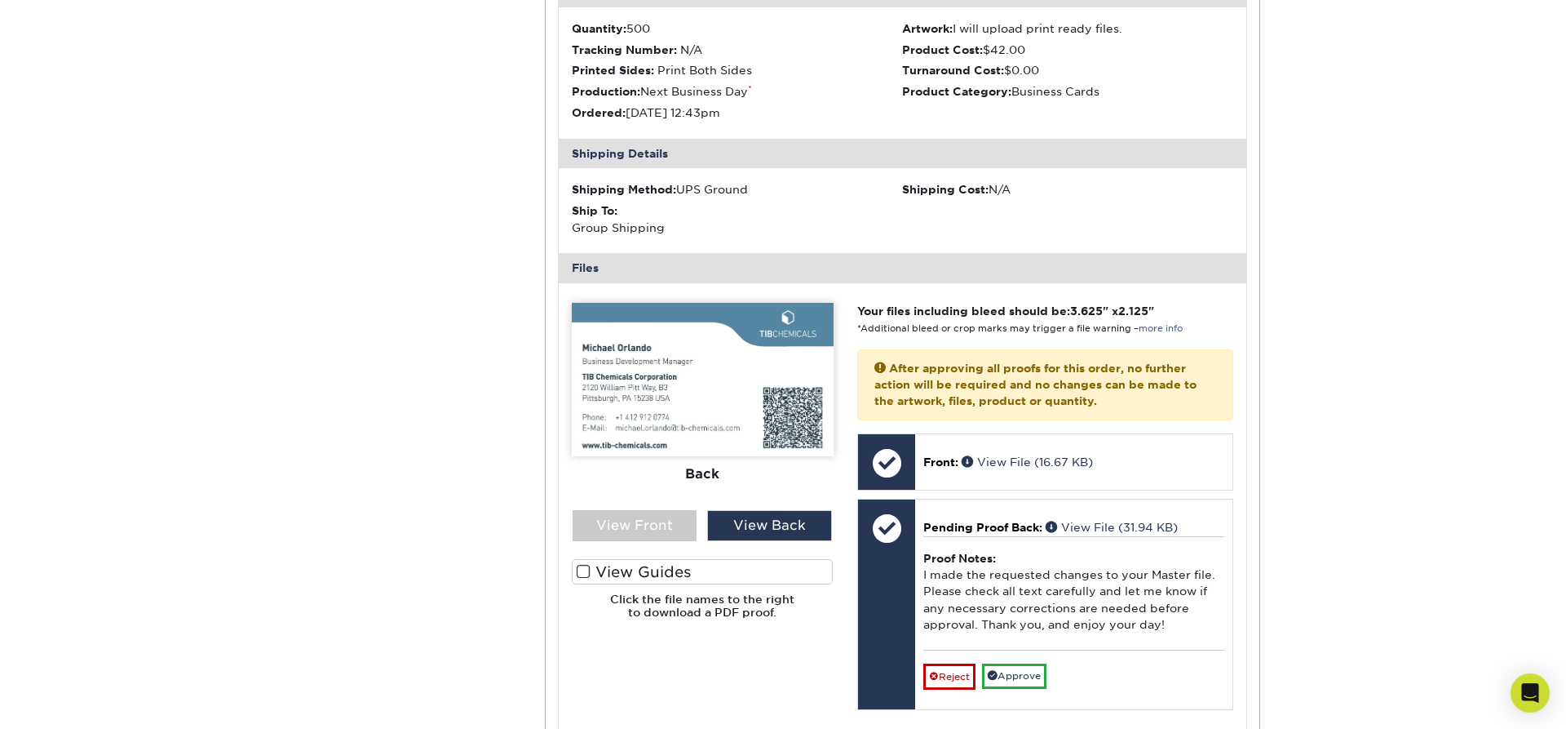
scroll to position [19971, 0]
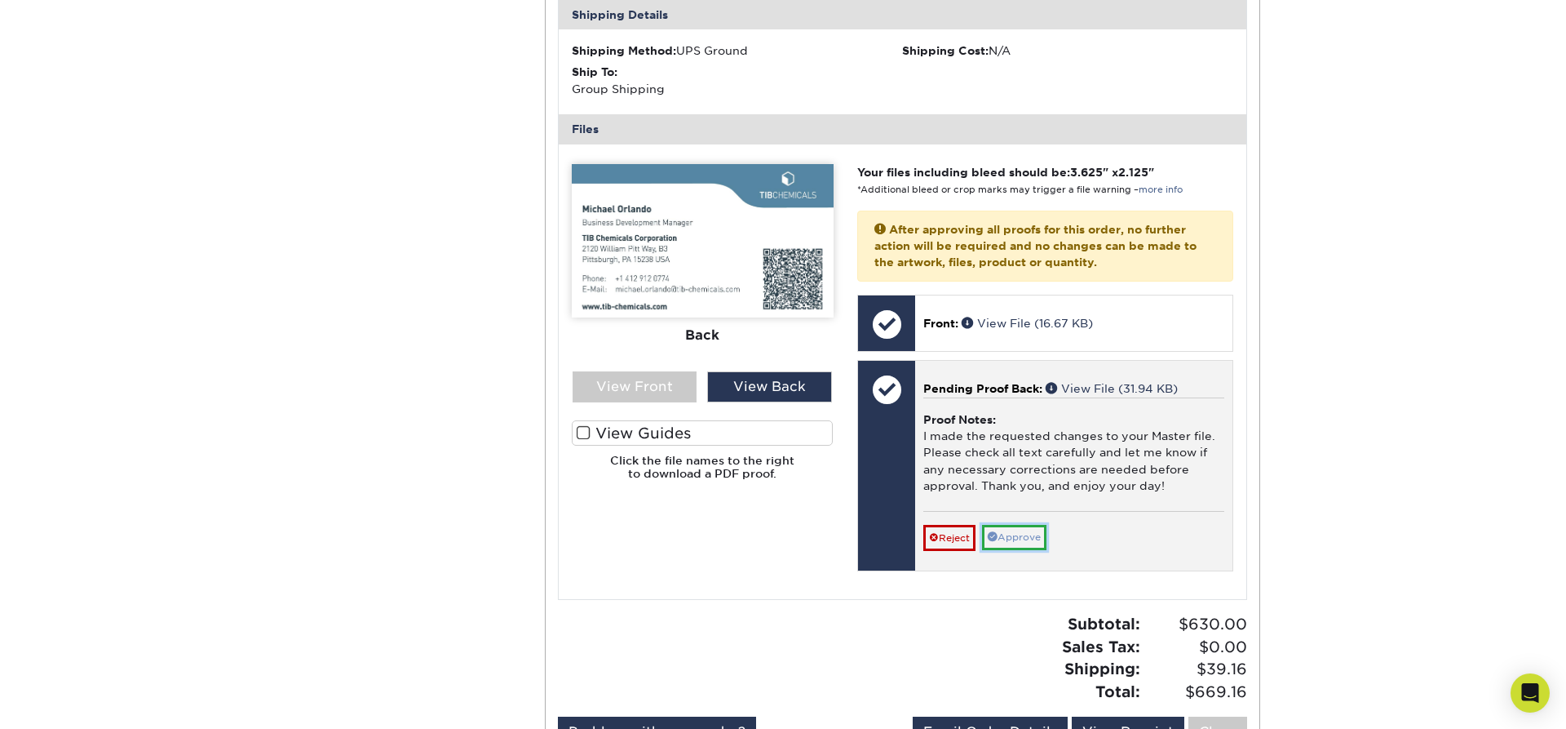
click at [1034, 525] on link "Approve" at bounding box center [1014, 537] width 64 height 25
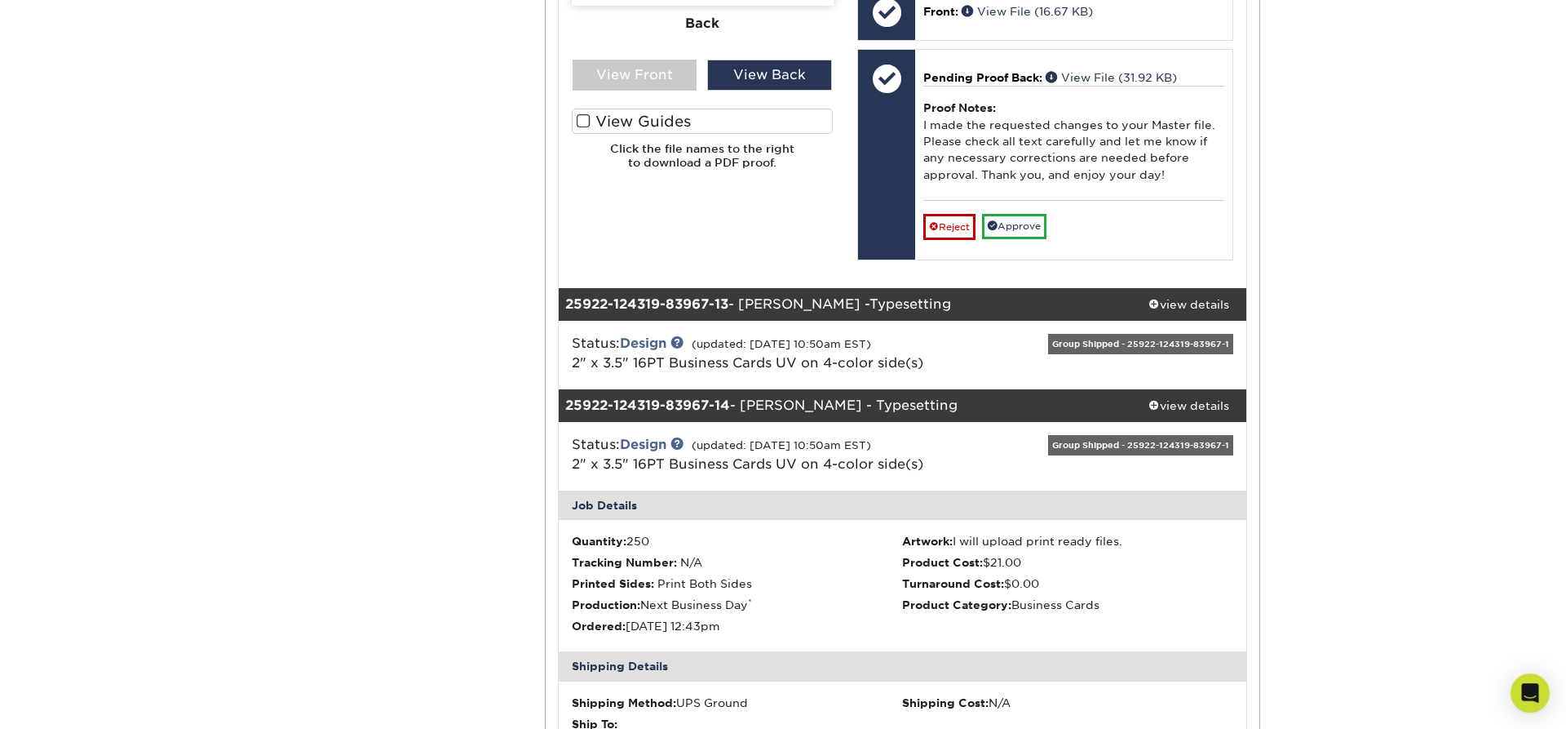
scroll to position [9277, 0]
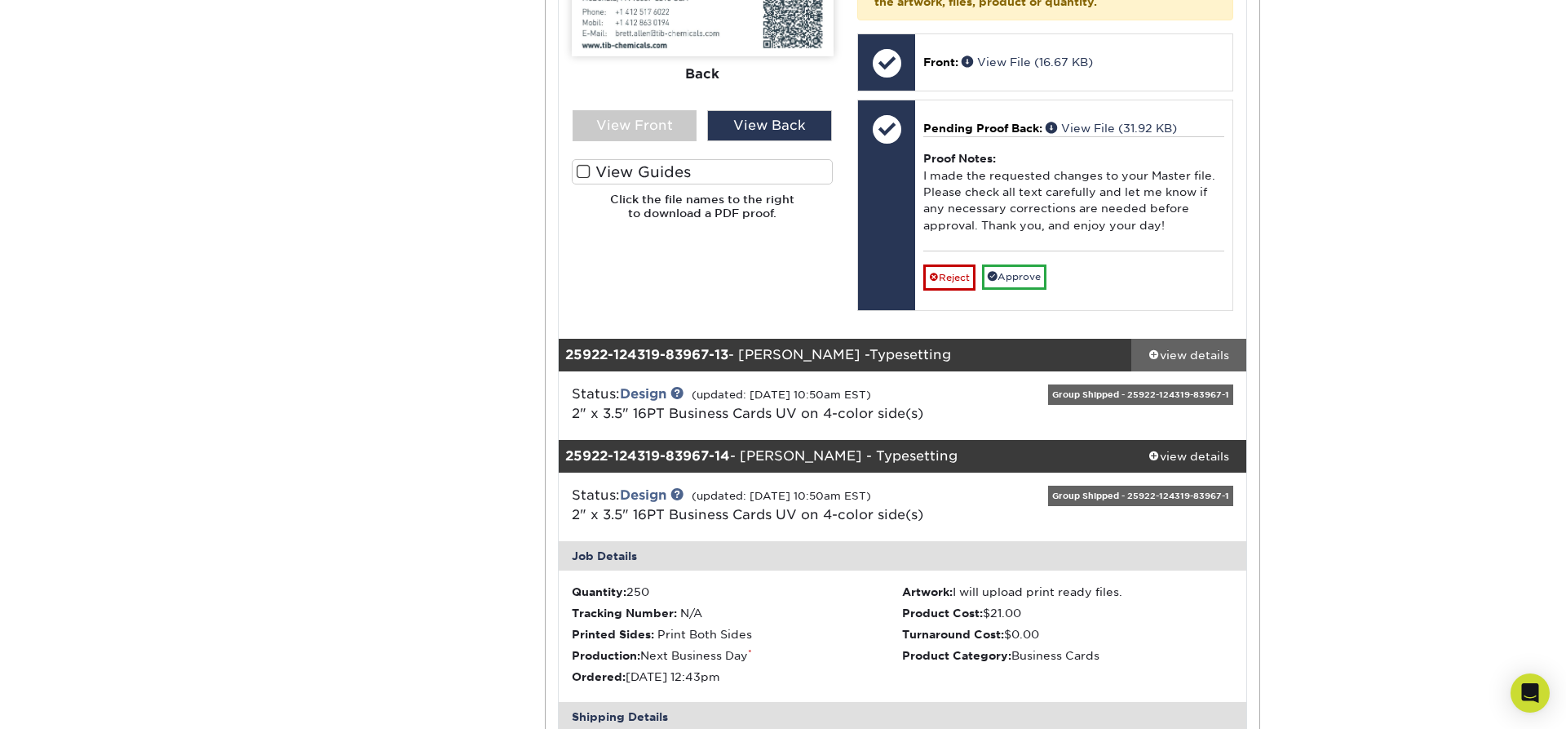
click at [1188, 347] on div "view details" at bounding box center [1189, 355] width 115 height 16
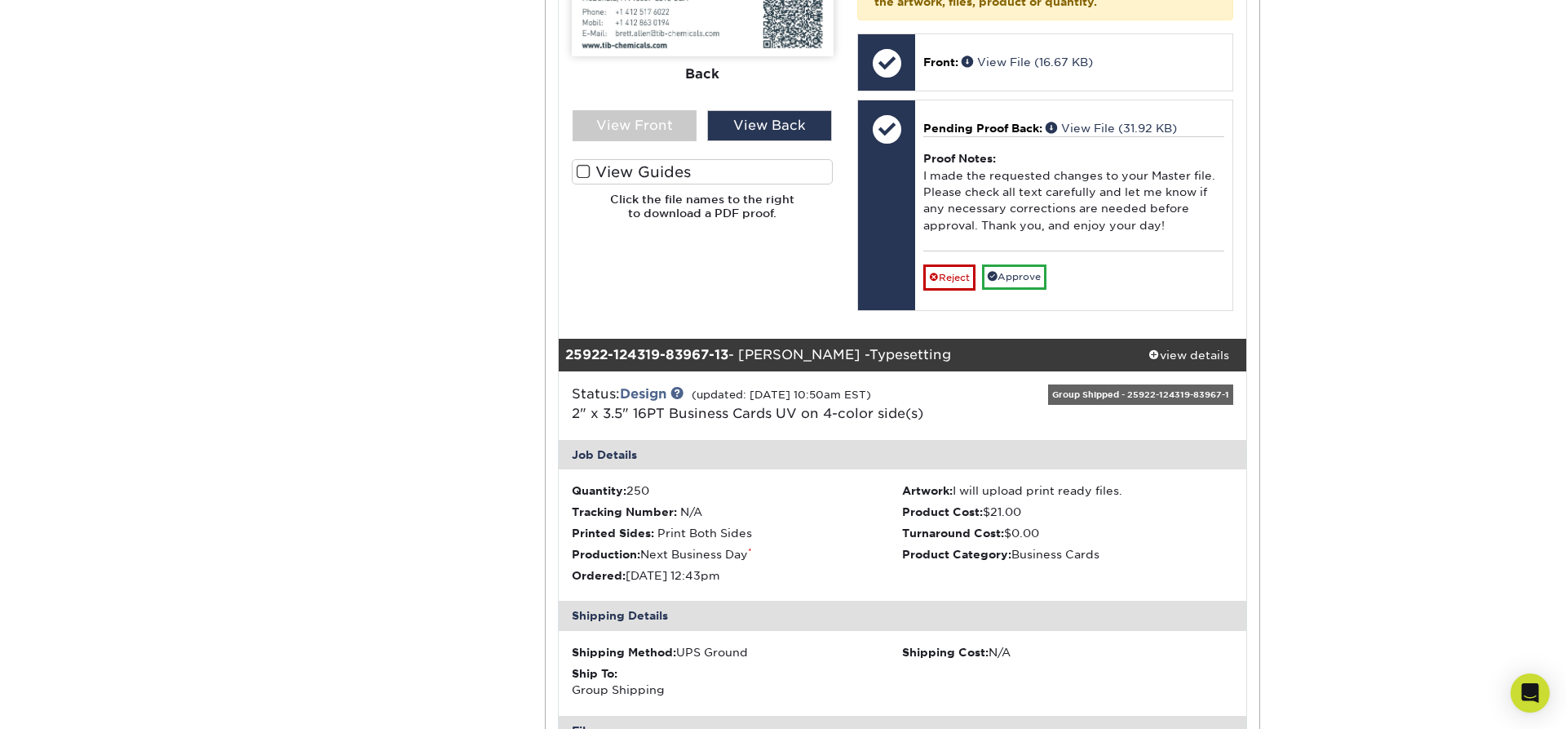
scroll to position [9415, 0]
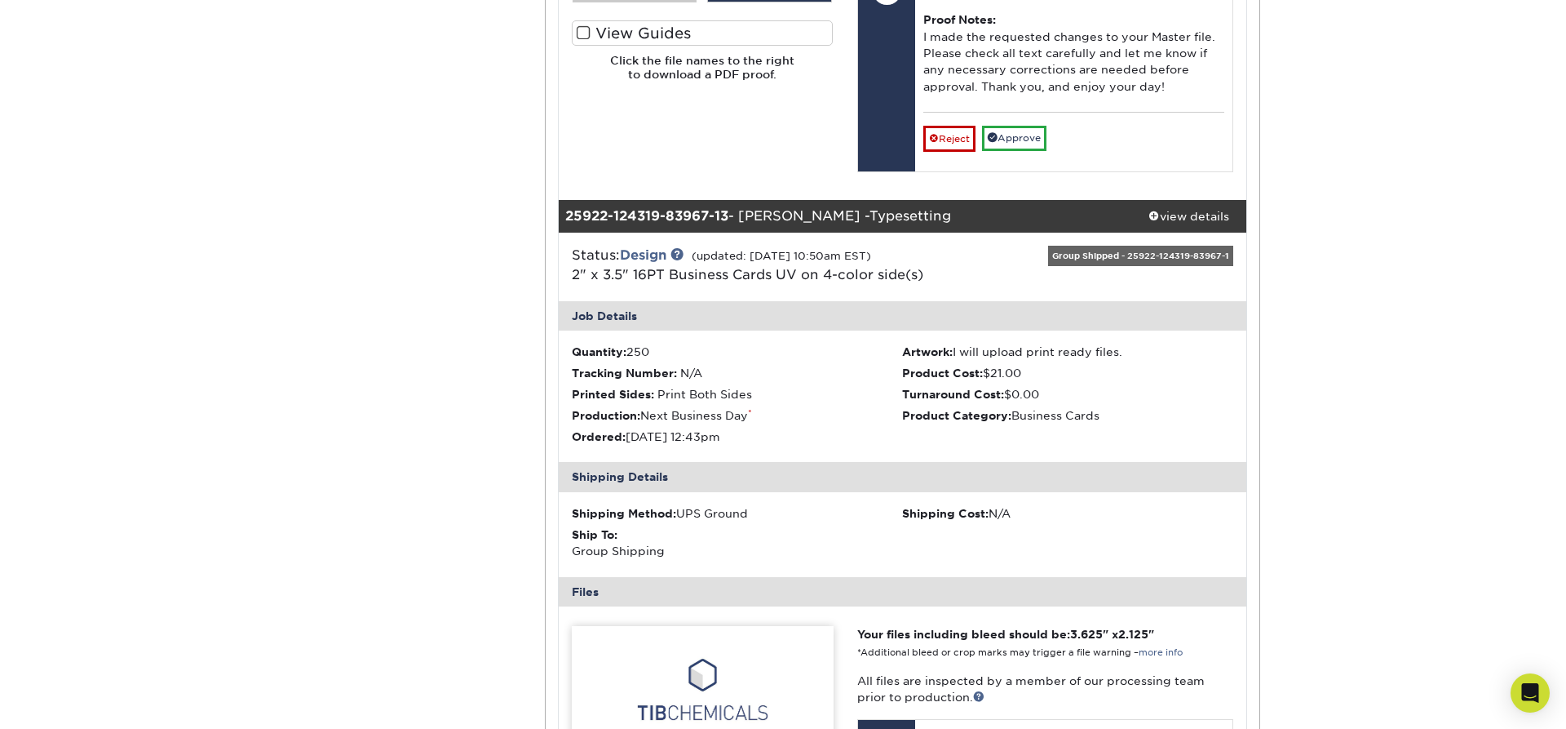
click at [1010, 343] on li "Artwork: I will upload print ready files." at bounding box center [1067, 351] width 331 height 16
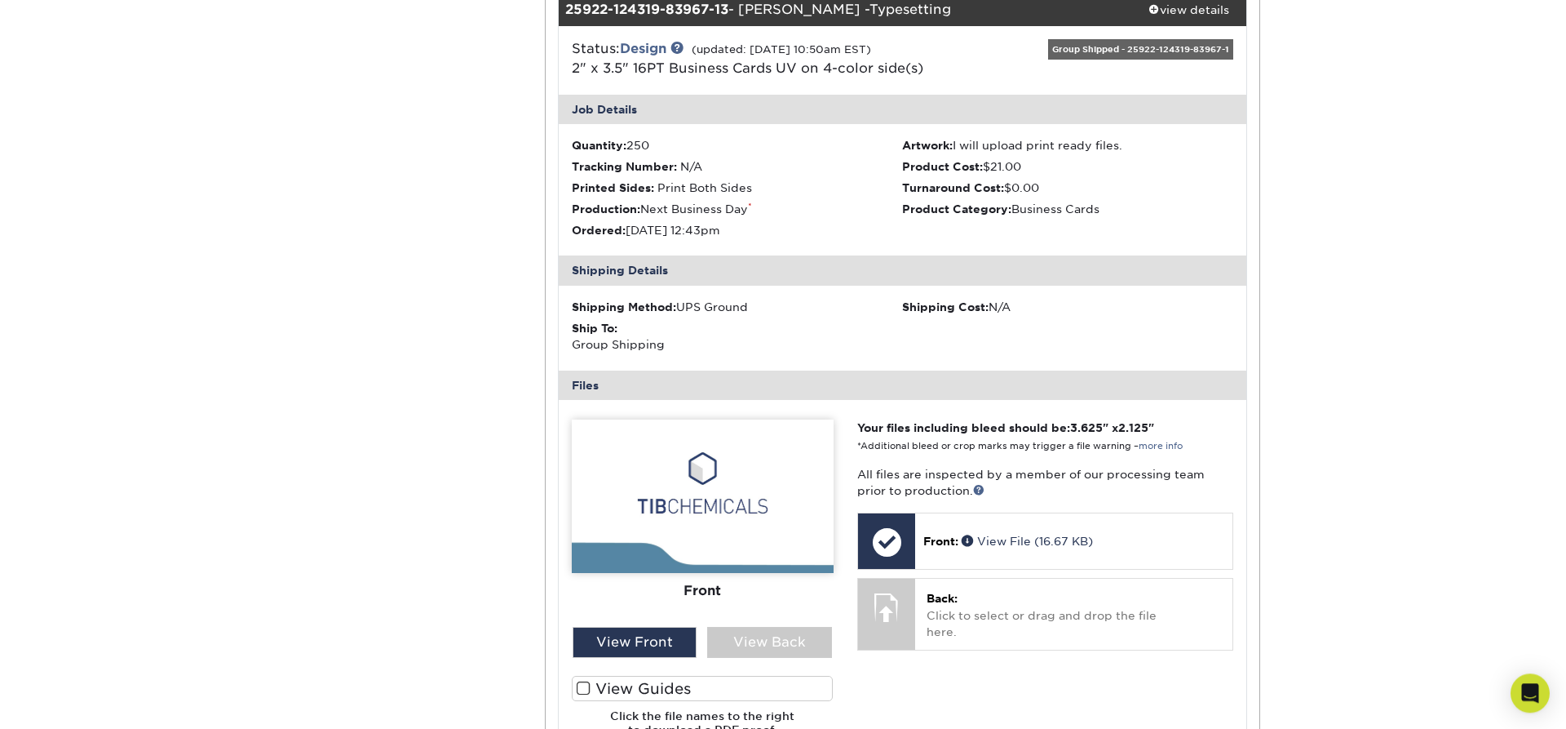
scroll to position [9693, 0]
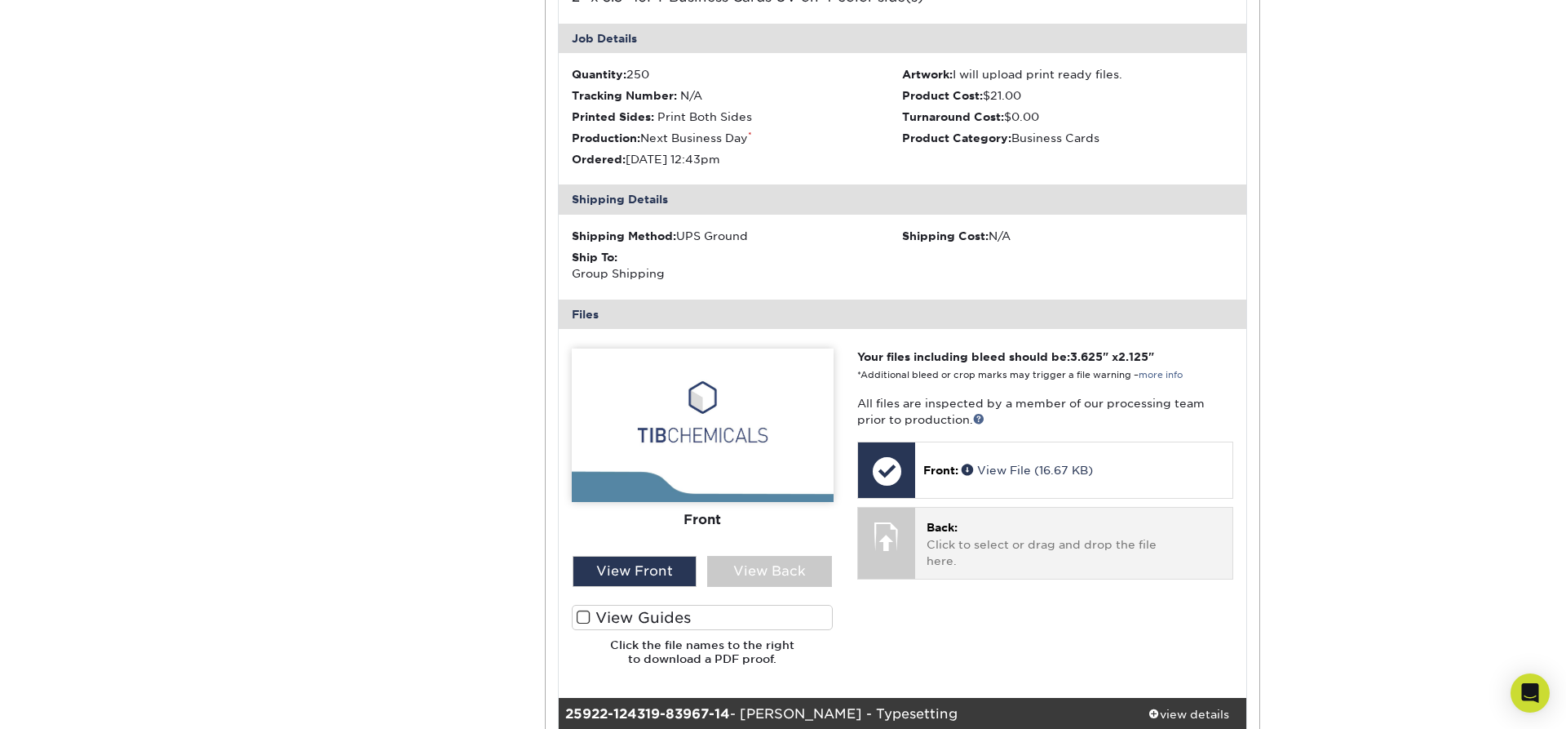
click at [1004, 525] on p "Back: Click to select or drag and drop the file here." at bounding box center [1074, 544] width 295 height 50
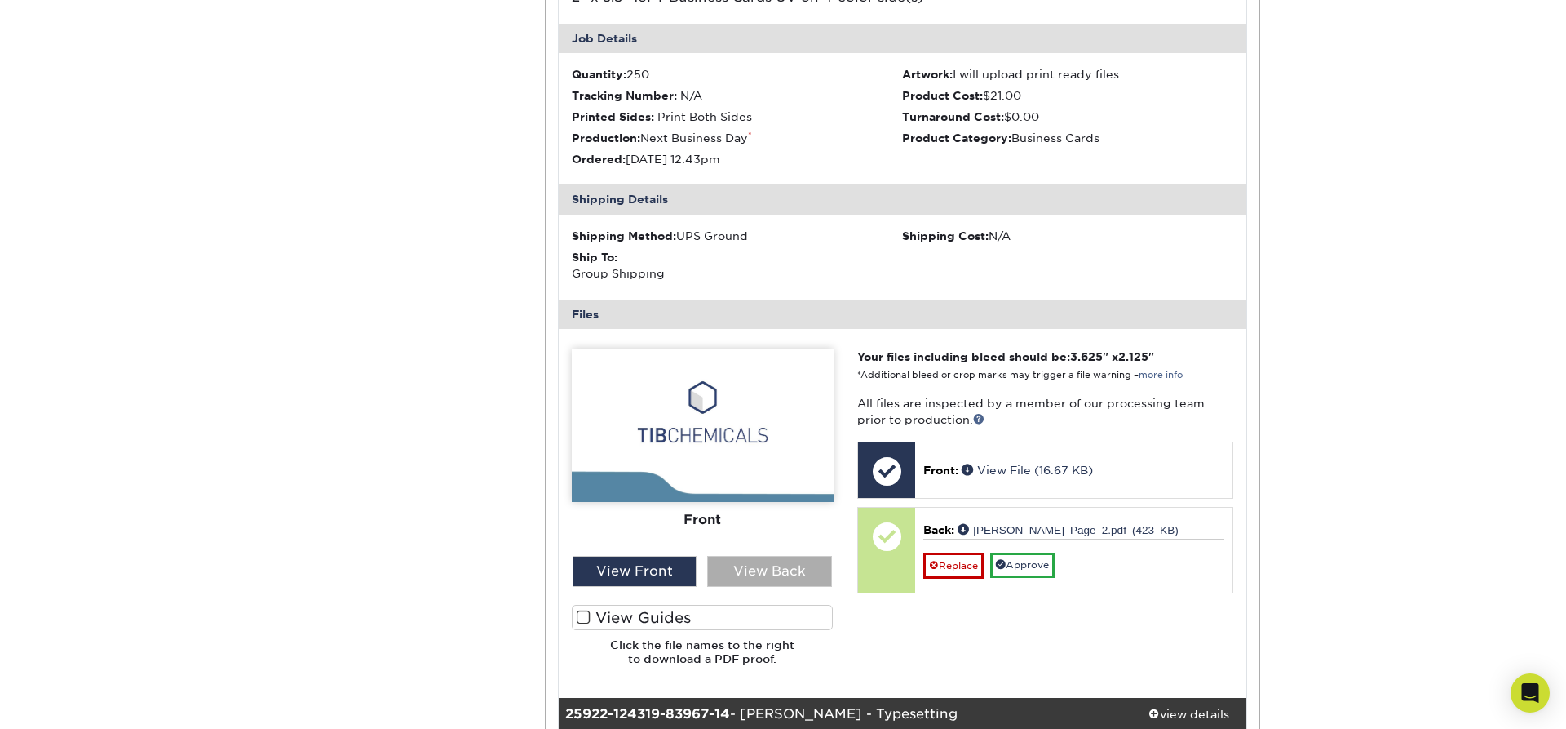
click at [776, 556] on div "View Back" at bounding box center [769, 571] width 125 height 31
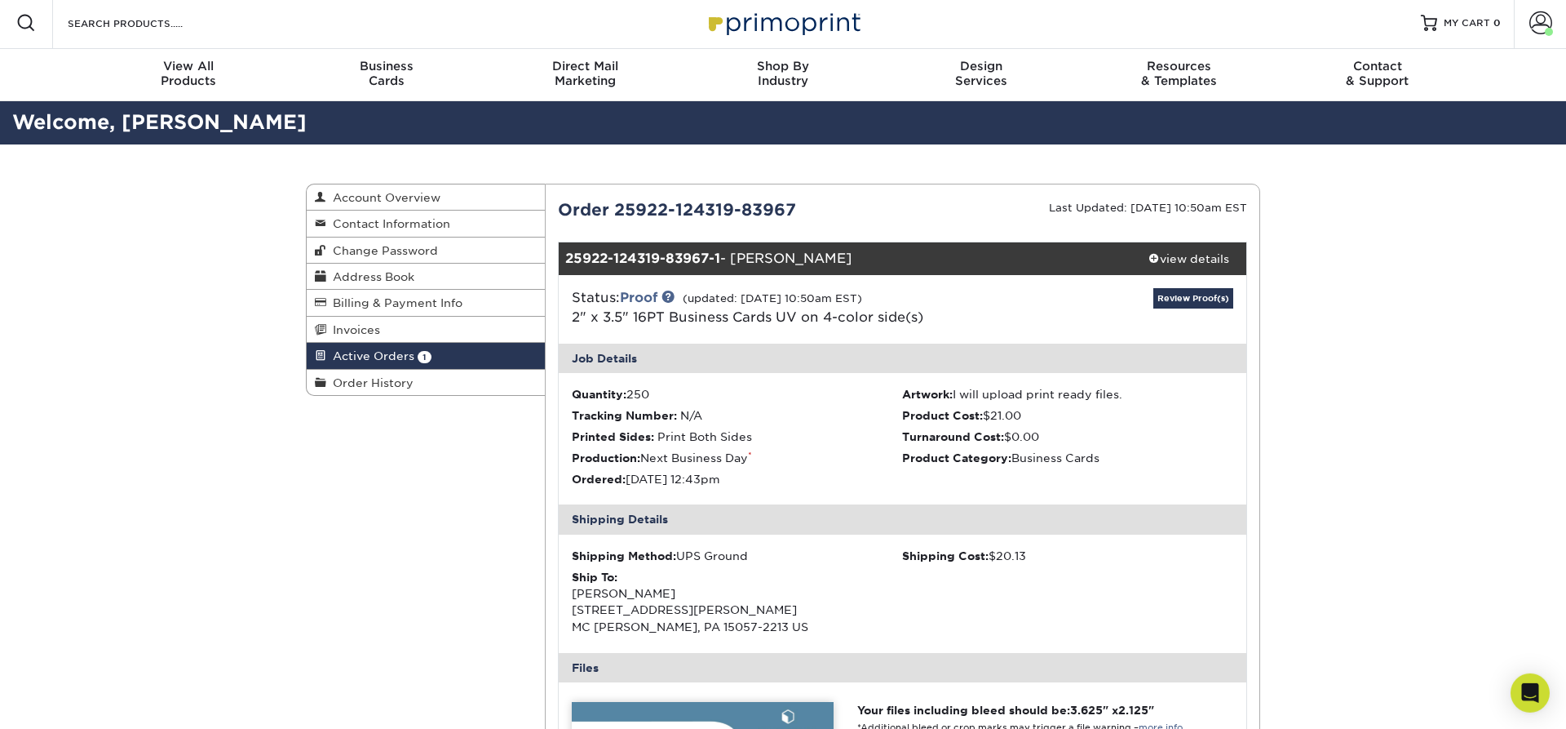
scroll to position [0, 0]
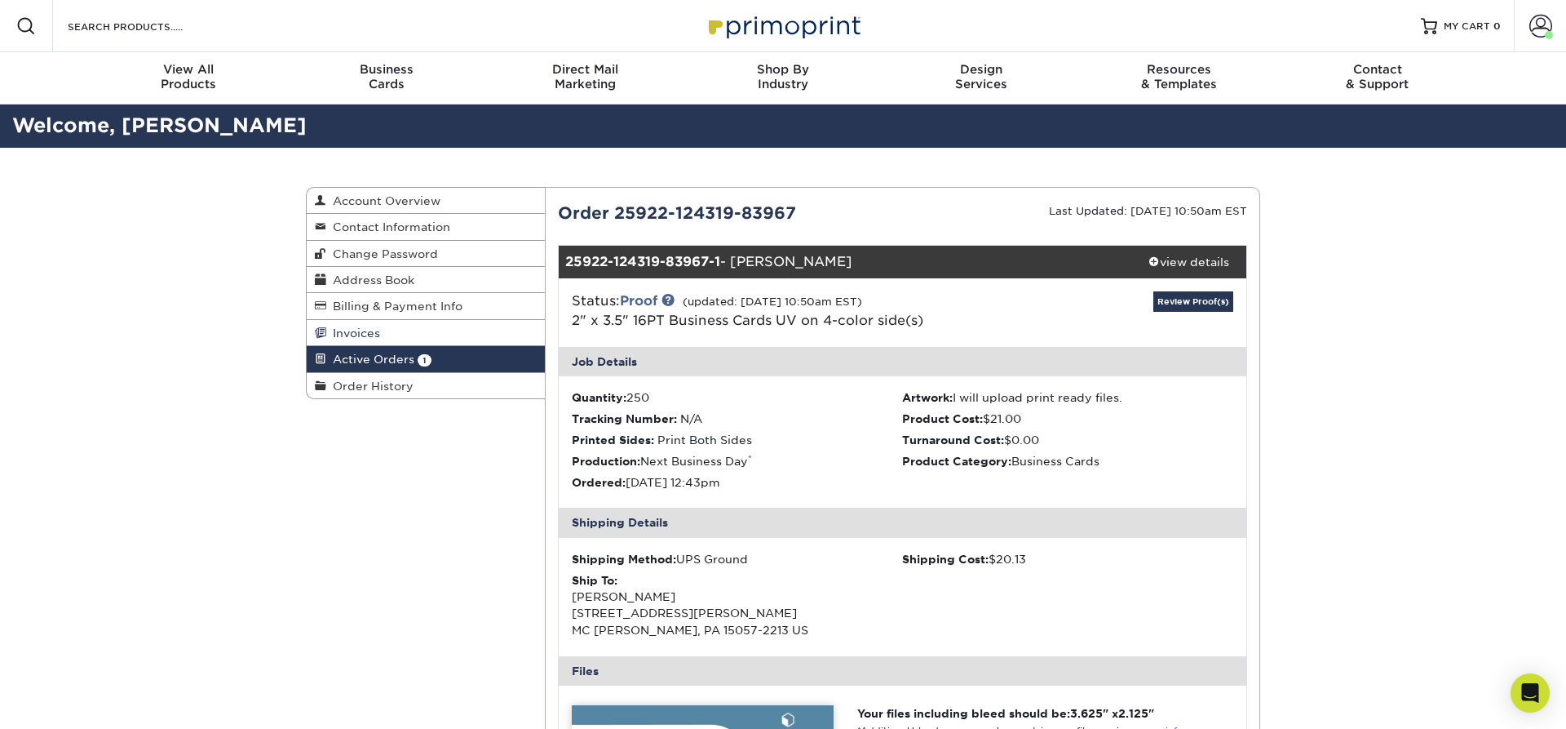
click at [372, 329] on span "Invoices" at bounding box center [353, 332] width 54 height 13
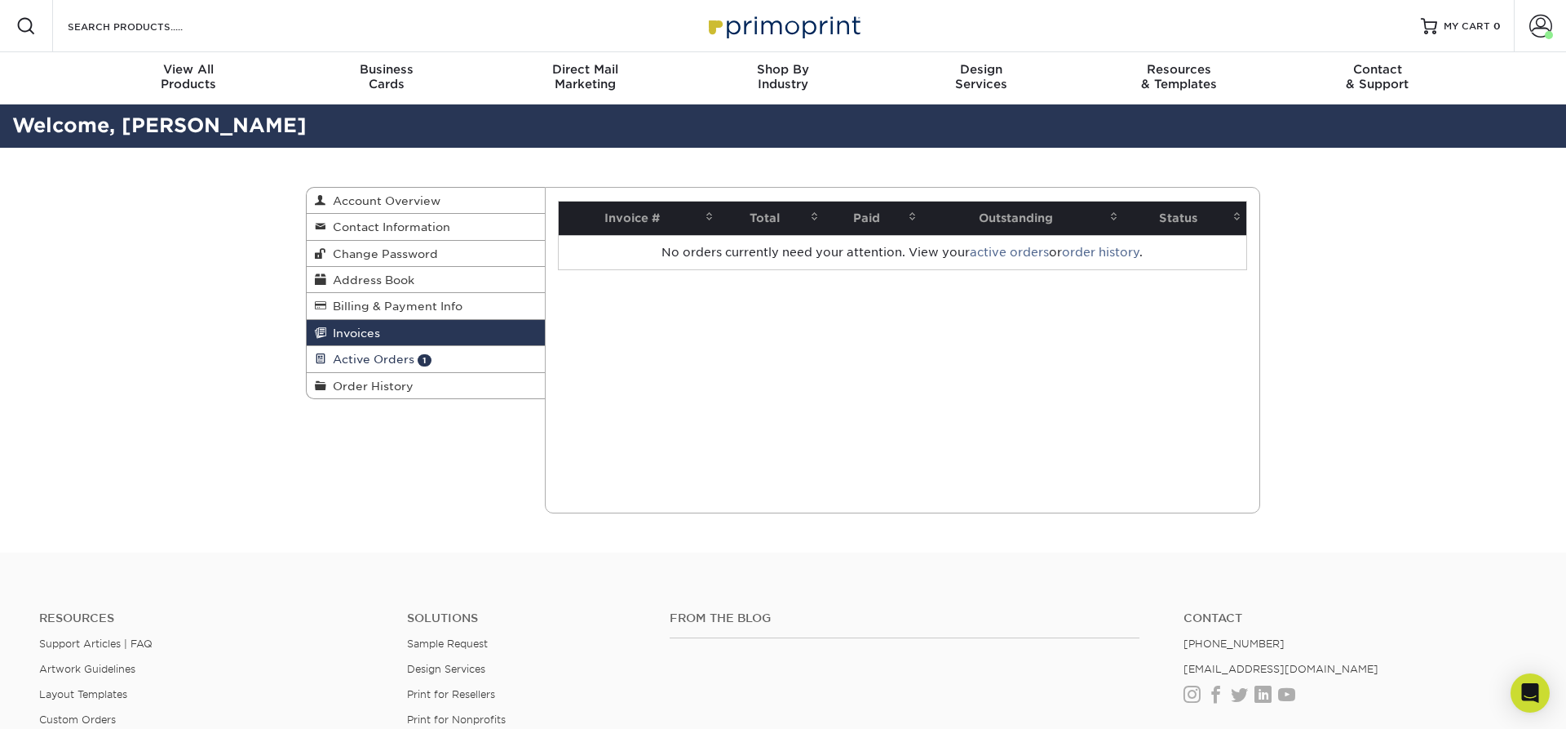
click at [380, 360] on span "Active Orders" at bounding box center [370, 358] width 88 height 13
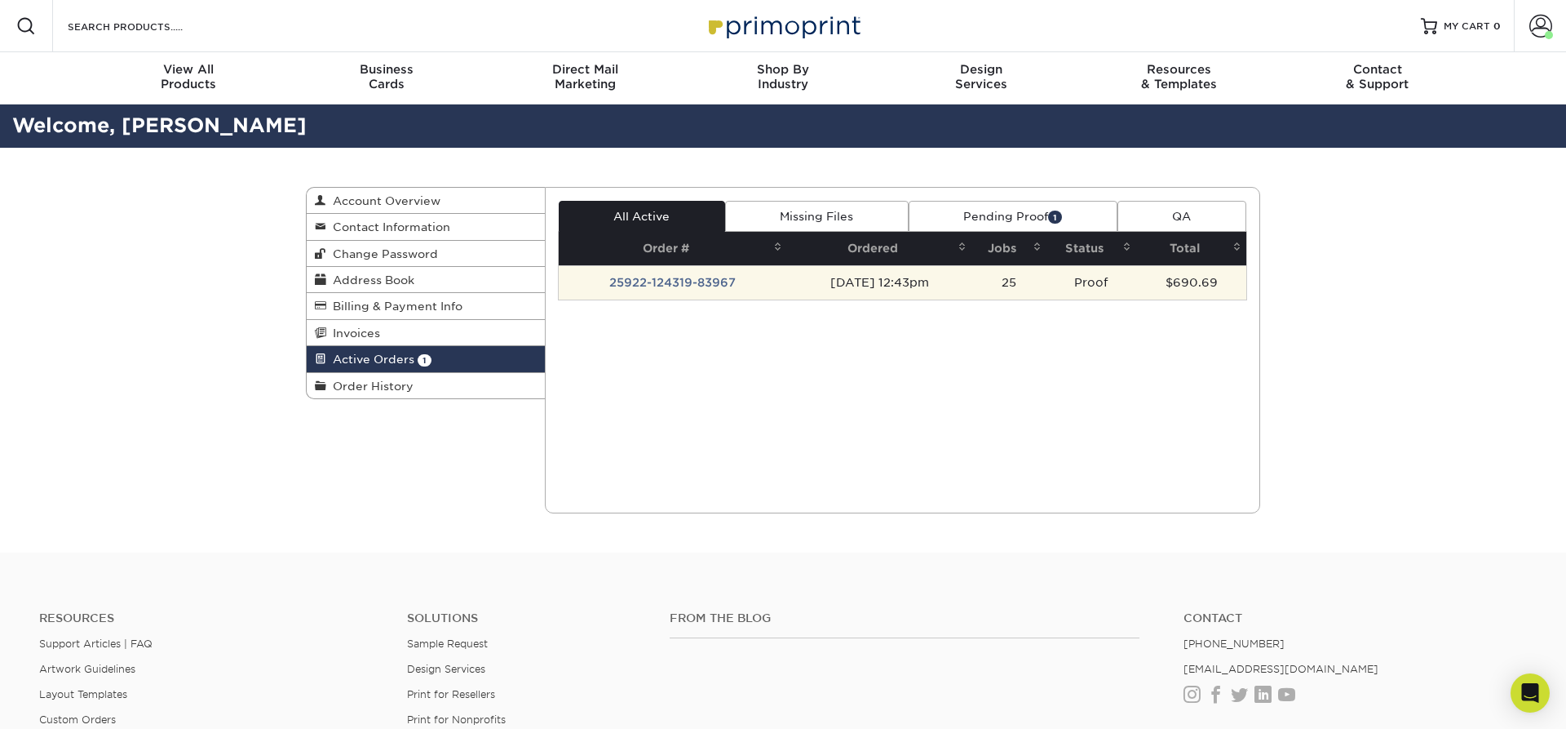
click at [687, 285] on td "25922-124319-83967" at bounding box center [673, 282] width 229 height 34
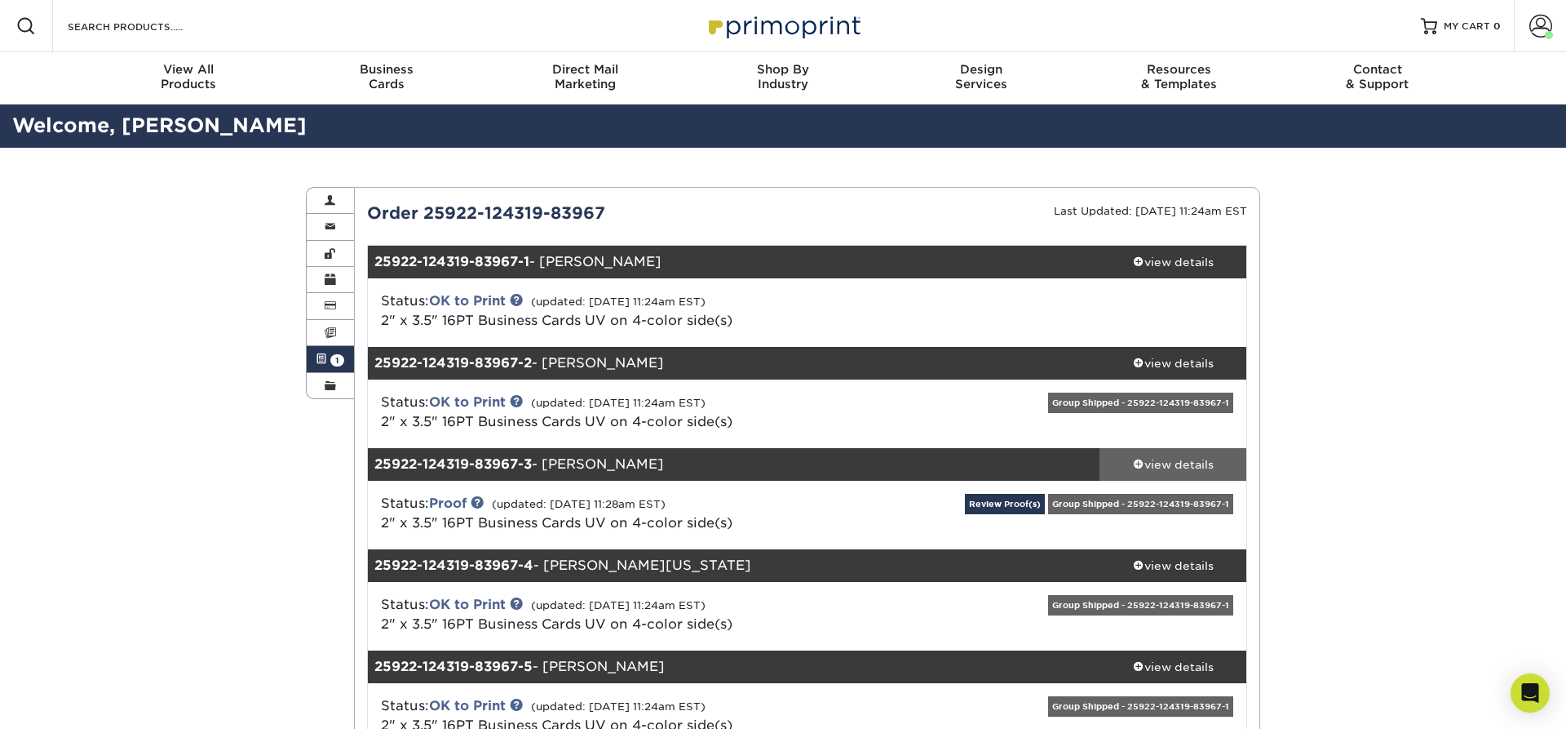
click at [1192, 468] on div "view details" at bounding box center [1173, 464] width 147 height 16
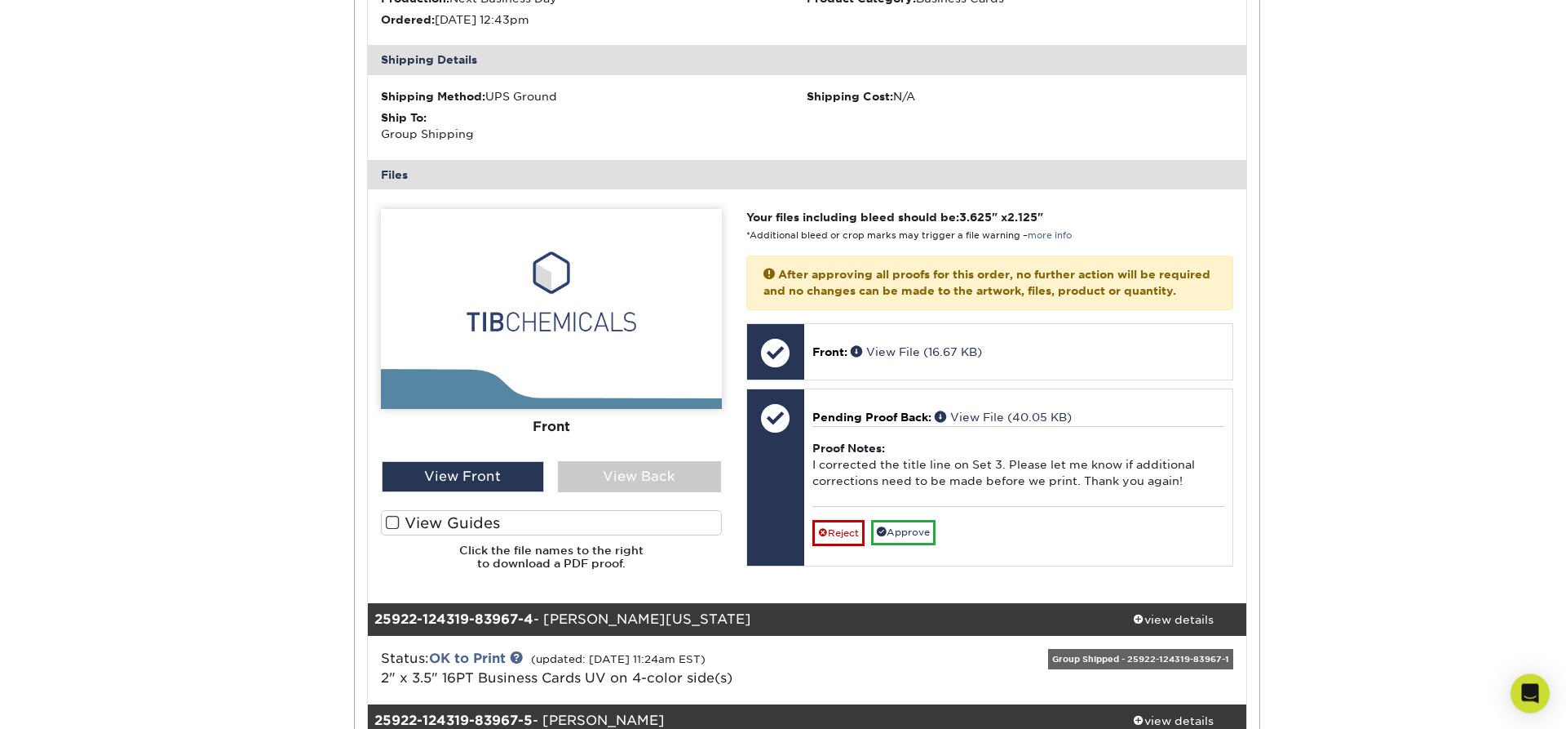
scroll to position [693, 0]
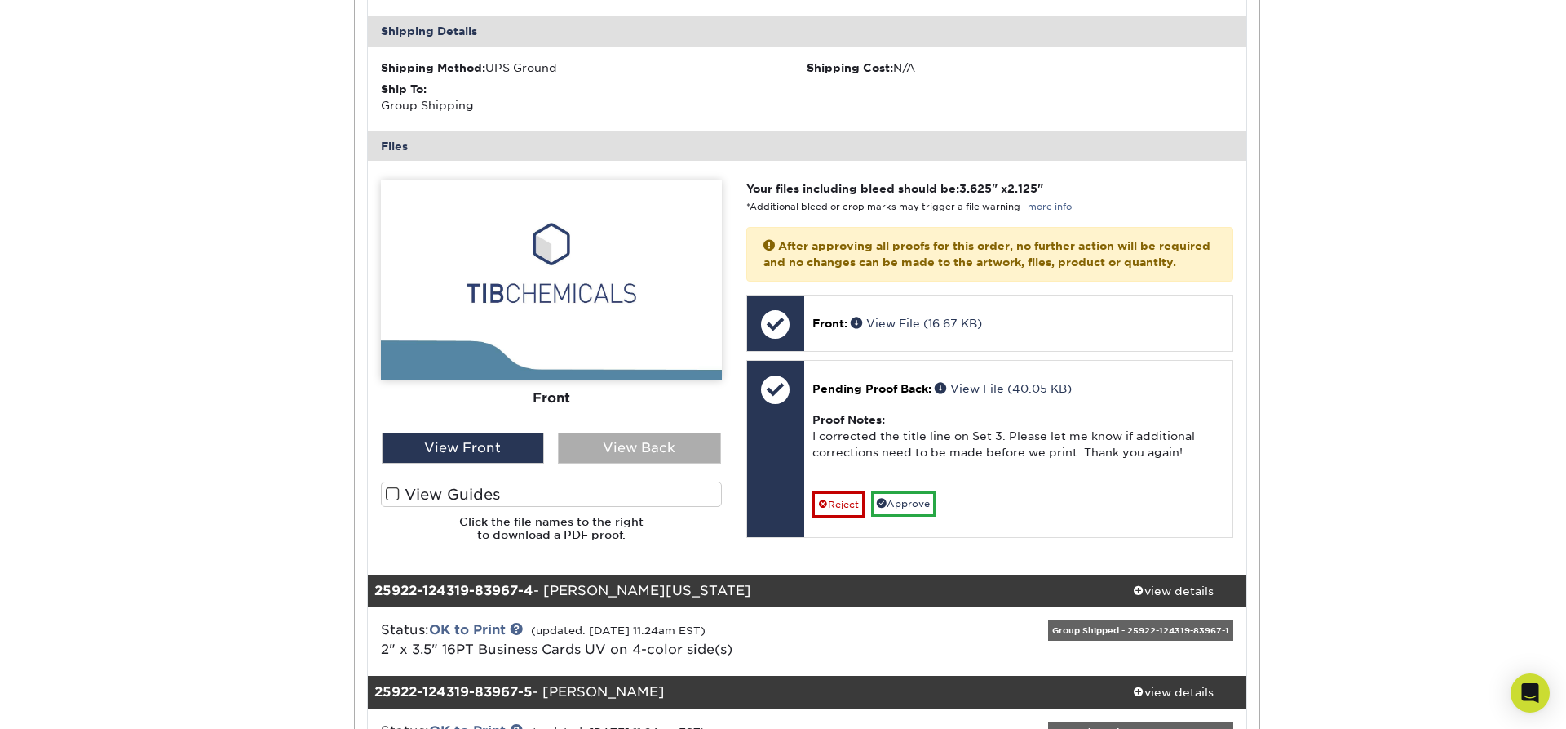
click at [668, 454] on div "View Back" at bounding box center [639, 447] width 163 height 31
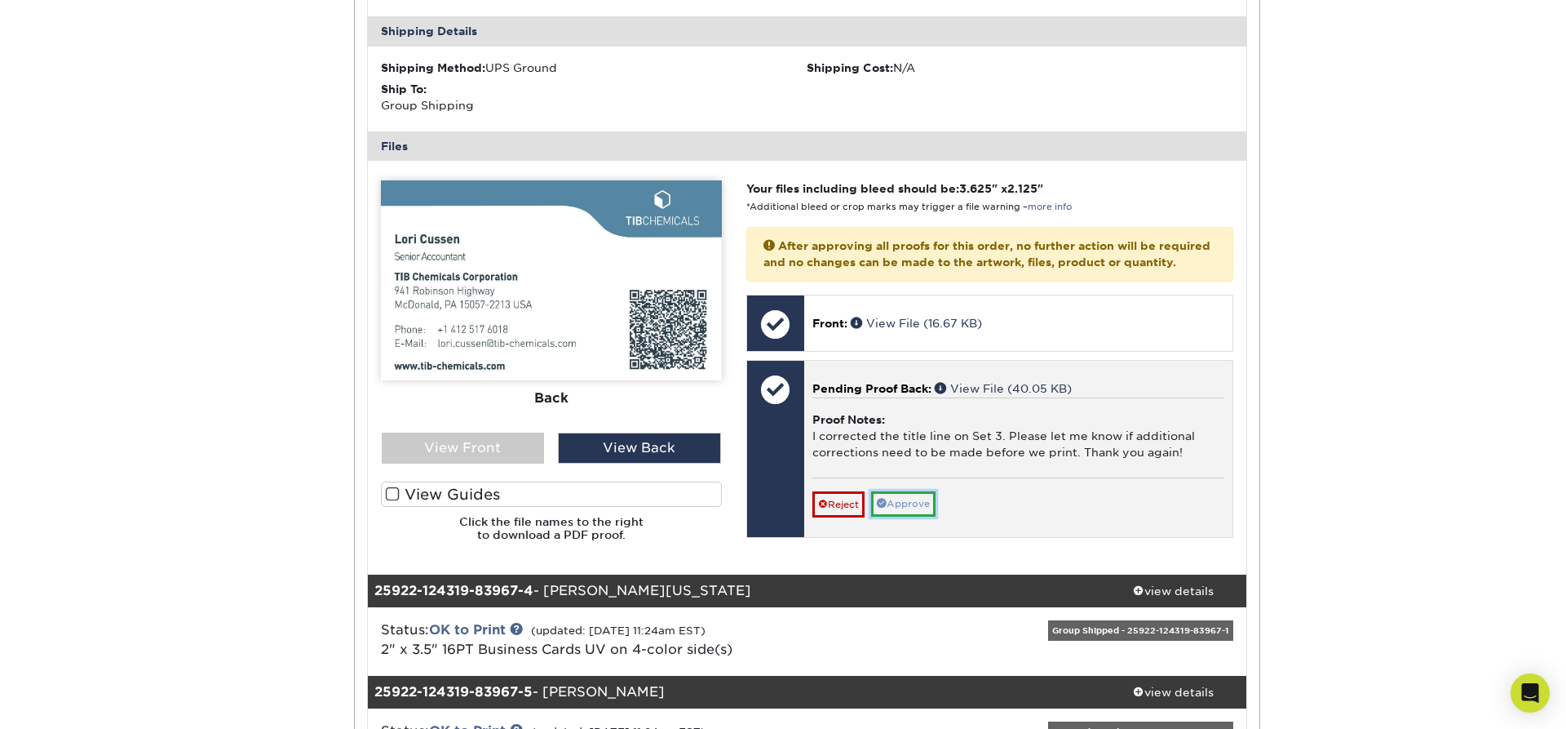
click at [916, 516] on link "Approve" at bounding box center [903, 503] width 64 height 25
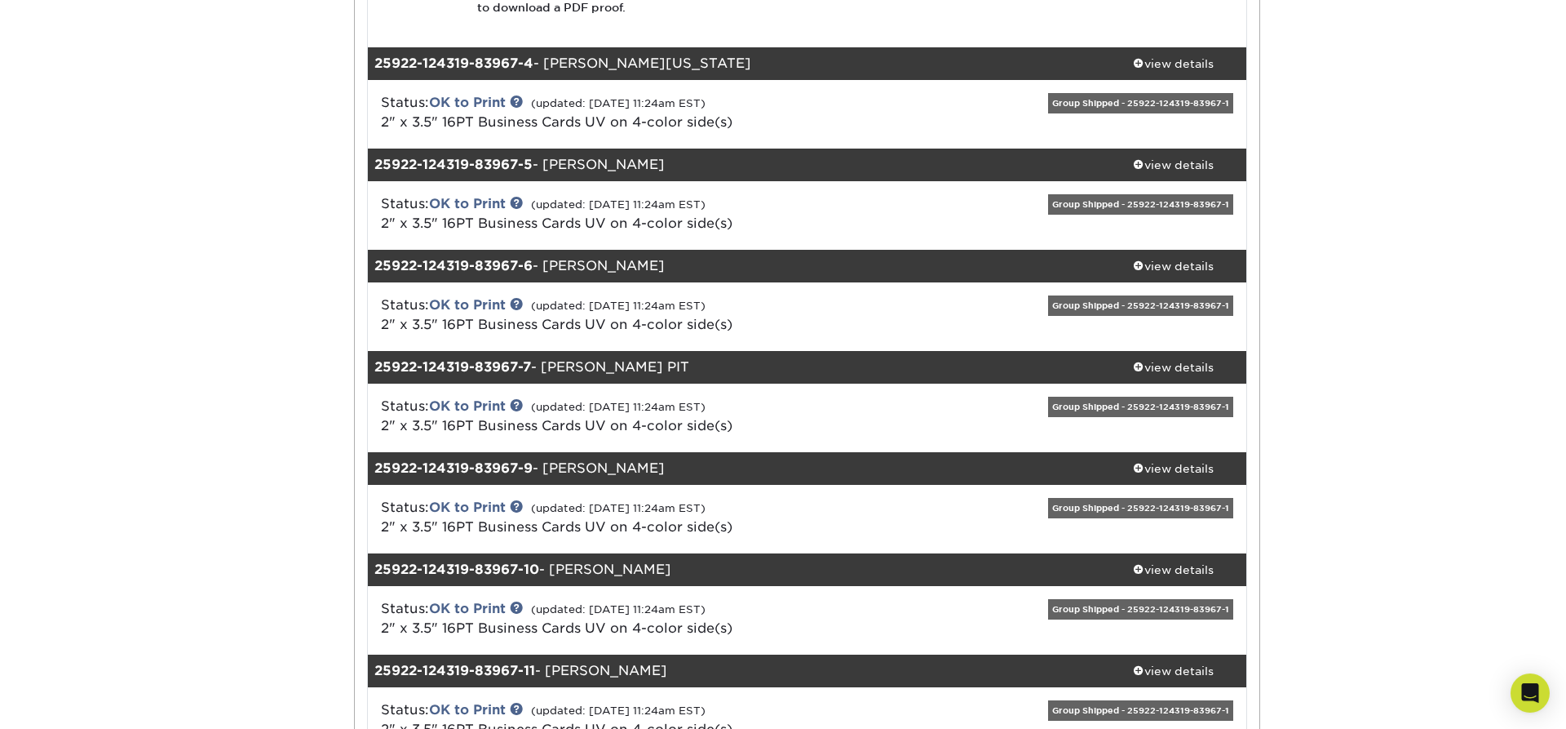
scroll to position [1387, 0]
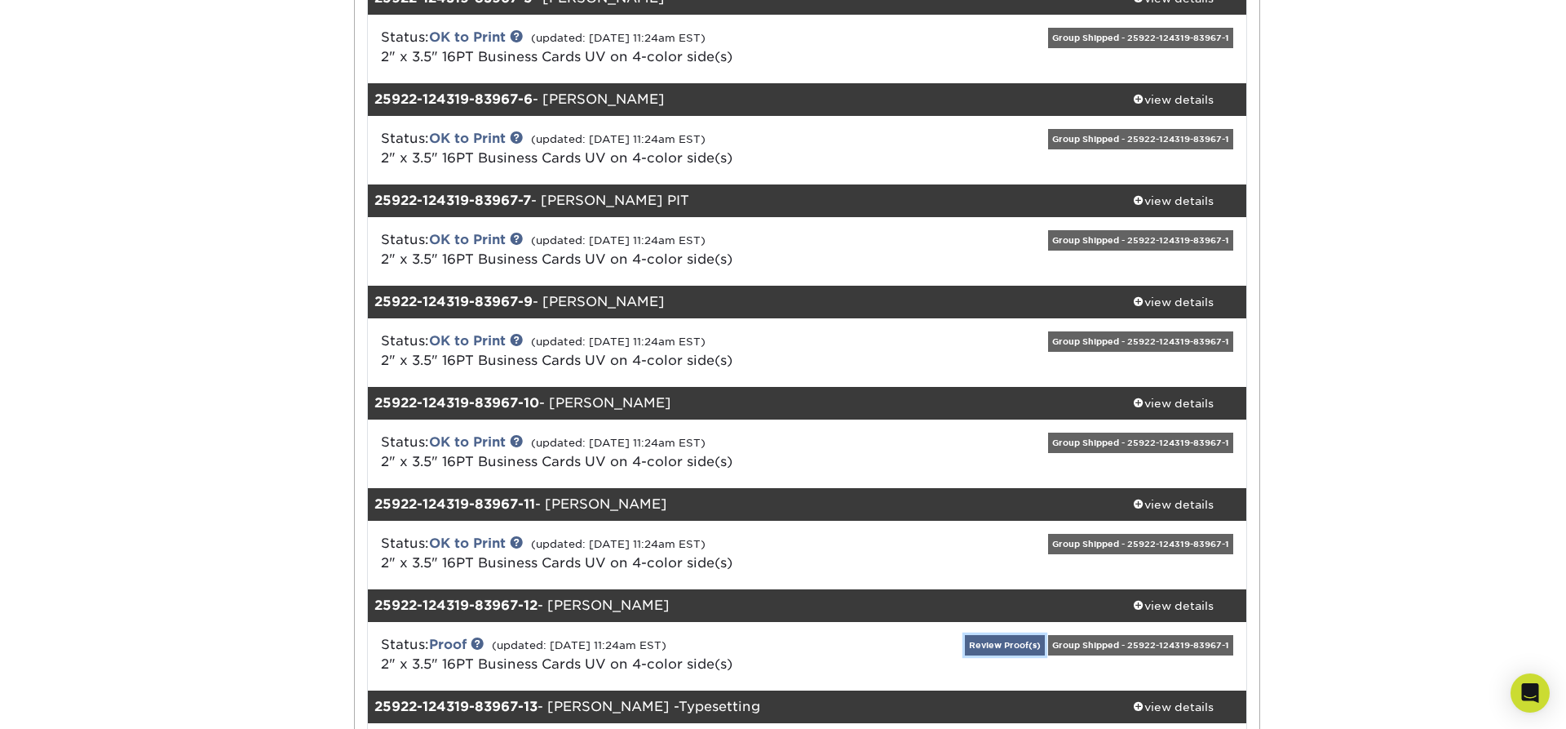
click at [1027, 644] on link "Review Proof(s)" at bounding box center [1005, 645] width 80 height 20
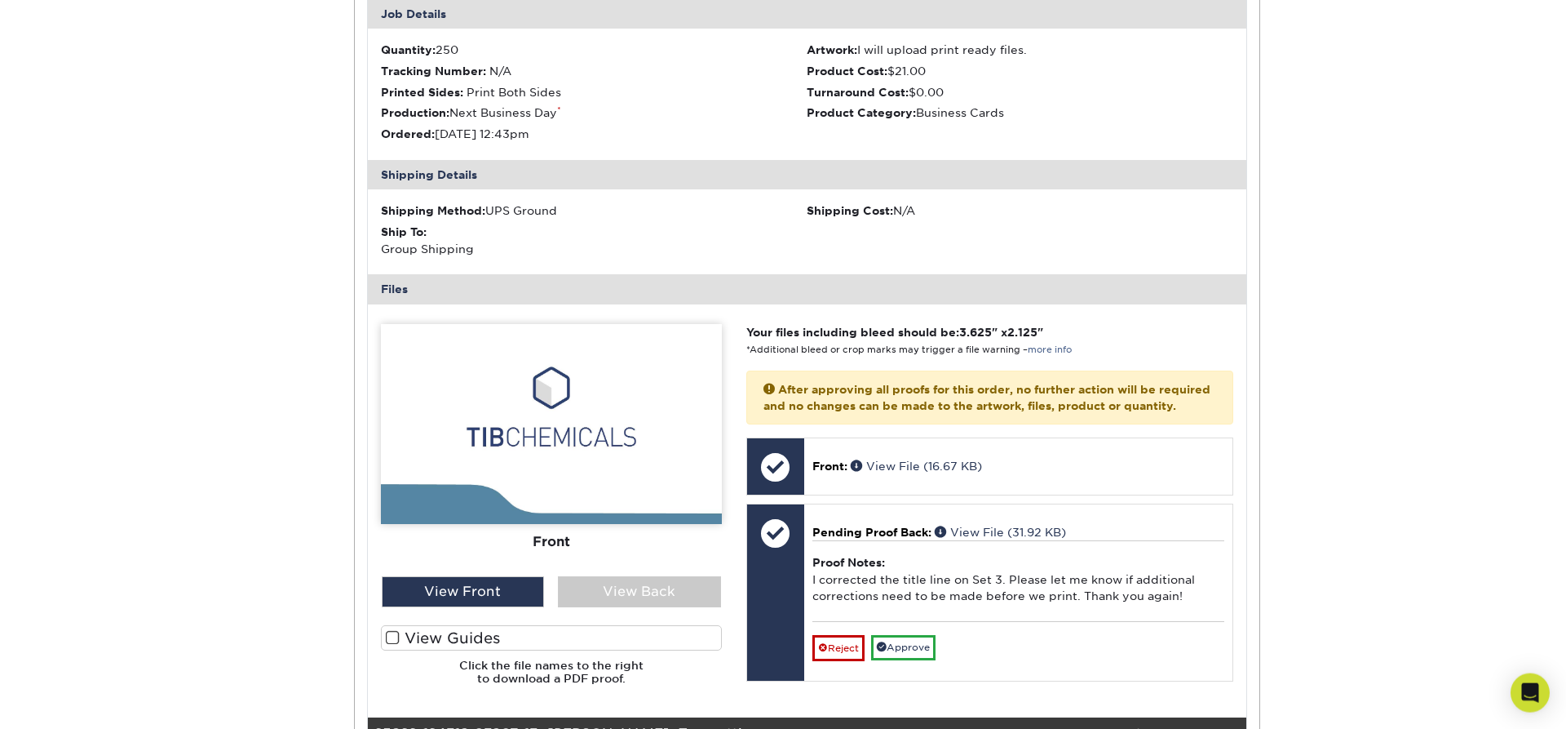
scroll to position [2080, 0]
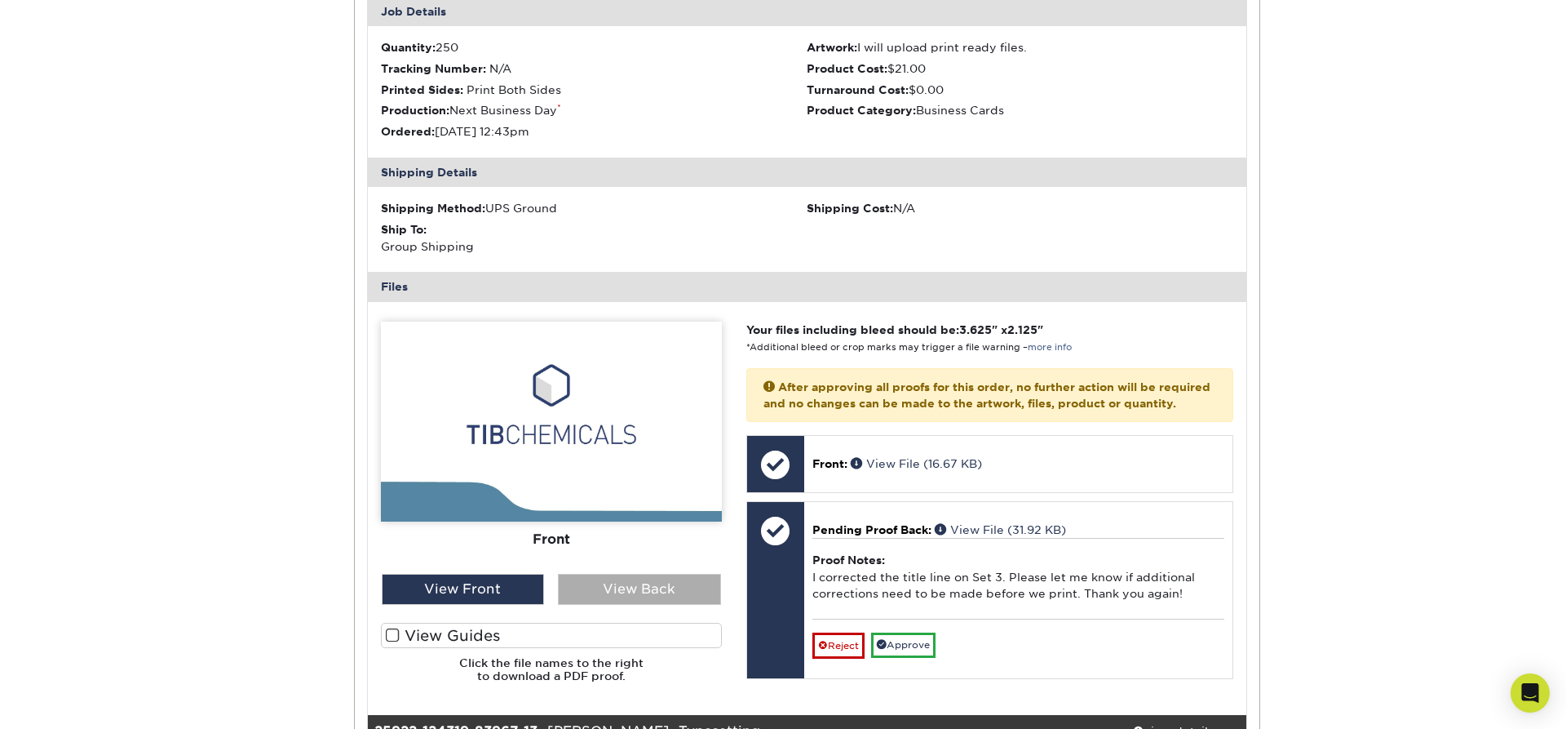
click at [631, 592] on div "View Back" at bounding box center [639, 589] width 163 height 31
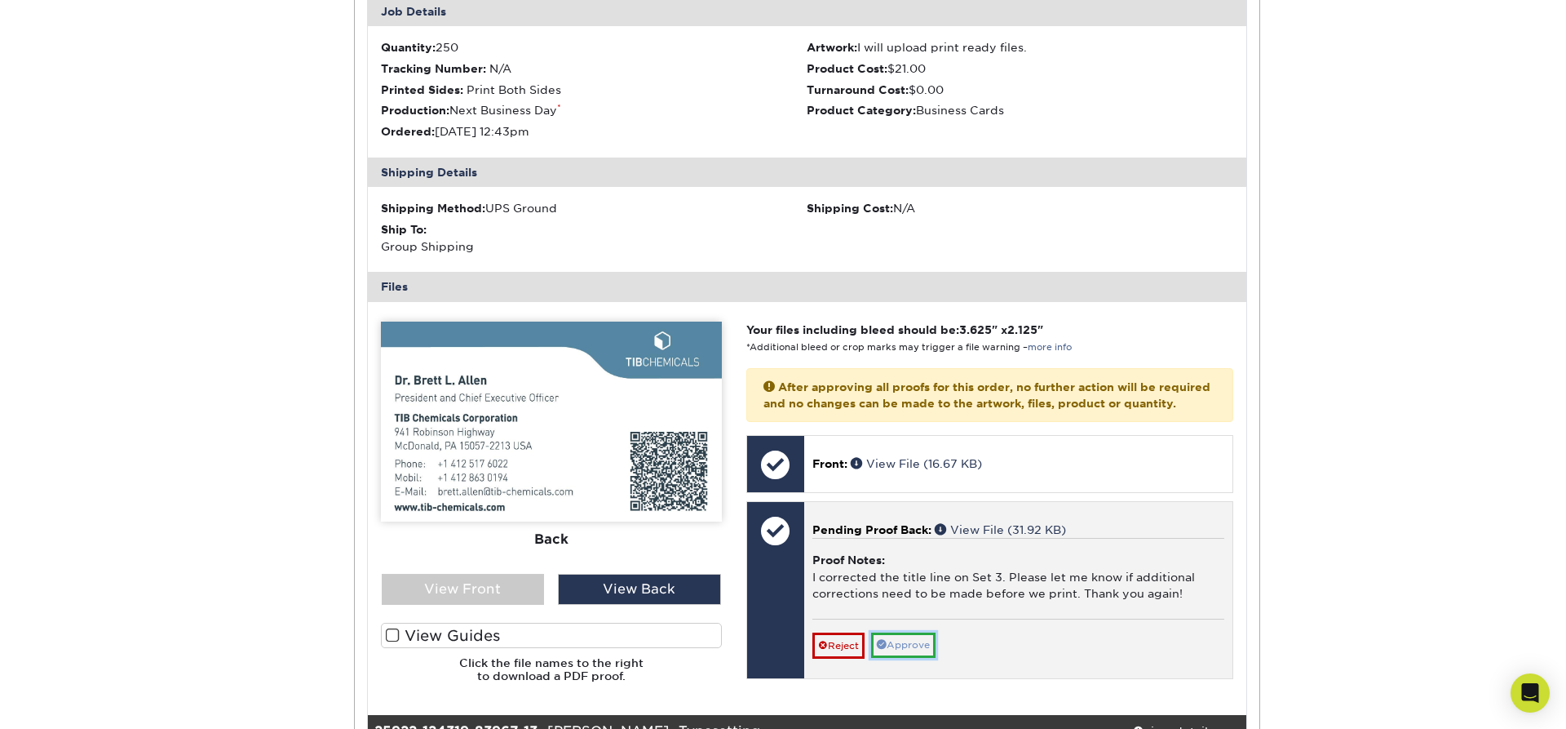
click at [910, 658] on link "Approve" at bounding box center [903, 644] width 64 height 25
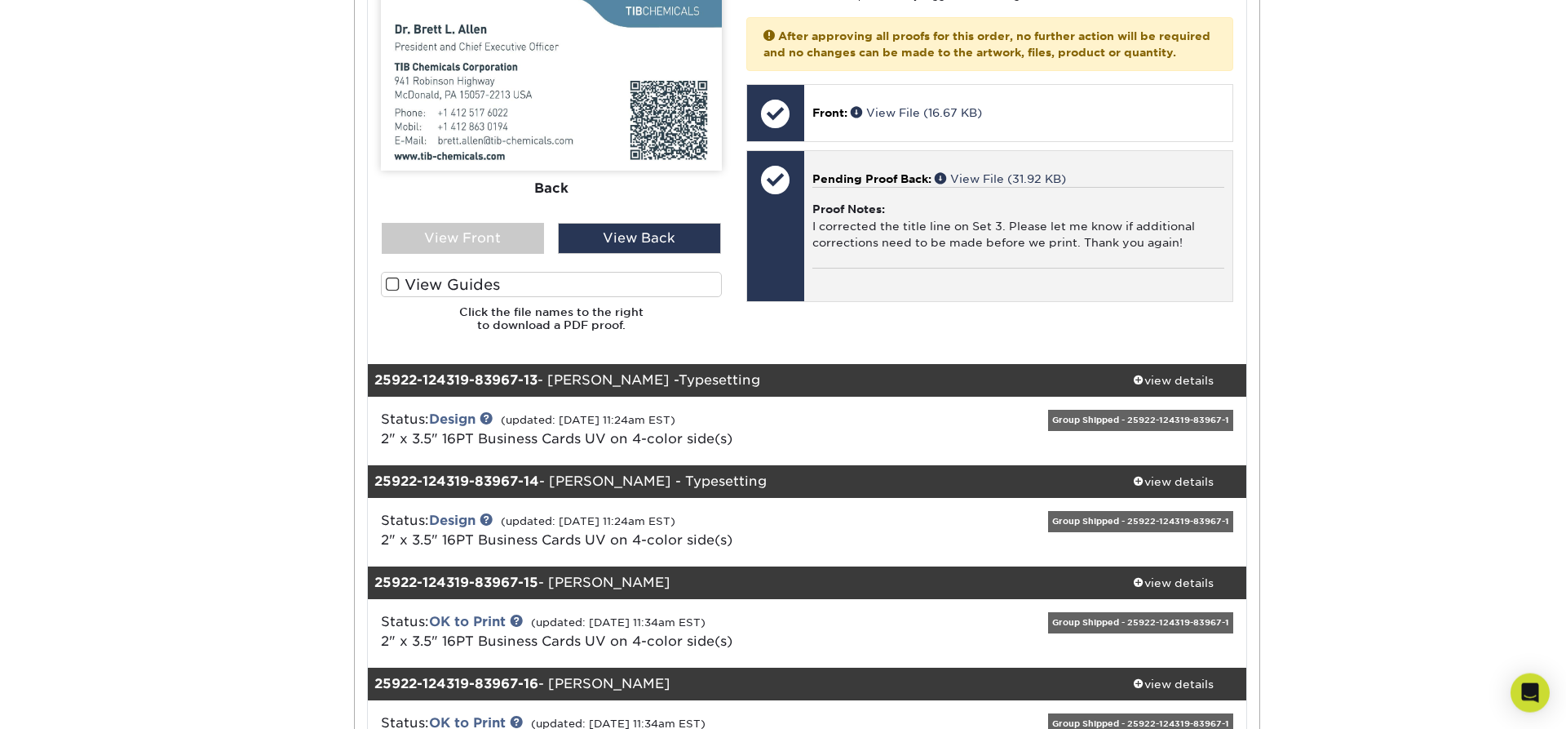
scroll to position [2635, 0]
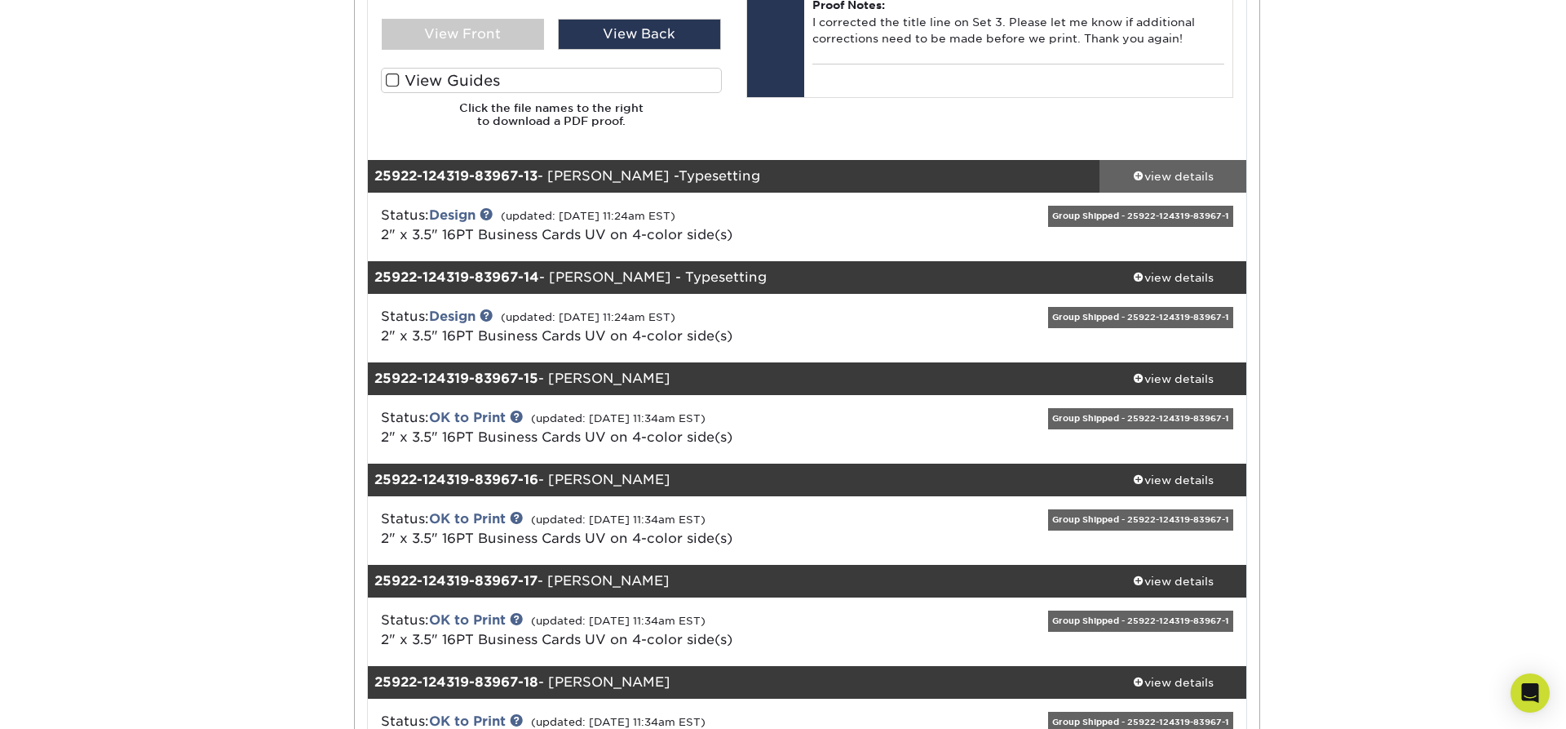
click at [1139, 171] on span at bounding box center [1138, 175] width 11 height 11
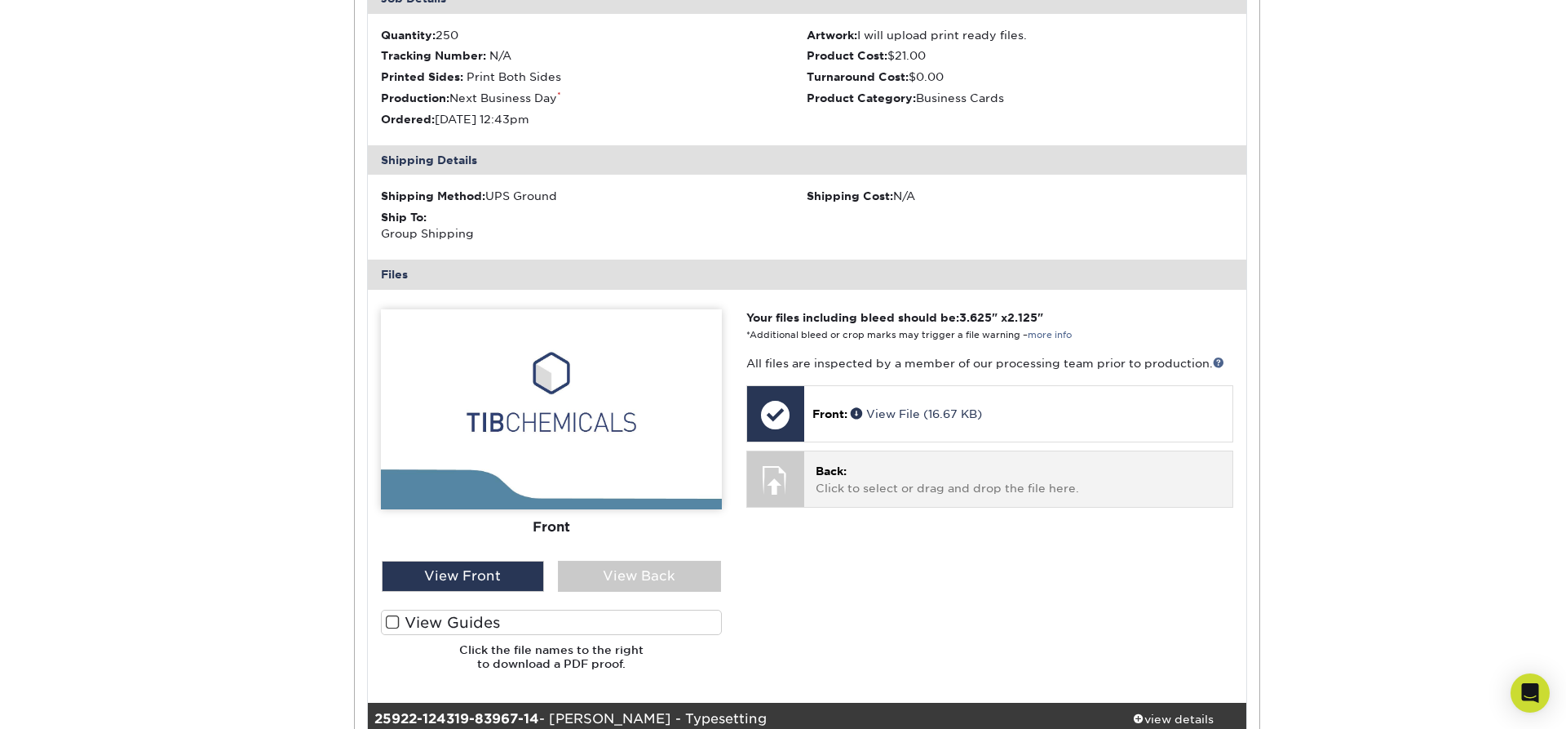
scroll to position [3051, 0]
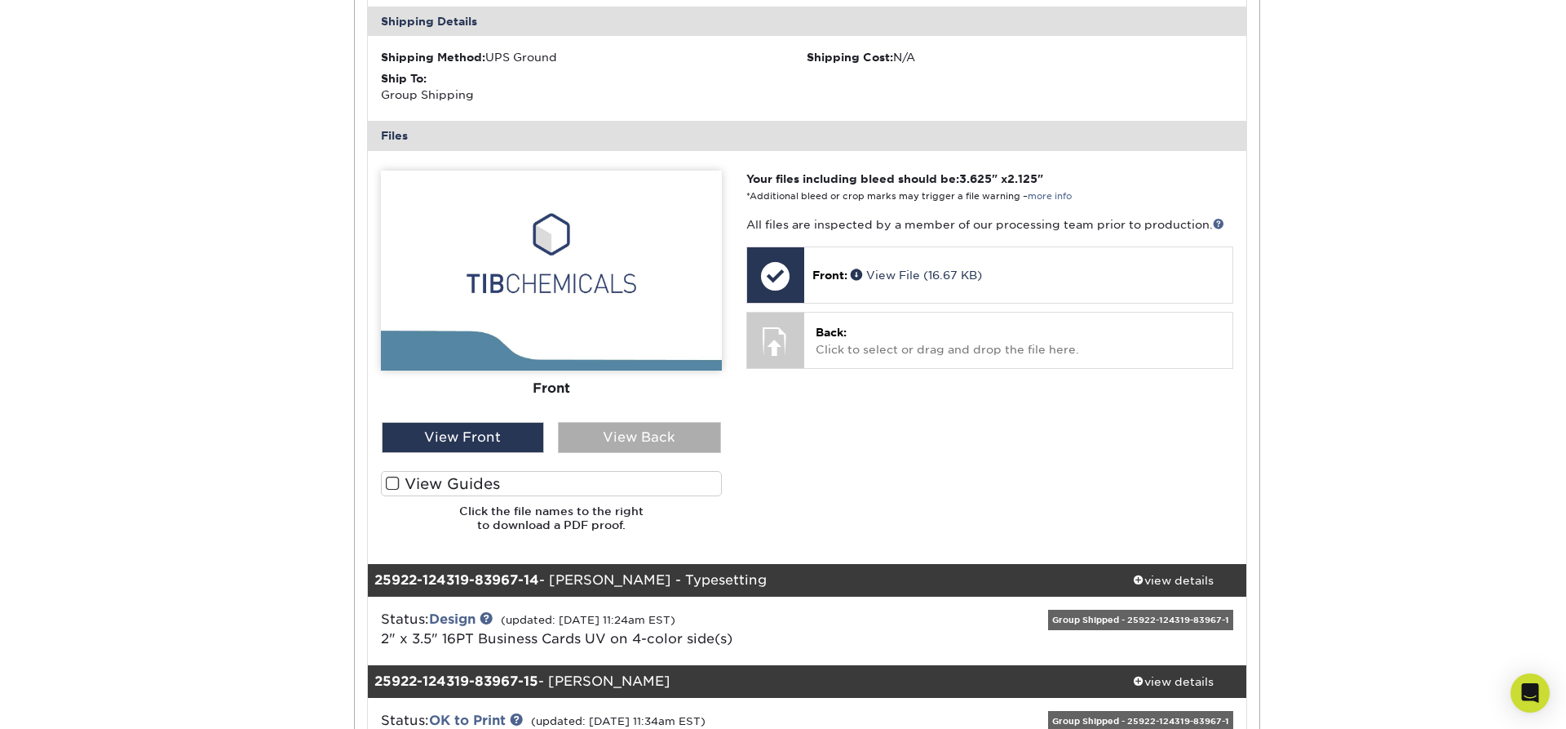
click at [695, 433] on div "View Back" at bounding box center [639, 437] width 163 height 31
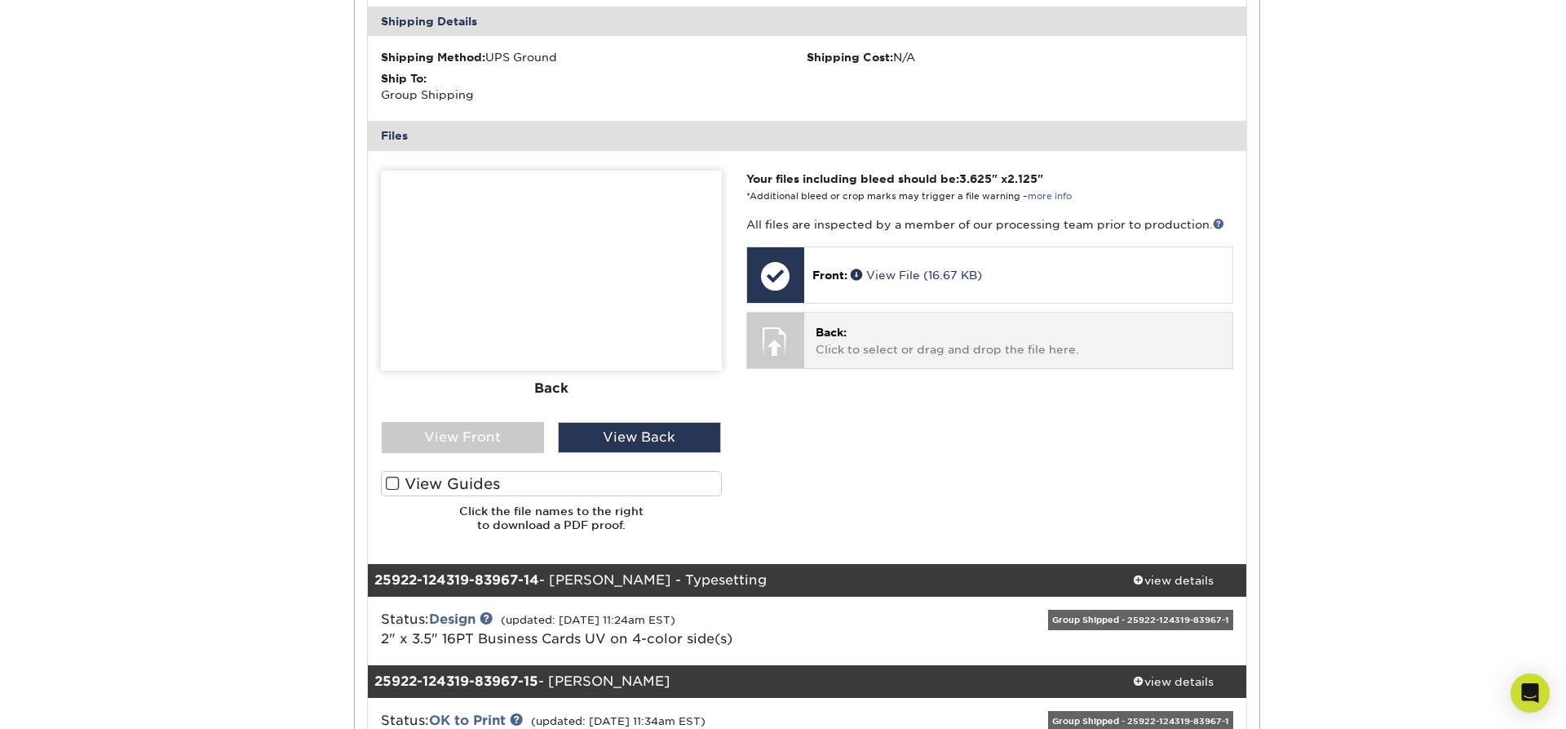
click at [950, 350] on p "Back: Click to select or drag and drop the file here." at bounding box center [1018, 340] width 405 height 33
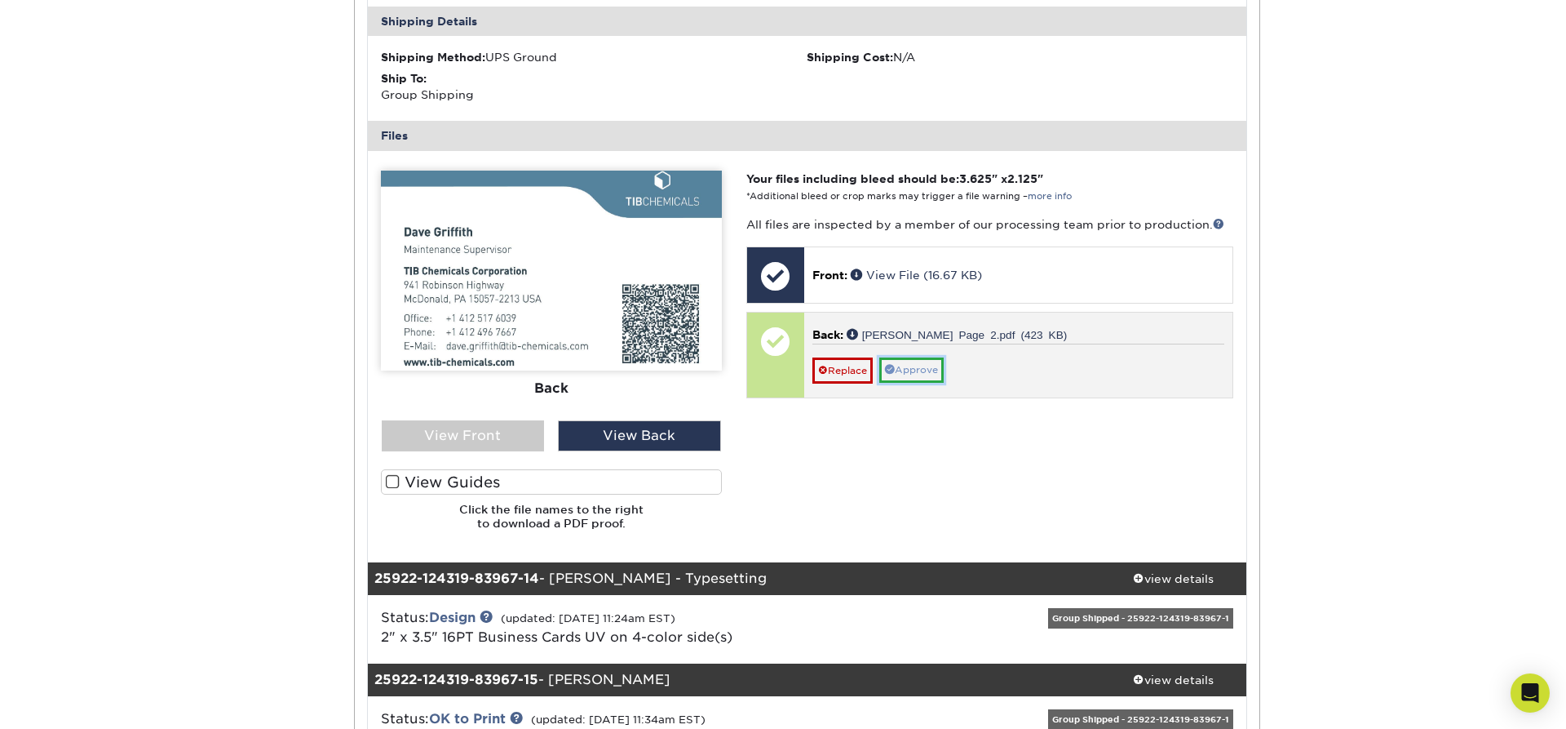
click at [922, 373] on link "Approve" at bounding box center [911, 369] width 64 height 25
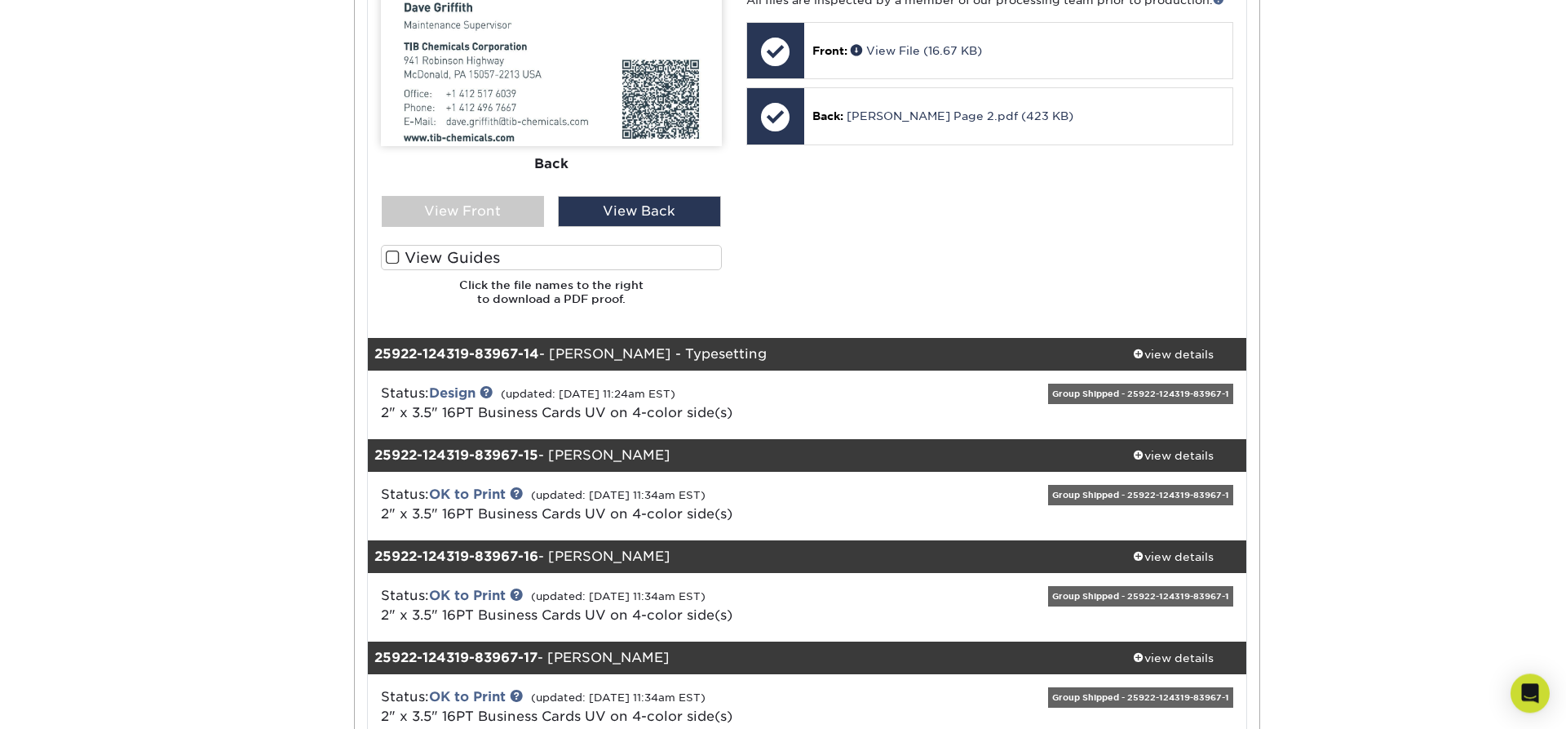
scroll to position [3329, 0]
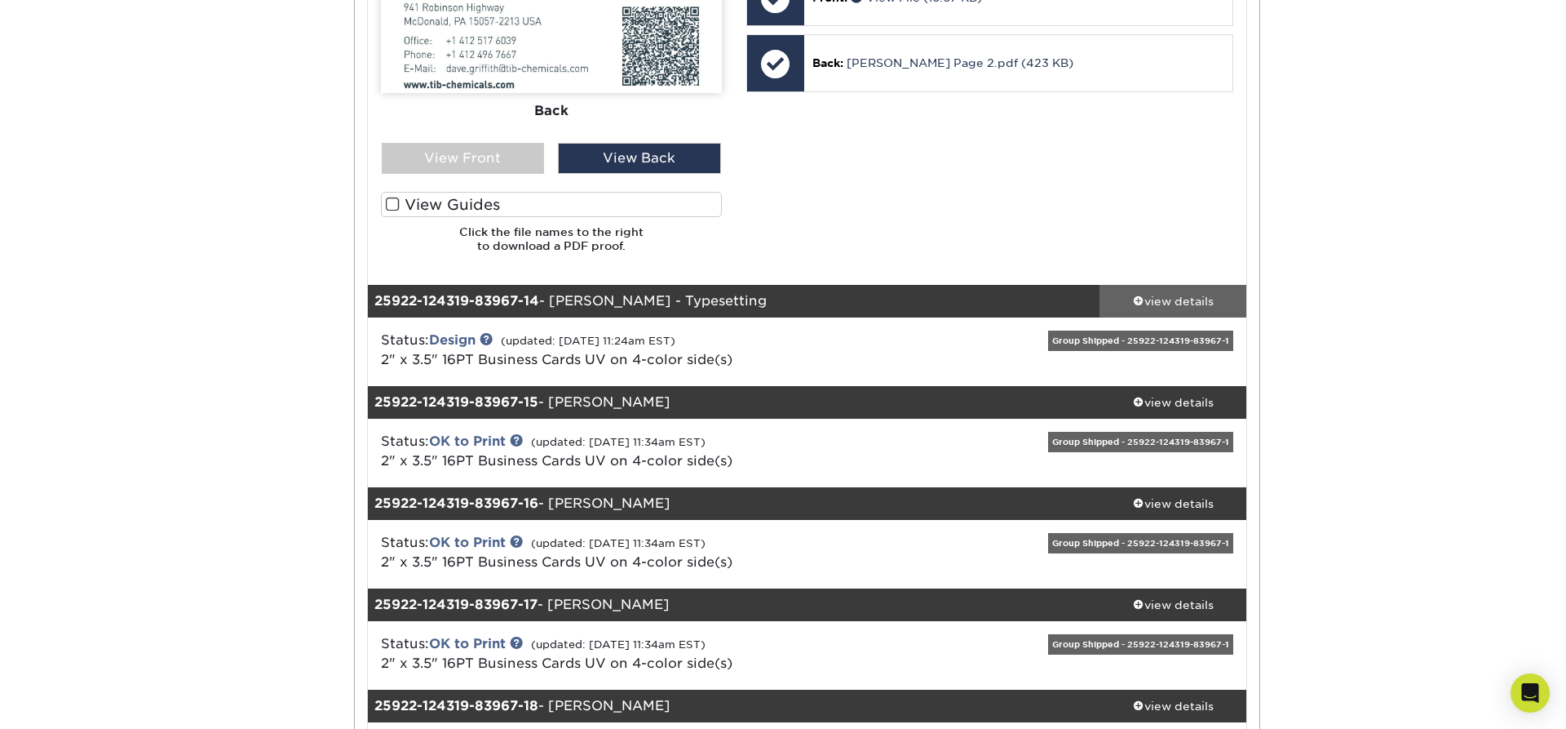
click at [1135, 302] on span at bounding box center [1138, 300] width 11 height 11
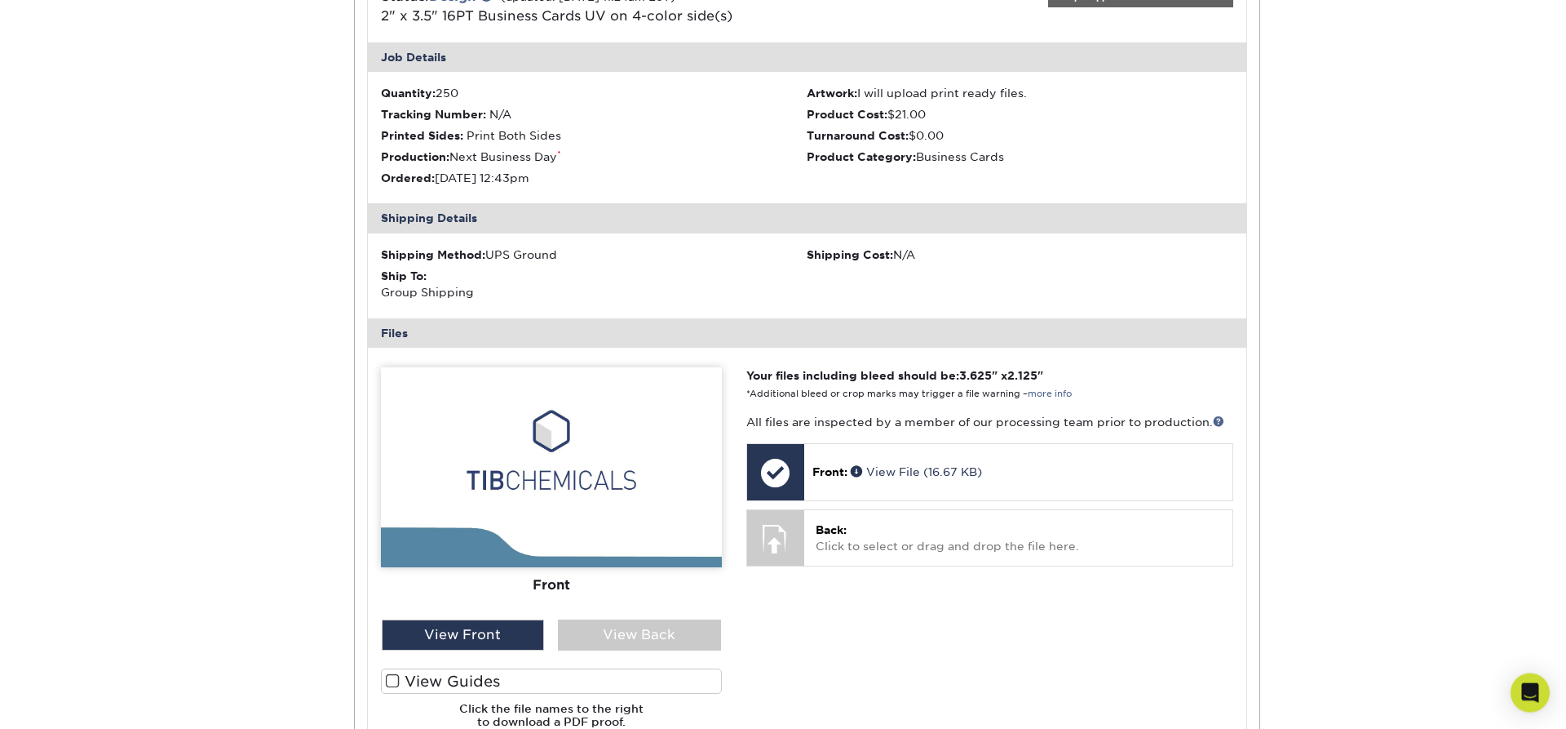
scroll to position [3745, 0]
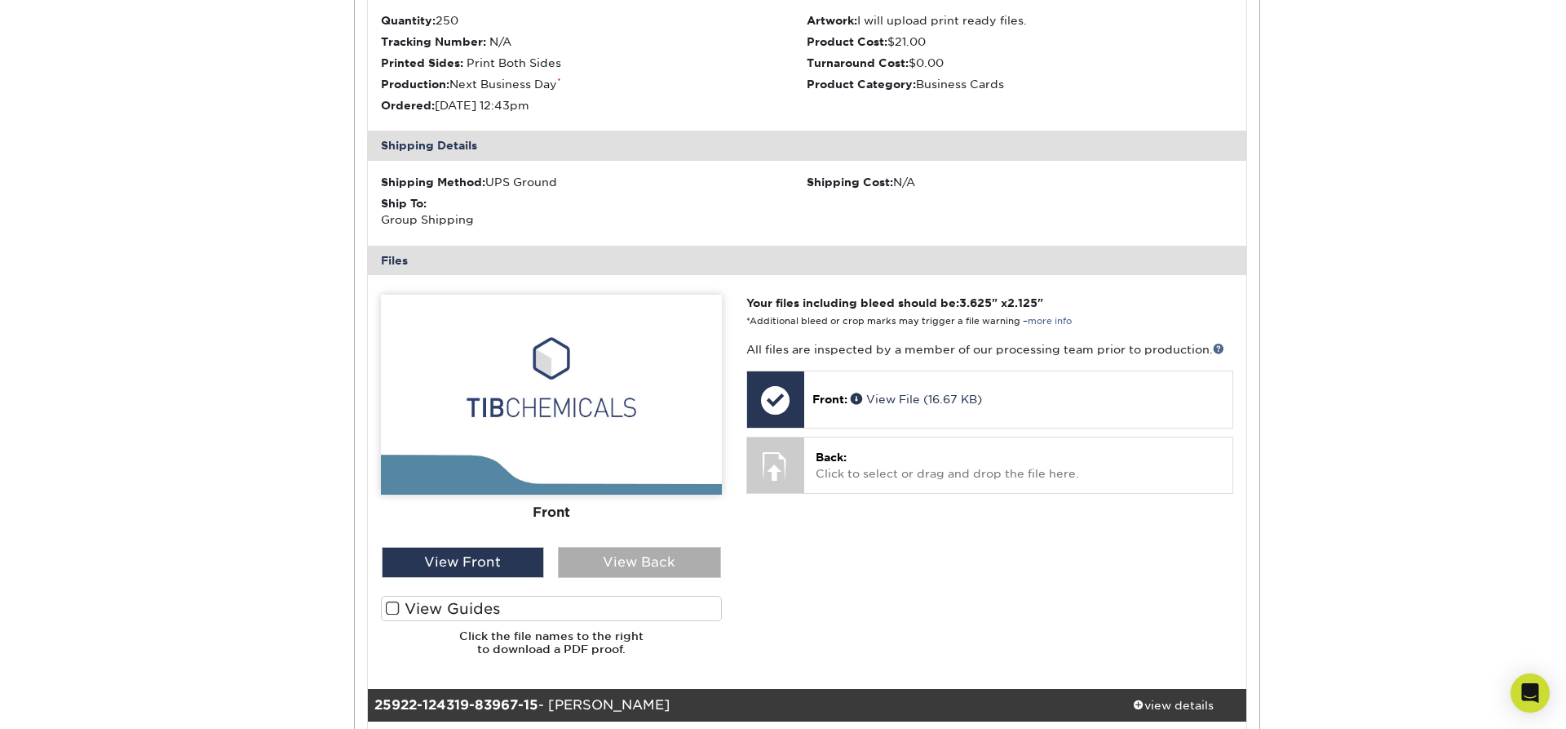
click at [667, 571] on div "View Back" at bounding box center [639, 562] width 163 height 31
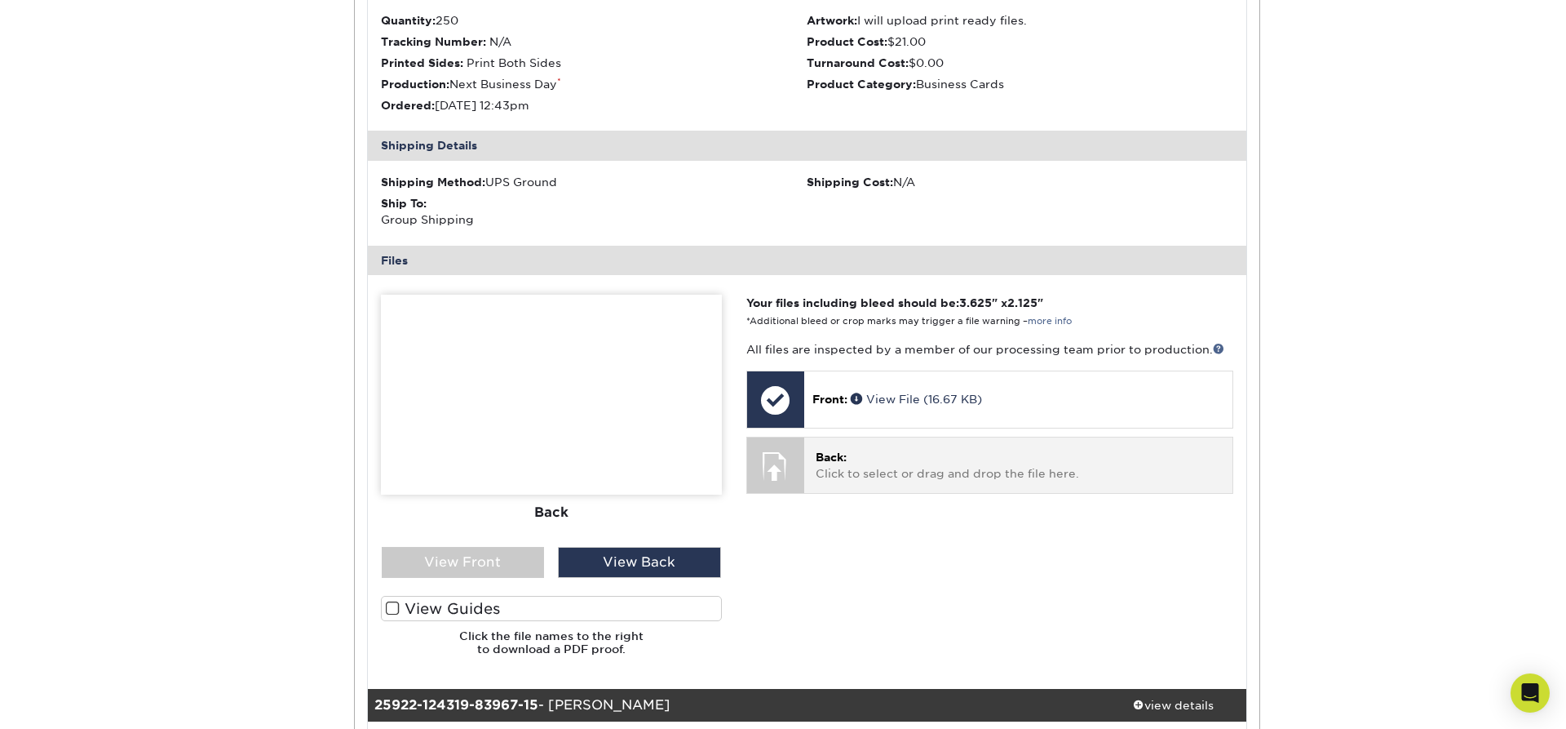
click at [937, 471] on p "Back: Click to select or drag and drop the file here." at bounding box center [1018, 465] width 405 height 33
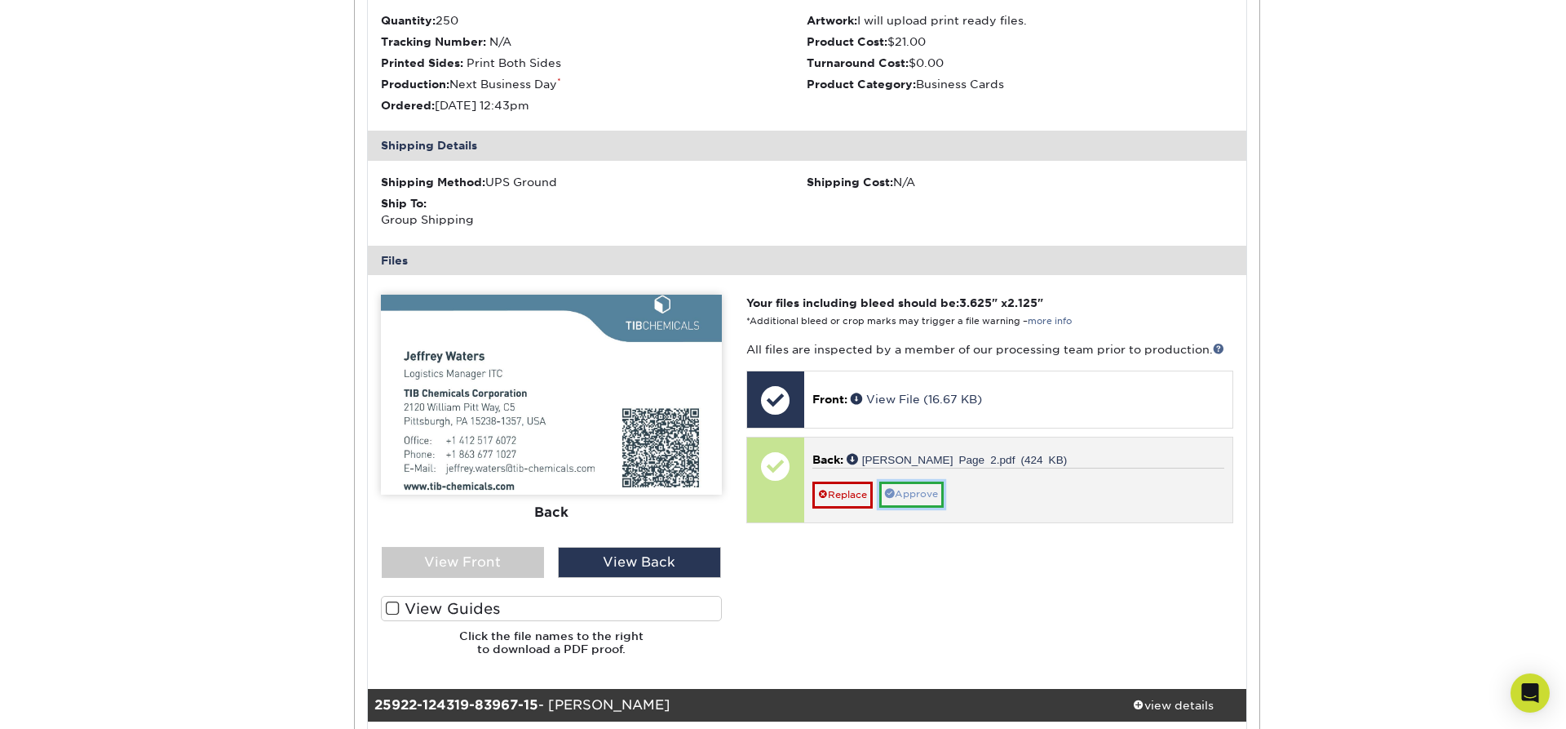
click at [909, 495] on link "Approve" at bounding box center [911, 493] width 64 height 25
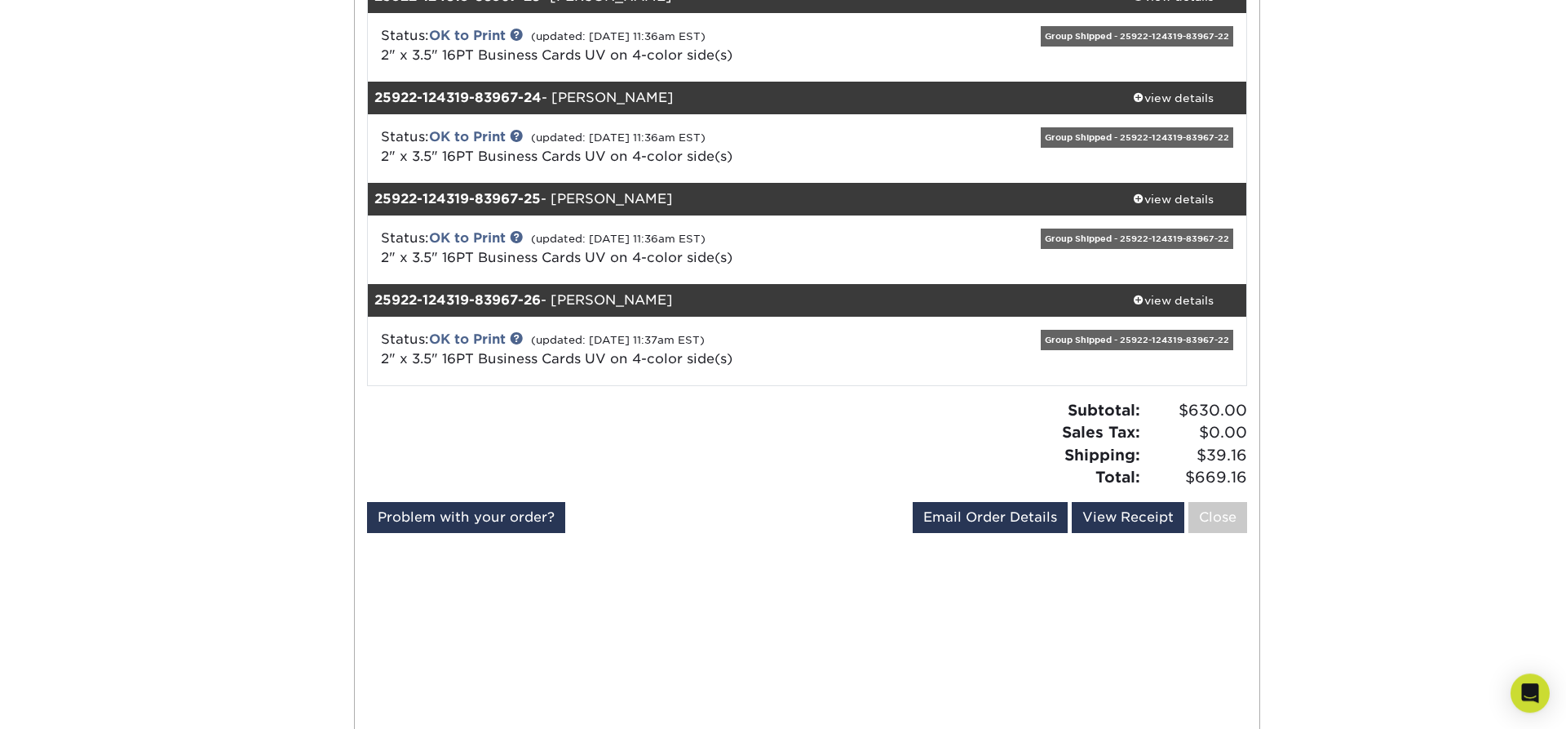
scroll to position [5270, 0]
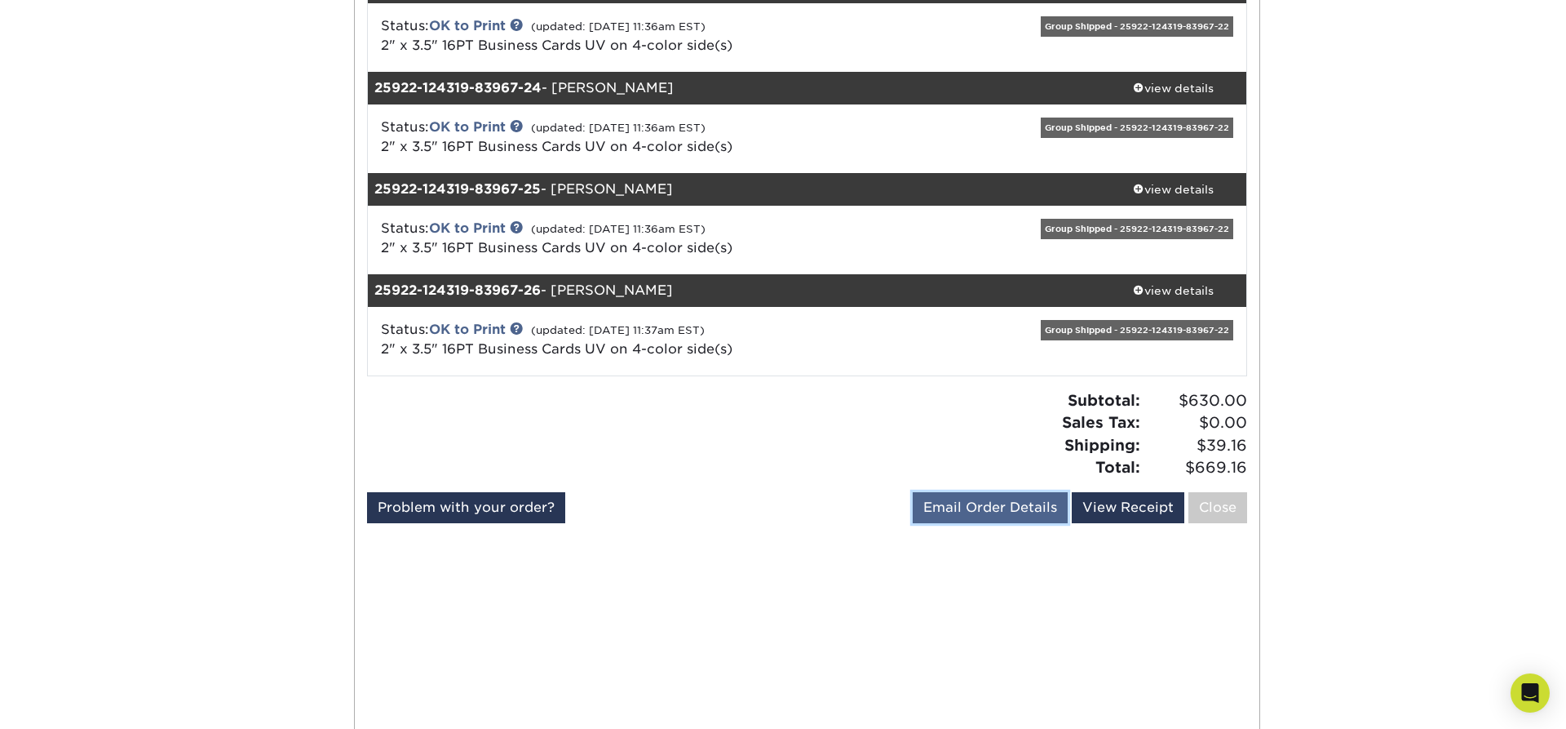
click at [963, 516] on link "Email Order Details" at bounding box center [990, 507] width 155 height 31
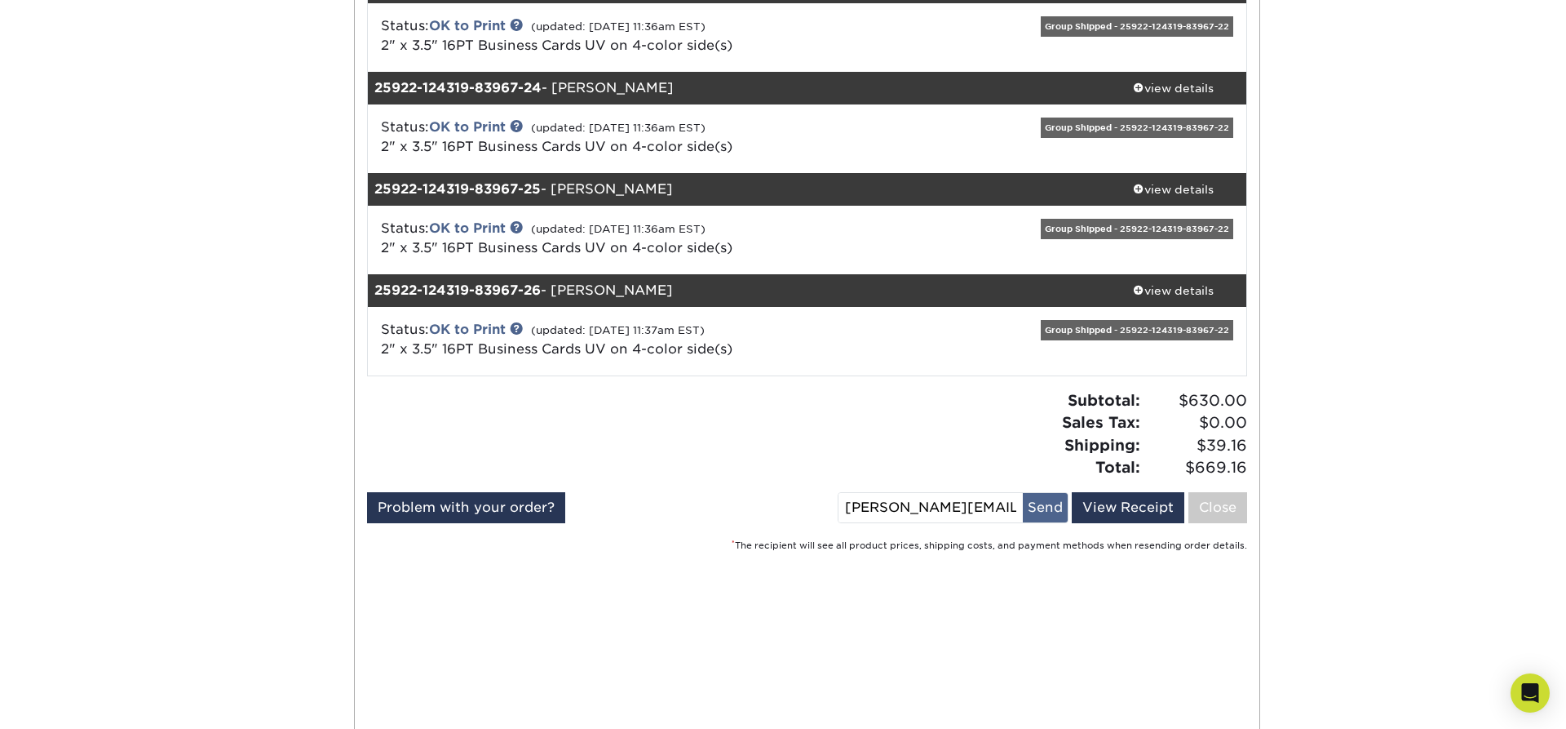
click at [1056, 508] on button "Send" at bounding box center [1045, 507] width 45 height 29
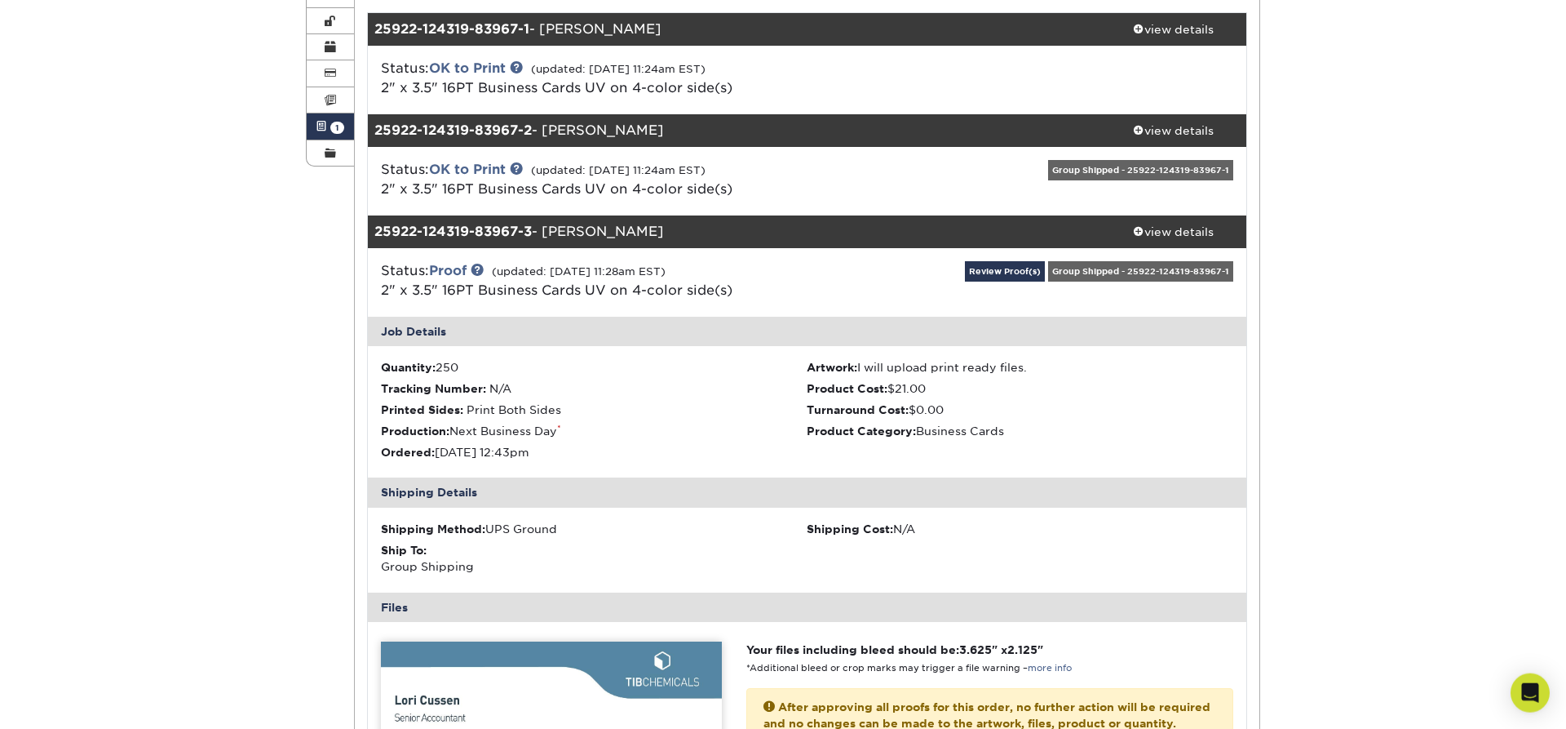
scroll to position [0, 0]
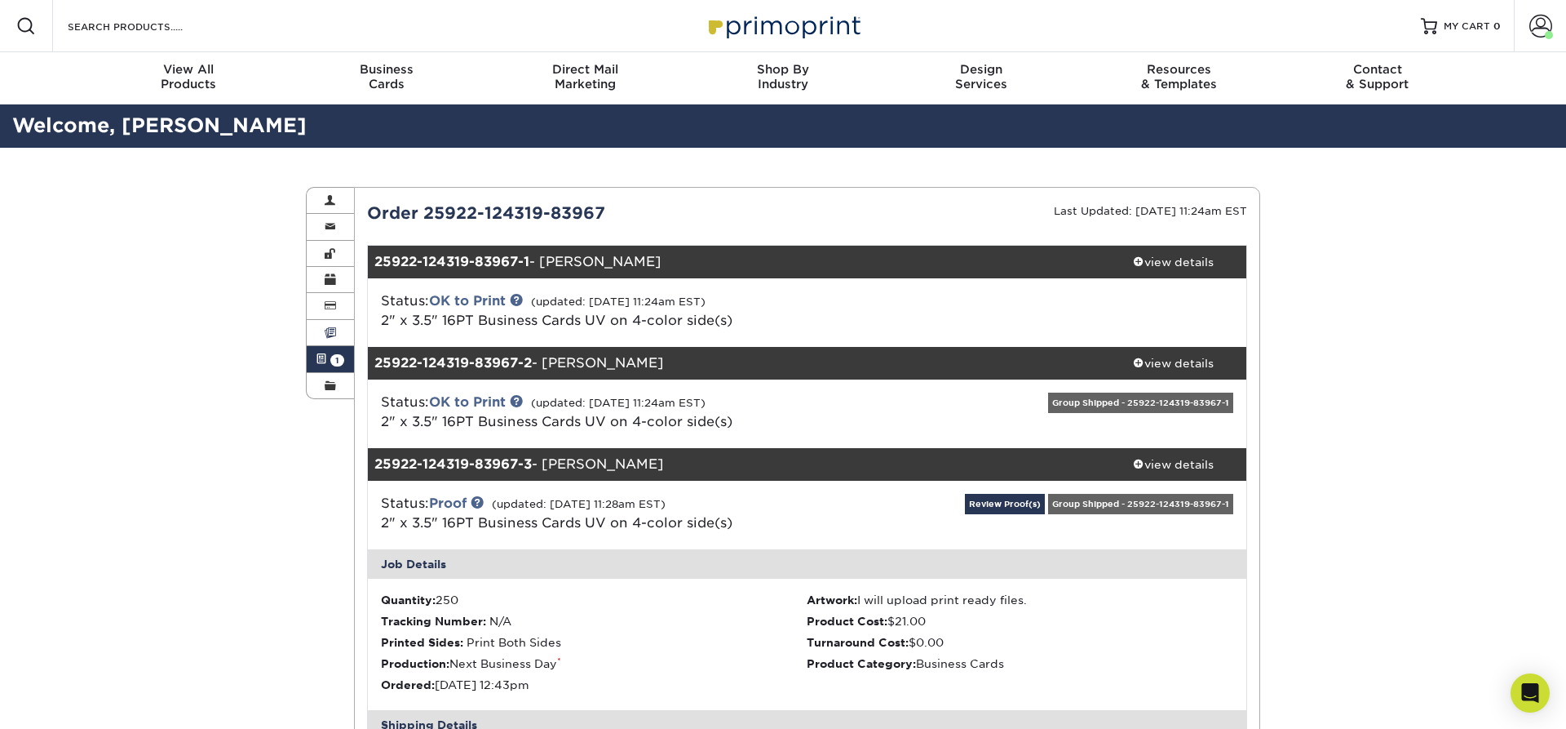
click at [325, 330] on span at bounding box center [330, 332] width 11 height 13
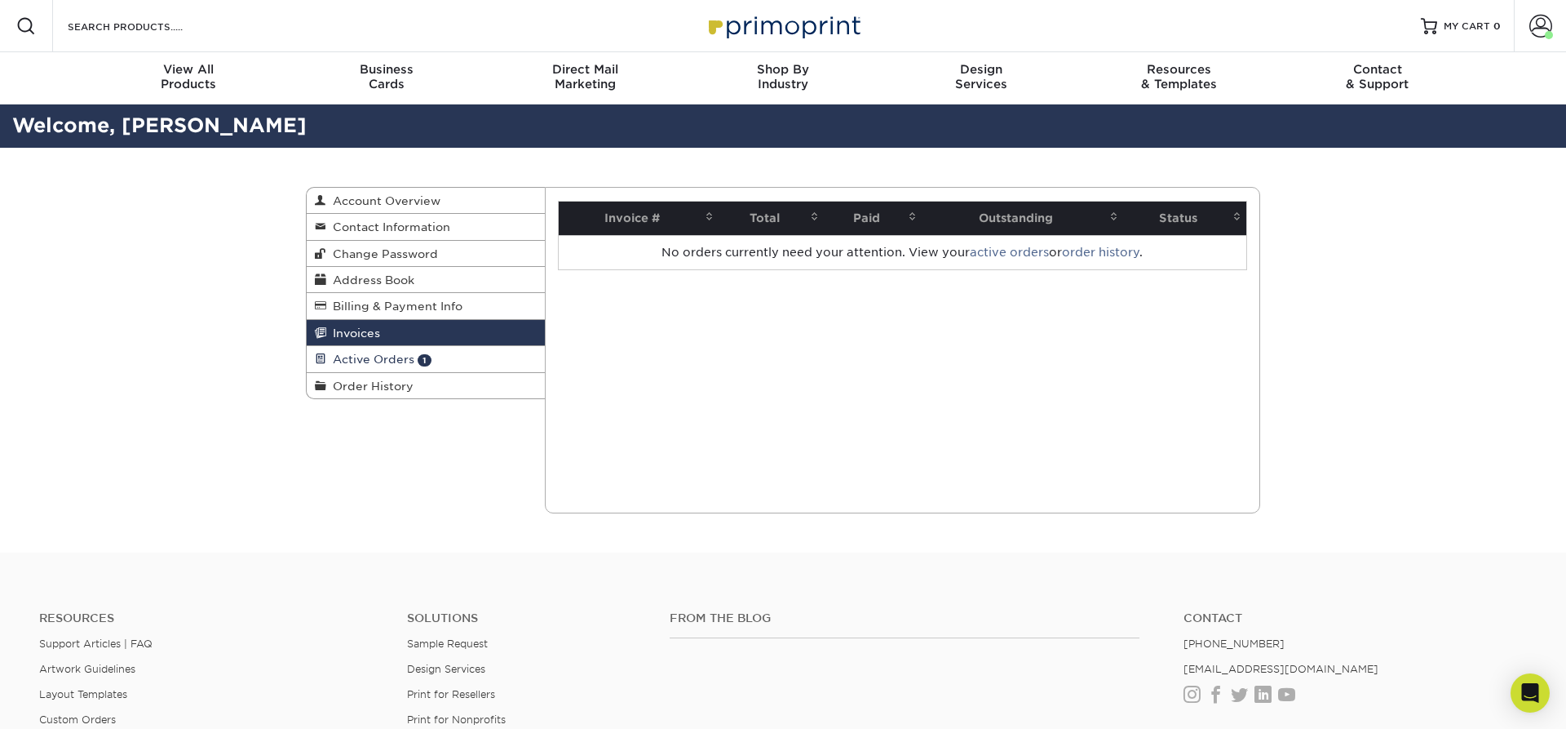
click at [330, 360] on span "Active Orders" at bounding box center [370, 358] width 88 height 13
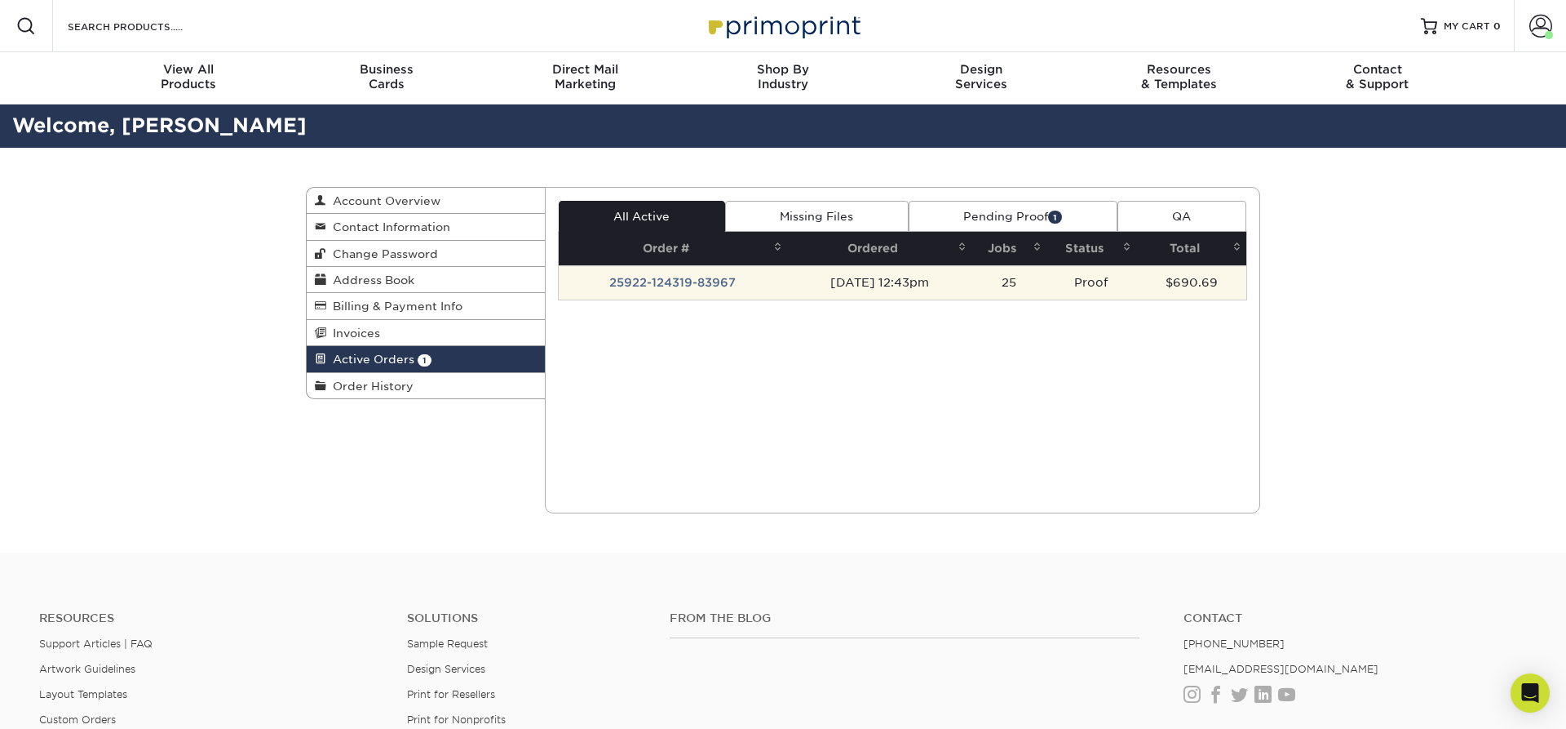
click at [653, 282] on td "25922-124319-83967" at bounding box center [673, 282] width 229 height 34
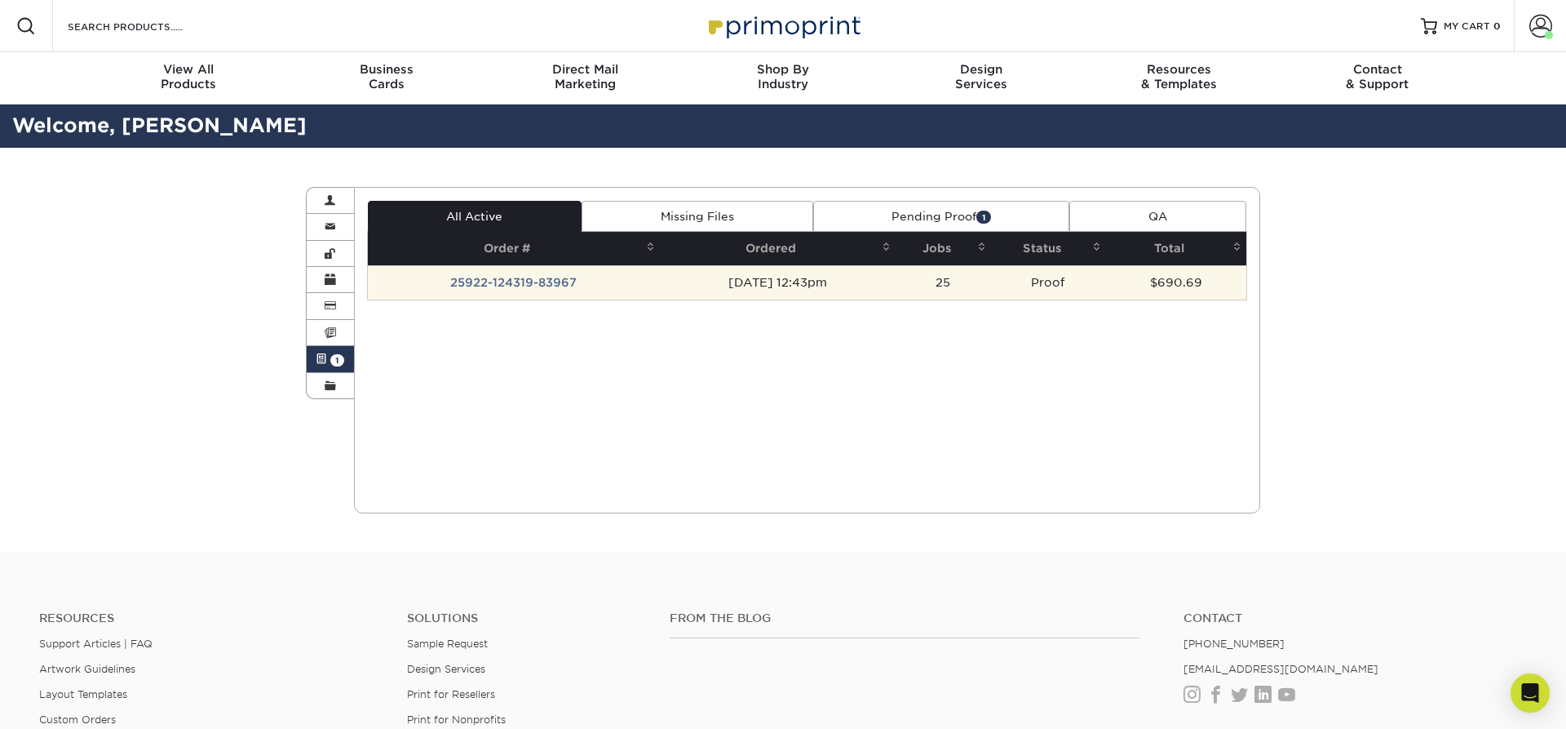
click at [538, 286] on td "25922-124319-83967" at bounding box center [514, 282] width 292 height 34
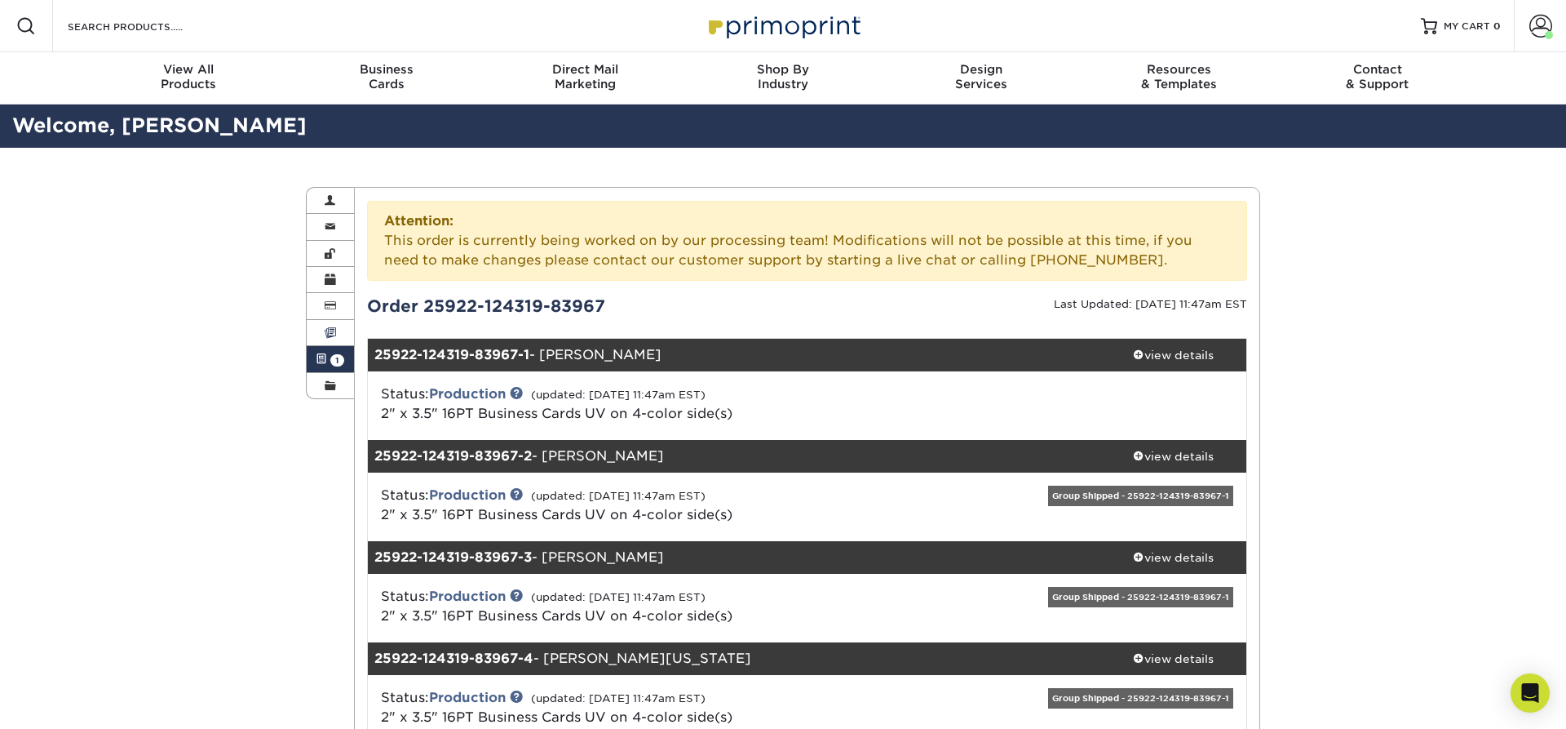
click at [324, 335] on link "Invoices" at bounding box center [330, 333] width 47 height 26
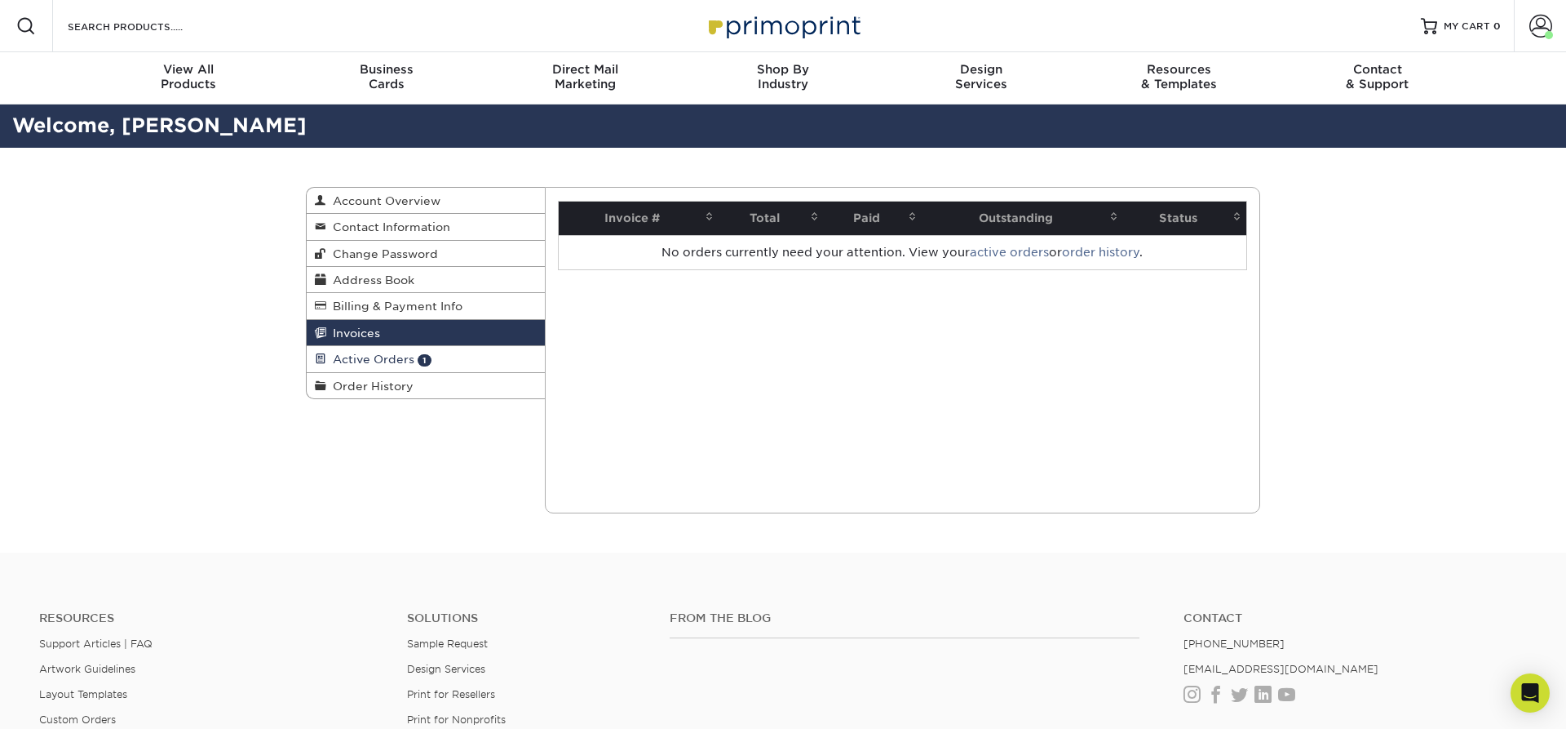
click at [343, 361] on span "Active Orders" at bounding box center [370, 358] width 88 height 13
